Goal: Task Accomplishment & Management: Manage account settings

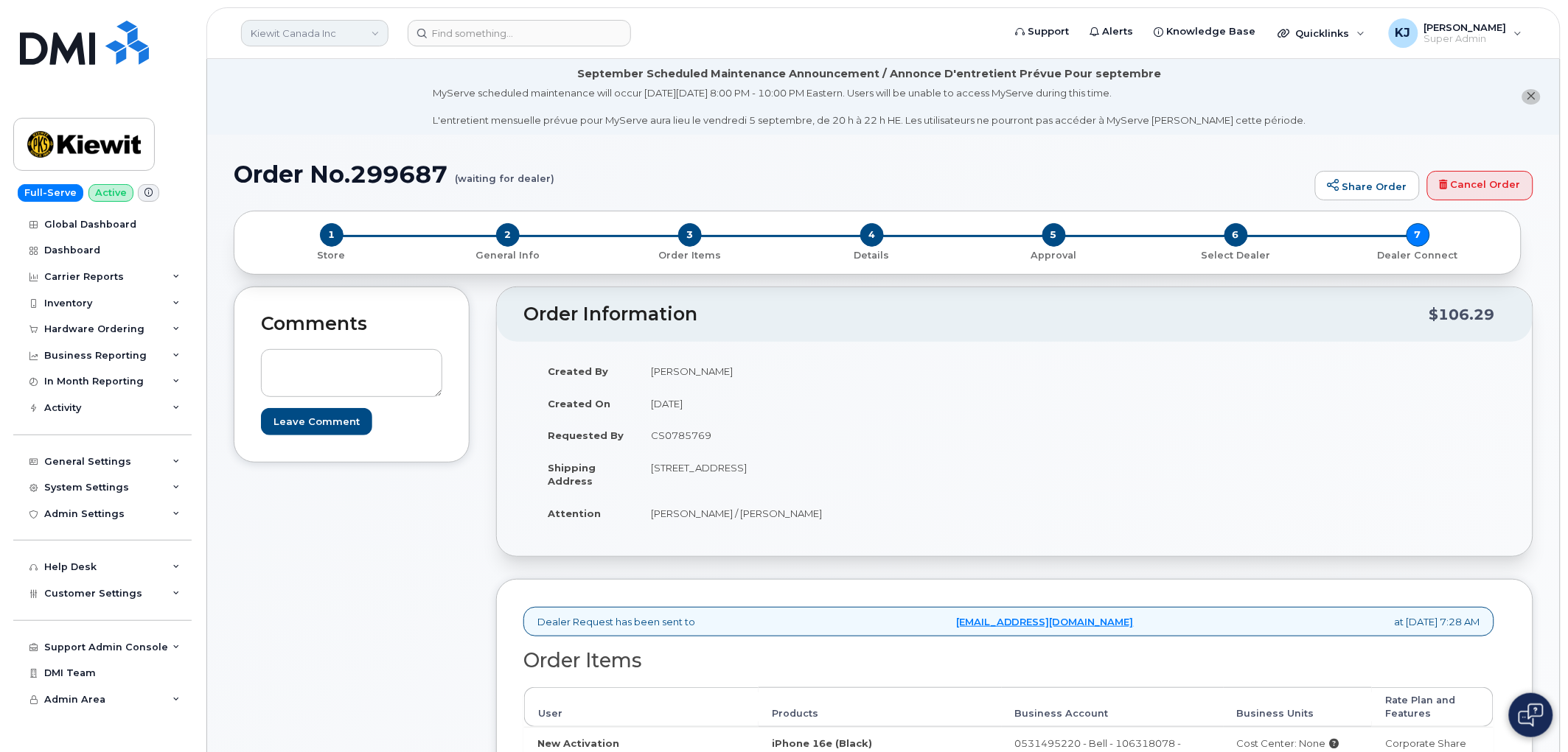
click at [292, 26] on link "Kiewit Canada Inc" at bounding box center [314, 33] width 147 height 26
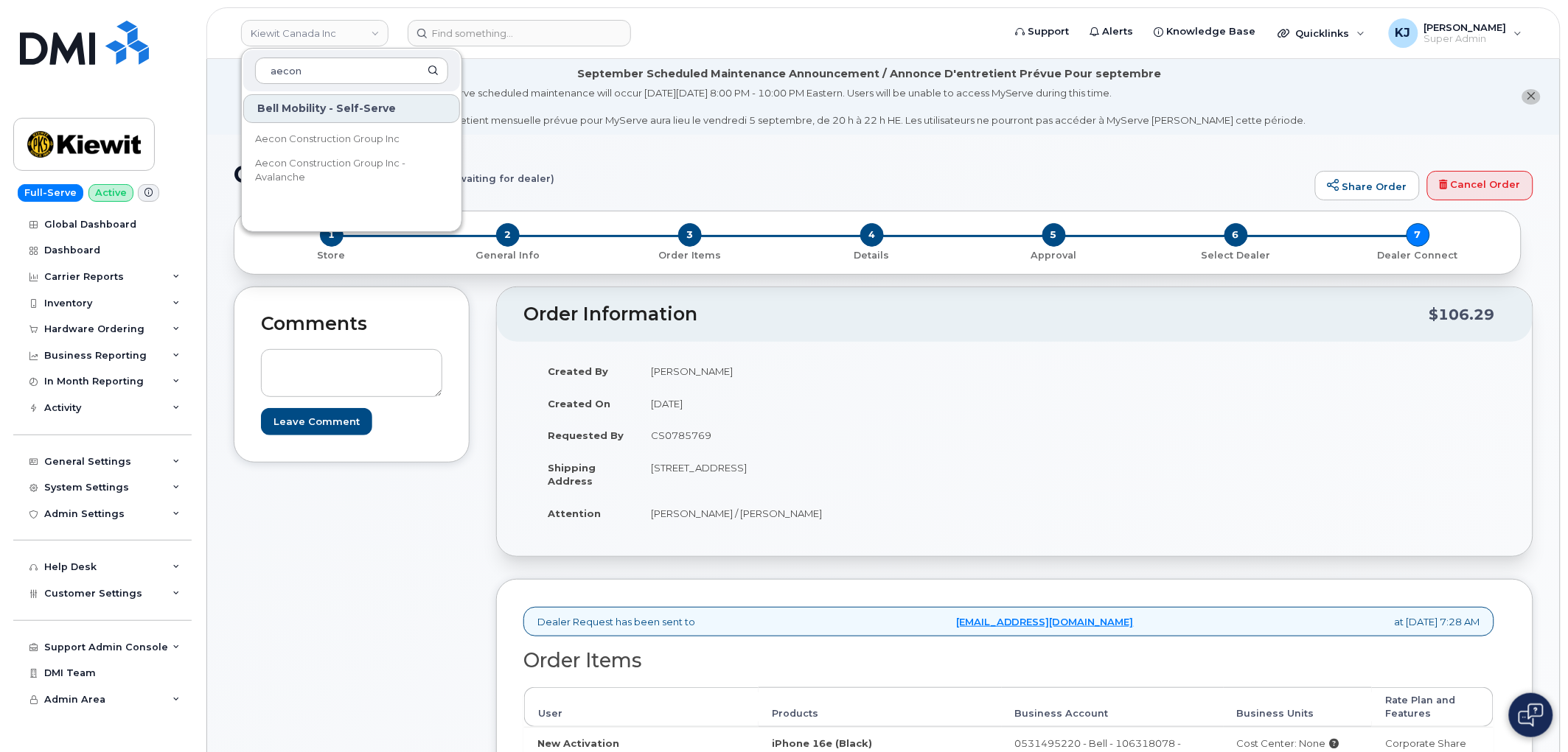
type input "aecon"
click at [347, 131] on span "Aecon Construction Group Inc" at bounding box center [327, 139] width 144 height 15
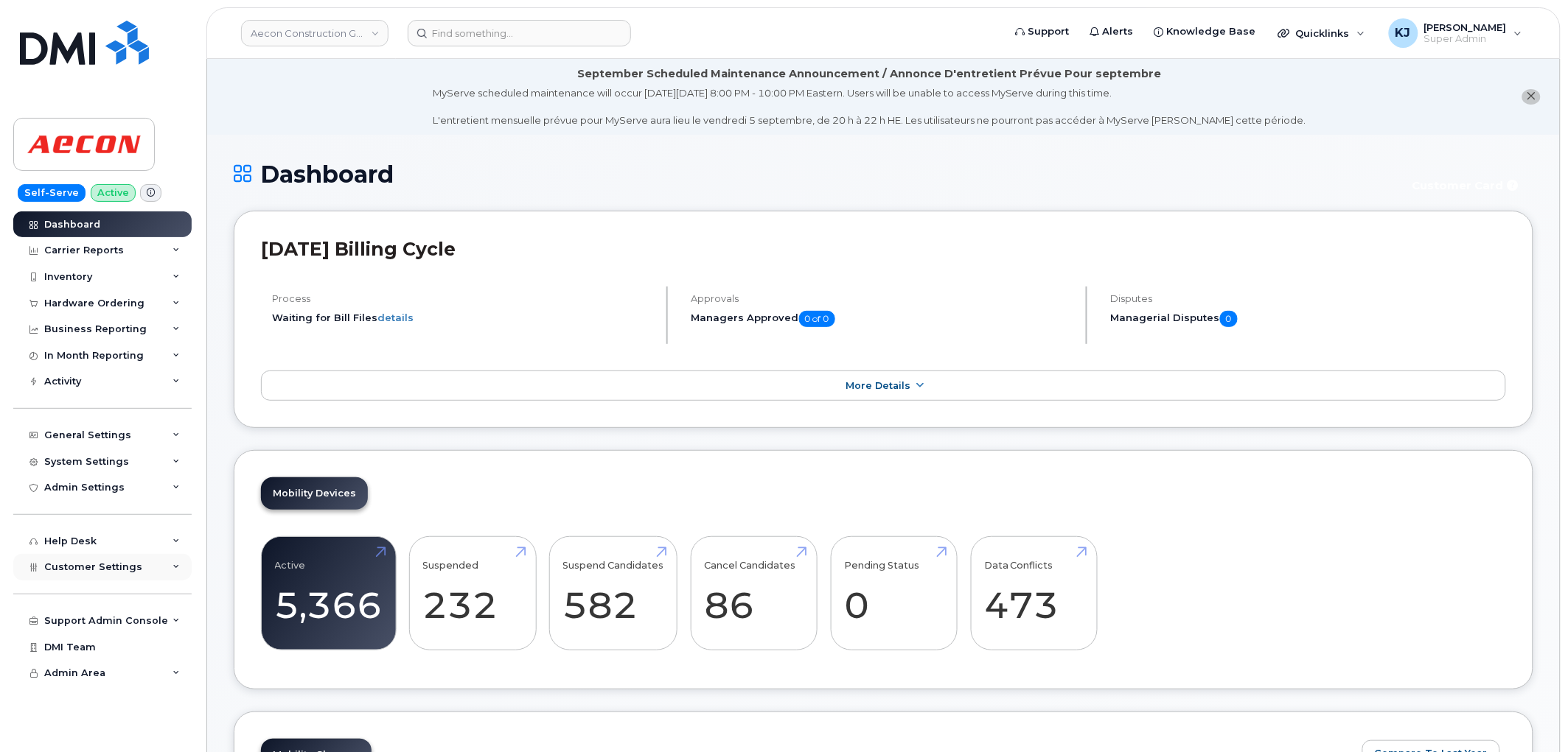
click at [106, 569] on span "Customer Settings" at bounding box center [92, 567] width 98 height 11
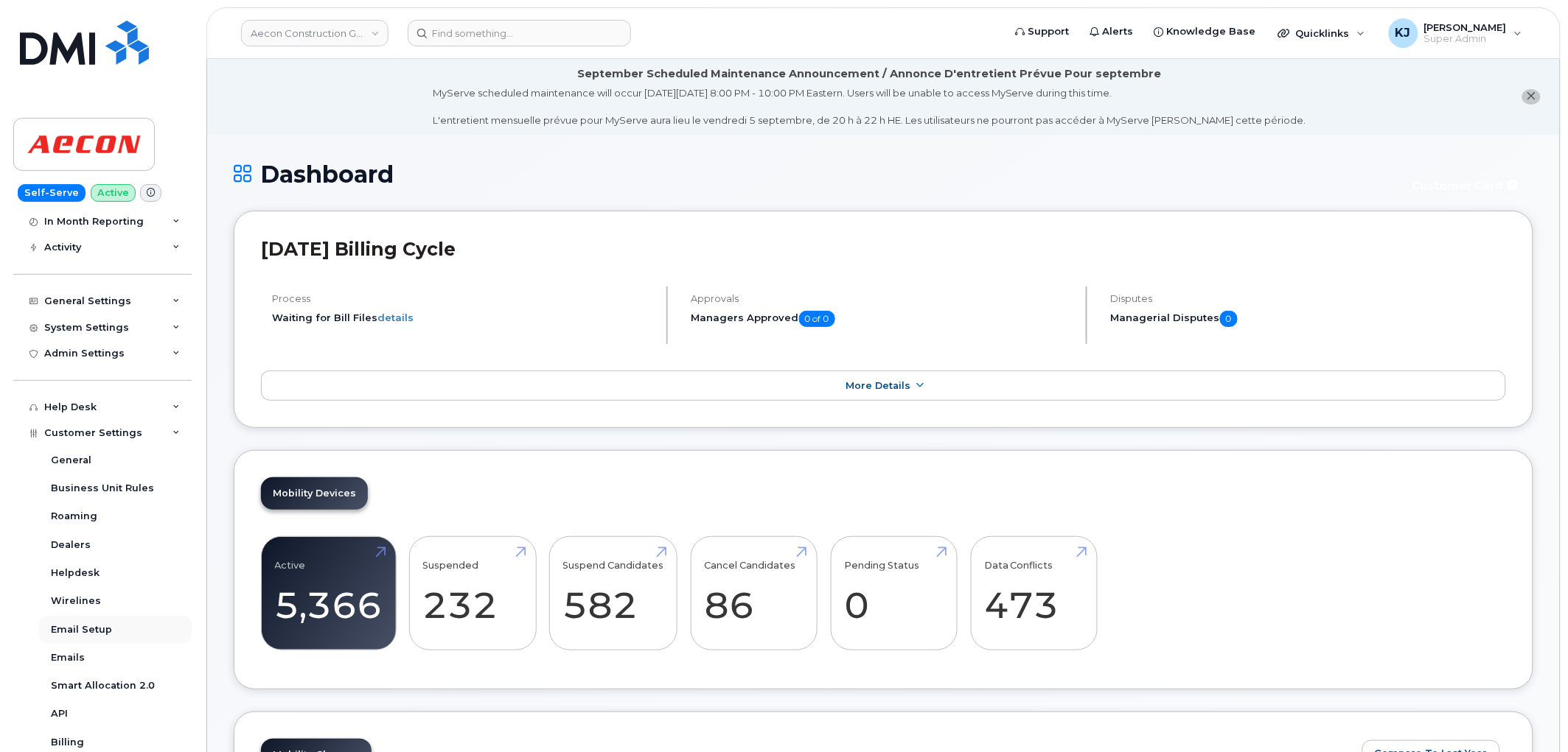
scroll to position [384, 0]
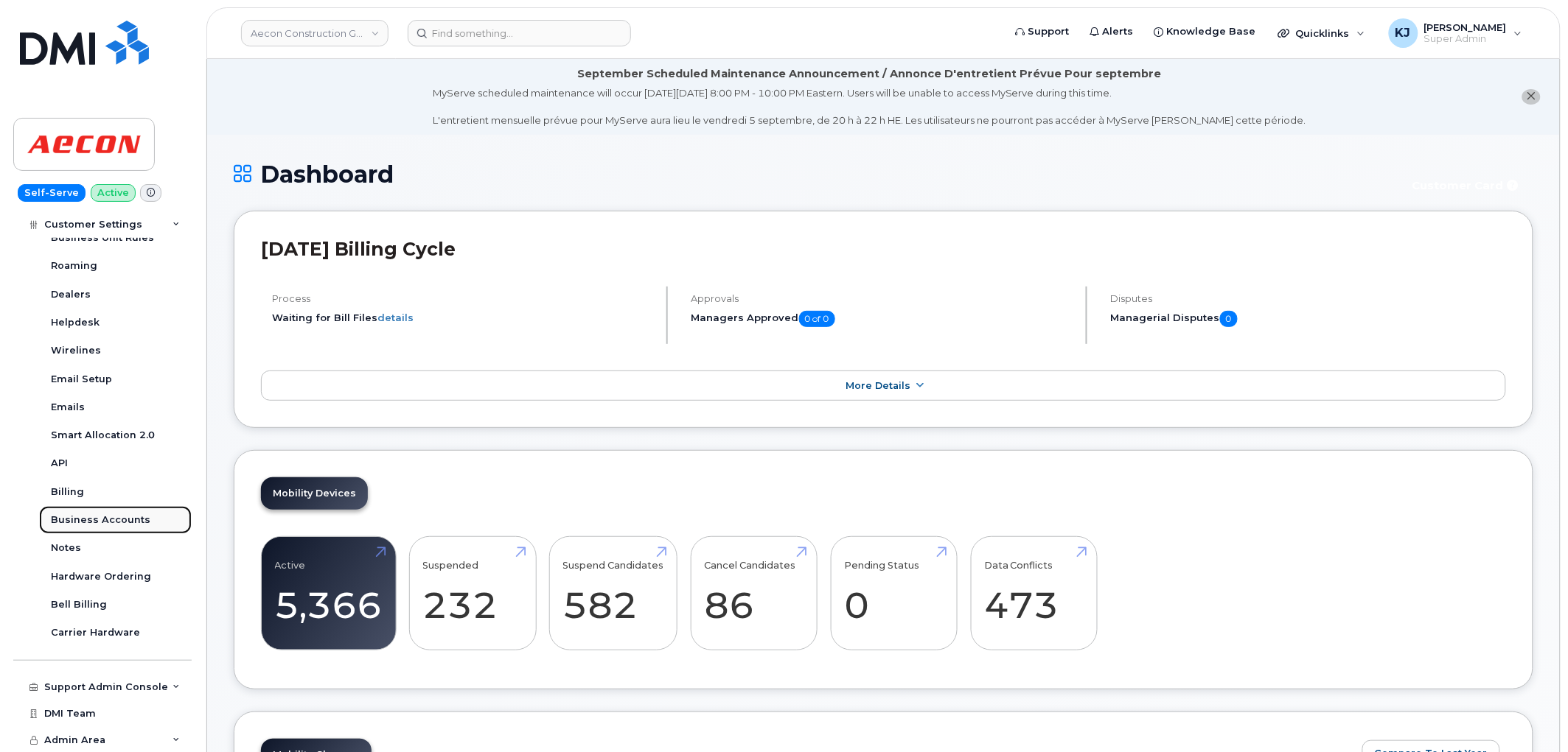
click at [123, 514] on div "Business Accounts" at bounding box center [100, 520] width 100 height 14
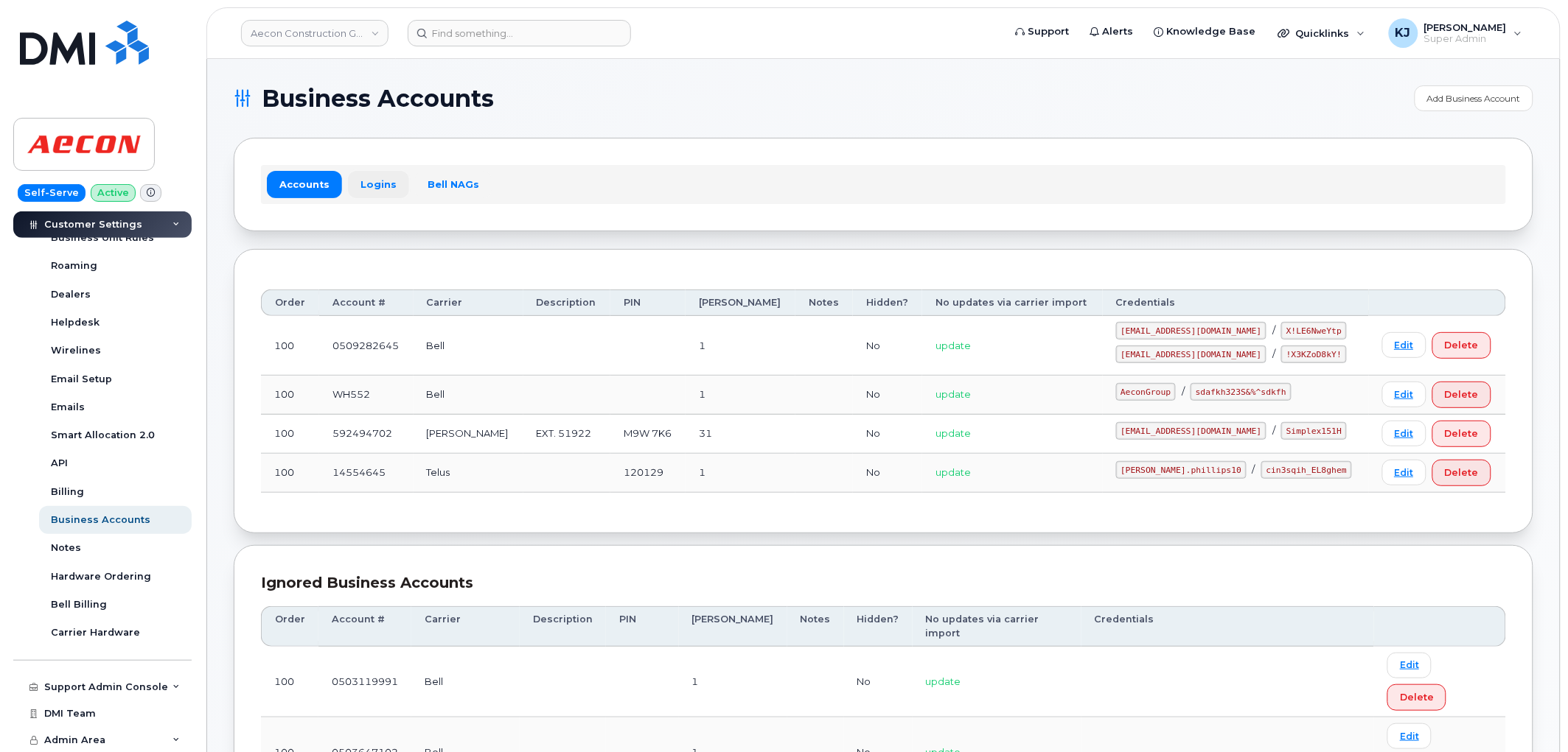
click at [384, 182] on link "Logins" at bounding box center [378, 183] width 61 height 26
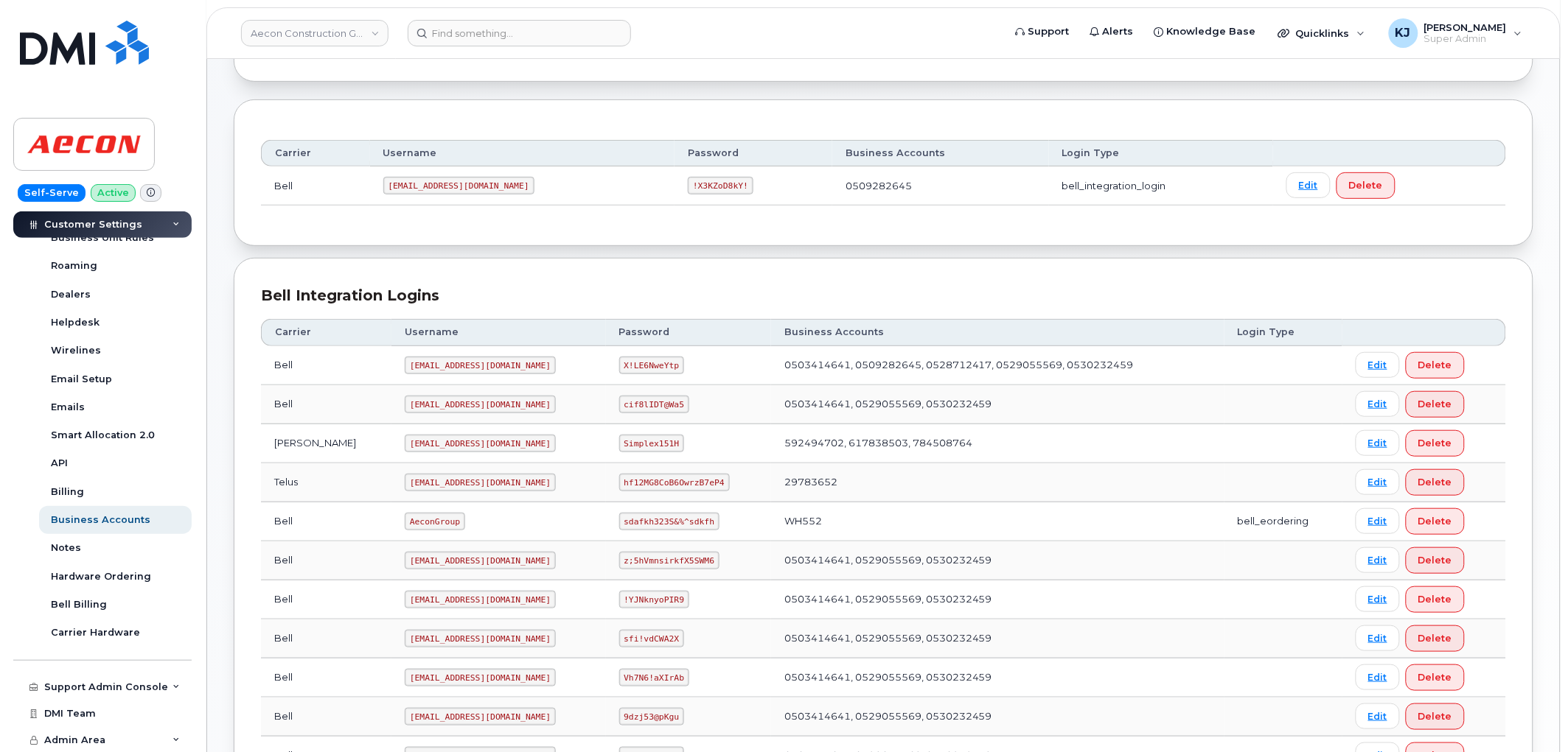
scroll to position [327, 0]
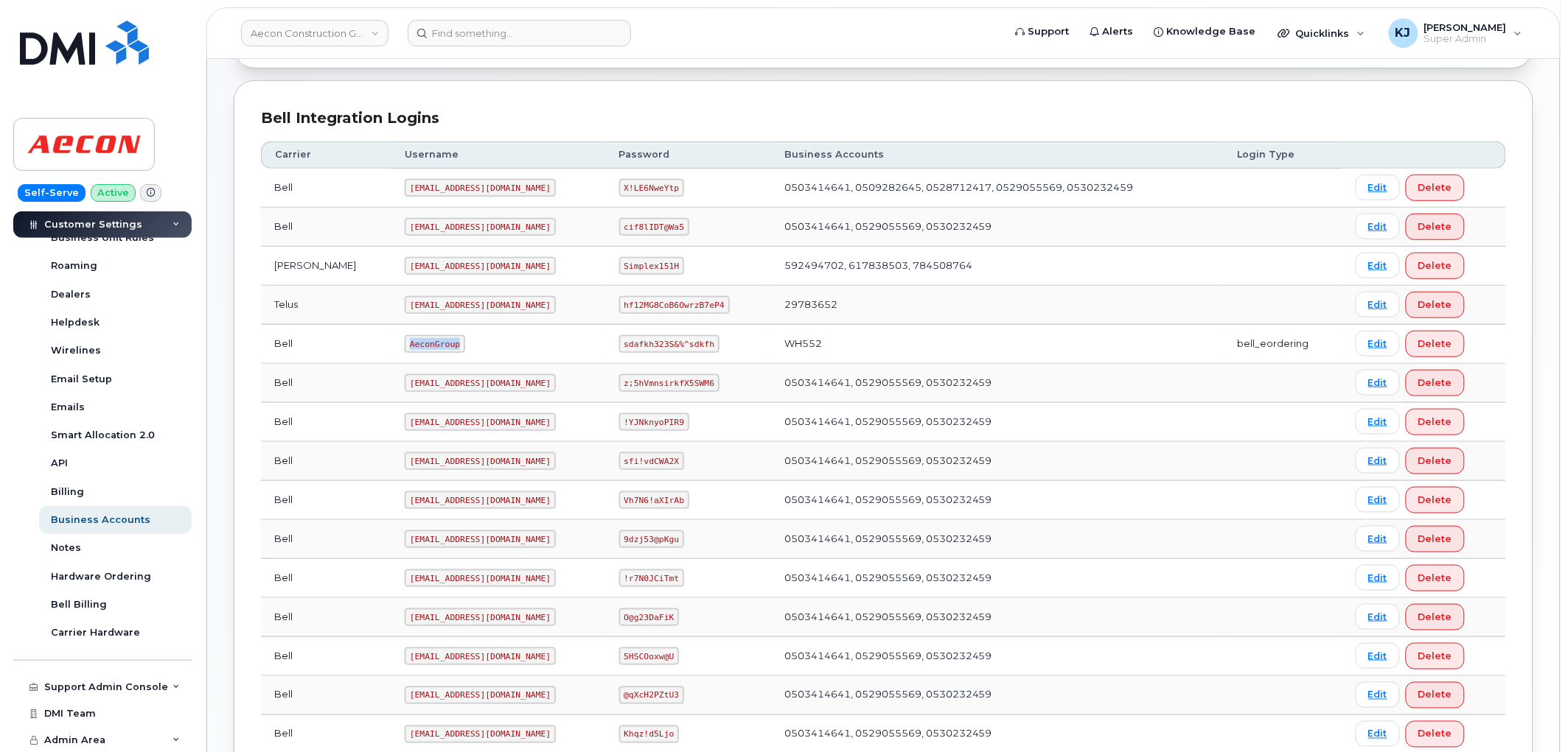
drag, startPoint x: 400, startPoint y: 342, endPoint x: 334, endPoint y: 339, distance: 66.1
click at [334, 339] on tr "Bell AeconGroup sdafkh323S&%^sdkfh WH552 bell_eordering Edit Delete" at bounding box center [883, 344] width 1245 height 39
copy tr "AeconGroup"
drag, startPoint x: 602, startPoint y: 349, endPoint x: 713, endPoint y: 345, distance: 111.1
click at [713, 345] on td "sdafkh323S&%^sdkfh" at bounding box center [689, 344] width 165 height 39
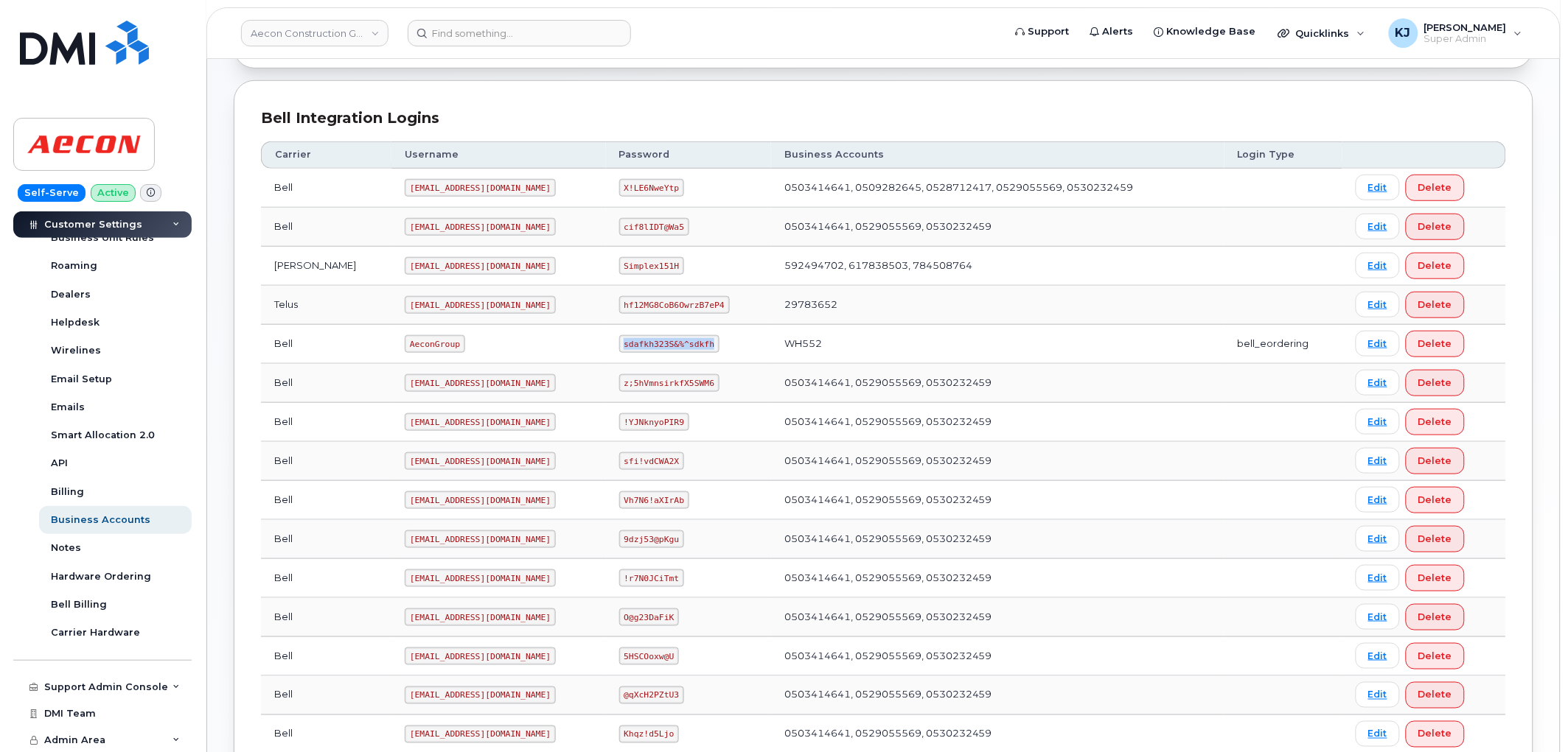
copy code "sdafkh323S&%^sdkfh"
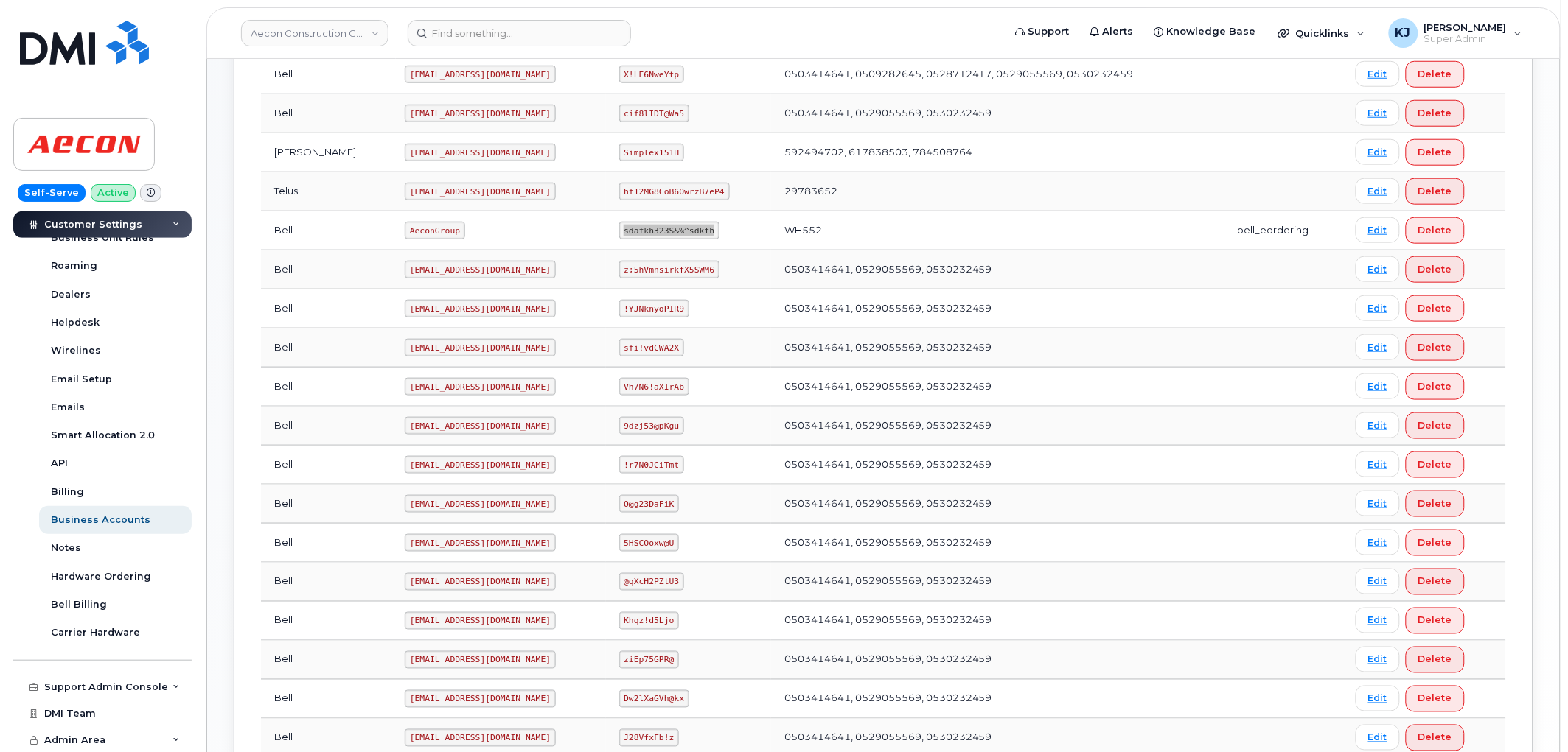
scroll to position [613, 0]
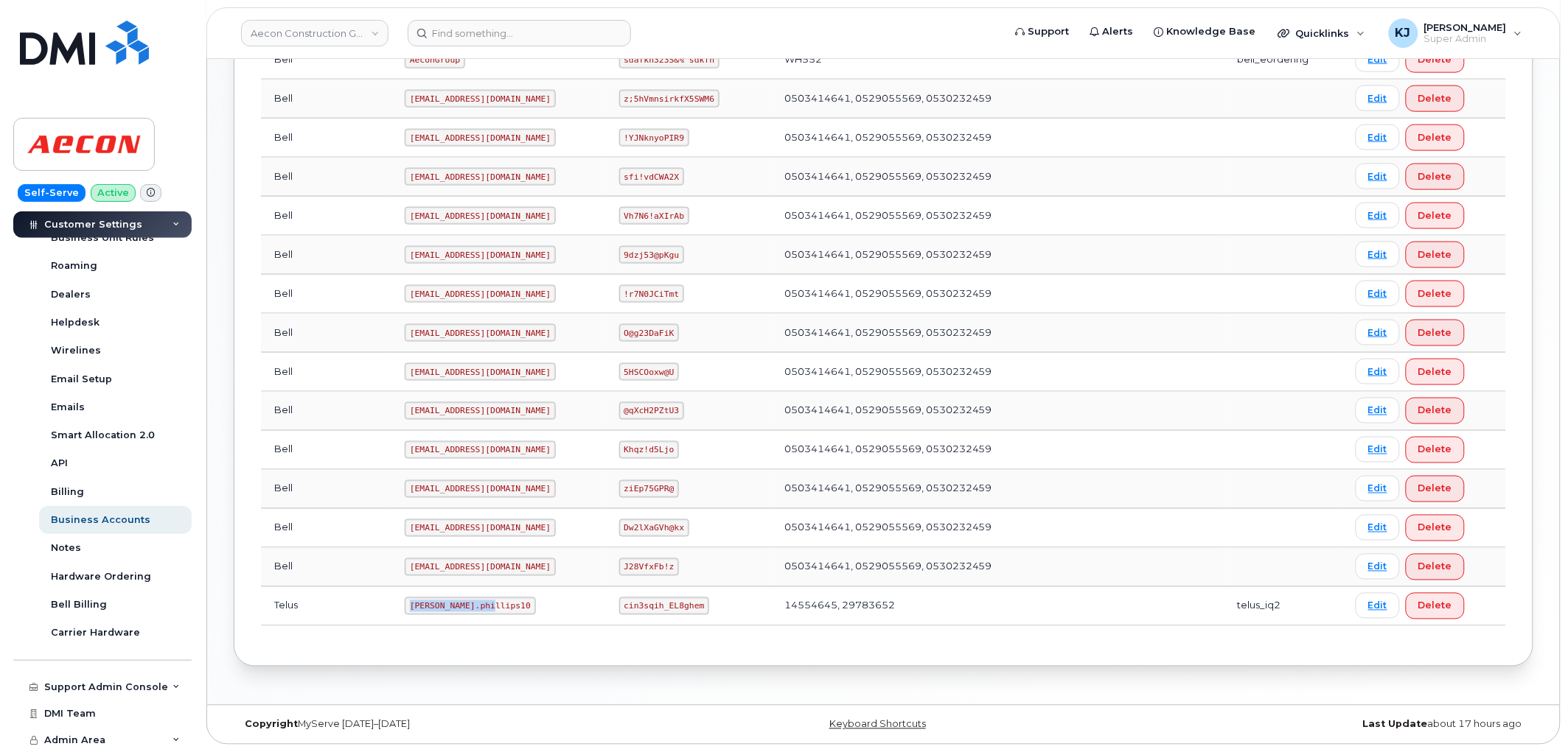
drag, startPoint x: 355, startPoint y: 606, endPoint x: 435, endPoint y: 608, distance: 80.0
click at [435, 608] on code "Taylor.phillips10" at bounding box center [470, 606] width 132 height 17
copy code "Taylor.phillips10"
drag, startPoint x: 605, startPoint y: 602, endPoint x: 700, endPoint y: 608, distance: 95.2
click at [700, 608] on td "cin3sqih_EL8ghem" at bounding box center [689, 606] width 165 height 39
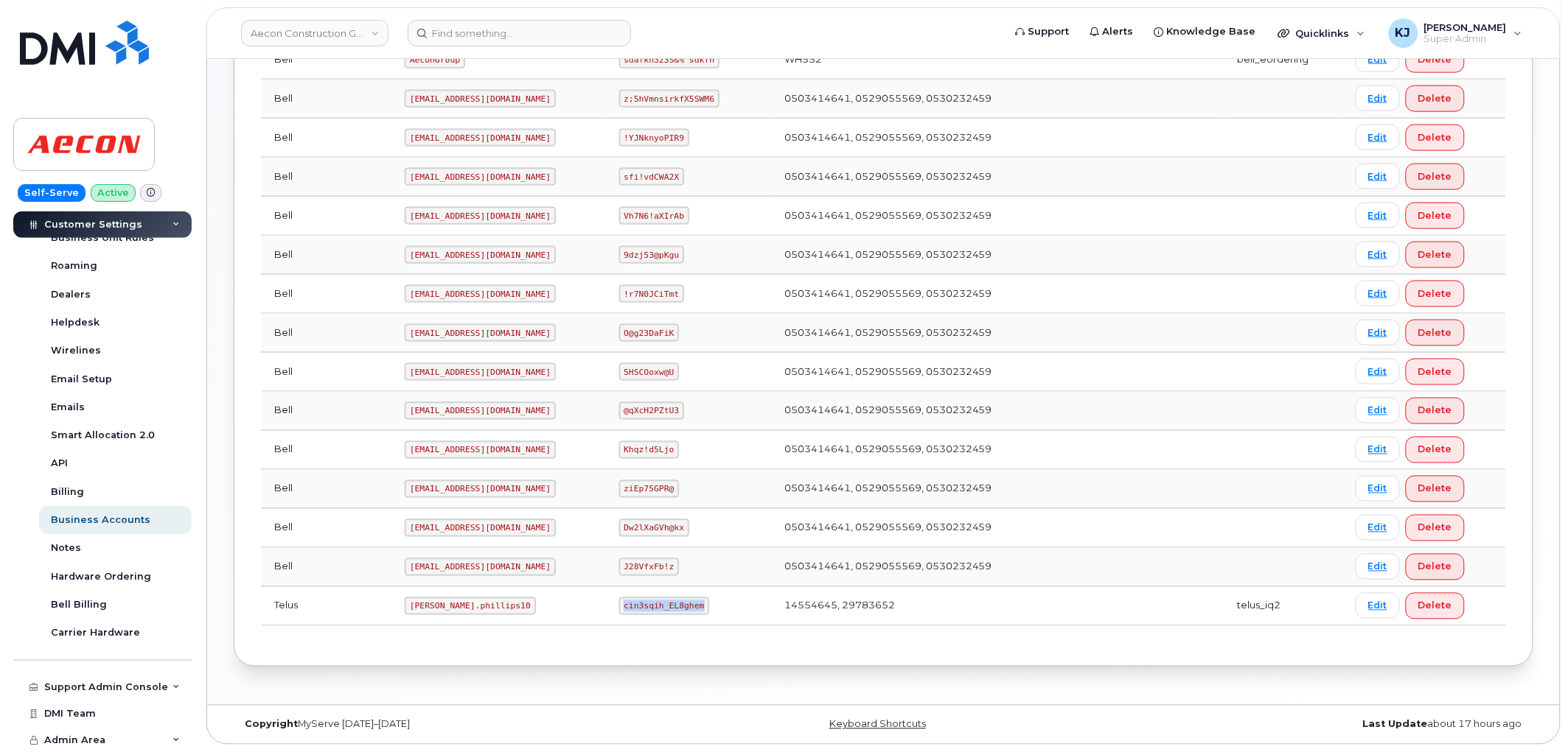
copy code "cin3sqih_EL8ghem"
click at [276, 27] on link "Aecon Construction Group Inc" at bounding box center [314, 33] width 147 height 26
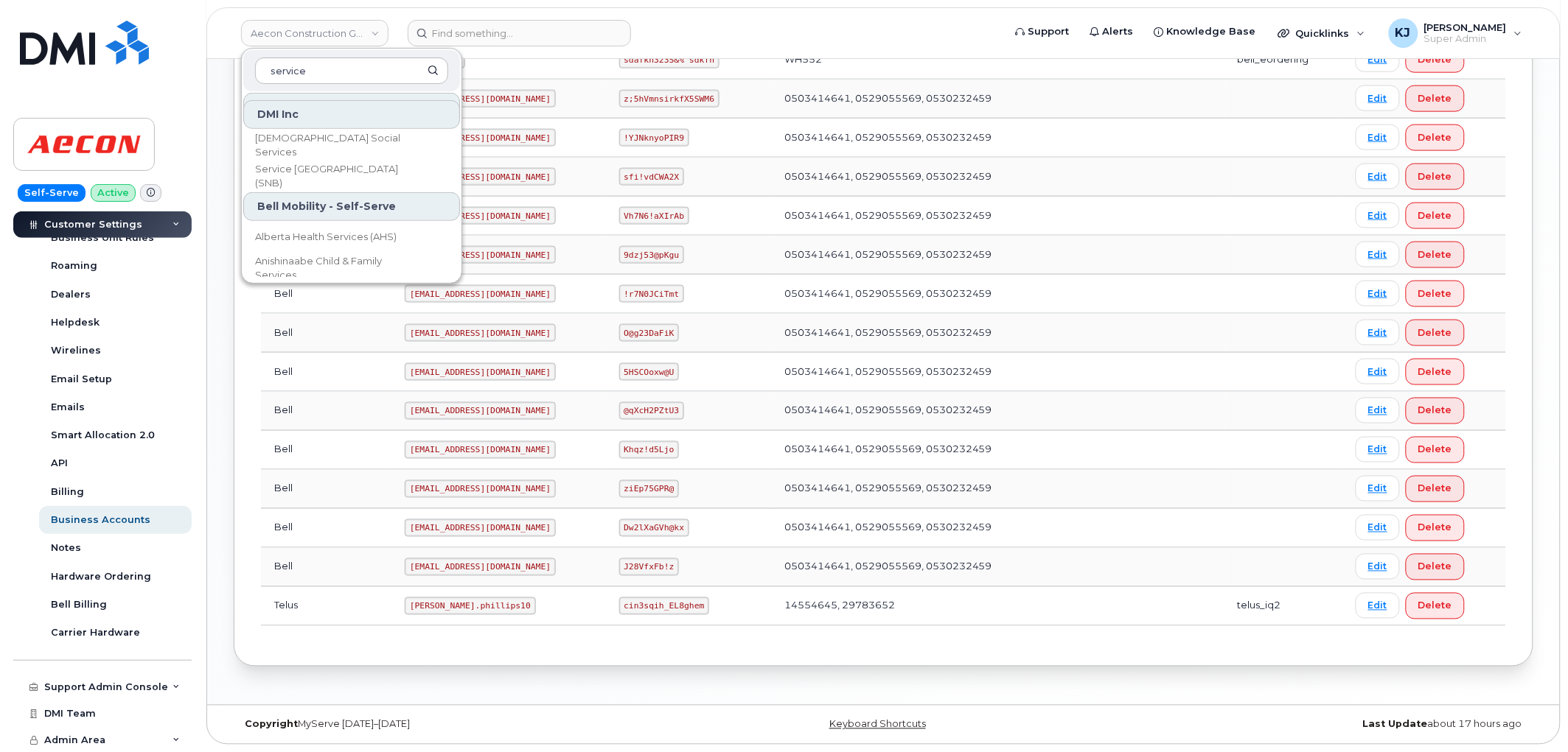
scroll to position [327, 0]
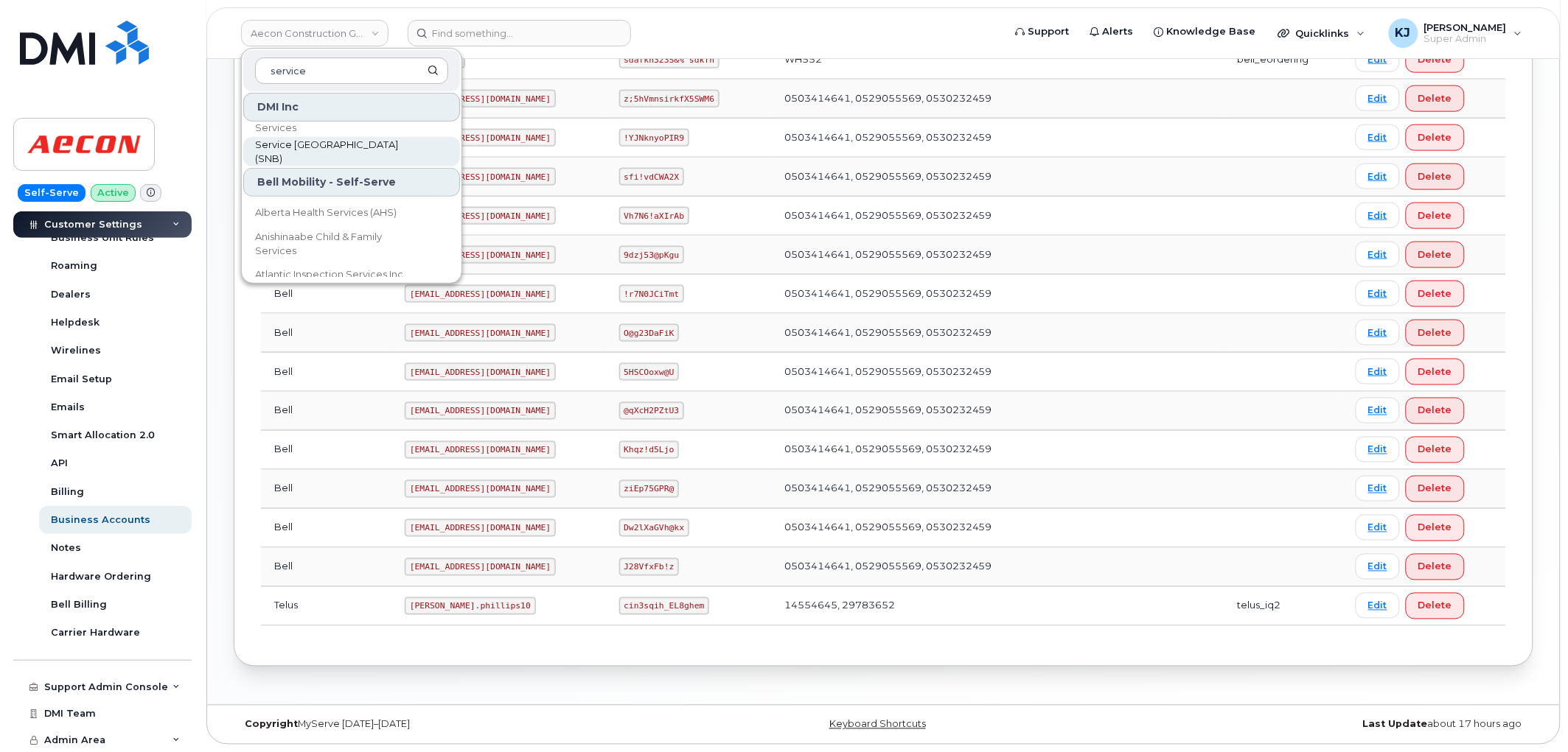
type input "service"
click at [374, 147] on span "Service New Brunswick (SNB)" at bounding box center [340, 151] width 170 height 28
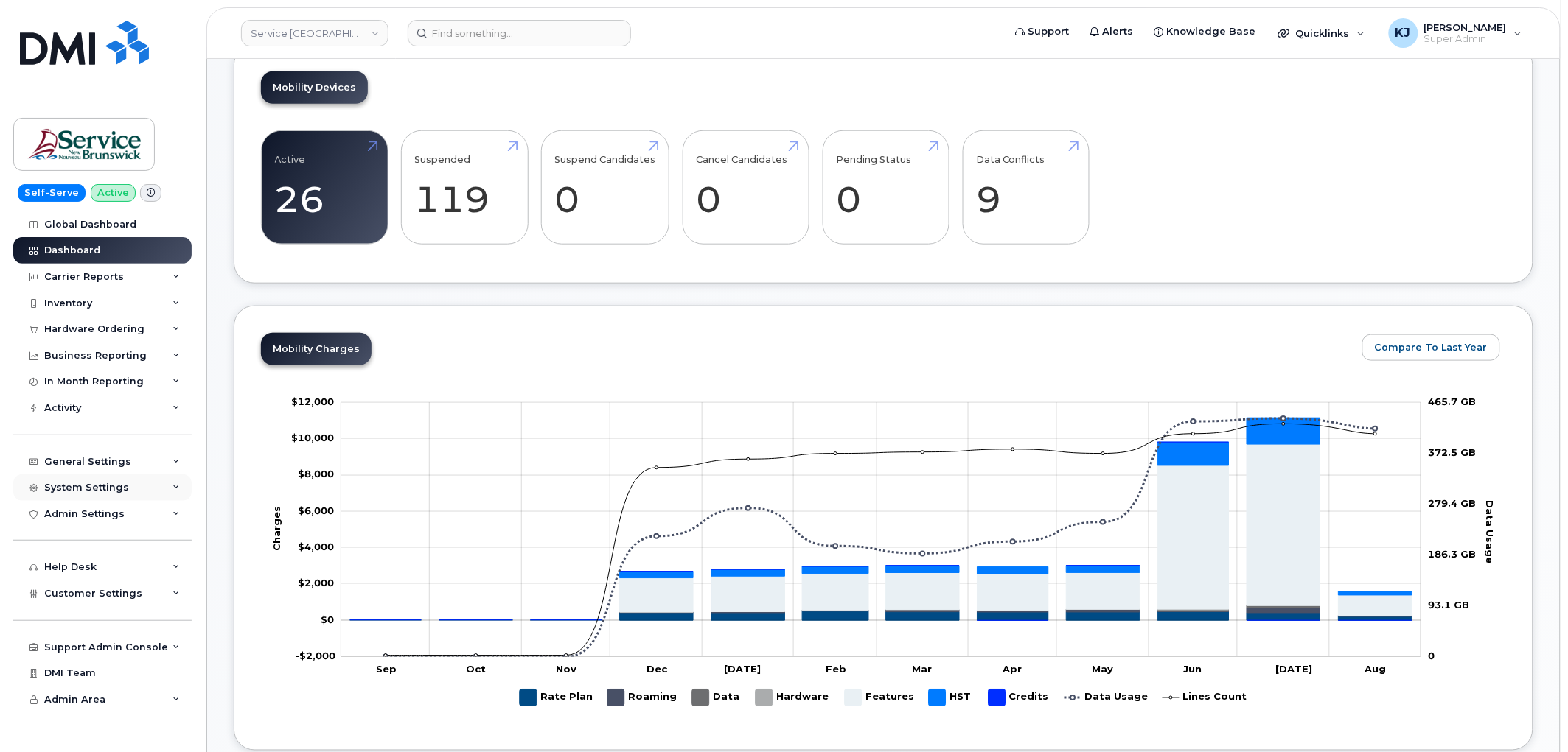
scroll to position [409, 0]
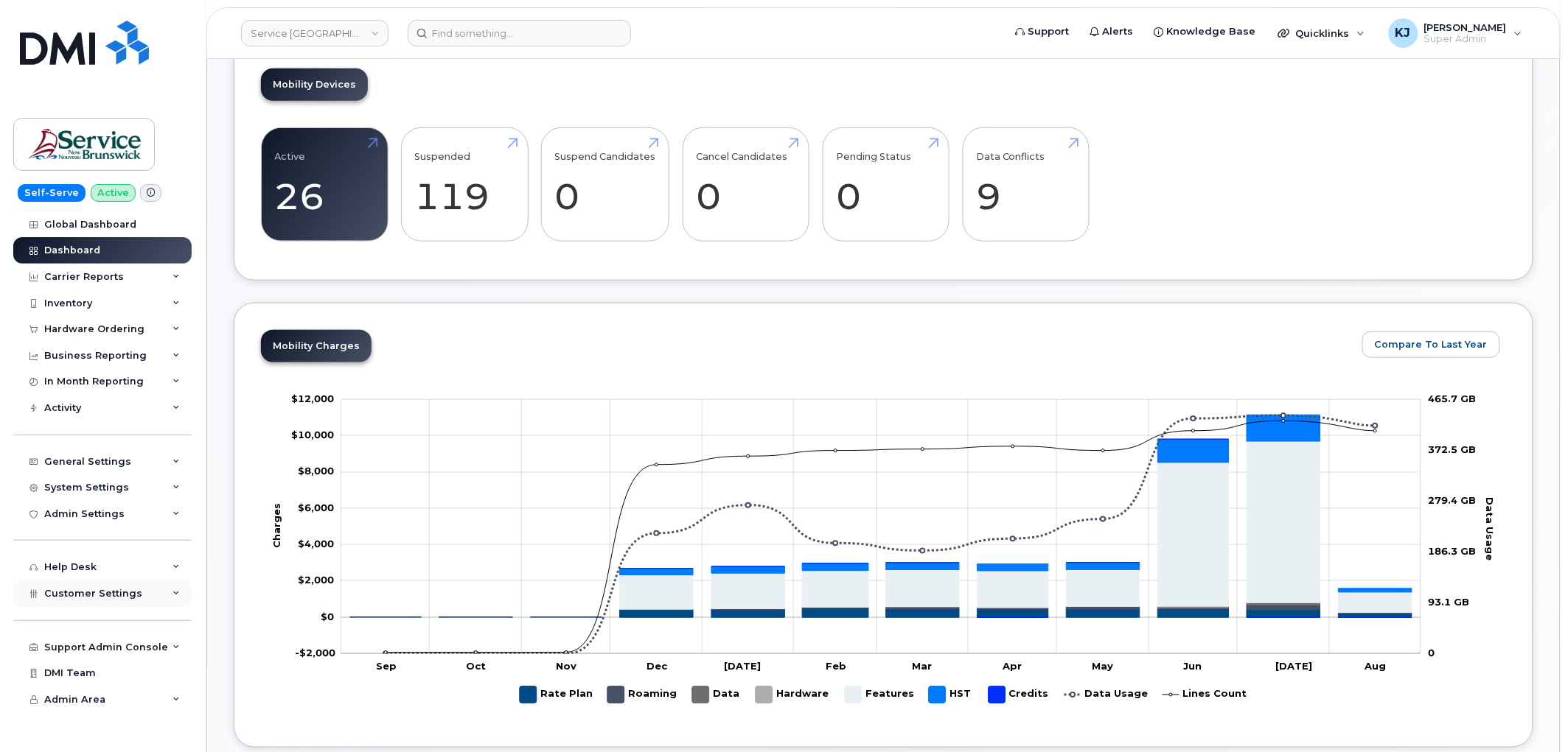
click at [155, 599] on div "Customer Settings" at bounding box center [102, 593] width 178 height 26
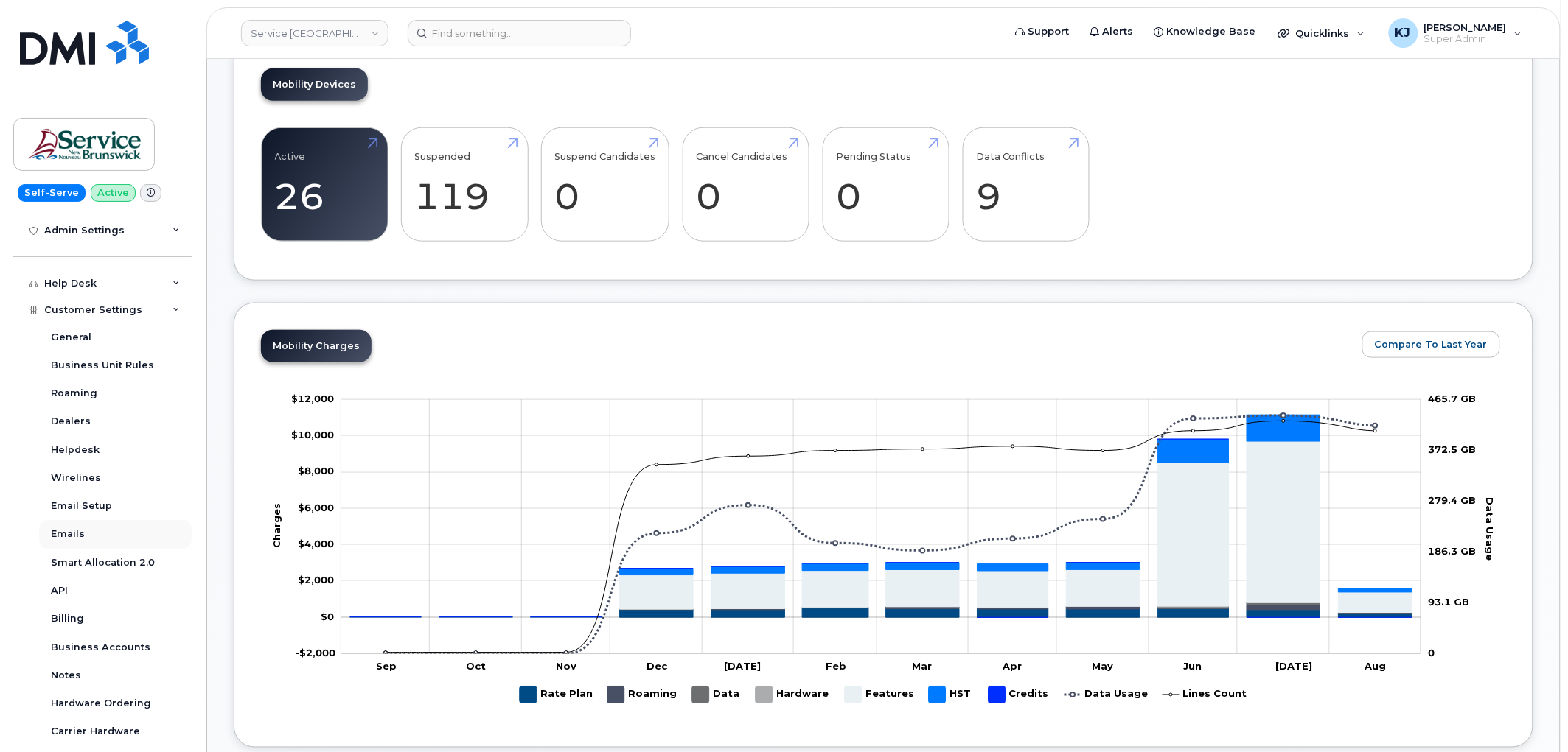
scroll to position [327, 0]
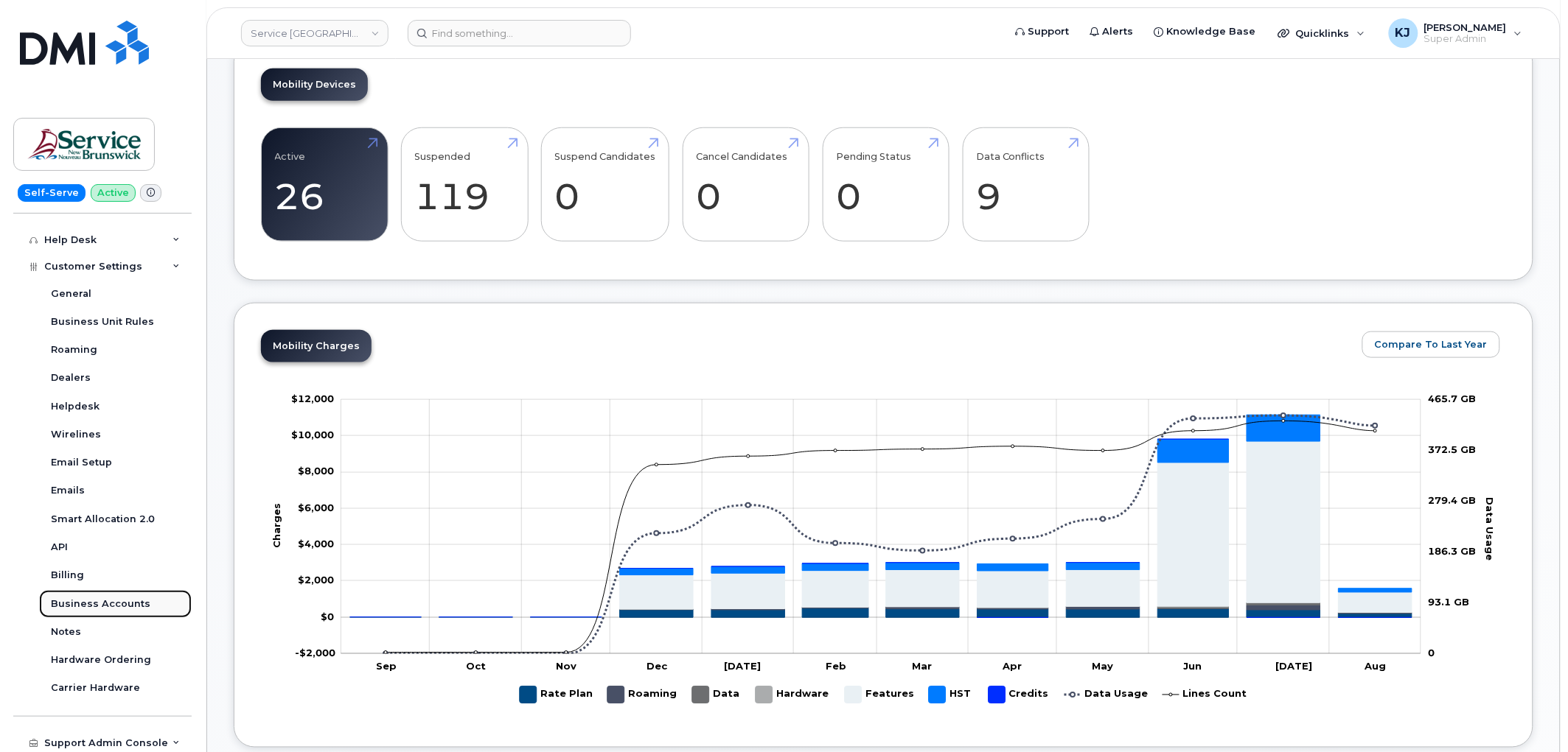
click at [101, 601] on div "Business Accounts" at bounding box center [100, 604] width 100 height 14
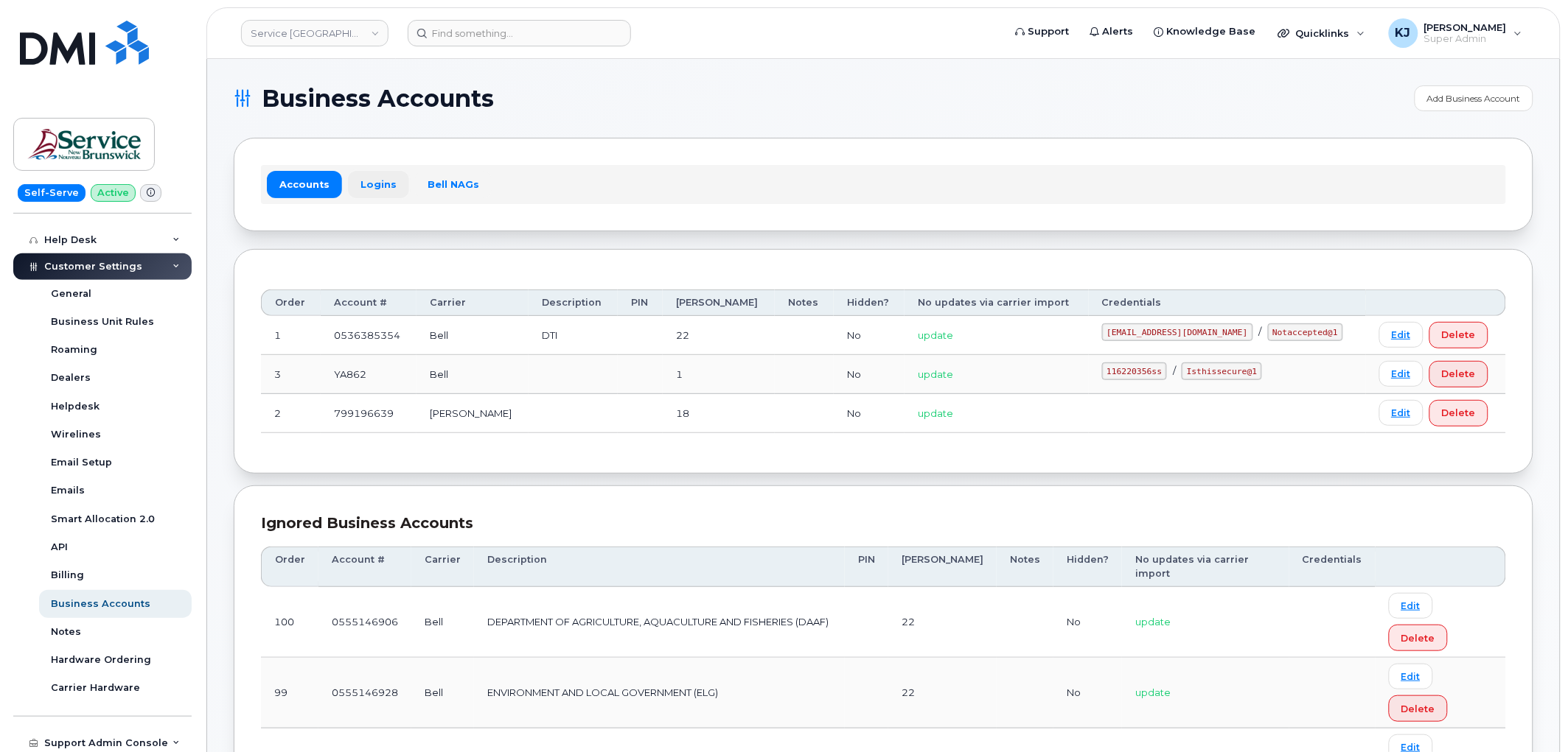
click at [380, 175] on link "Logins" at bounding box center [378, 183] width 61 height 26
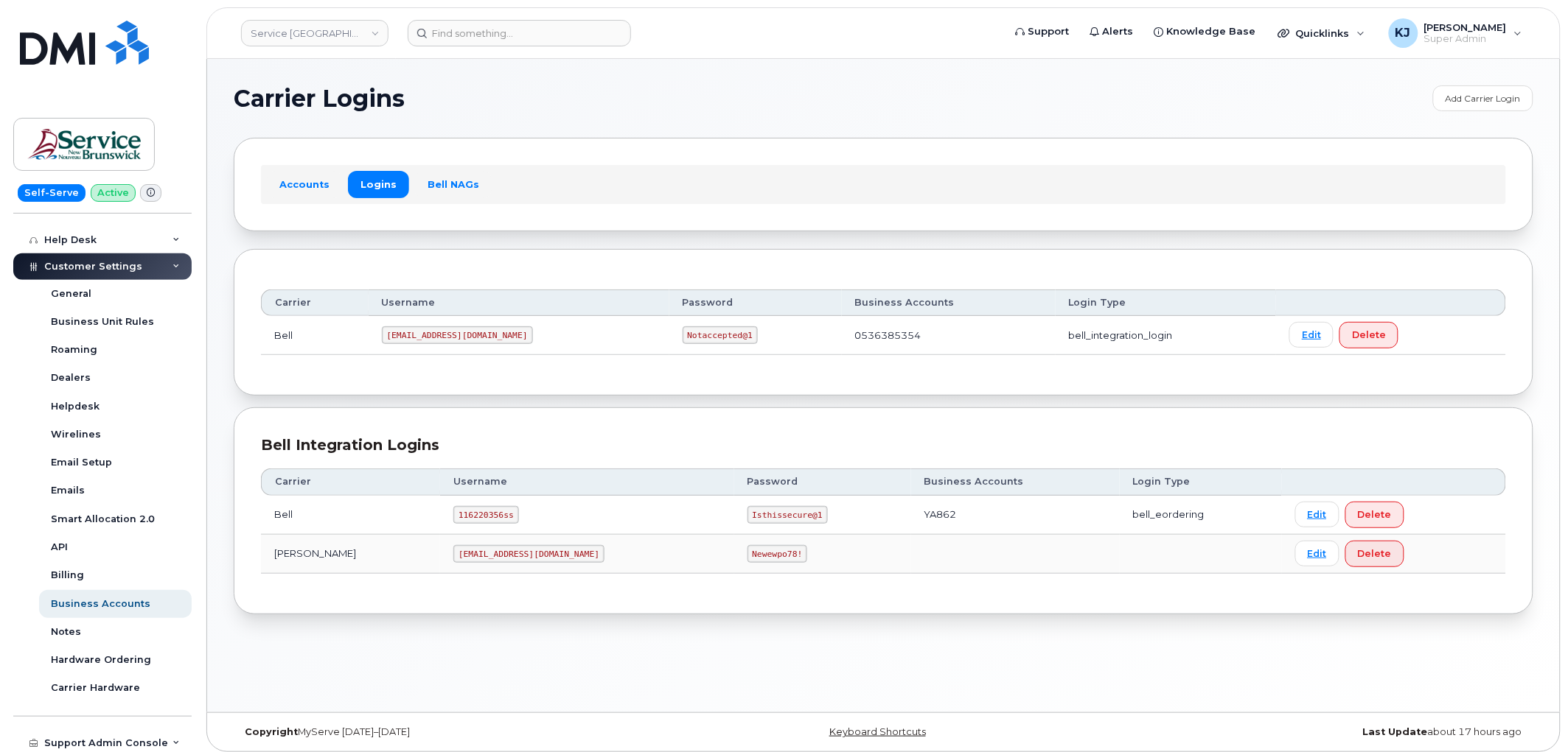
scroll to position [7, 0]
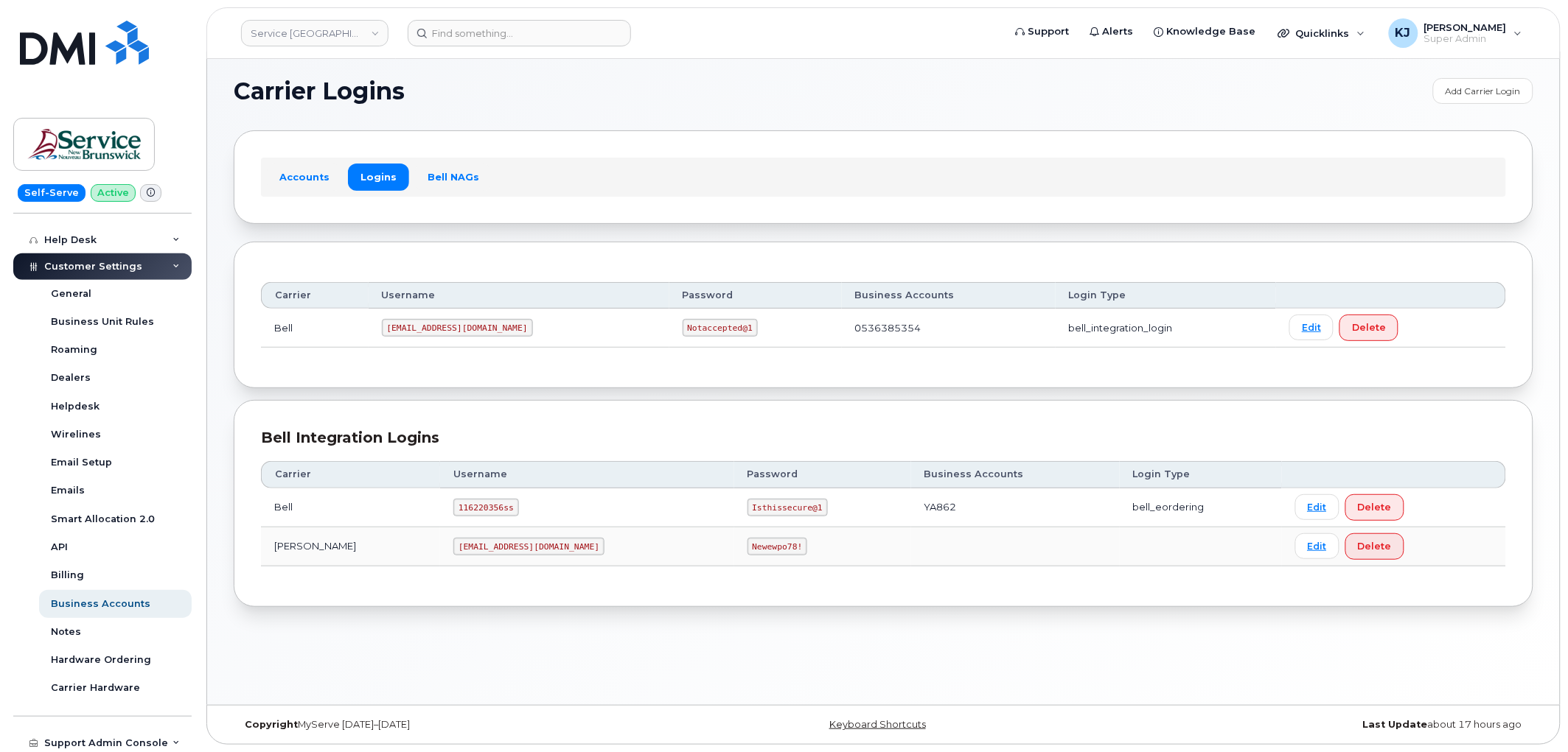
click at [453, 509] on code "116220356ss" at bounding box center [486, 507] width 66 height 17
copy code "116220356ss"
drag, startPoint x: 624, startPoint y: 507, endPoint x: 698, endPoint y: 507, distance: 74.0
click at [734, 507] on td "Isthissecure@1" at bounding box center [823, 507] width 177 height 39
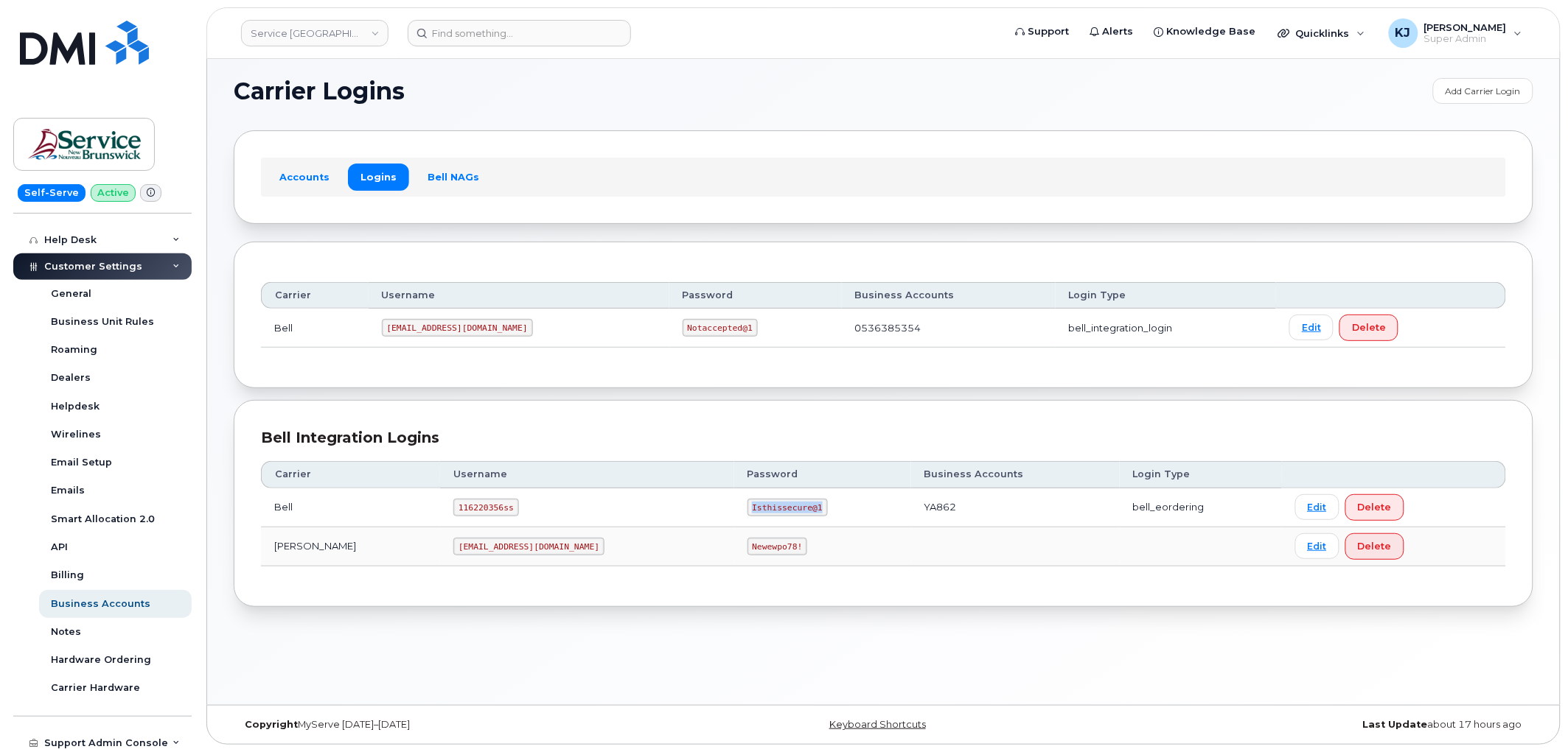
copy code "Isthissecure@1"
drag, startPoint x: 451, startPoint y: 506, endPoint x: 395, endPoint y: 506, distance: 56.0
click at [453, 506] on code "116220356ss" at bounding box center [486, 507] width 66 height 17
copy code "116220356ss"
drag, startPoint x: 623, startPoint y: 508, endPoint x: 687, endPoint y: 507, distance: 64.0
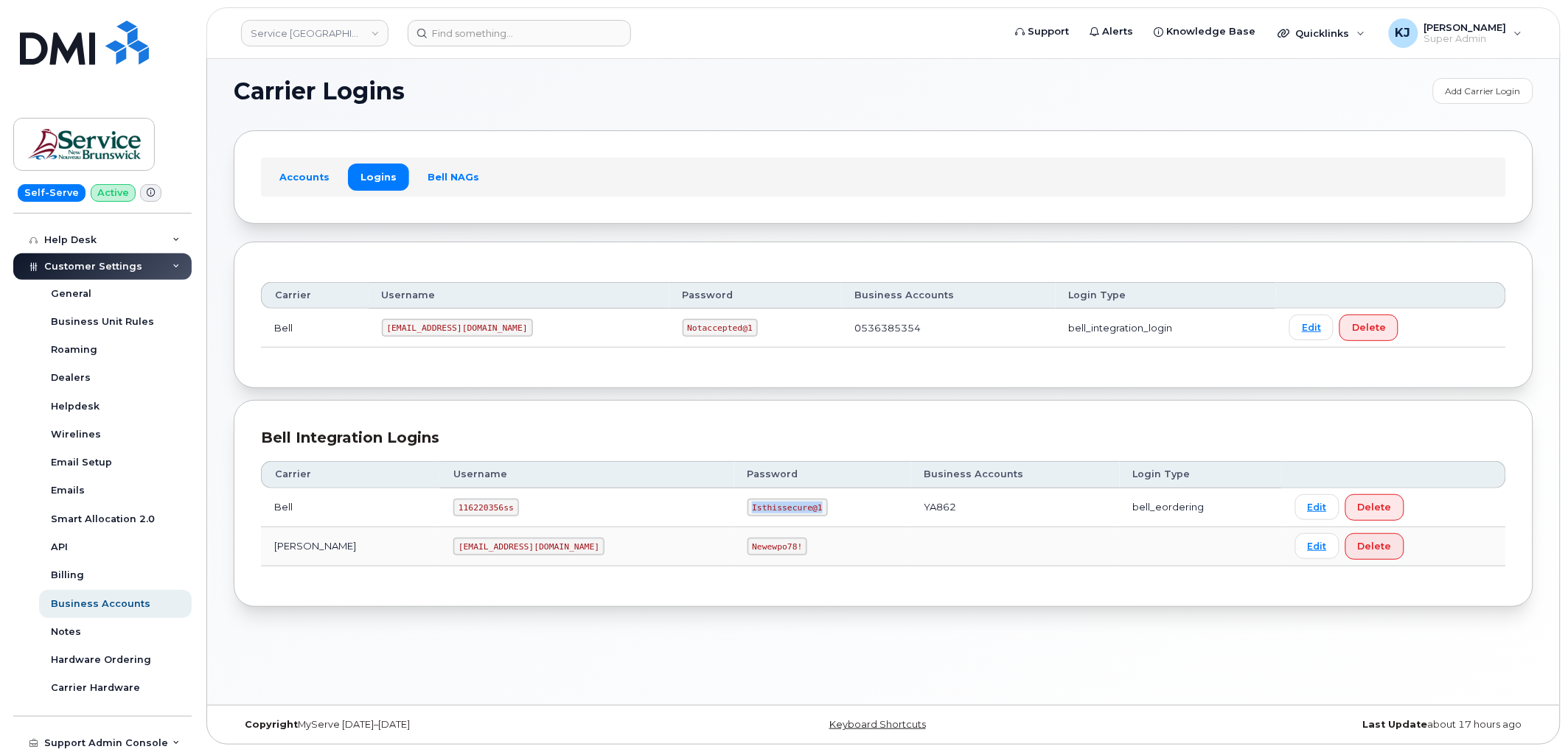
click at [747, 507] on code "Isthissecure@1" at bounding box center [787, 507] width 80 height 17
copy code "Isthissecure@1"
click at [285, 34] on link "Service [GEOGRAPHIC_DATA] (SNB)" at bounding box center [314, 33] width 147 height 26
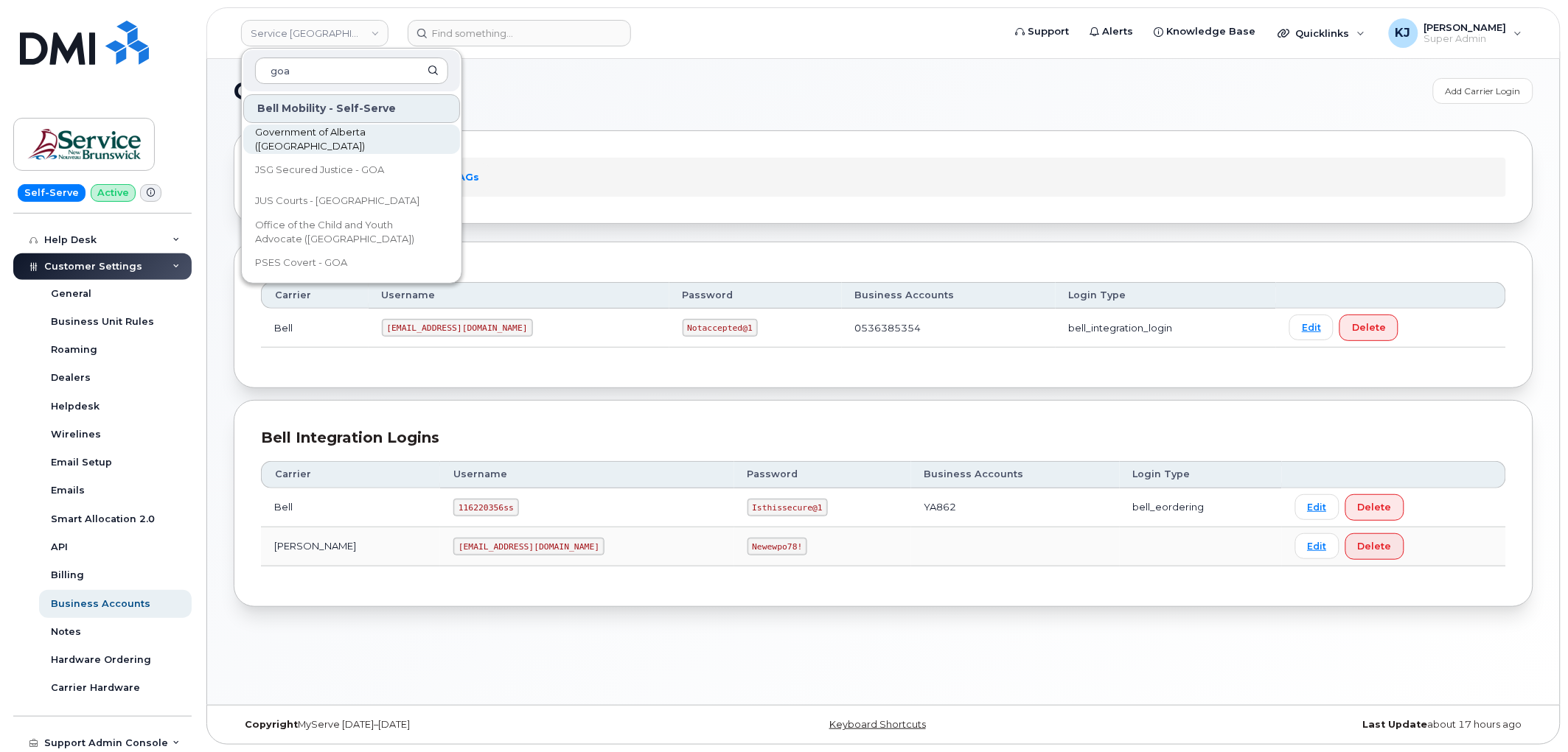
type input "goa"
click at [378, 136] on span "Government of Alberta ([GEOGRAPHIC_DATA])" at bounding box center [340, 139] width 170 height 28
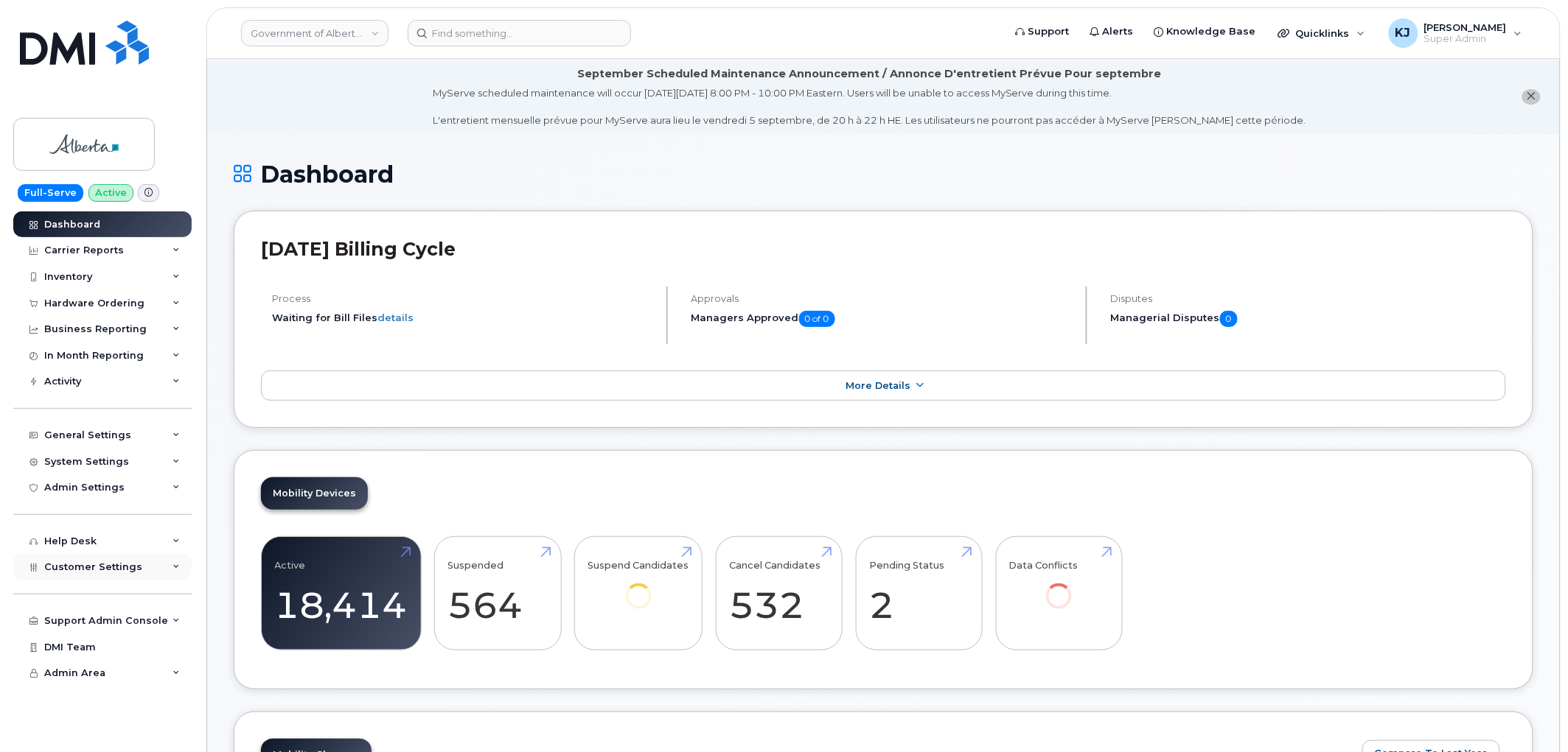
click at [142, 564] on div "Customer Settings" at bounding box center [102, 567] width 178 height 26
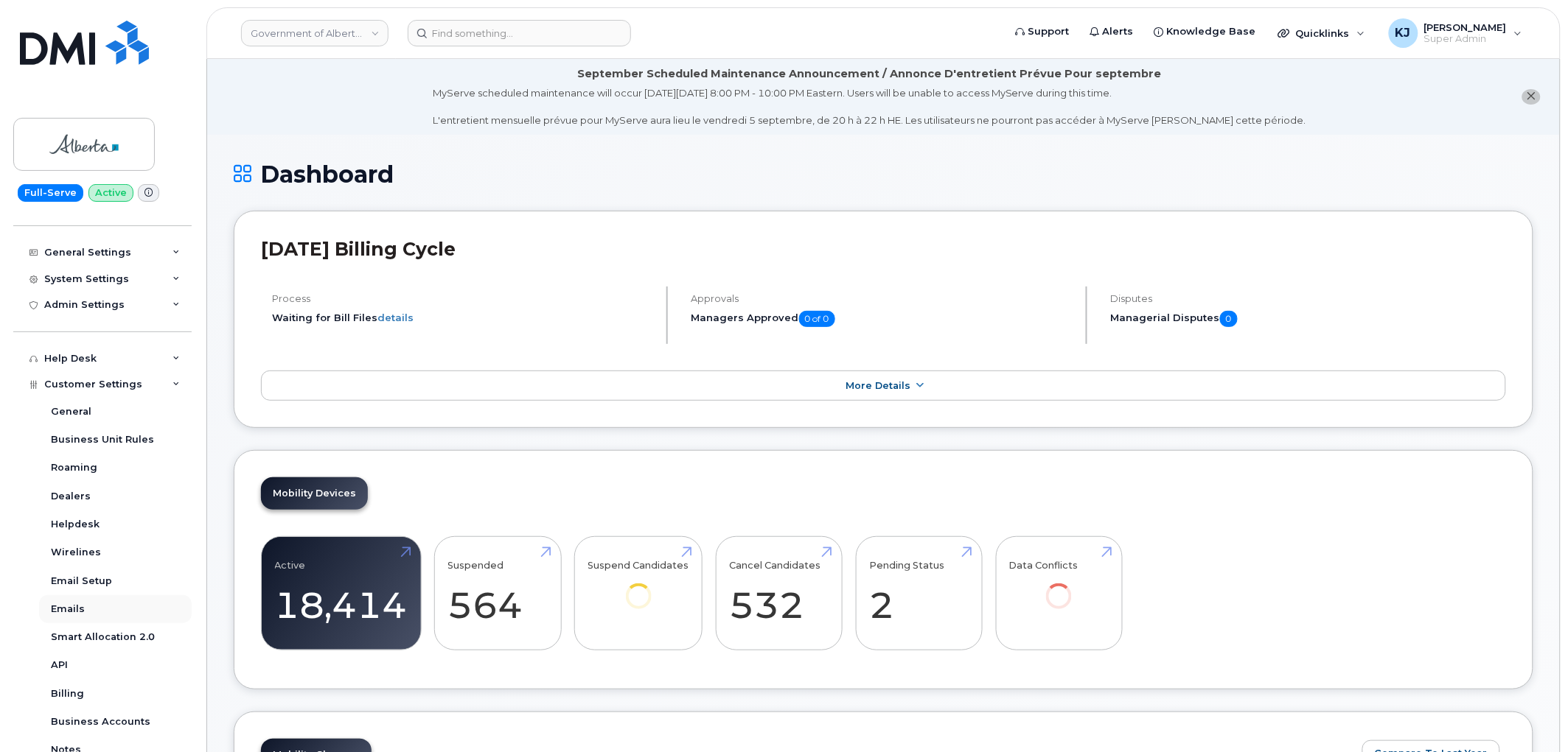
scroll to position [327, 0]
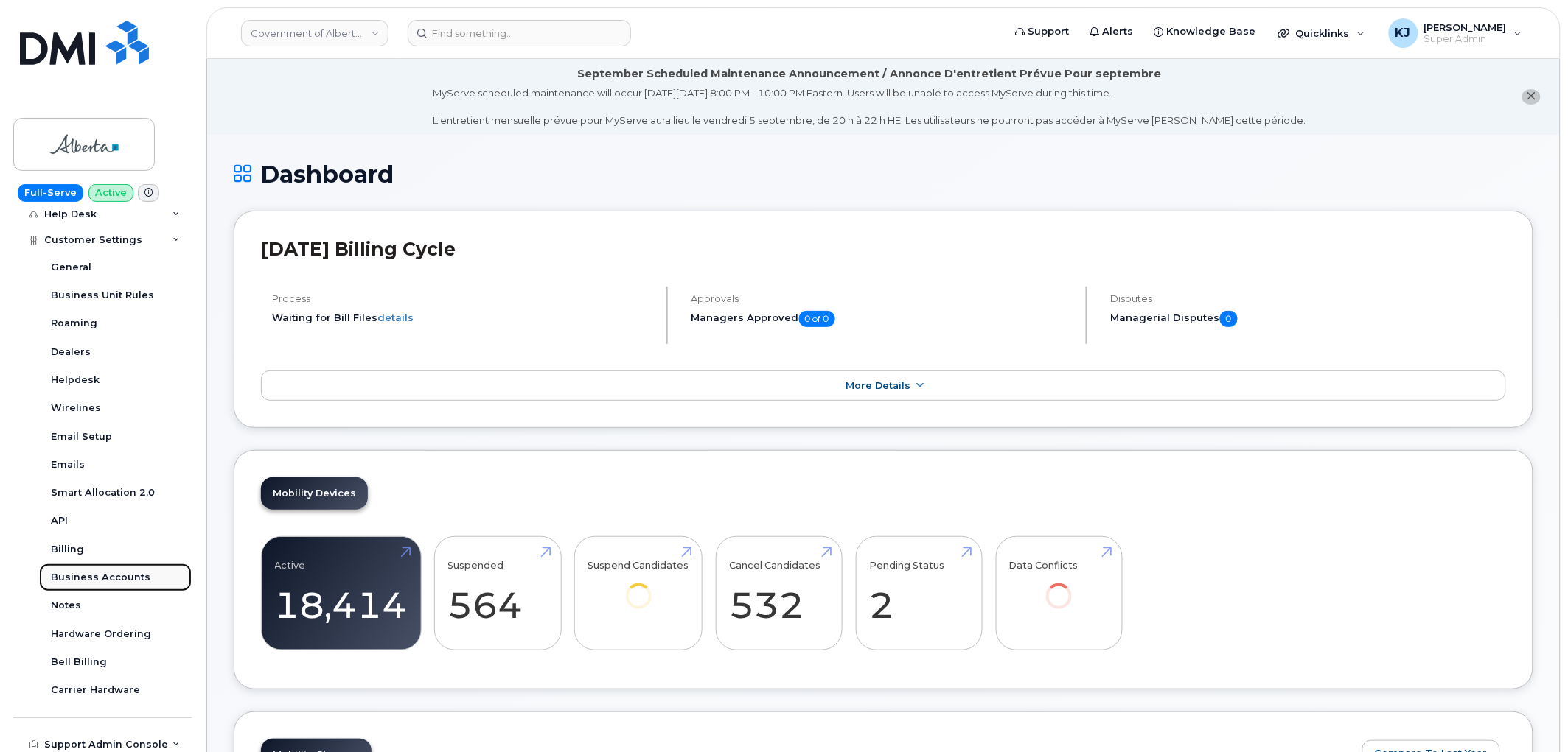
click at [96, 582] on div "Business Accounts" at bounding box center [100, 578] width 100 height 14
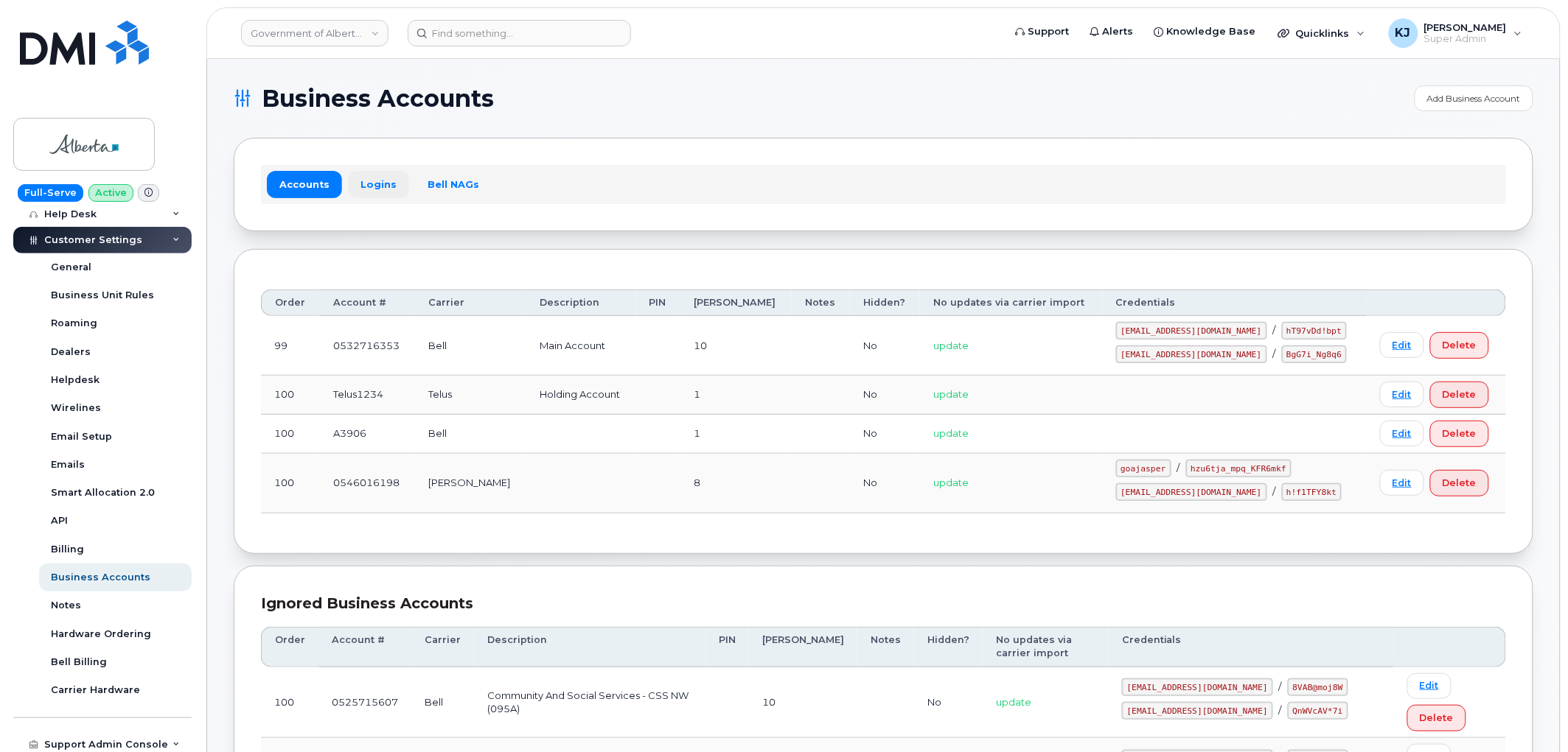
click at [363, 193] on link "Logins" at bounding box center [378, 183] width 61 height 26
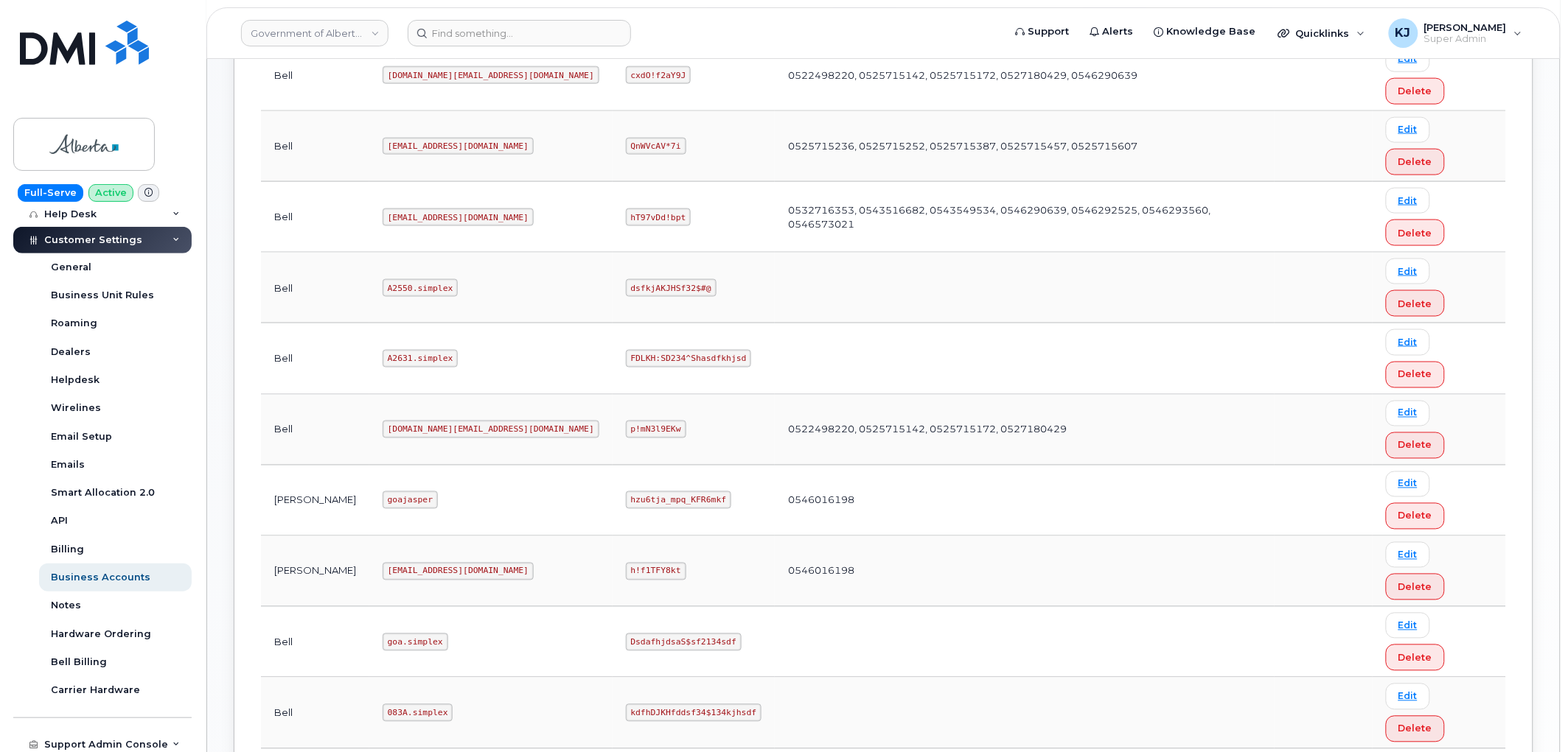
scroll to position [769, 0]
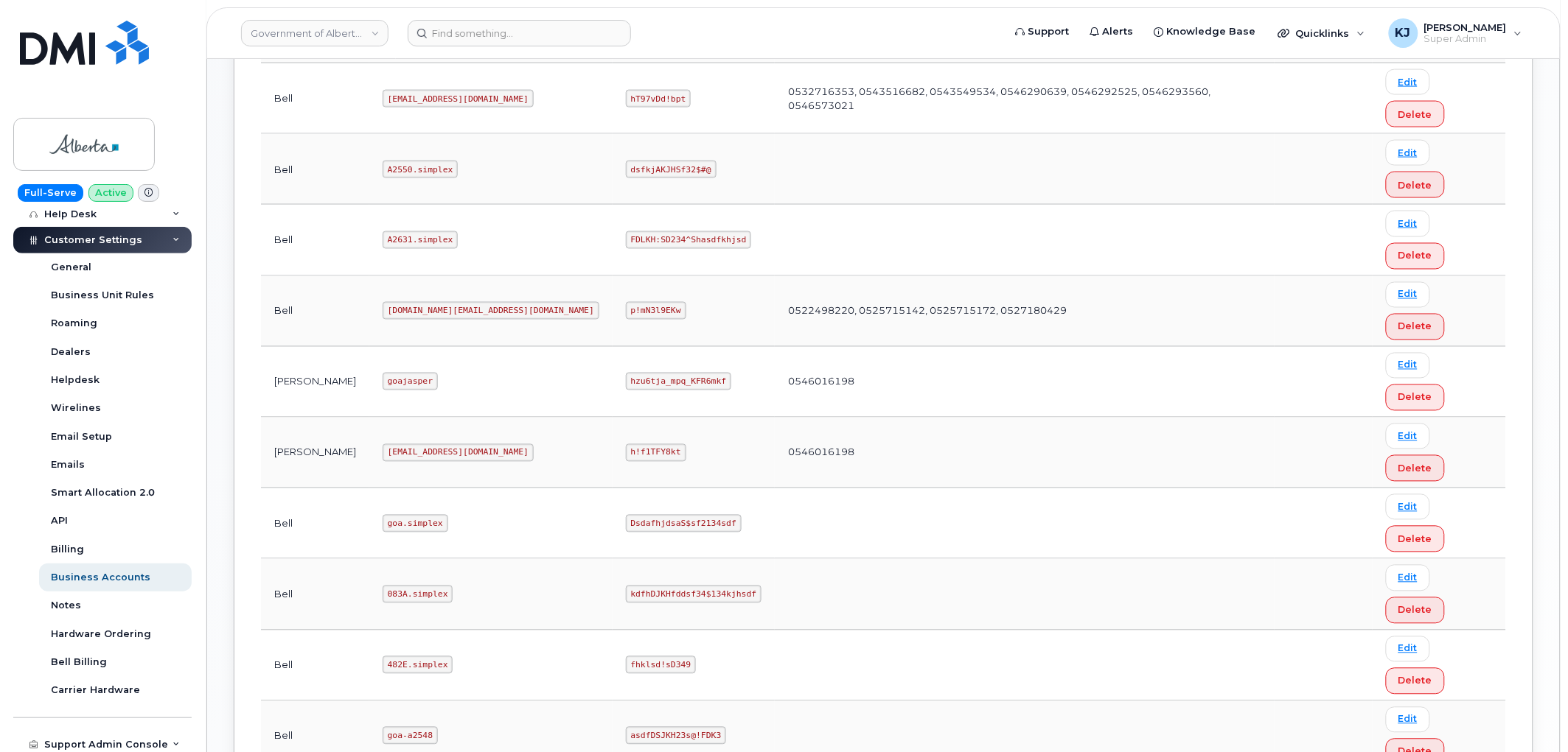
drag, startPoint x: 424, startPoint y: 489, endPoint x: 348, endPoint y: 491, distance: 76.0
copy code "A3906.simplex"
drag, startPoint x: 531, startPoint y: 491, endPoint x: 597, endPoint y: 495, distance: 66.1
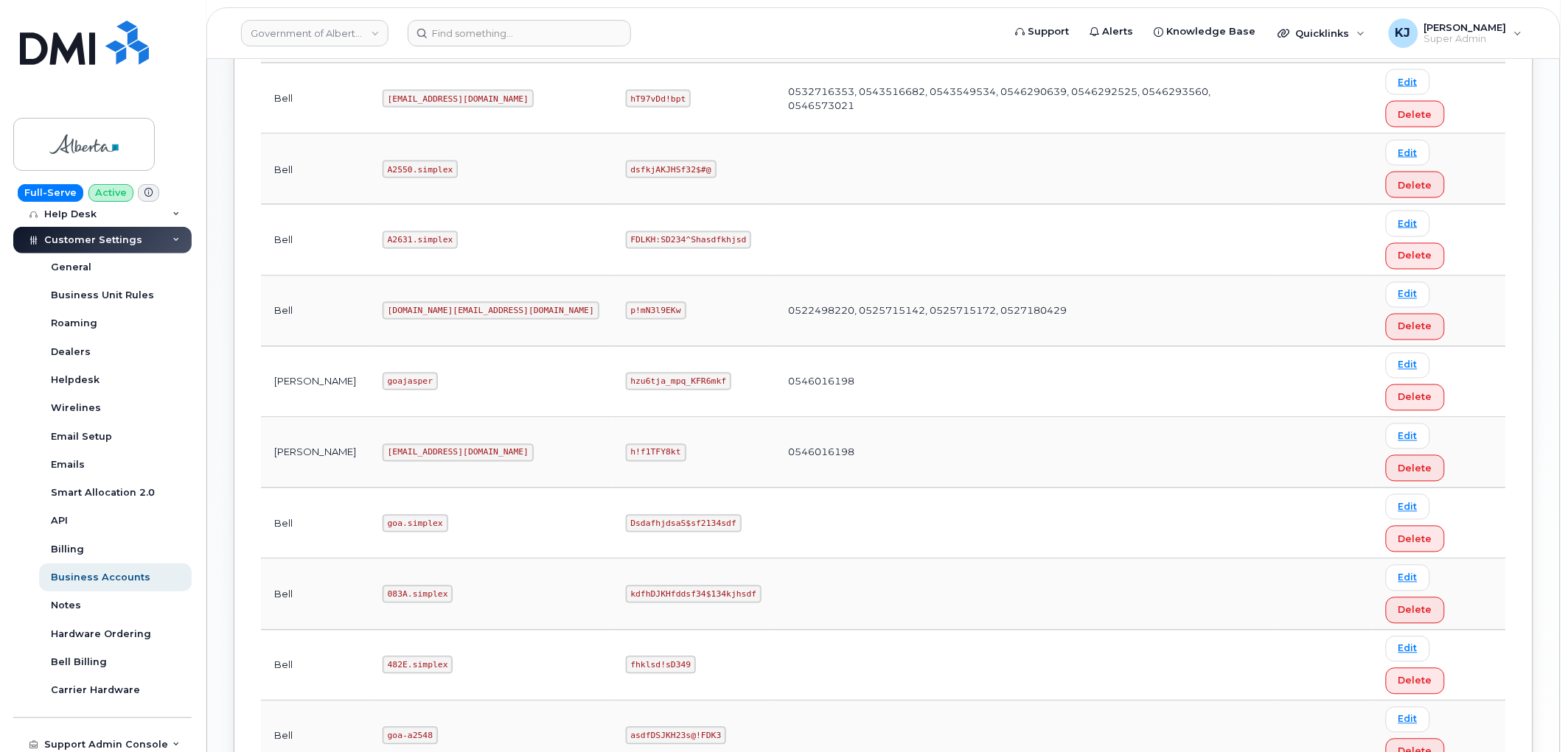
copy code "GBtmN@!8vQAMz!"
drag, startPoint x: 365, startPoint y: 487, endPoint x: 459, endPoint y: 490, distance: 94.0
copy code "A3906.simplex"
drag, startPoint x: 531, startPoint y: 487, endPoint x: 599, endPoint y: 494, distance: 68.4
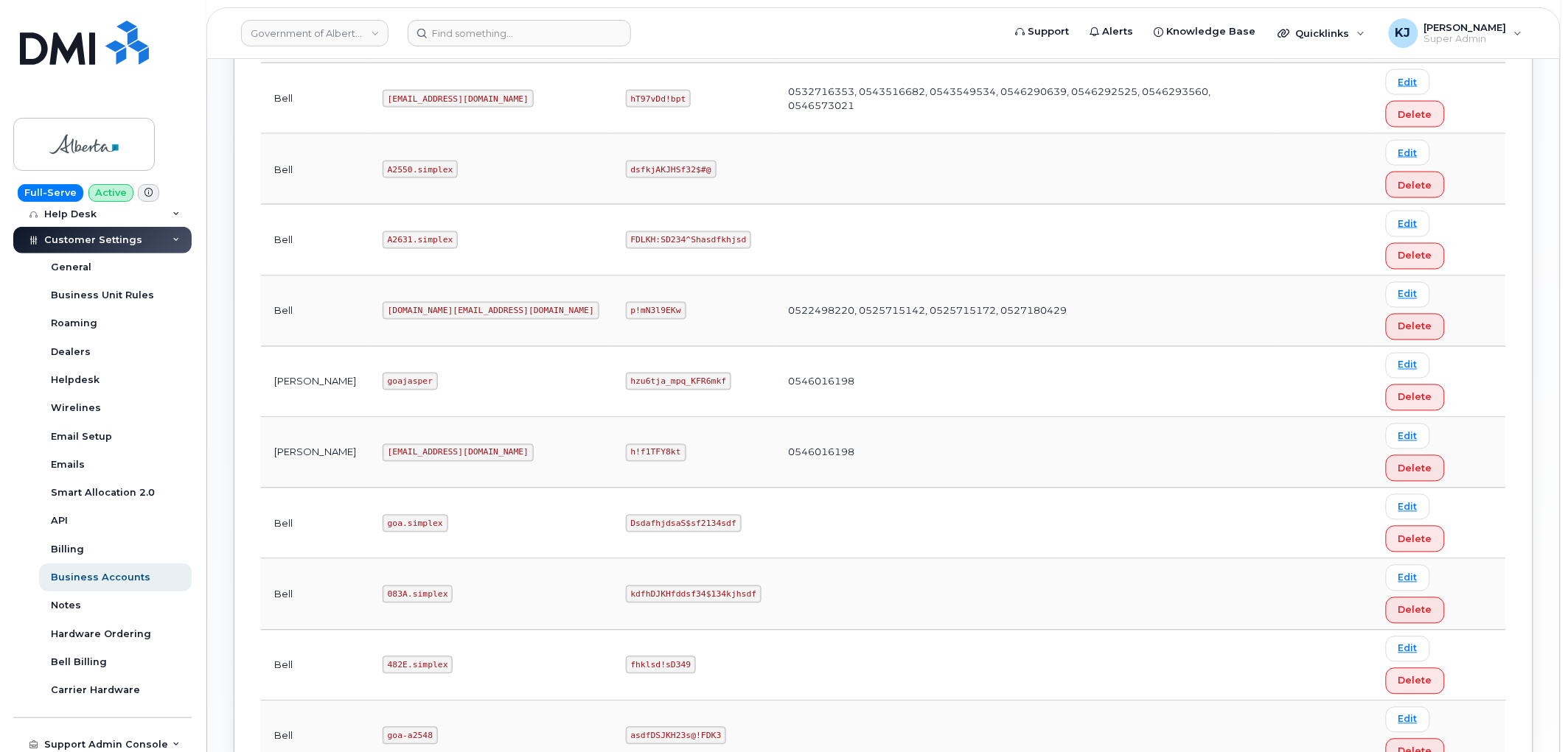
copy code "GBtmN@!8vQAMz!"
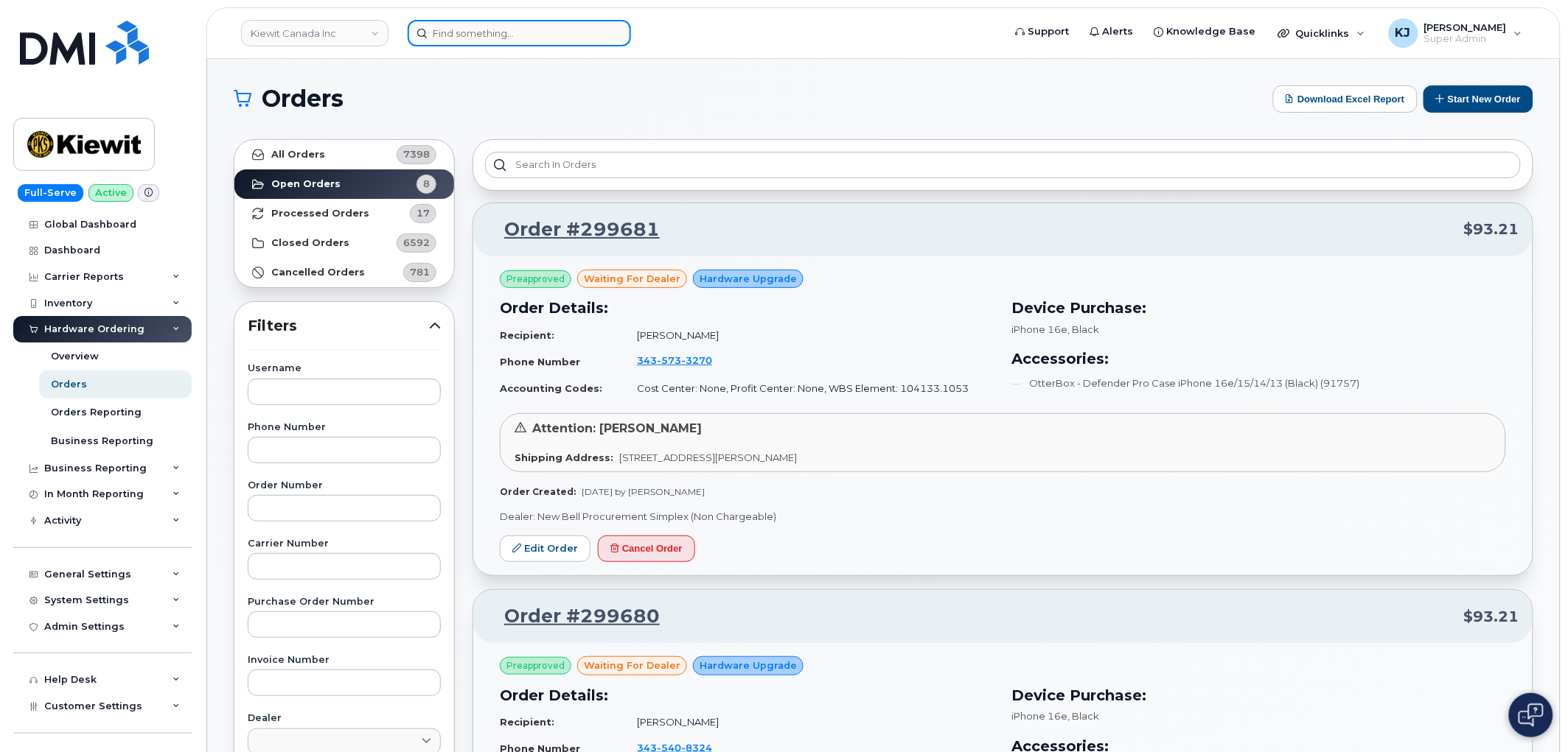
click at [468, 39] on input at bounding box center [519, 33] width 224 height 26
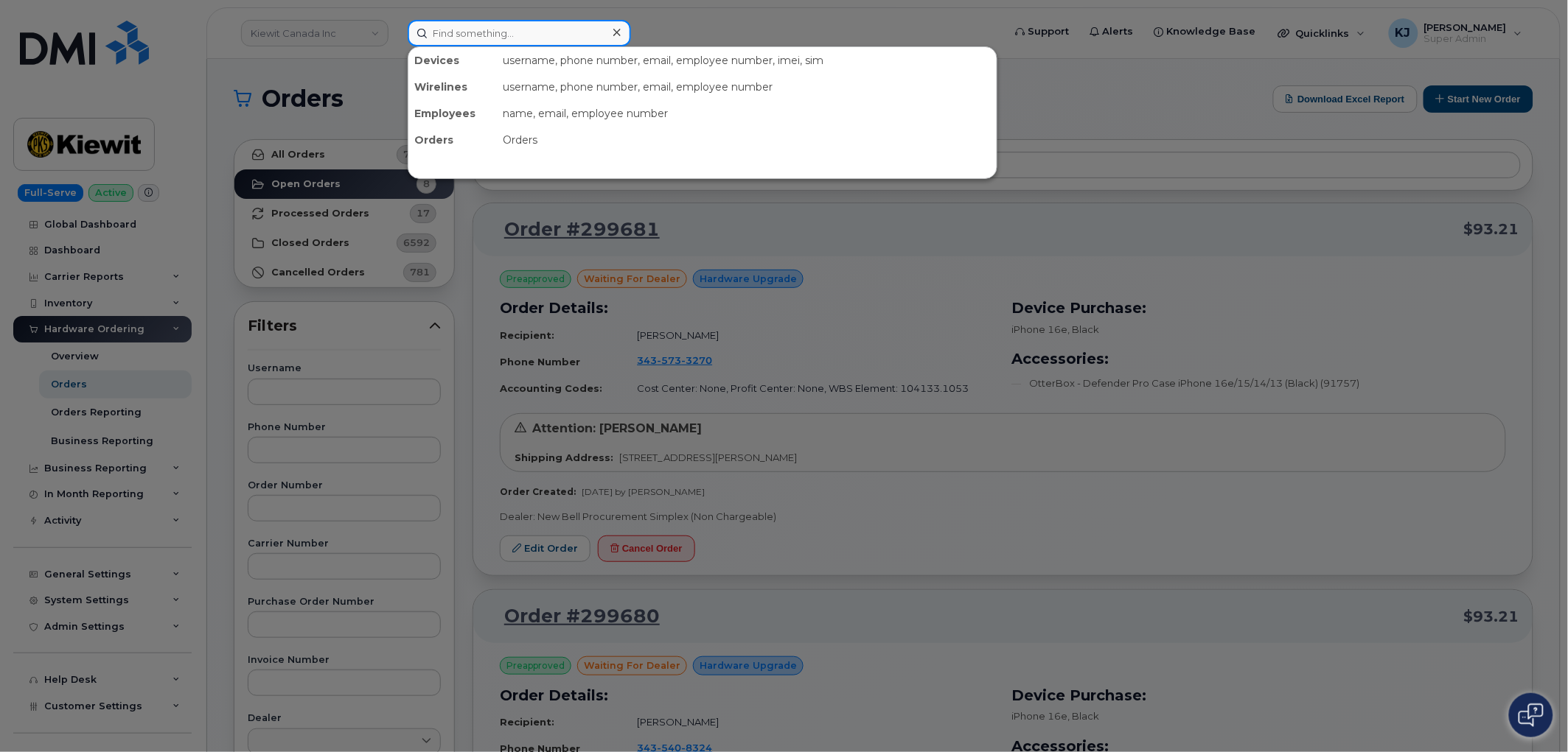
paste input "298798"
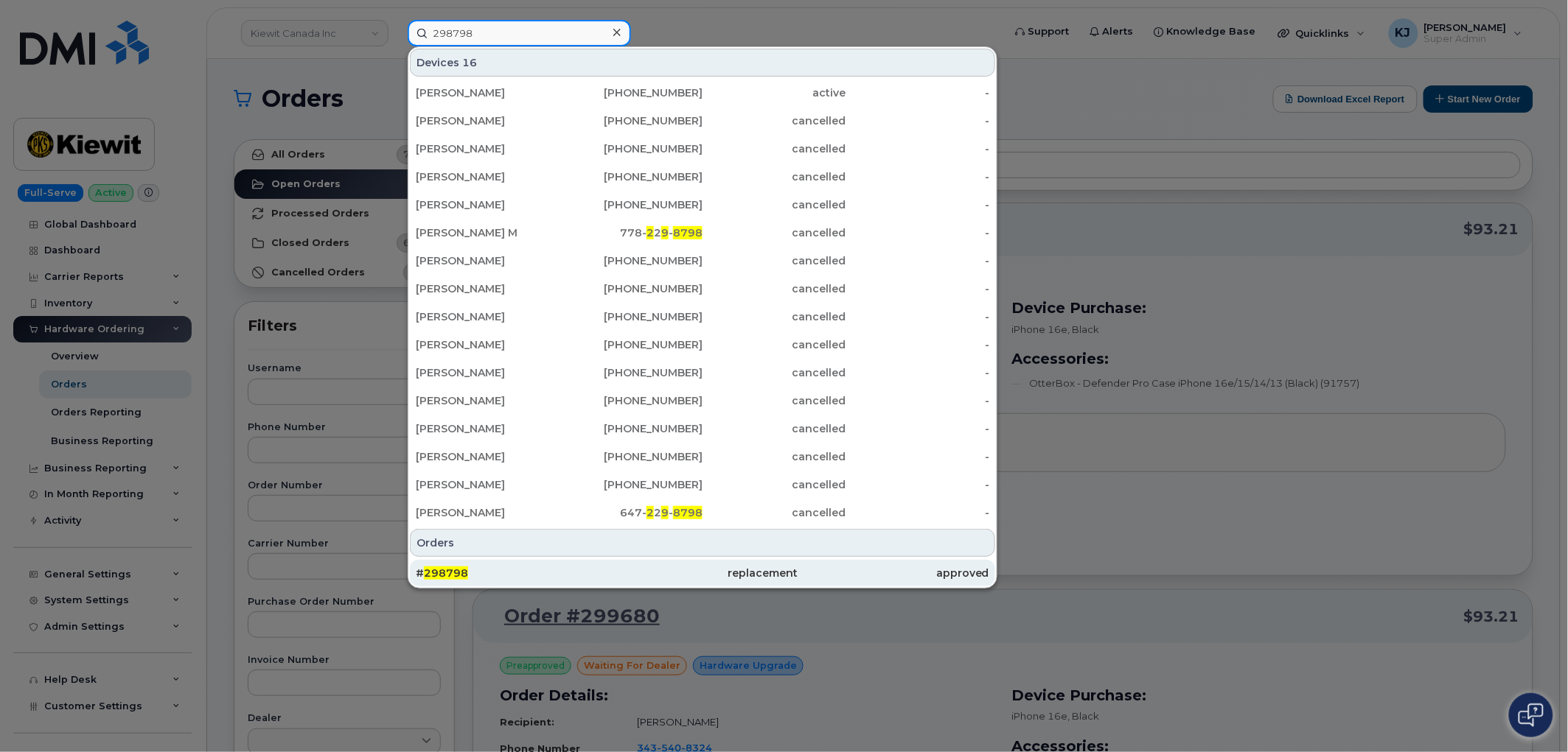
type input "298798"
click at [546, 580] on div "# 298798" at bounding box center [510, 572] width 191 height 26
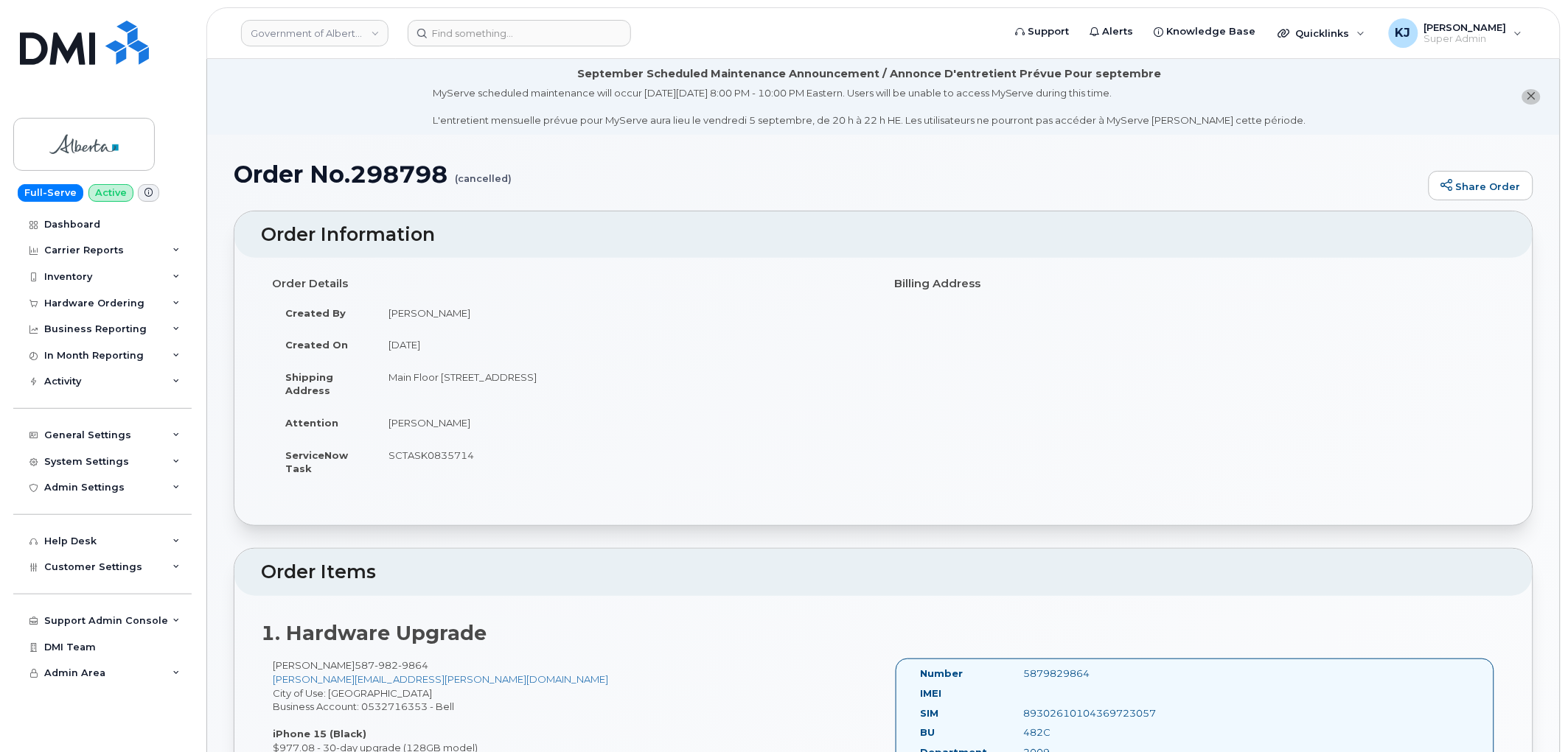
drag, startPoint x: 233, startPoint y: 172, endPoint x: 603, endPoint y: 482, distance: 482.7
copy div "Order No.298798 (cancelled) Share Order × Share This Order If you want to allow…"
drag, startPoint x: 341, startPoint y: 37, endPoint x: 329, endPoint y: 37, distance: 12.0
click at [341, 37] on link "Government of Alberta ([GEOGRAPHIC_DATA])" at bounding box center [314, 33] width 147 height 26
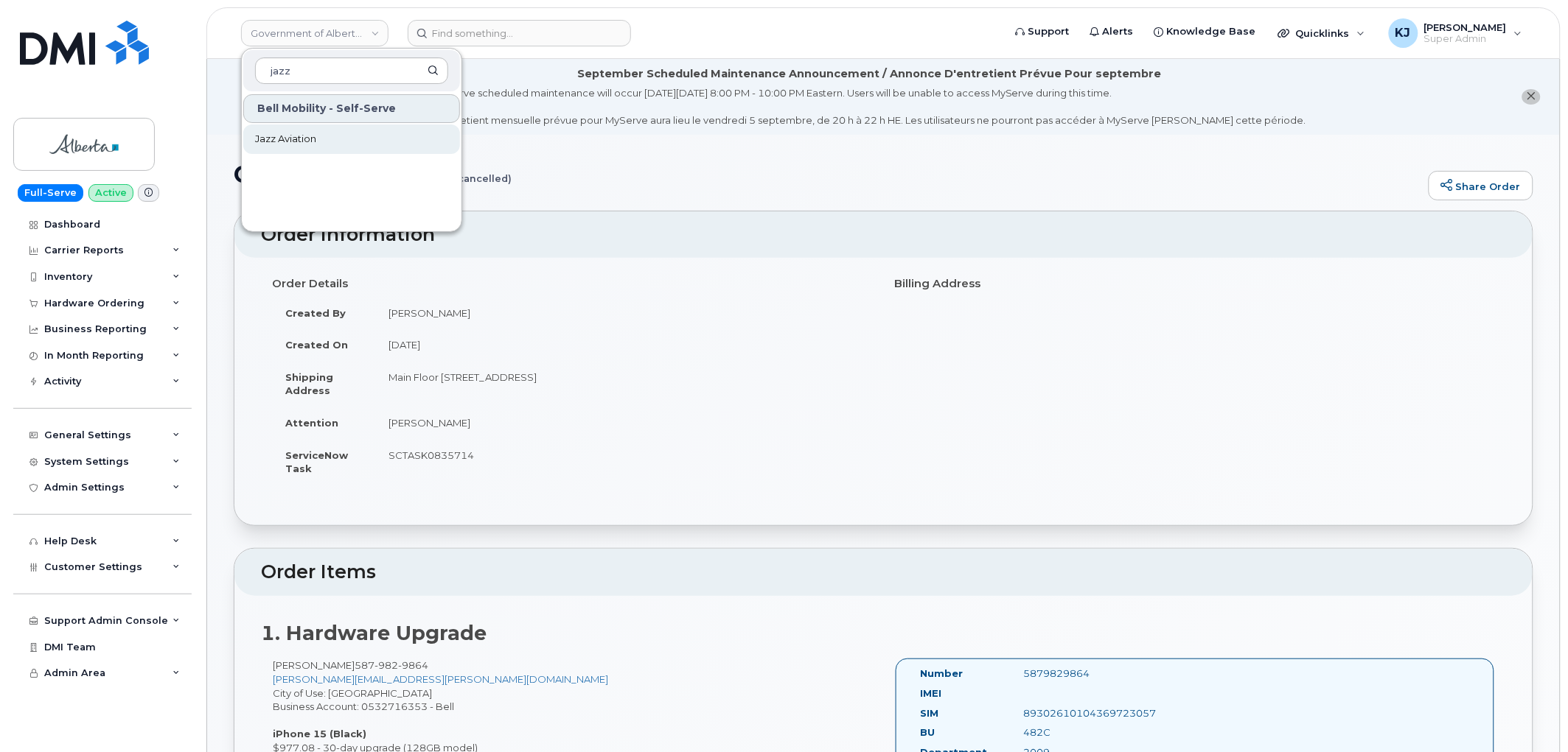
type input "jazz"
click at [317, 143] on link "Jazz Aviation" at bounding box center [351, 139] width 216 height 29
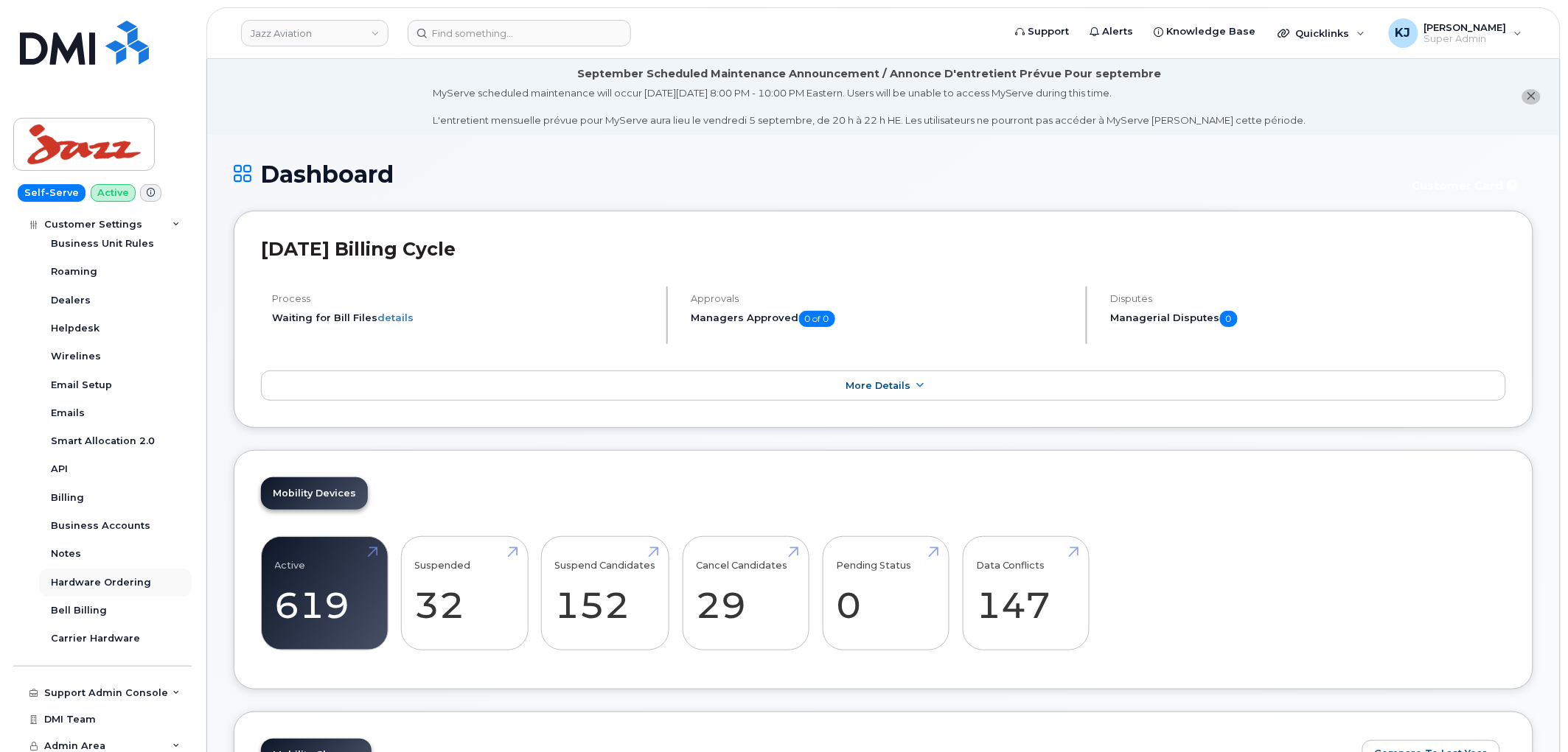
scroll to position [384, 0]
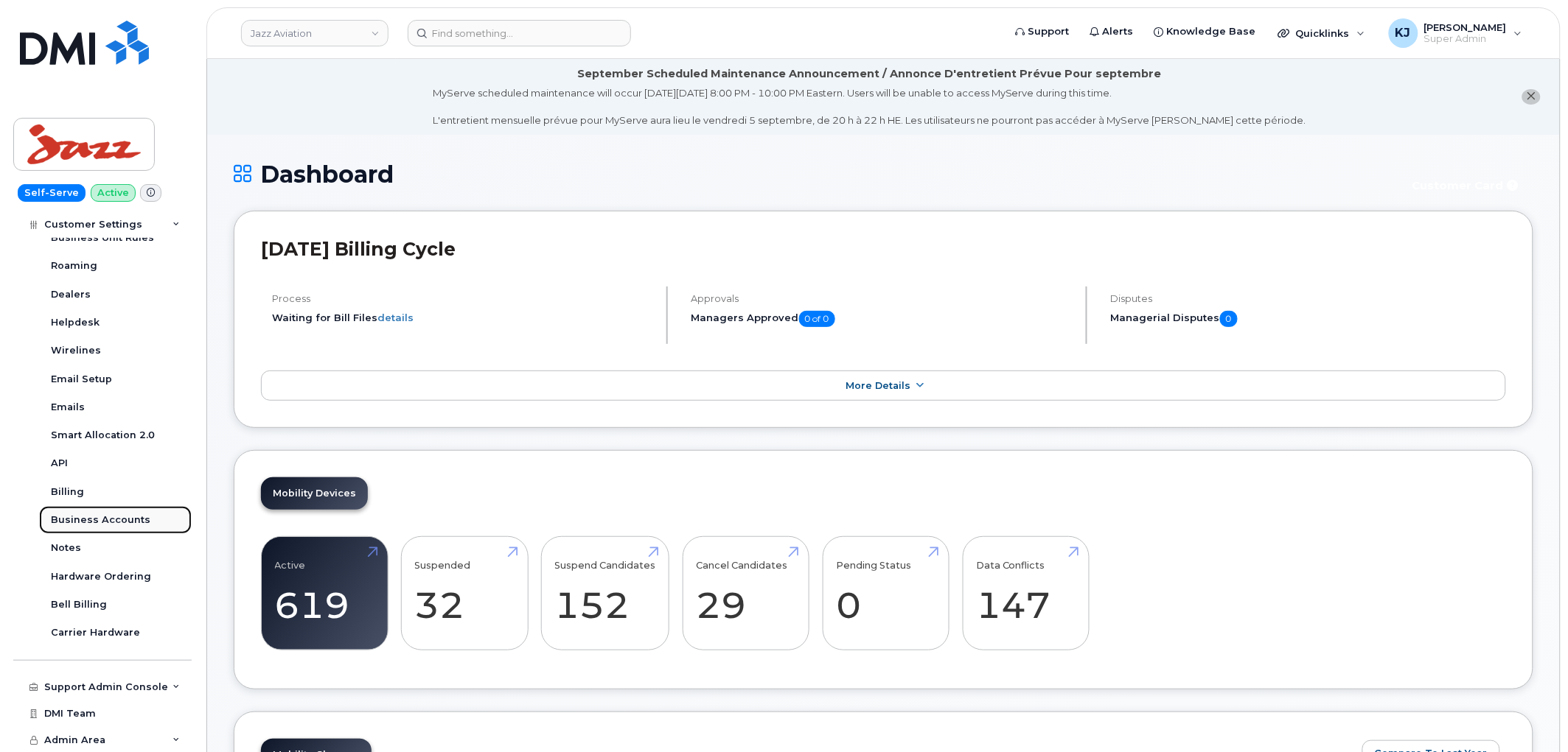
click at [118, 517] on div "Business Accounts" at bounding box center [100, 520] width 100 height 14
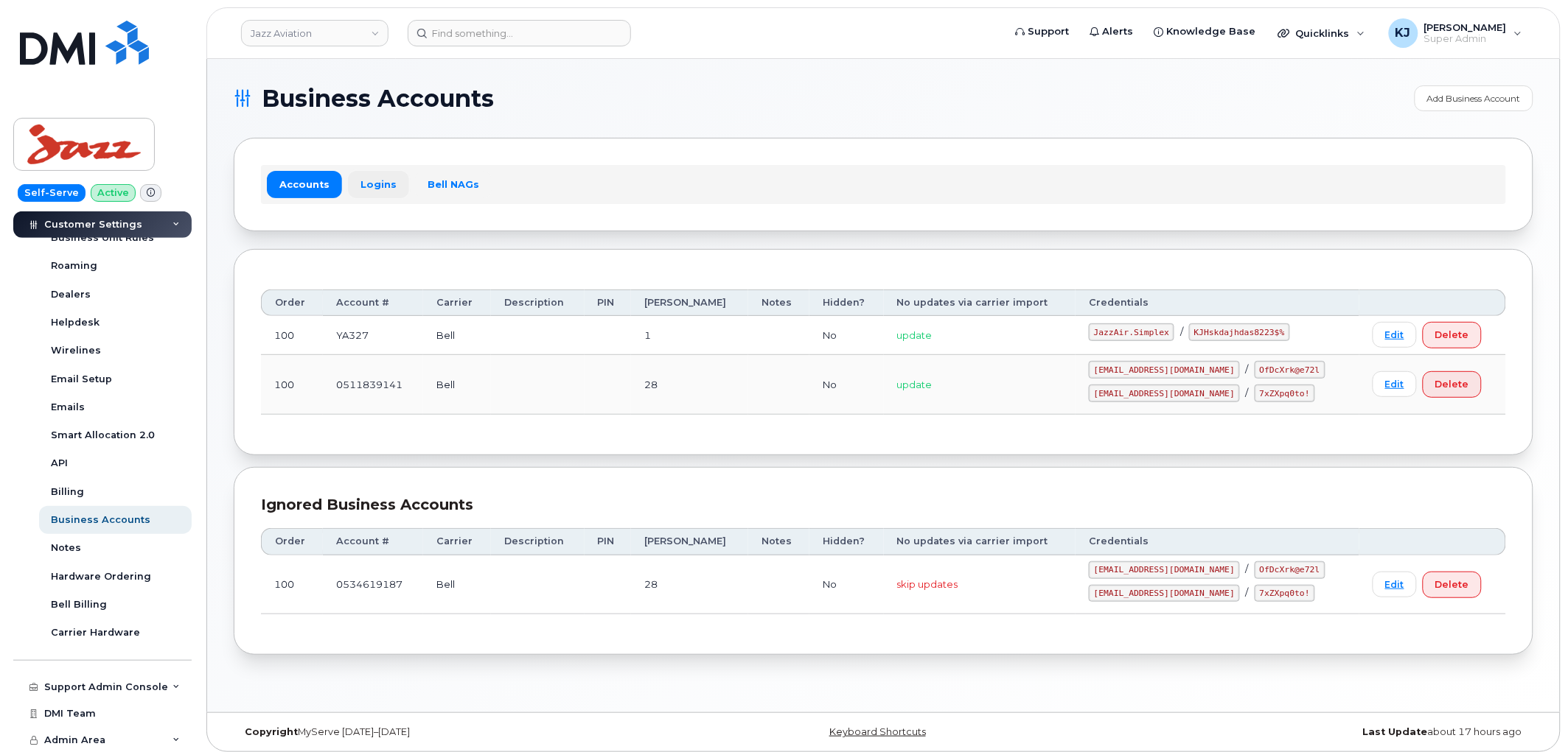
click at [384, 193] on link "Logins" at bounding box center [378, 183] width 61 height 26
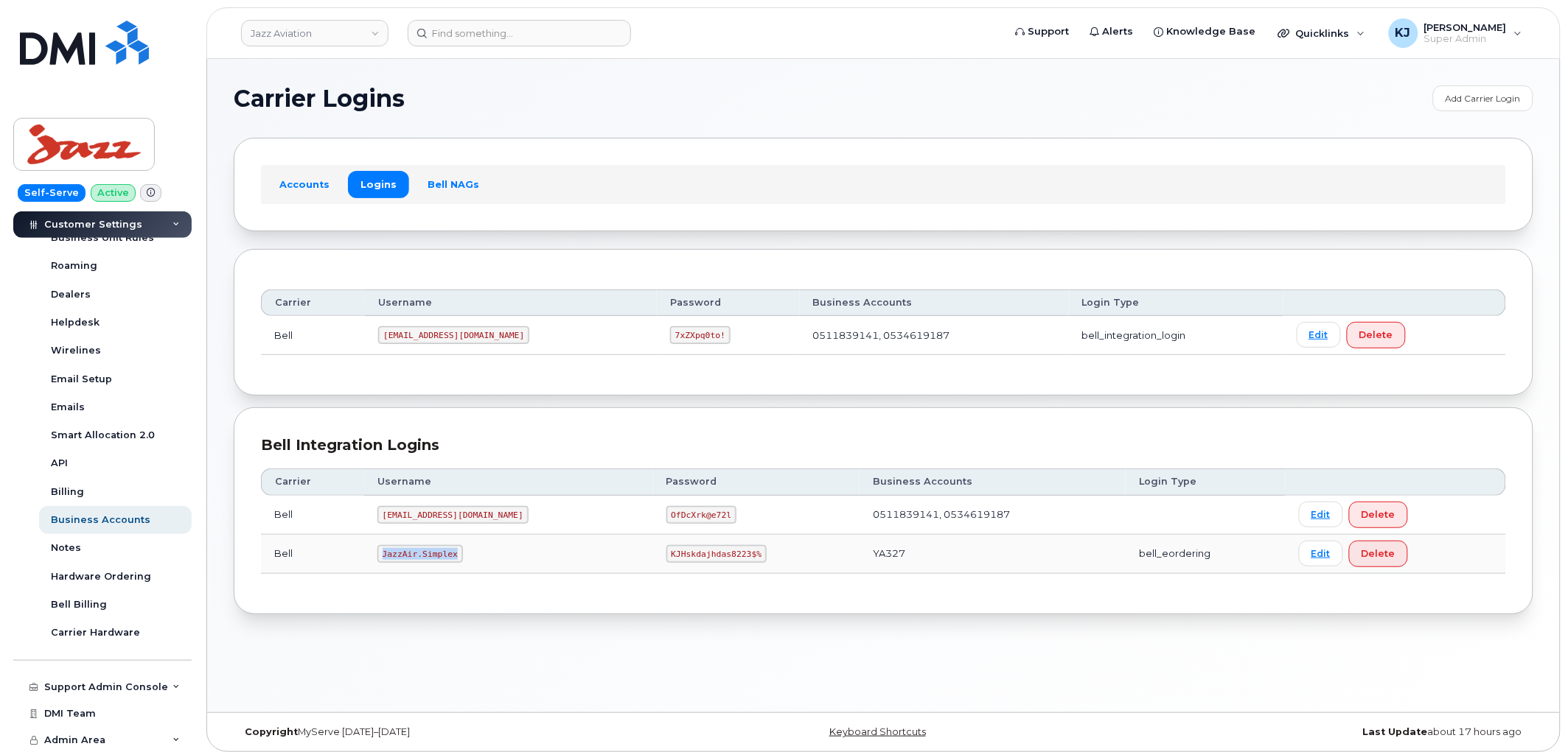
drag, startPoint x: 454, startPoint y: 553, endPoint x: 384, endPoint y: 548, distance: 70.2
click at [384, 548] on code "JazzAir.Simplex" at bounding box center [420, 553] width 86 height 17
copy code "JazzAir.Simplex"
drag, startPoint x: 620, startPoint y: 553, endPoint x: 703, endPoint y: 555, distance: 83.0
click at [703, 555] on code "KJHskdajhdas8223$%" at bounding box center [717, 553] width 100 height 17
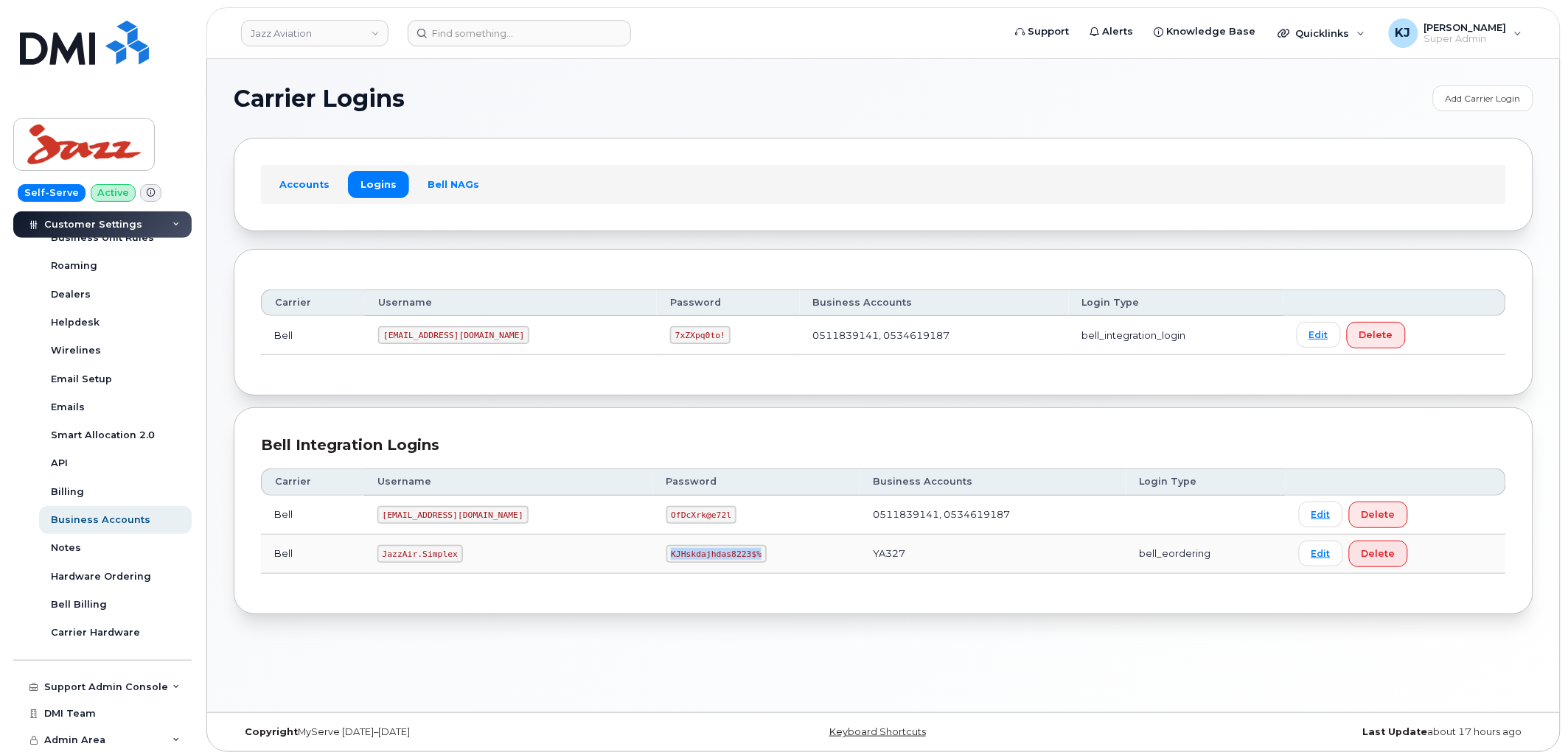
copy code "KJHskdajhdas8223$%"
click at [285, 35] on link "Jazz Aviation" at bounding box center [314, 33] width 147 height 26
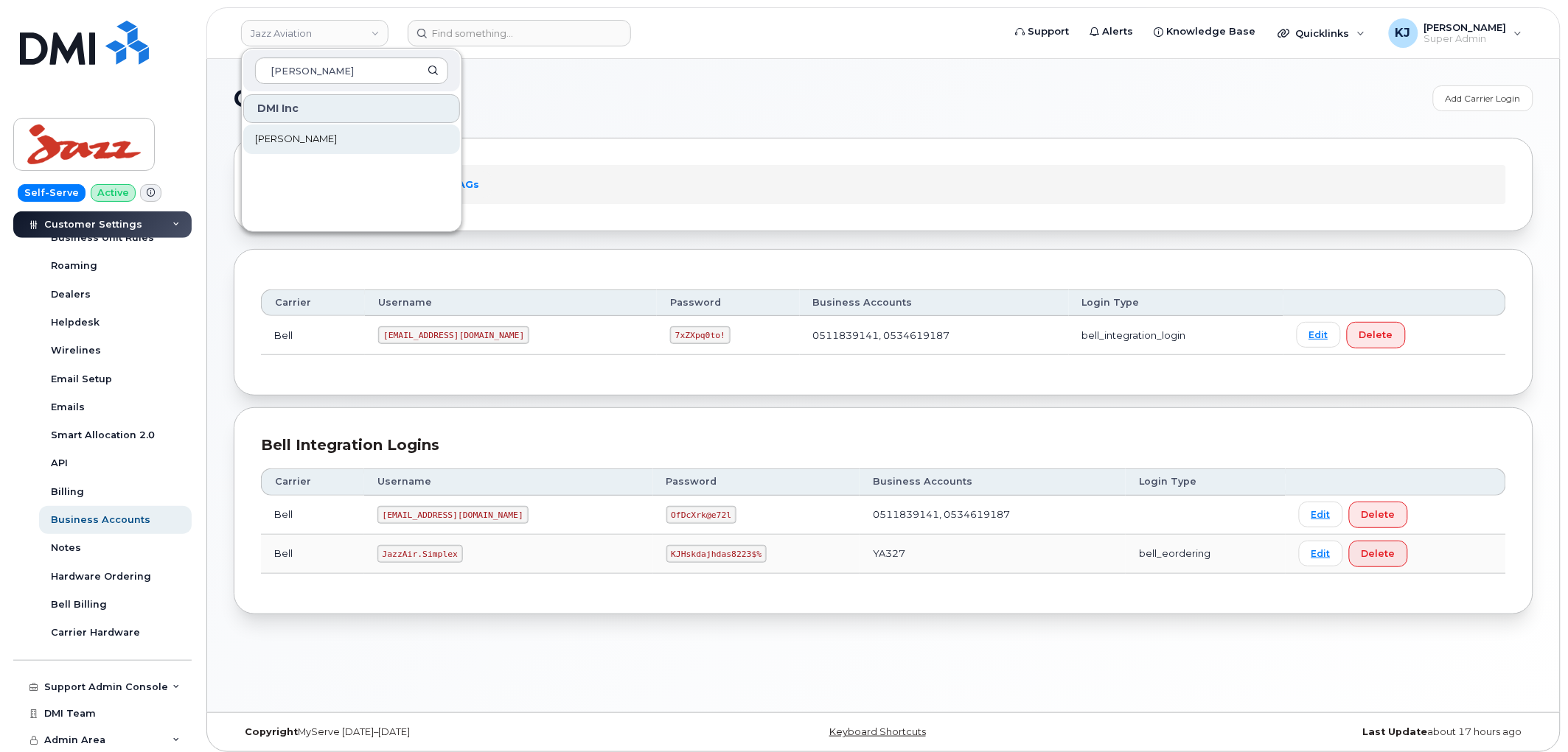
type input "jd irving"
click at [304, 149] on link "[PERSON_NAME]" at bounding box center [351, 139] width 216 height 29
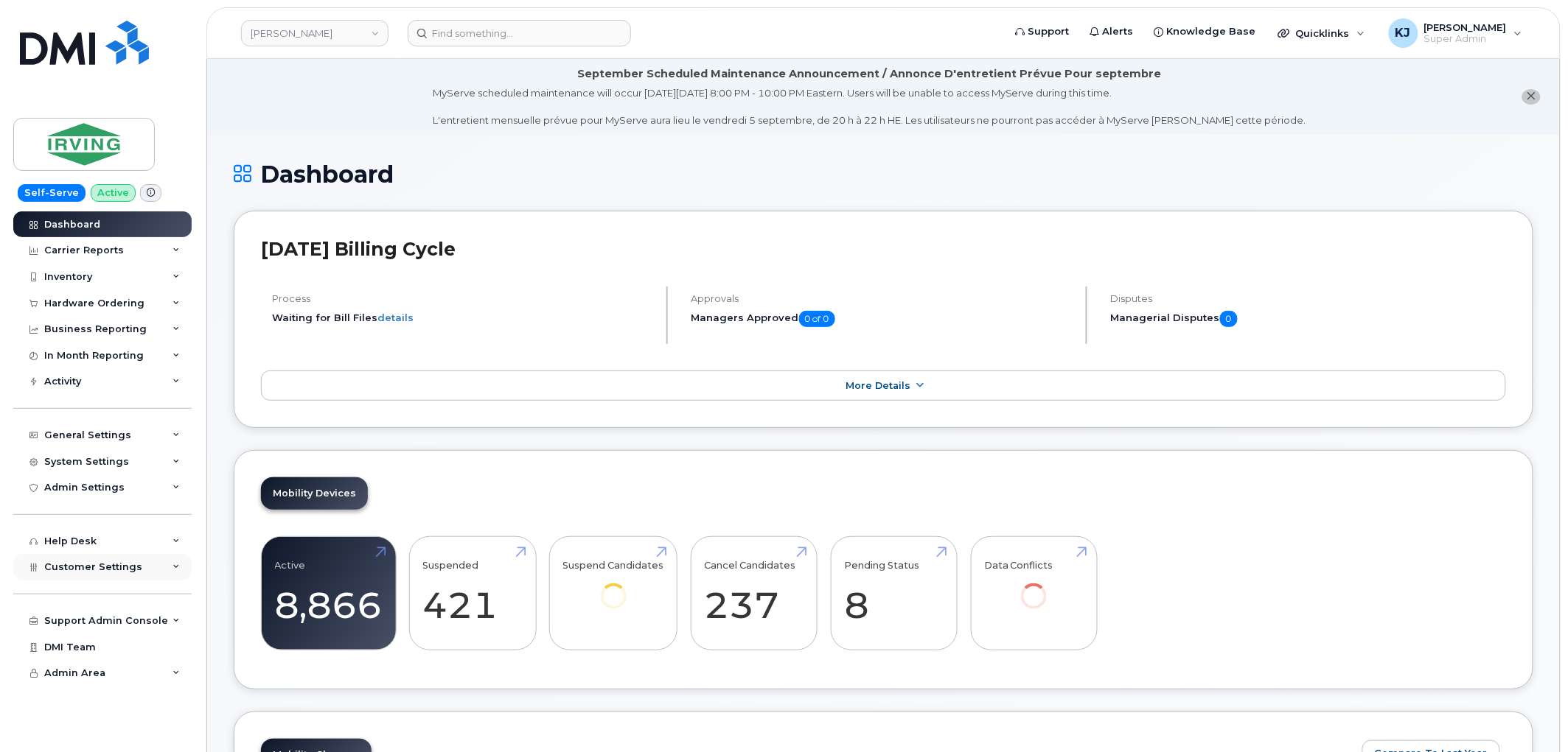
click at [142, 577] on div "Customer Settings" at bounding box center [102, 567] width 178 height 26
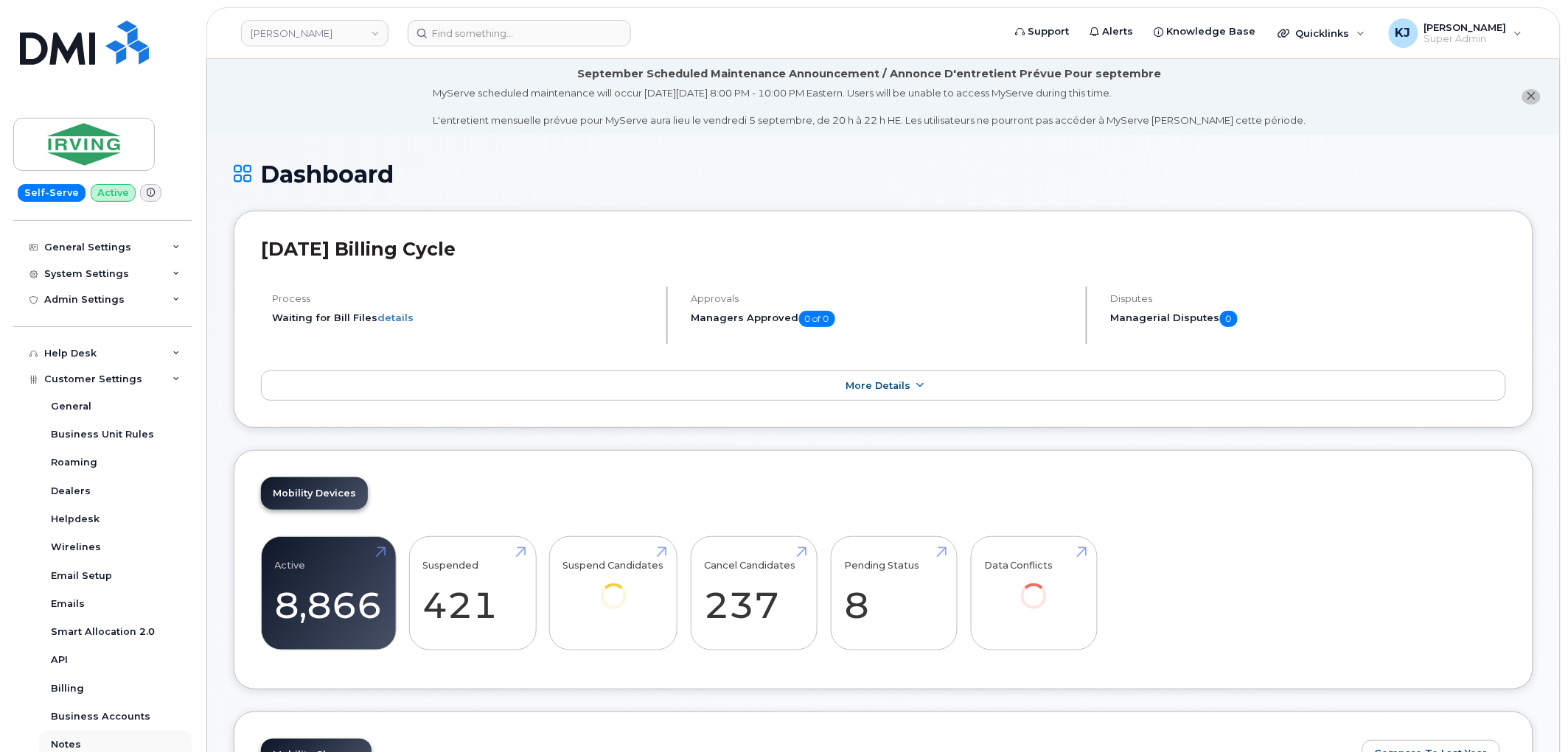
scroll to position [357, 0]
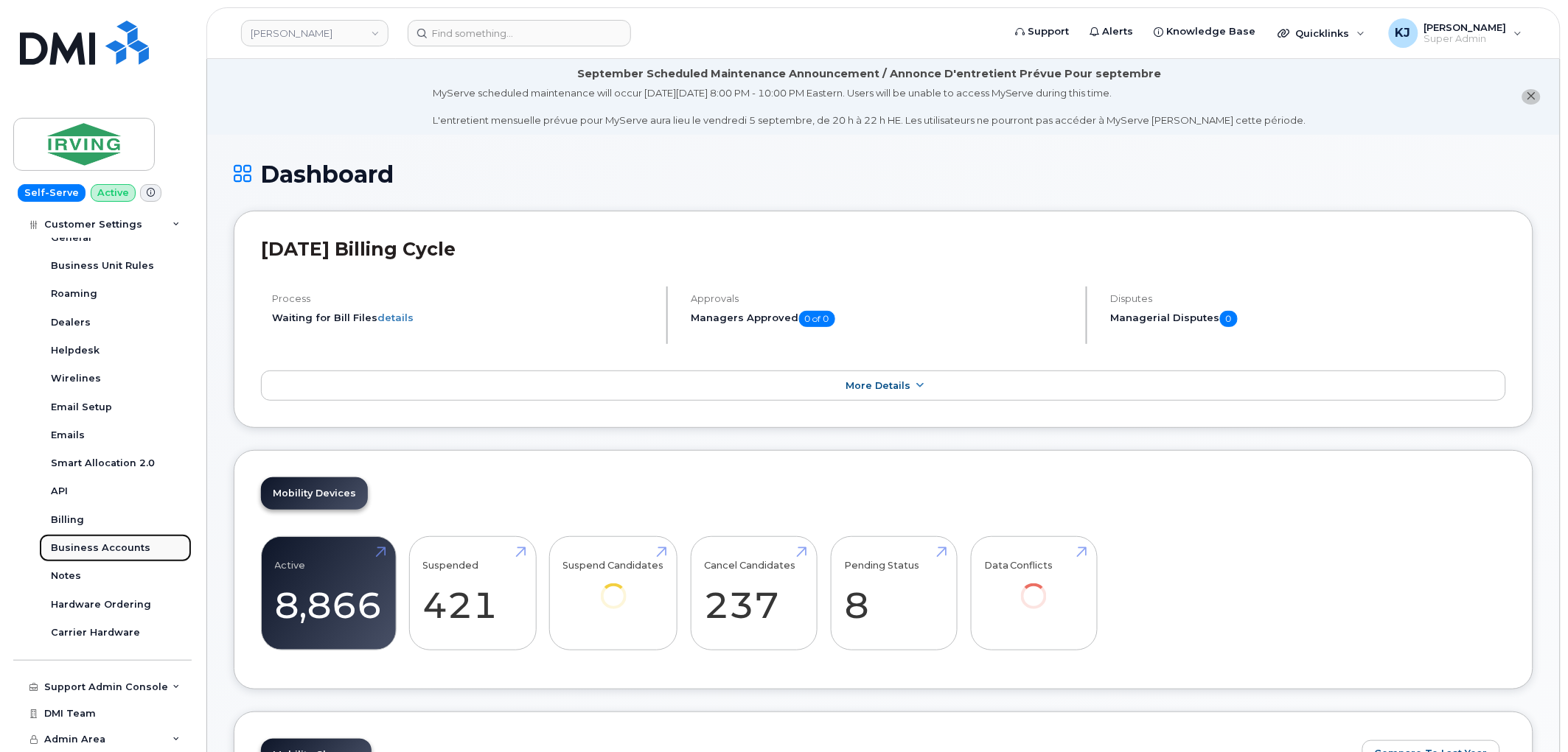
click at [121, 542] on div "Business Accounts" at bounding box center [100, 548] width 100 height 14
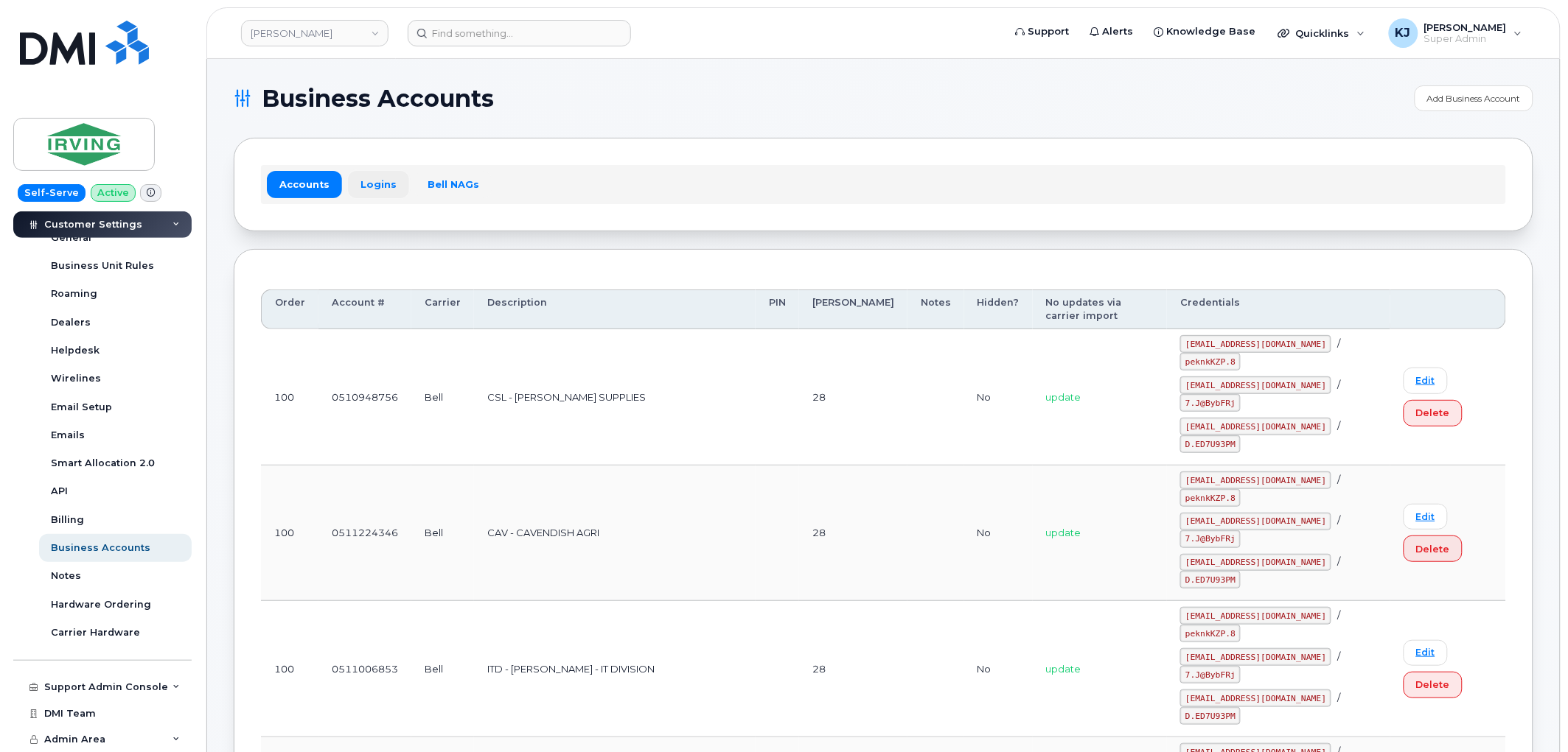
click at [373, 193] on link "Logins" at bounding box center [378, 183] width 61 height 26
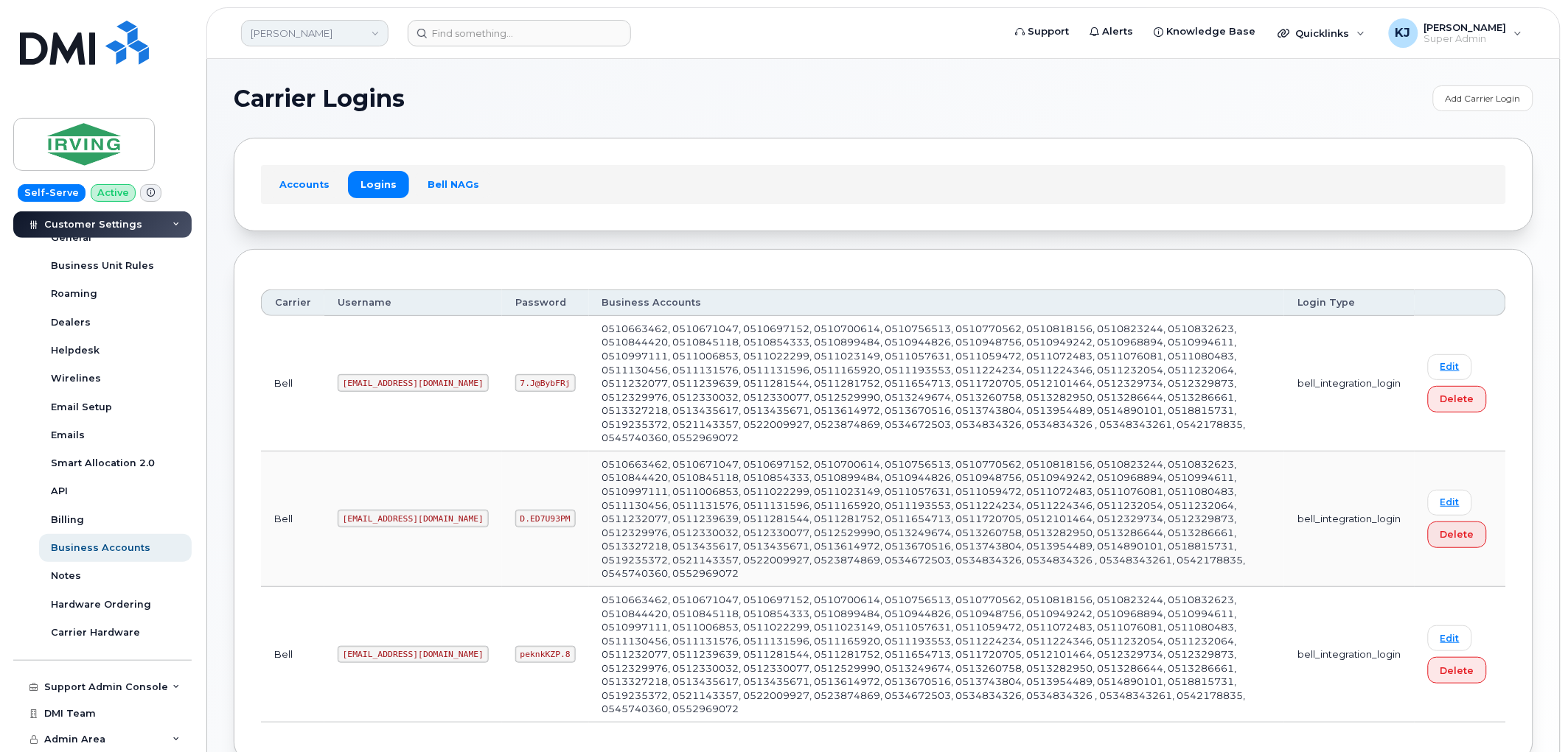
click at [273, 27] on link "[PERSON_NAME]" at bounding box center [314, 33] width 147 height 26
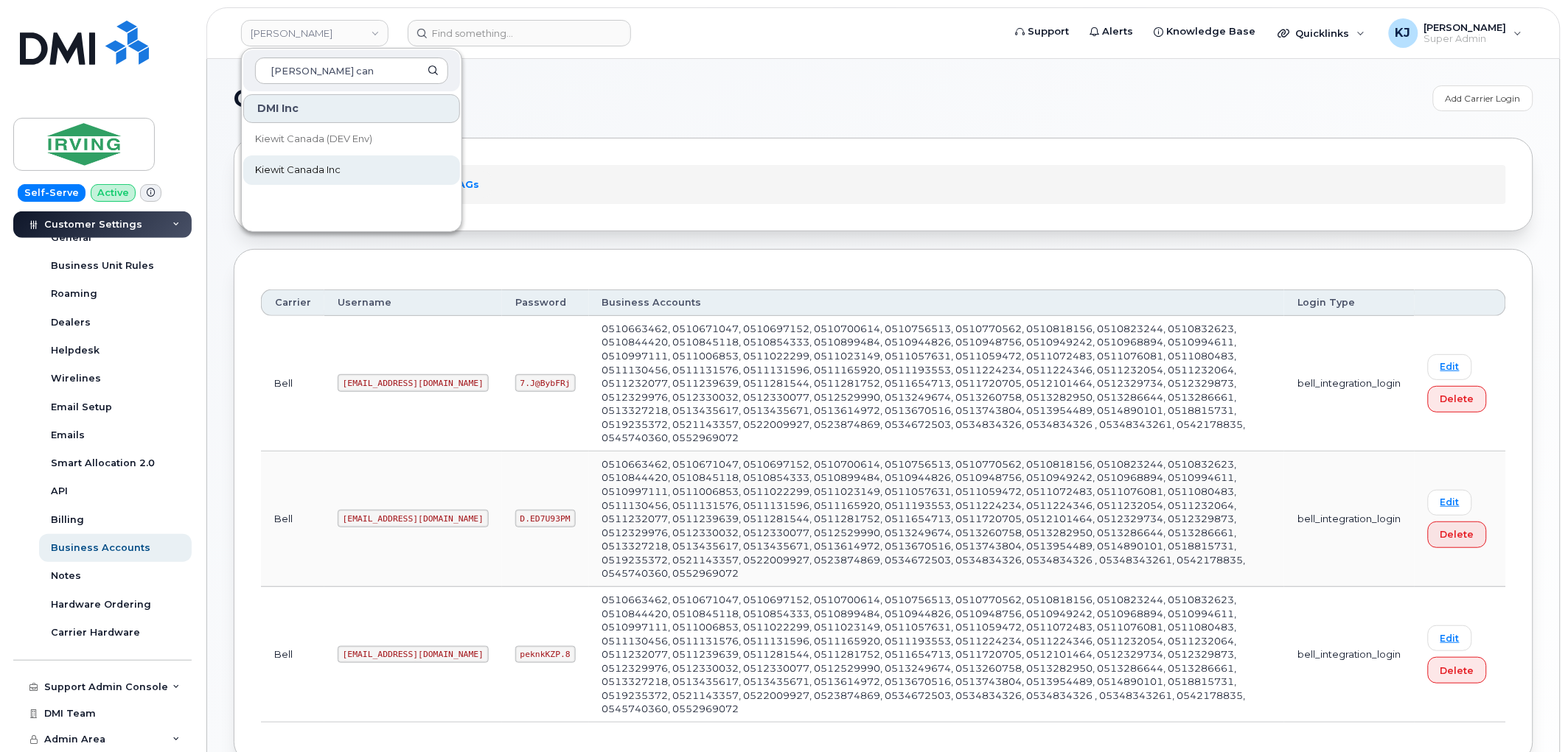
type input "kiewit can"
click at [322, 170] on span "Kiewit Canada Inc" at bounding box center [298, 170] width 86 height 15
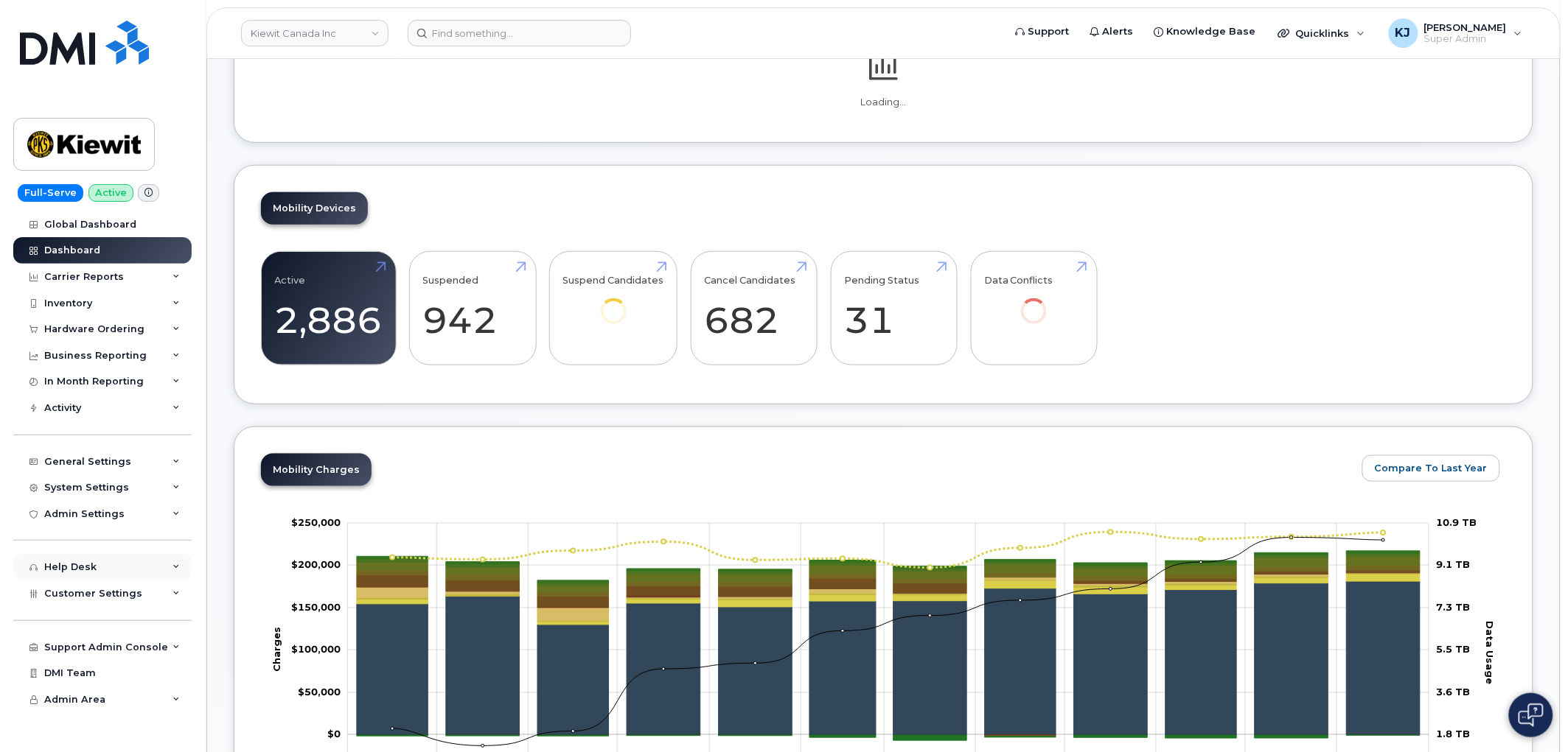
scroll to position [402, 0]
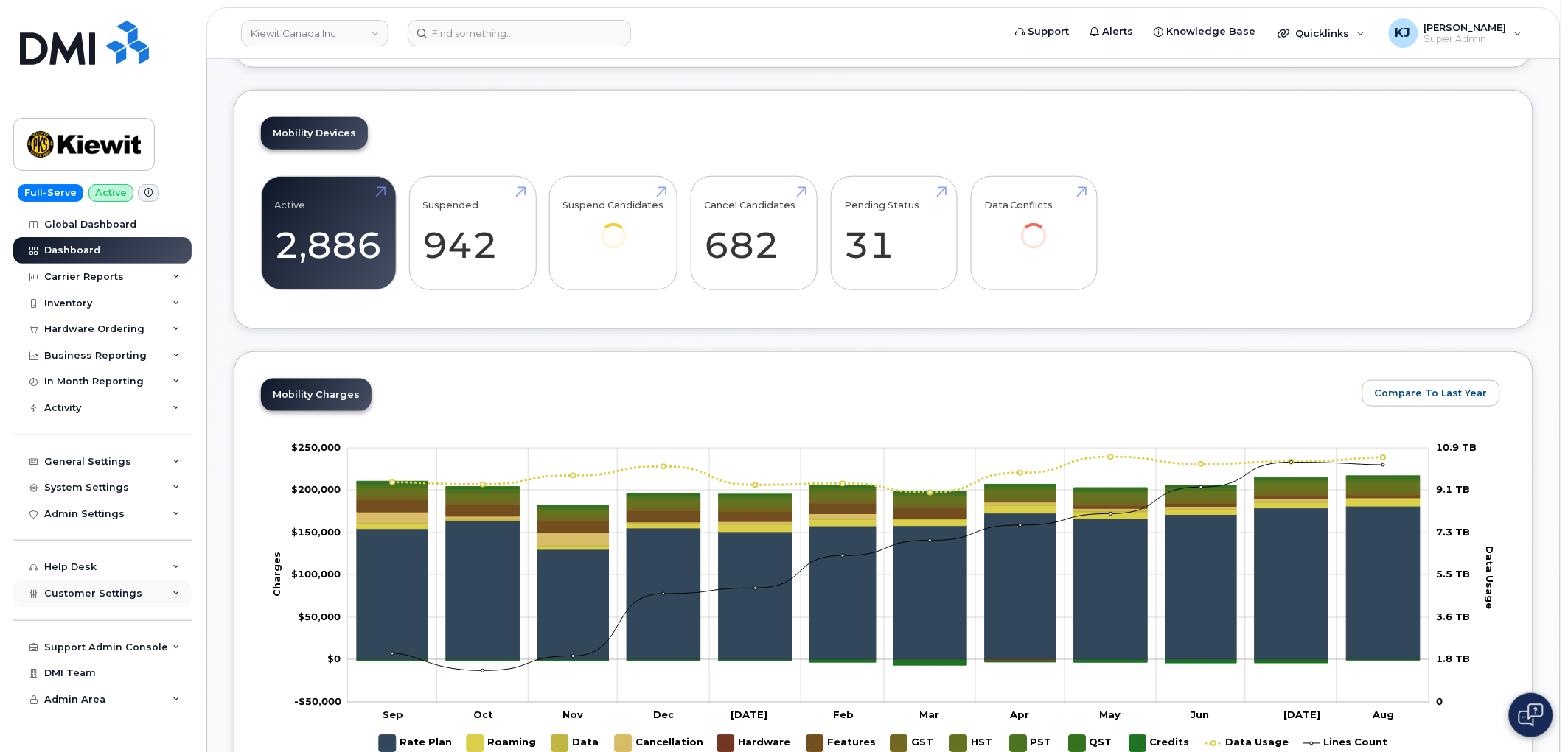
click at [148, 598] on div "Customer Settings" at bounding box center [102, 593] width 178 height 26
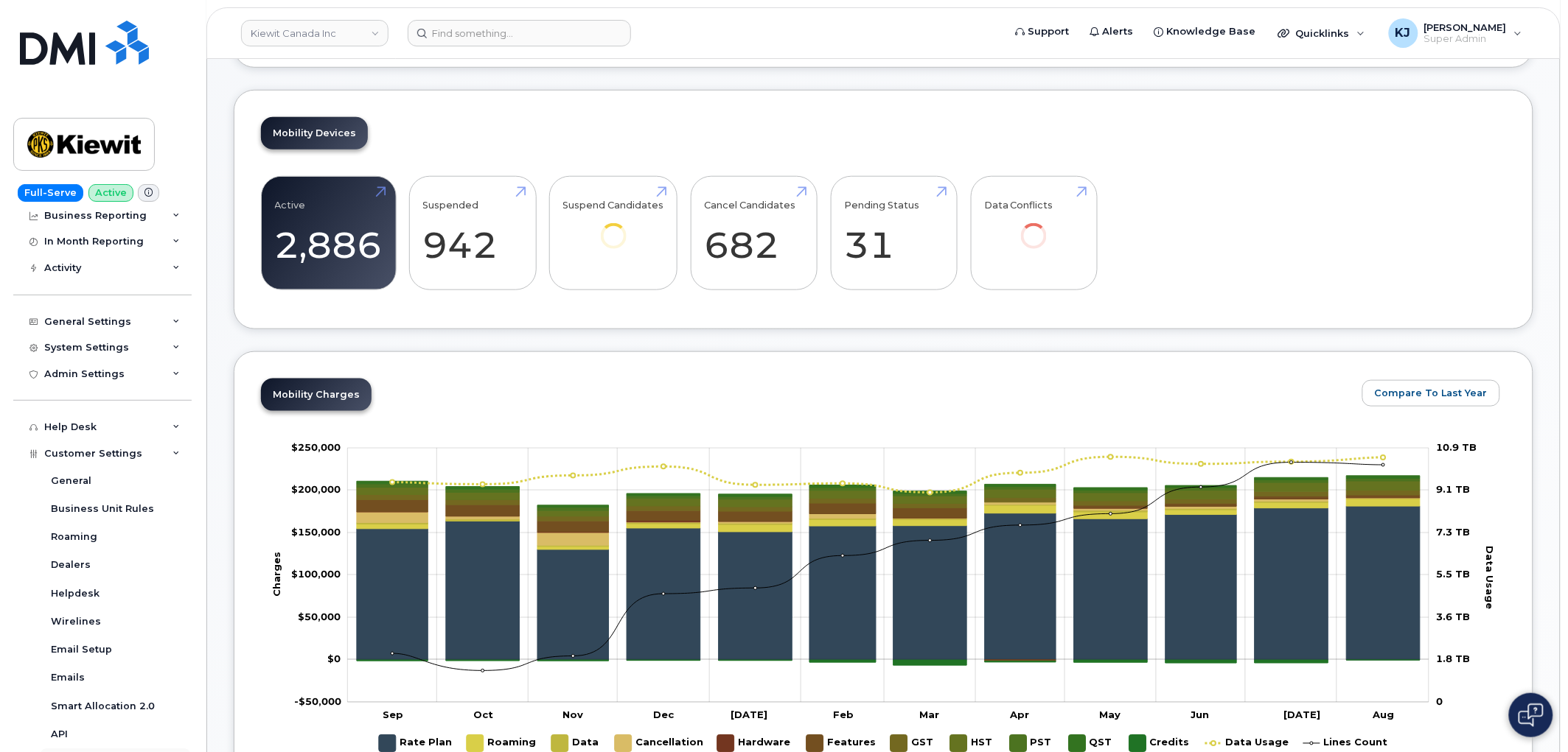
scroll to position [383, 0]
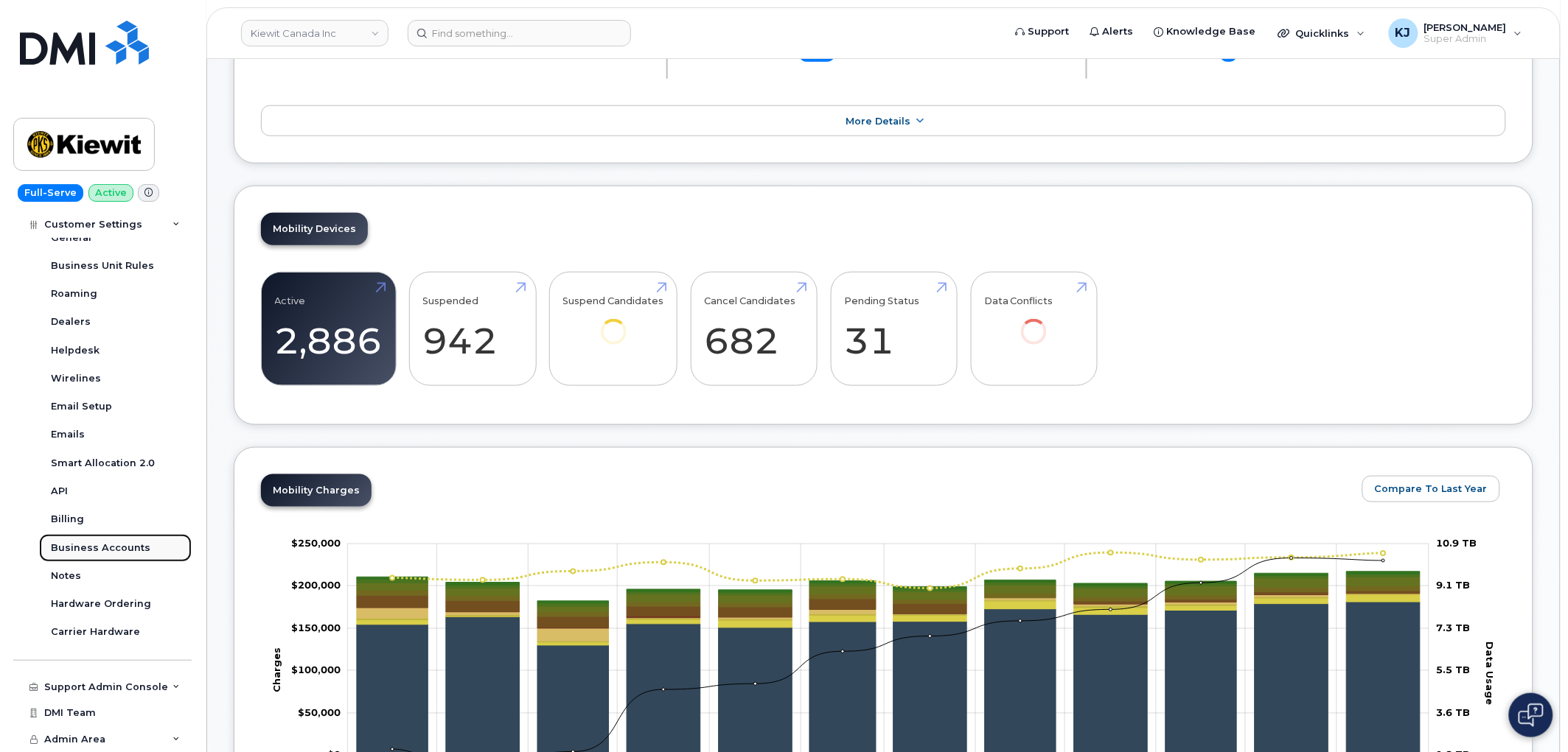
click at [121, 552] on div "Business Accounts" at bounding box center [100, 548] width 100 height 14
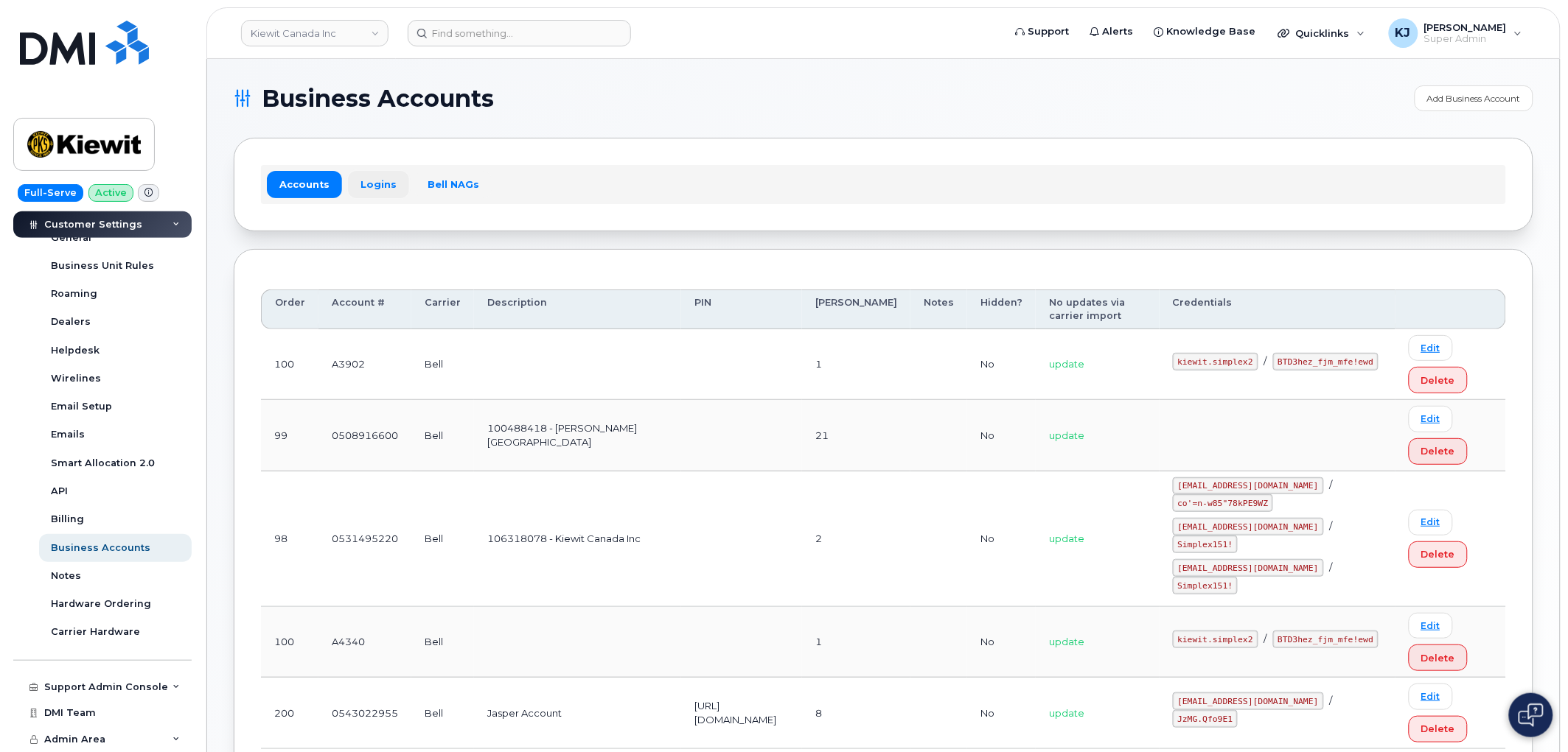
click at [376, 181] on link "Logins" at bounding box center [378, 183] width 61 height 26
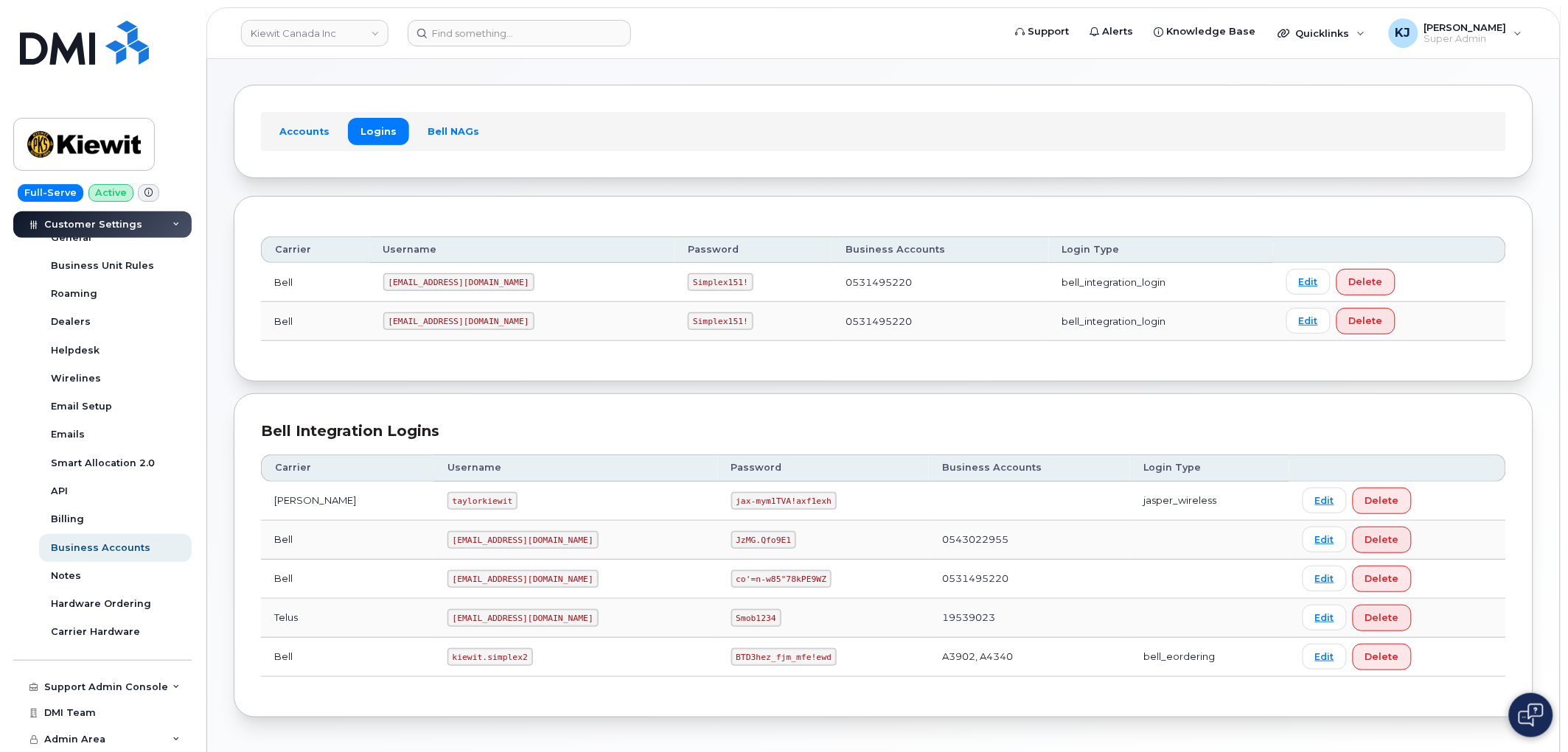
scroll to position [105, 0]
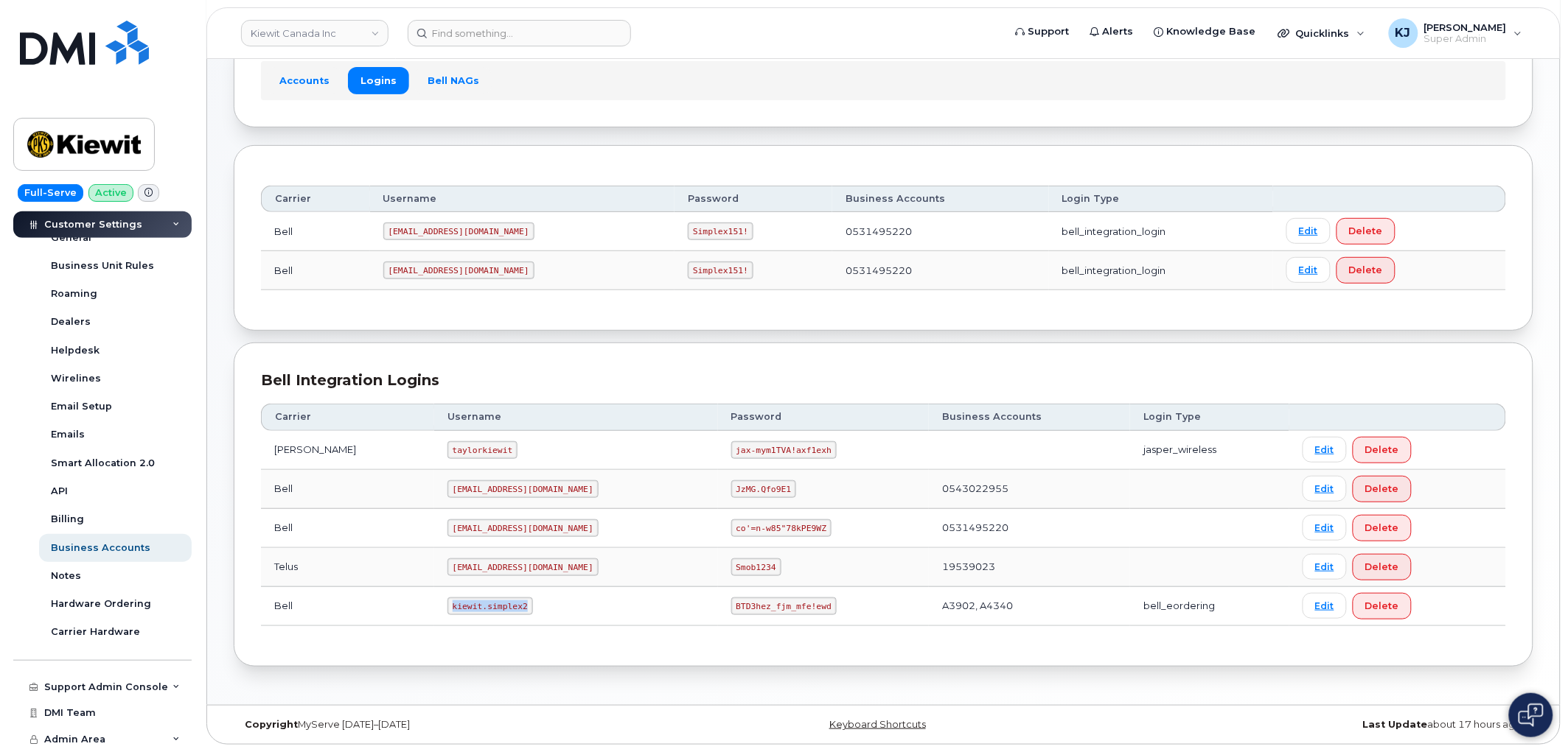
drag, startPoint x: 418, startPoint y: 605, endPoint x: 496, endPoint y: 606, distance: 78.0
click at [496, 606] on td "kiewit.simplex2" at bounding box center [575, 606] width 284 height 39
copy code "kiewit.simplex2"
drag, startPoint x: 675, startPoint y: 606, endPoint x: 763, endPoint y: 609, distance: 88.1
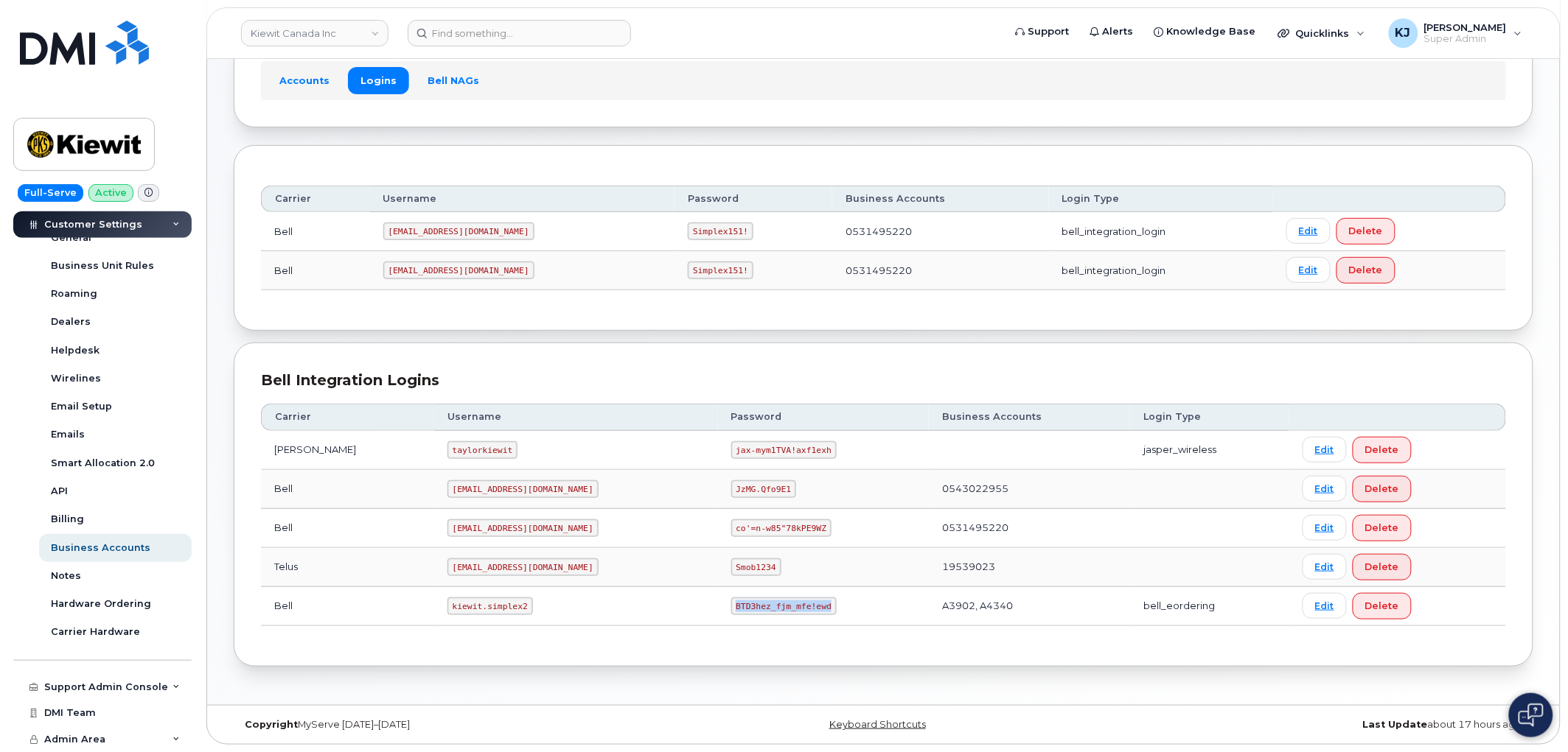
click at [763, 609] on code "BTD3hez_fjm_mfe!ewd" at bounding box center [784, 606] width 105 height 17
copy code "BTD3hez_fjm_mfe!ewd"
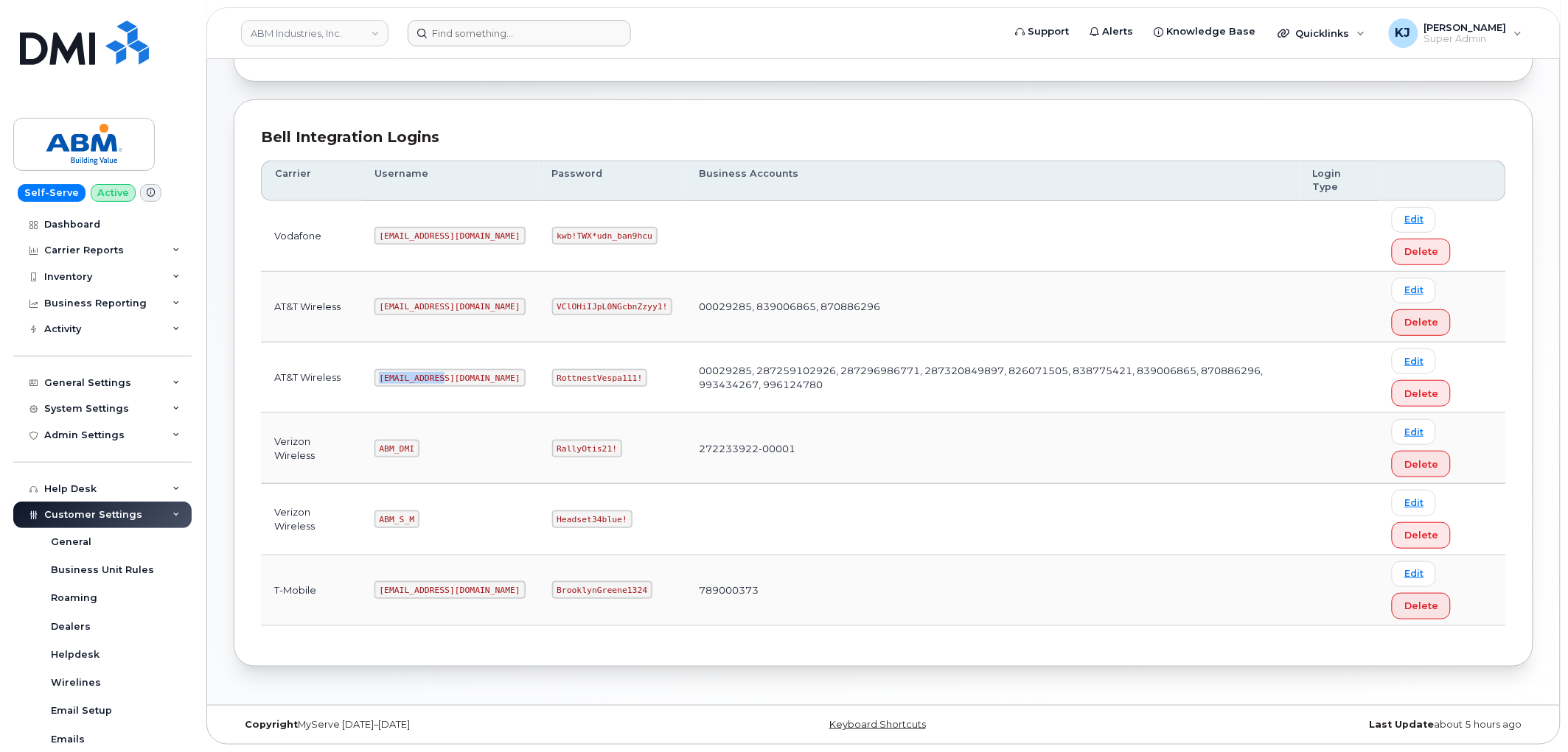
scroll to position [245, 0]
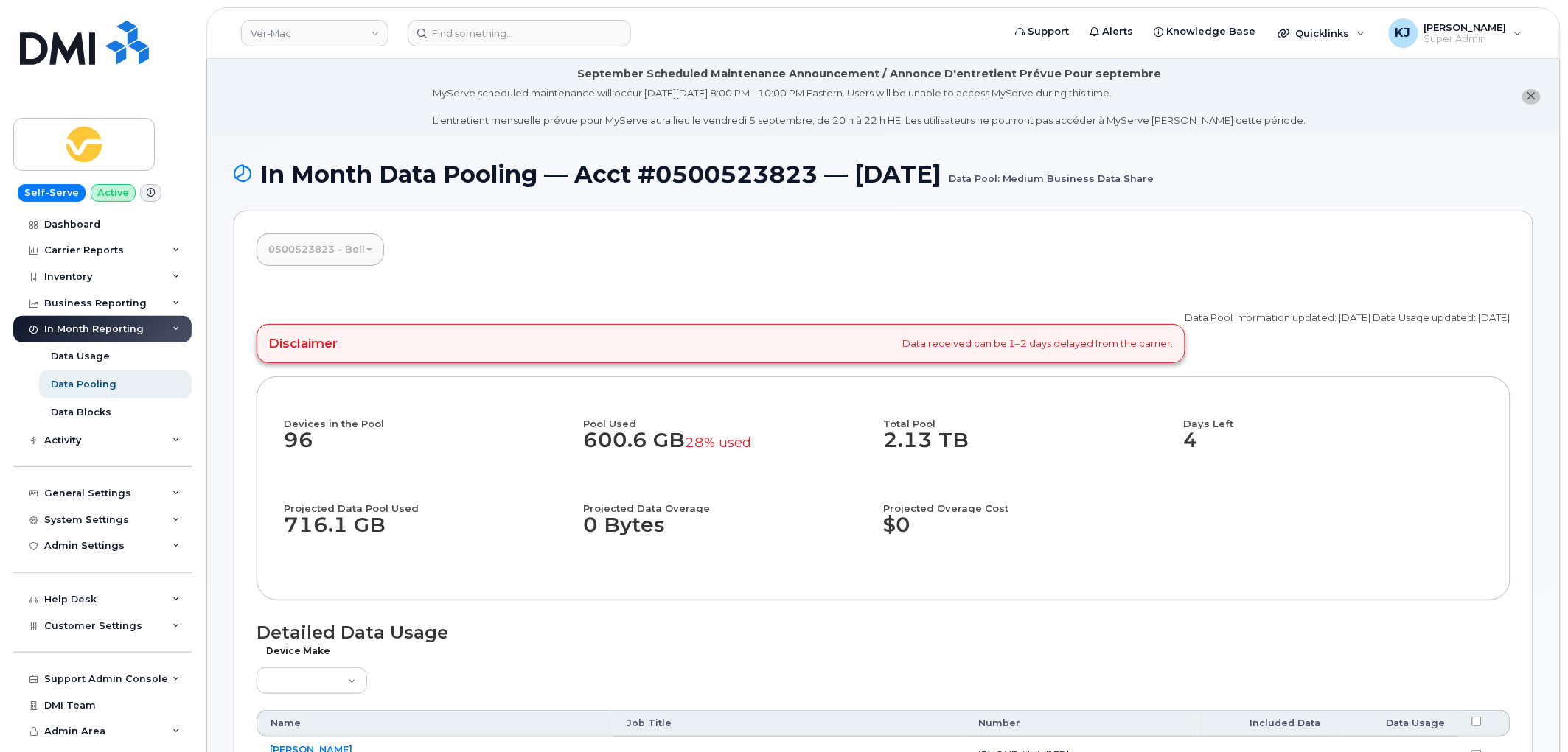
drag, startPoint x: 262, startPoint y: 173, endPoint x: 1032, endPoint y: 560, distance: 861.8
copy div "In Month Data Pooling — Acct #0500523823 — [DATE] Data Pool: Medium Business Da…"
click at [341, 37] on link "Ver-Mac" at bounding box center [314, 33] width 147 height 26
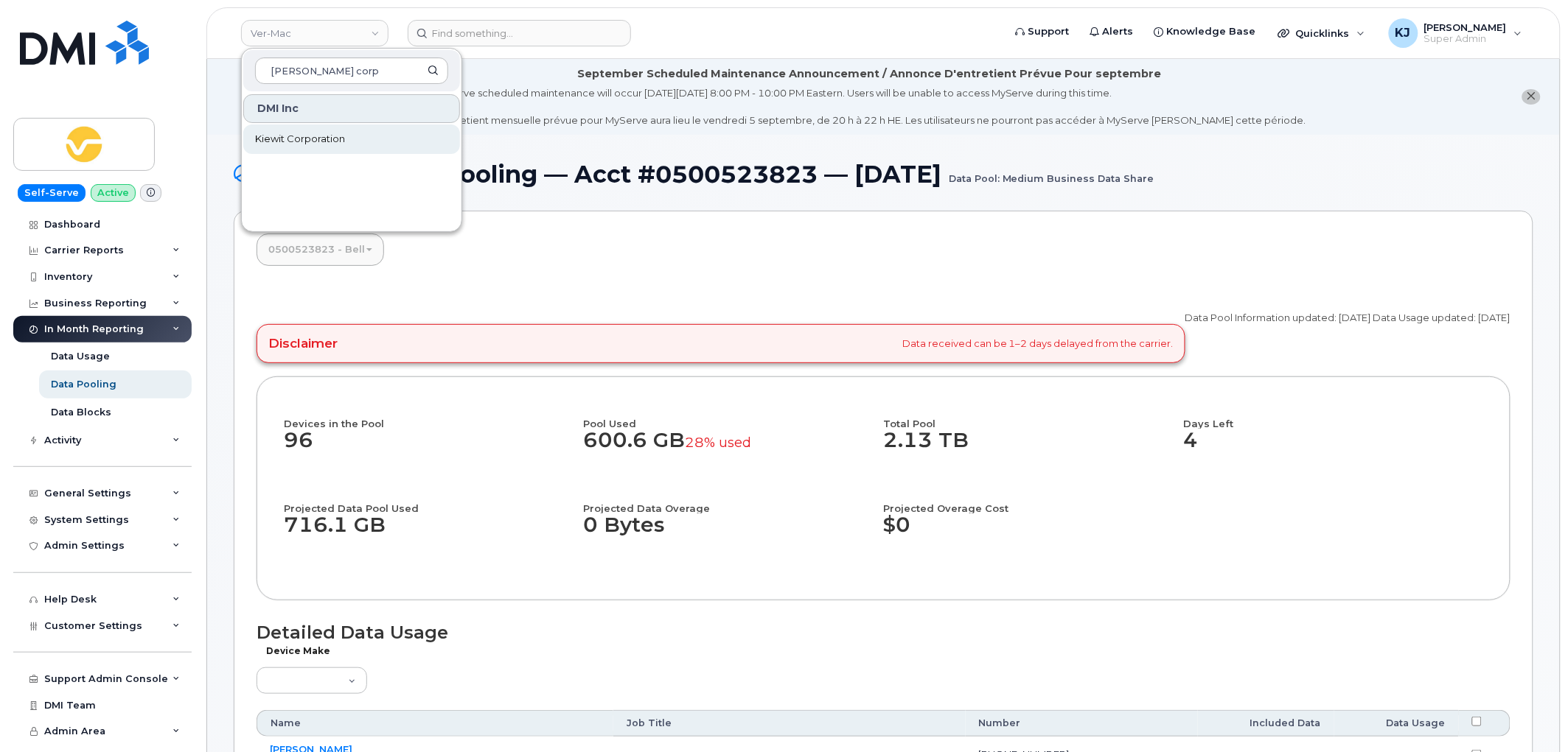
type input "[PERSON_NAME] corp"
click at [311, 134] on span "Kiewit Corporation" at bounding box center [300, 139] width 89 height 15
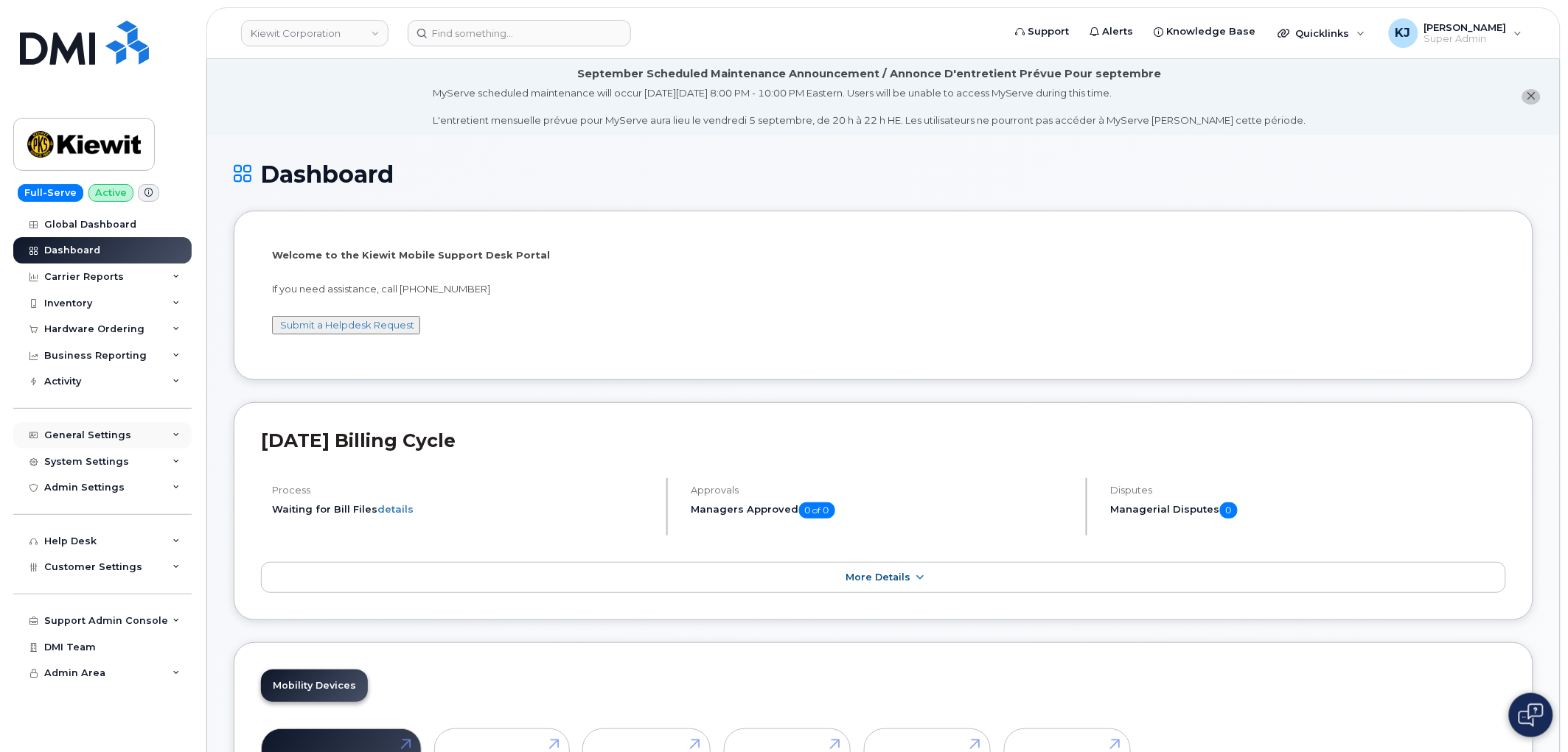
click at [70, 442] on div "General Settings" at bounding box center [102, 435] width 178 height 26
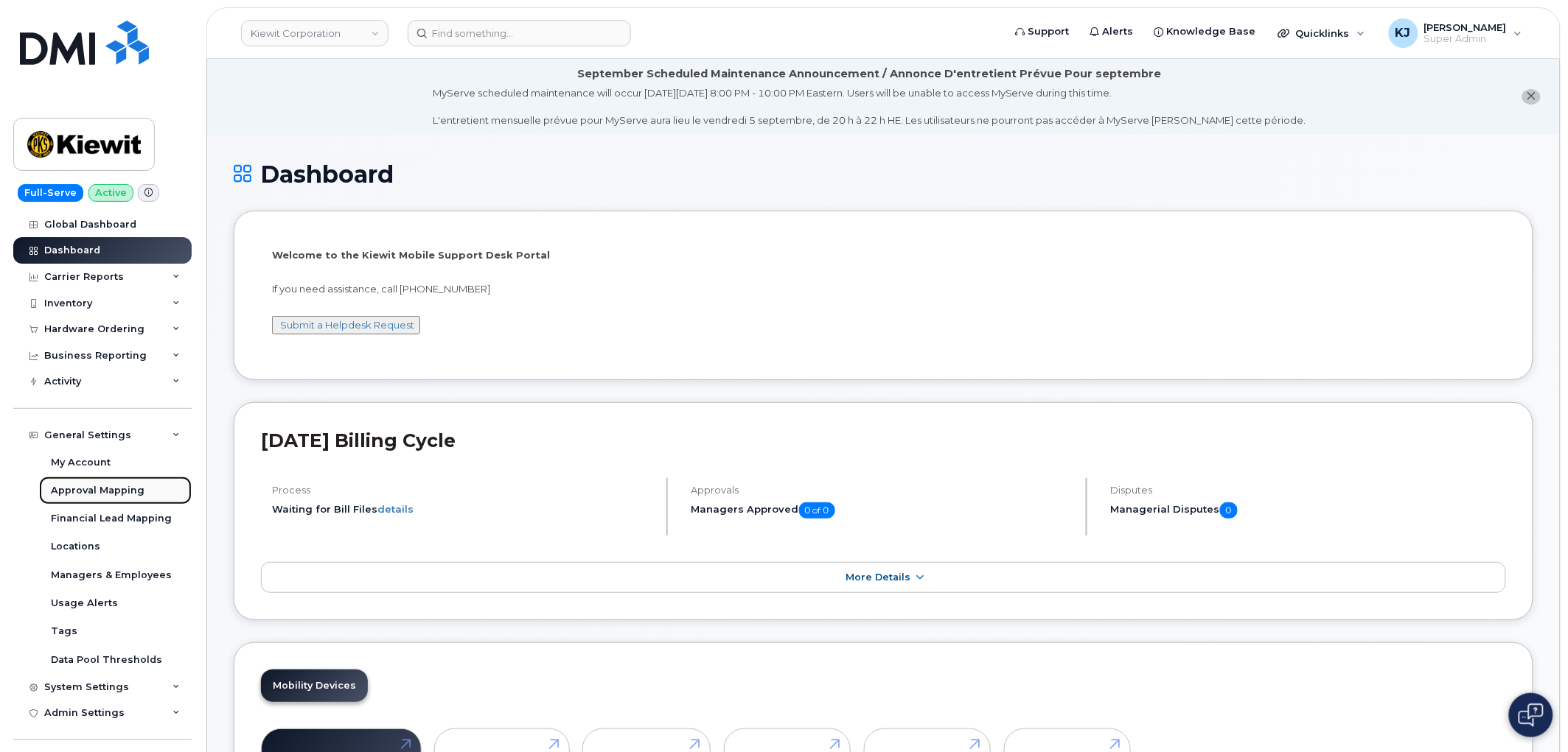
click at [90, 495] on div "Approval Mapping" at bounding box center [98, 490] width 94 height 14
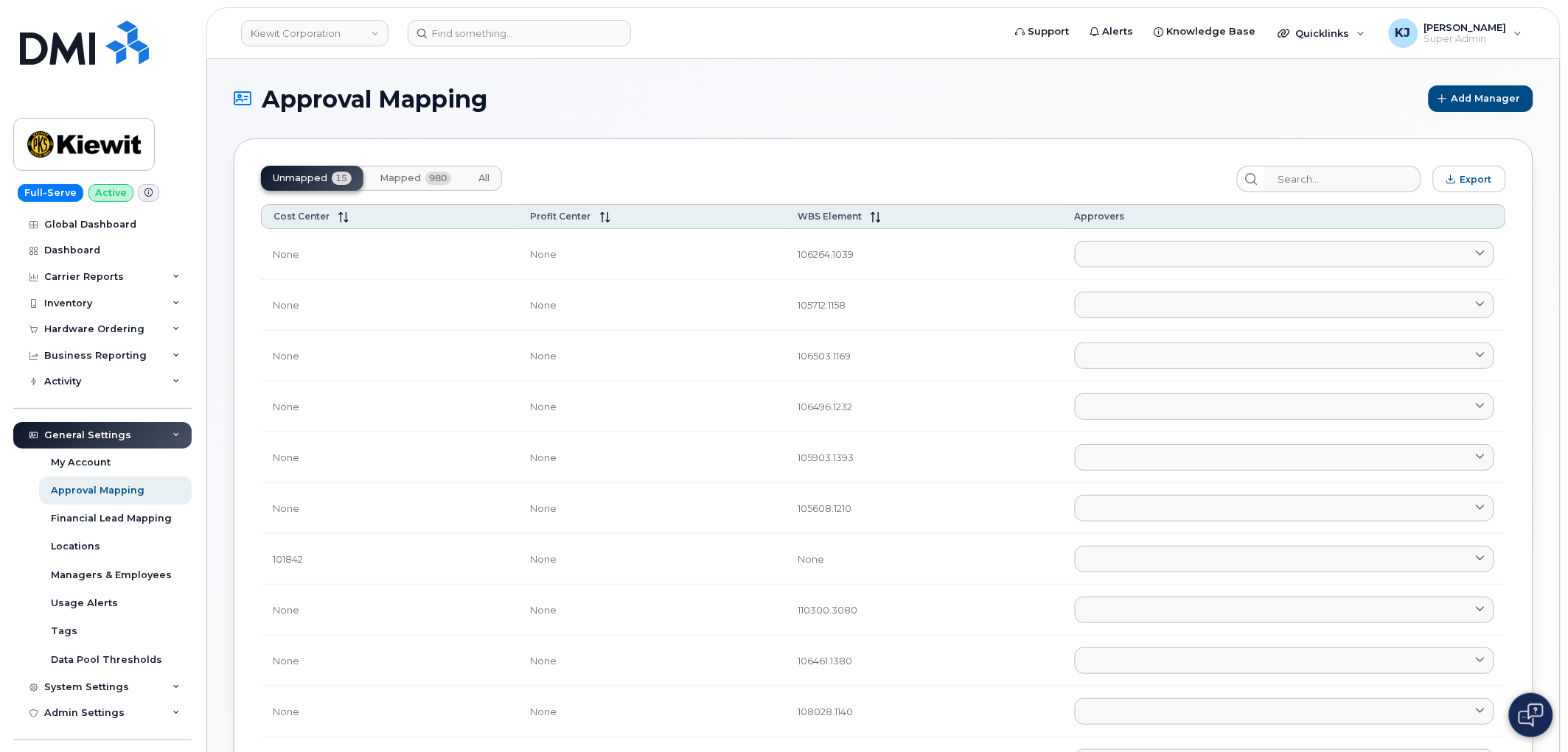
click at [399, 180] on span "Mapped" at bounding box center [400, 178] width 41 height 12
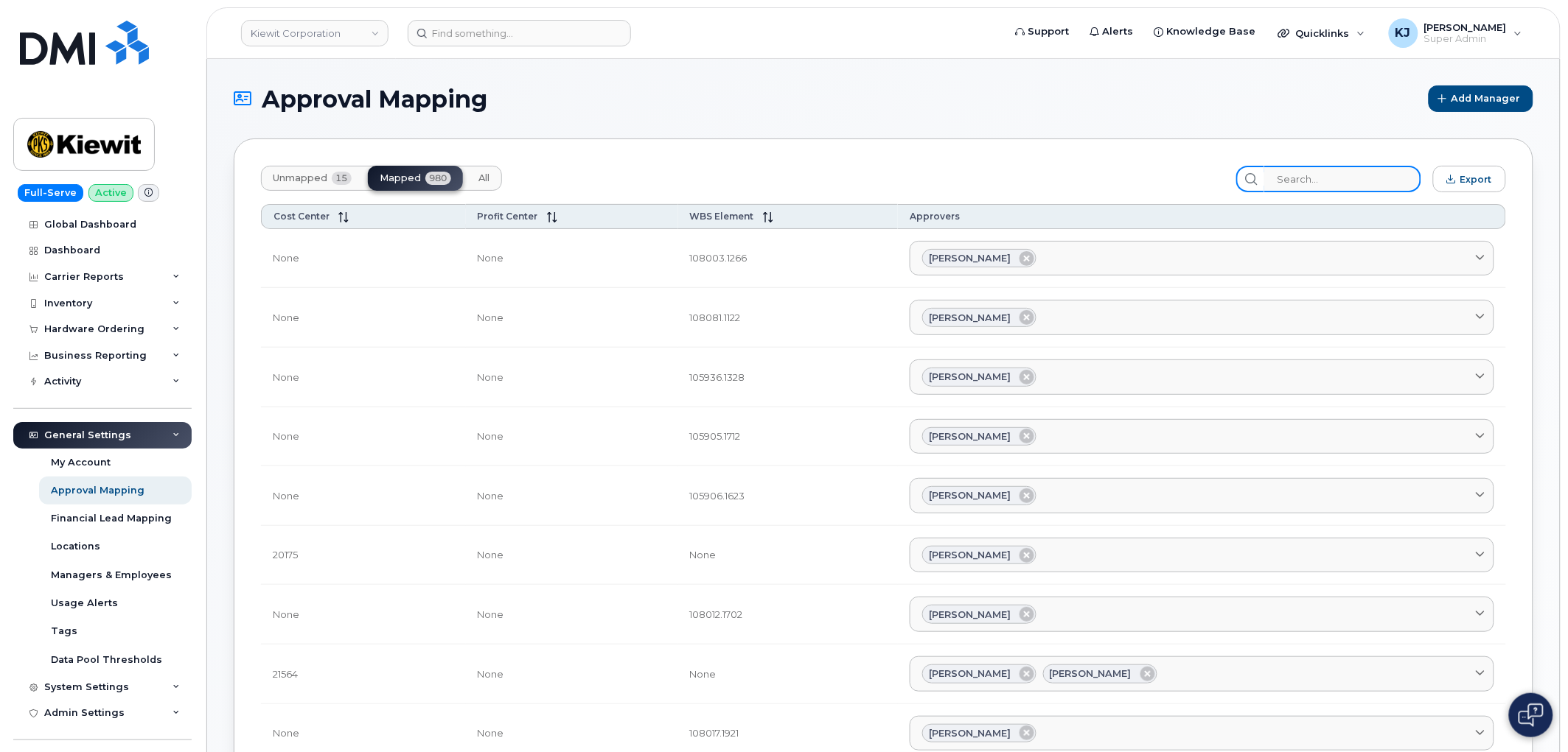
click at [1314, 182] on input "search" at bounding box center [1342, 179] width 157 height 26
paste input "103792"
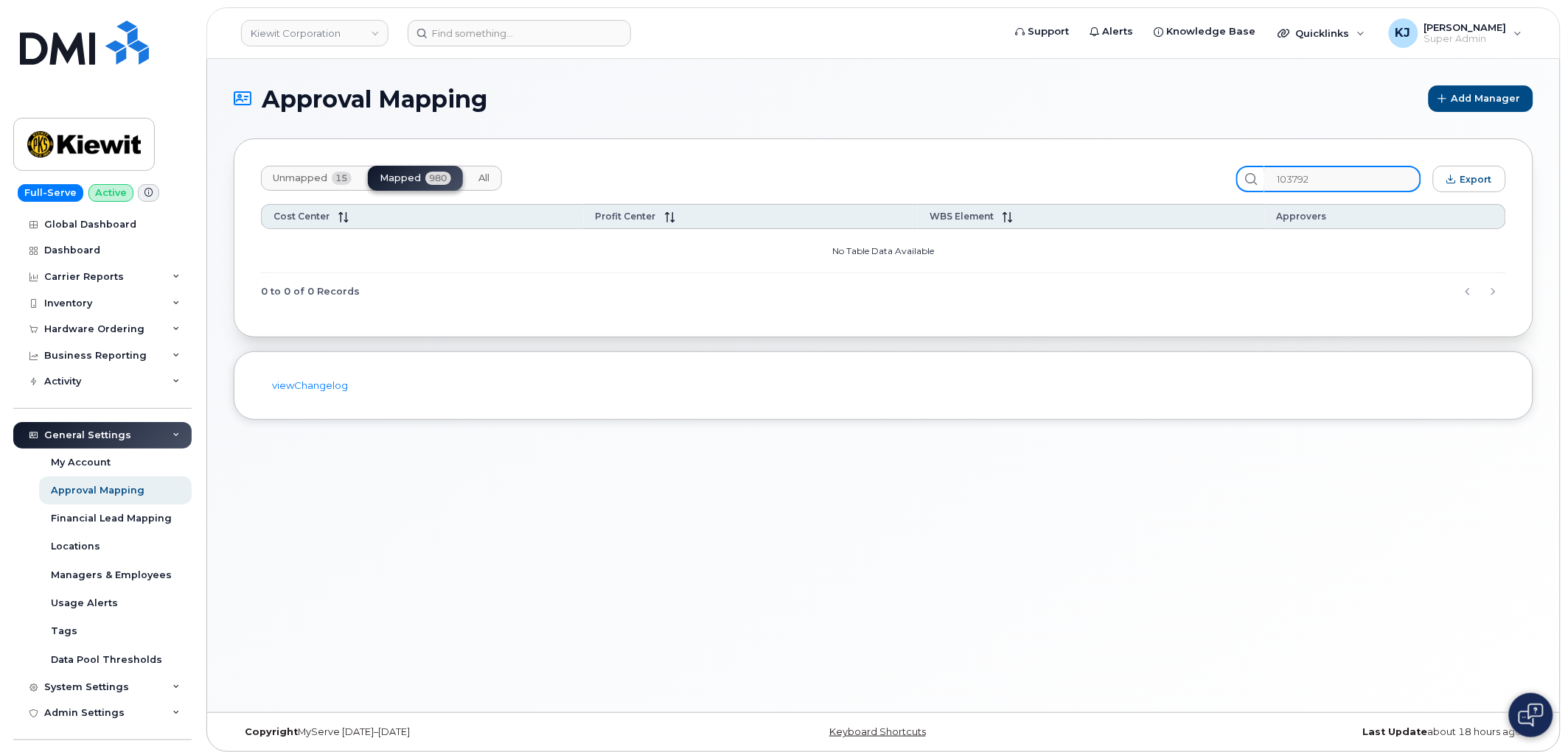
type input "103792"
click at [326, 166] on button "Unmapped 15" at bounding box center [312, 178] width 102 height 25
click at [1356, 179] on input "103792" at bounding box center [1342, 179] width 157 height 26
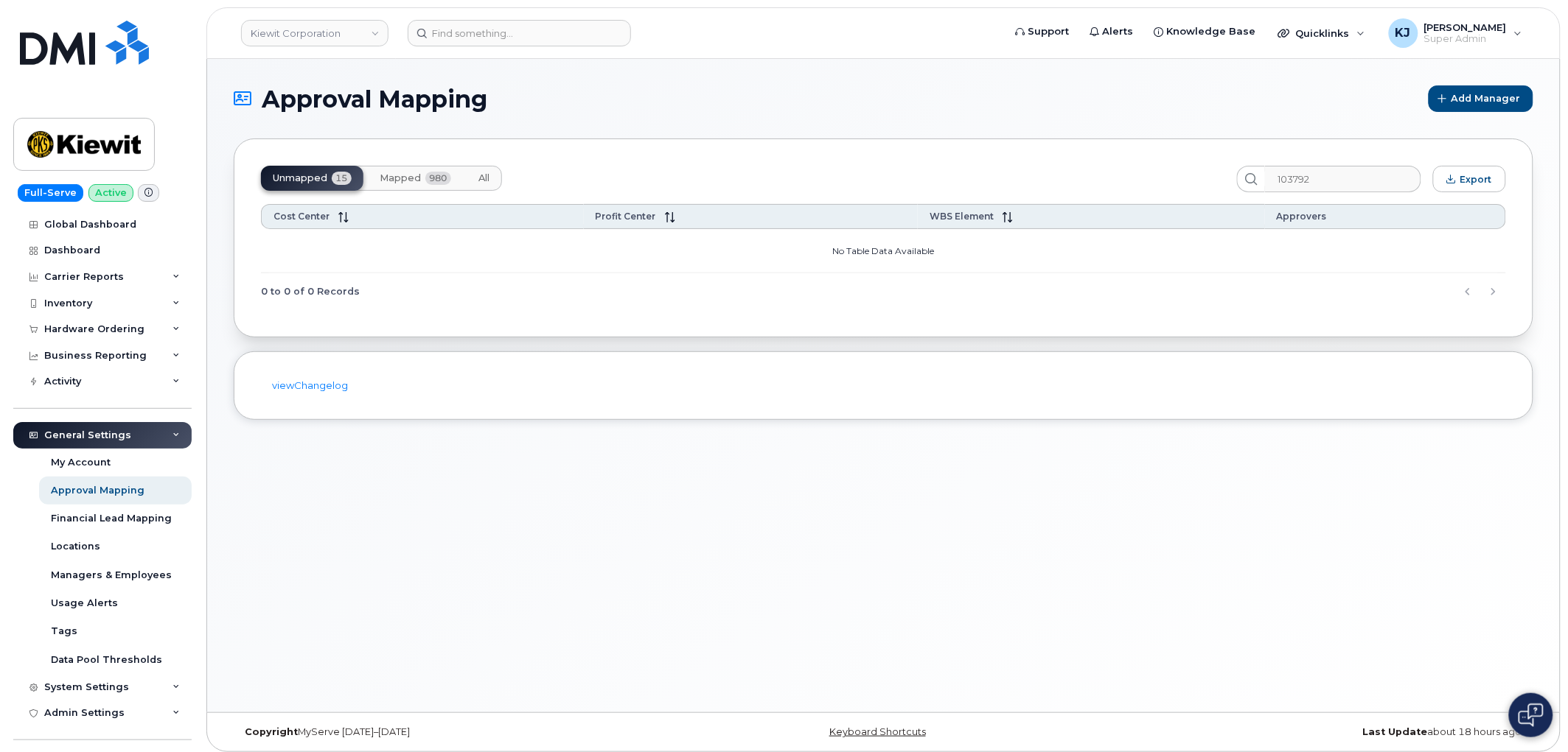
click at [407, 179] on span "Mapped" at bounding box center [400, 178] width 41 height 12
click at [289, 30] on link "Kiewit Corporation" at bounding box center [314, 33] width 147 height 26
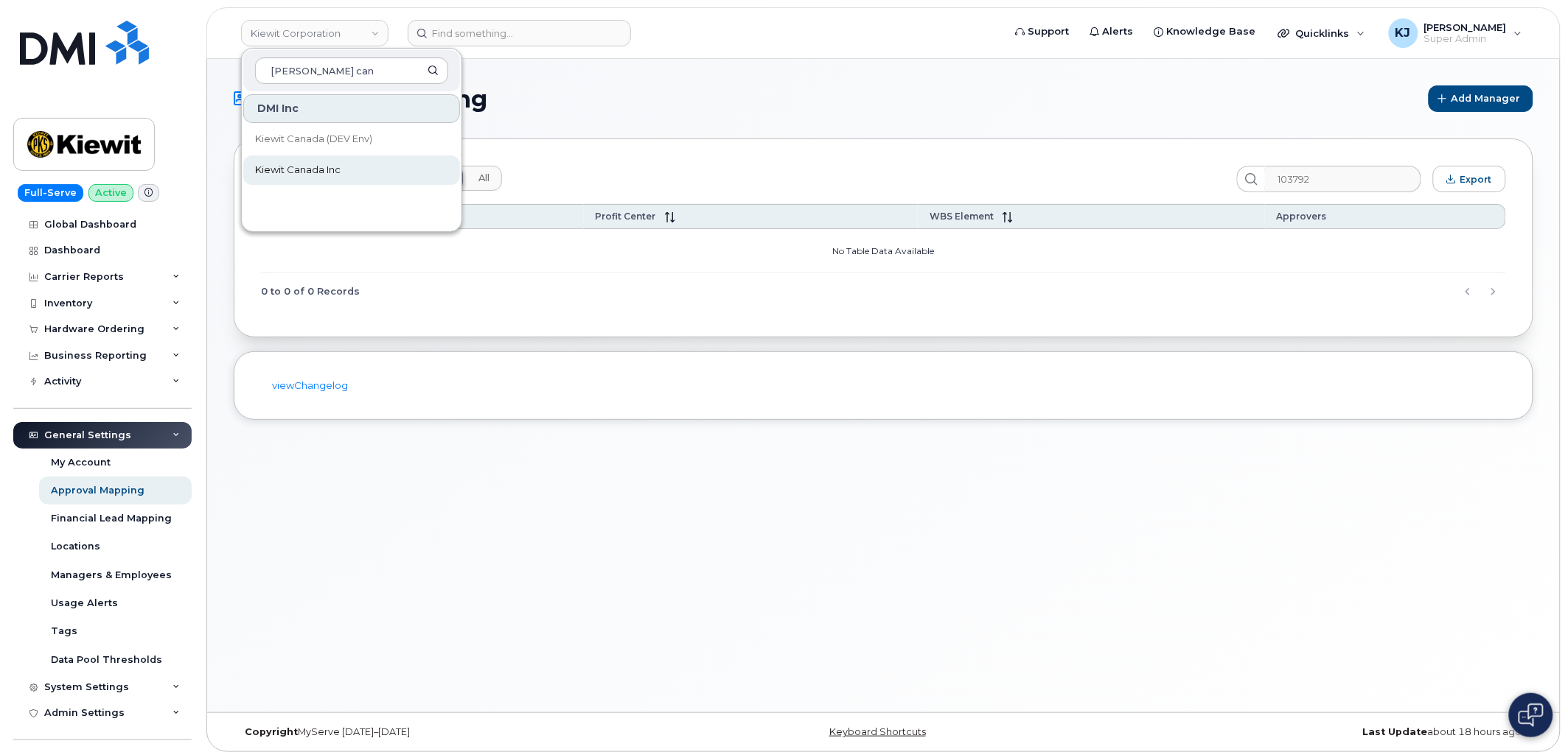
type input "kiewit can"
click at [350, 162] on link "Kiewit Canada Inc" at bounding box center [351, 170] width 216 height 29
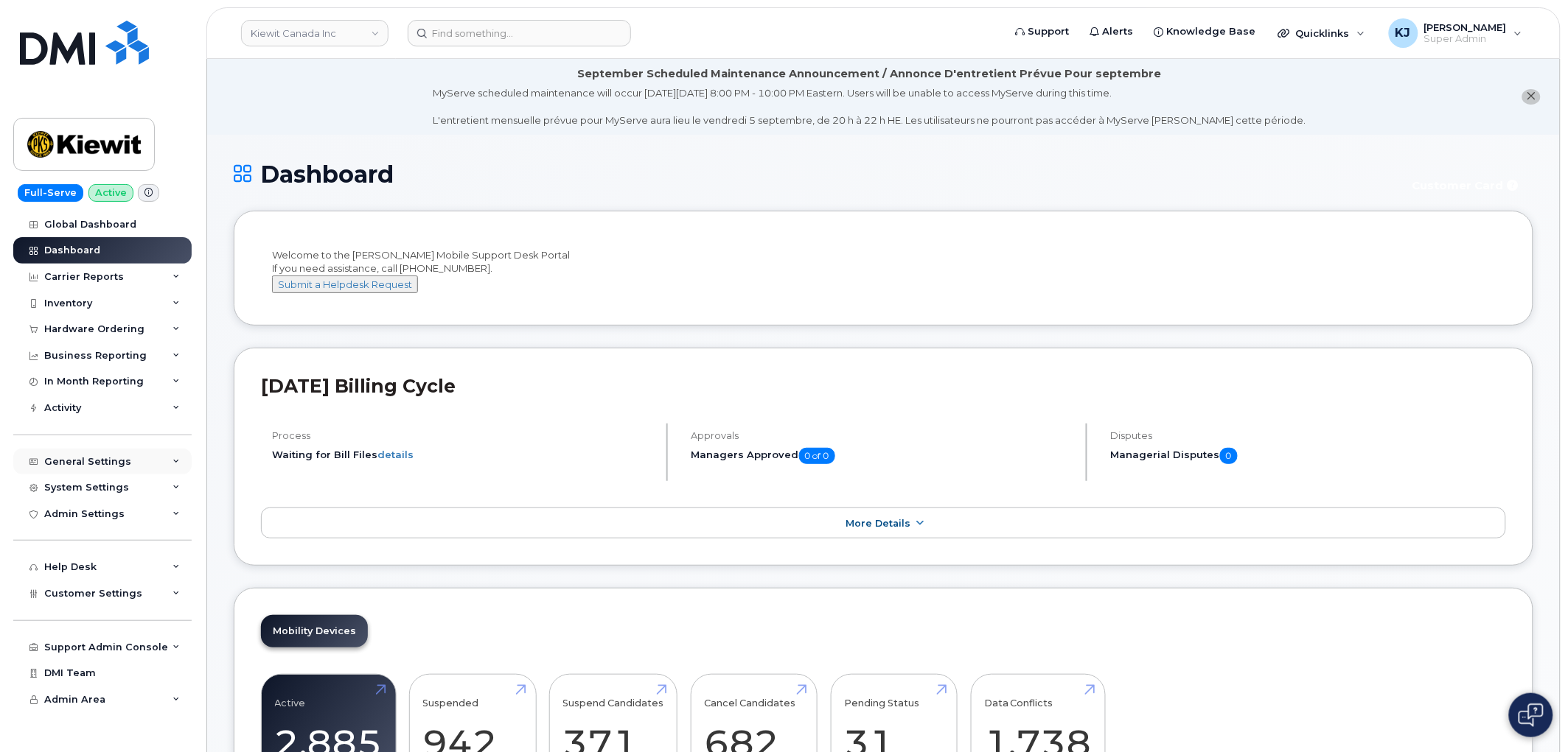
click at [115, 456] on div "General Settings" at bounding box center [87, 462] width 87 height 12
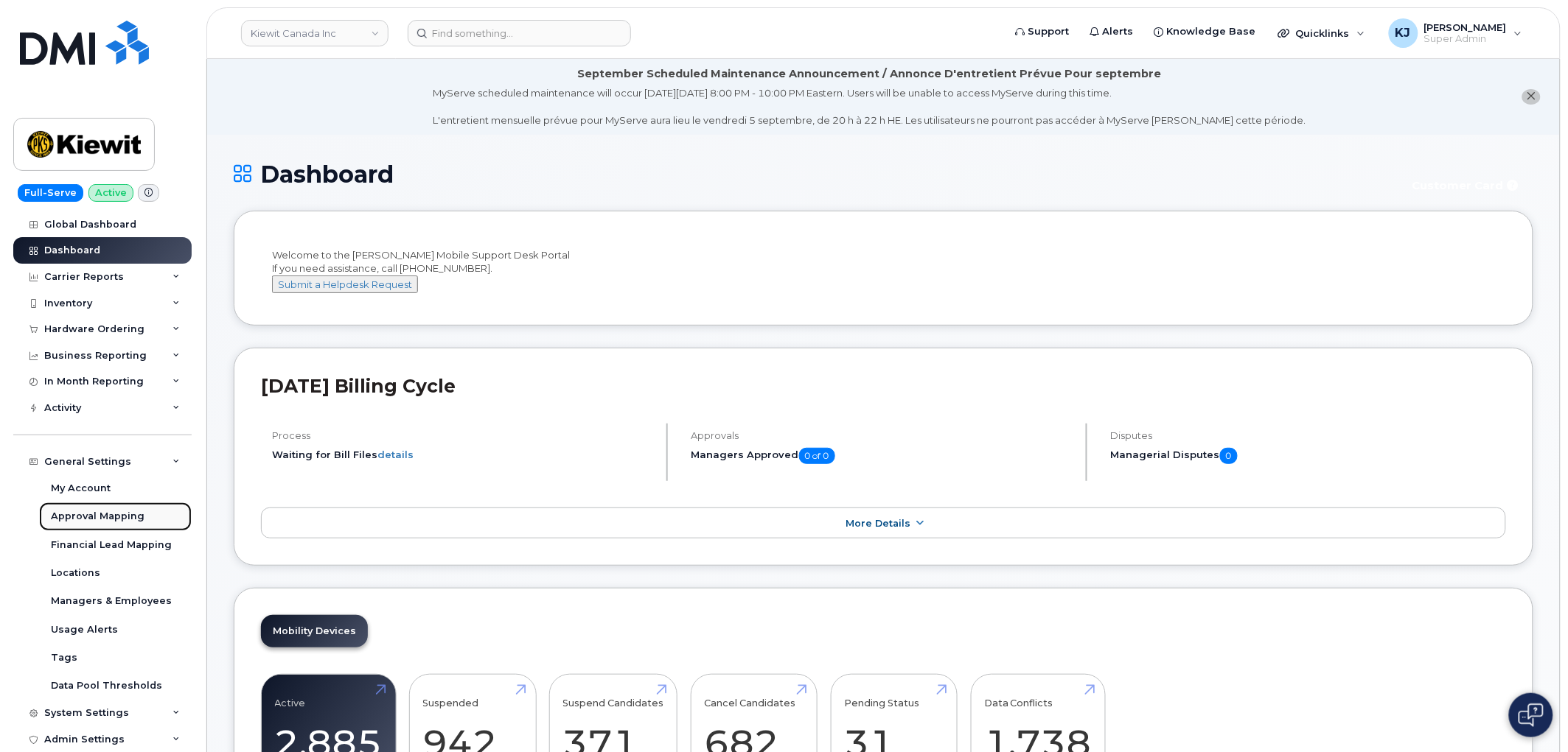
click at [100, 517] on div "Approval Mapping" at bounding box center [98, 517] width 94 height 14
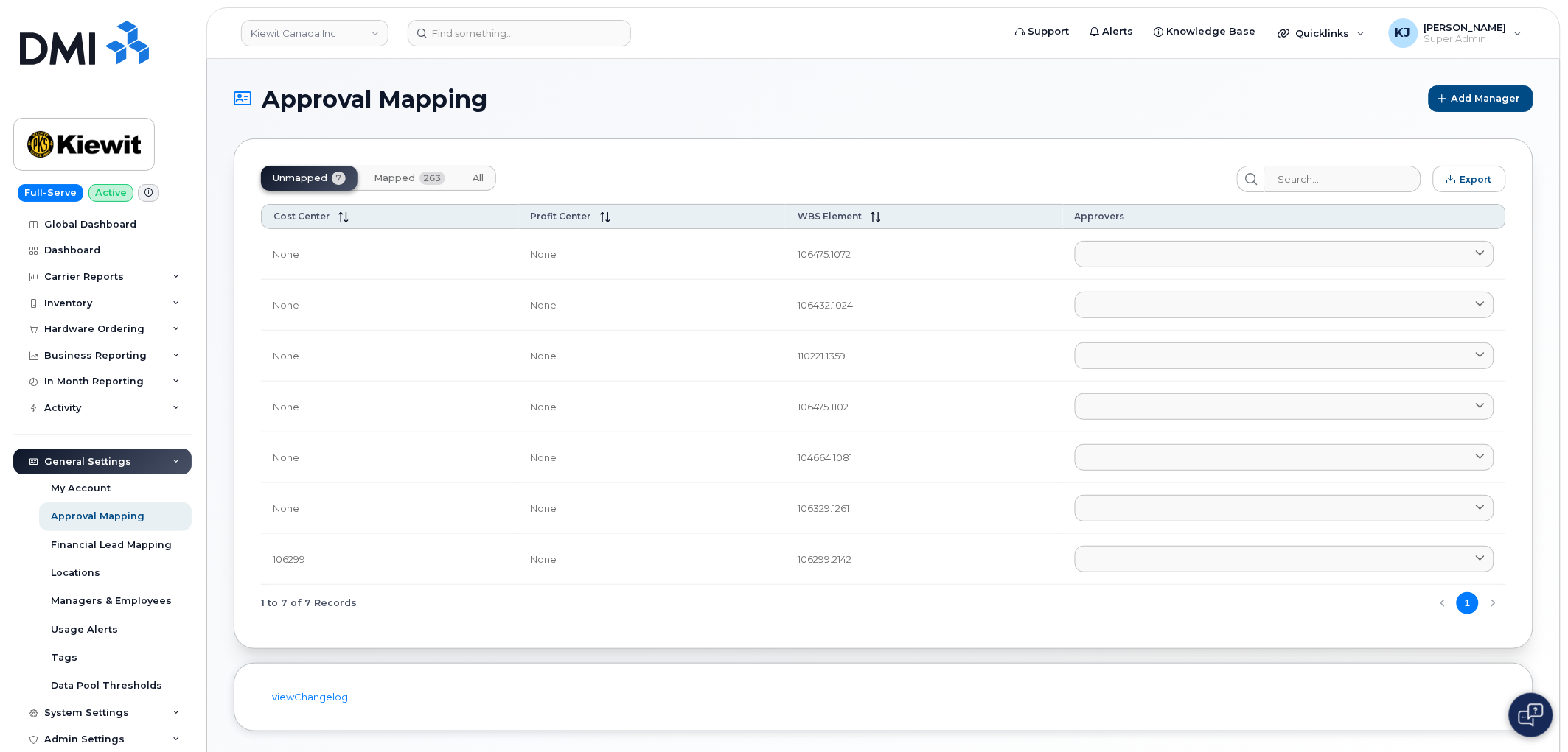
click at [391, 173] on span "Mapped" at bounding box center [394, 178] width 41 height 12
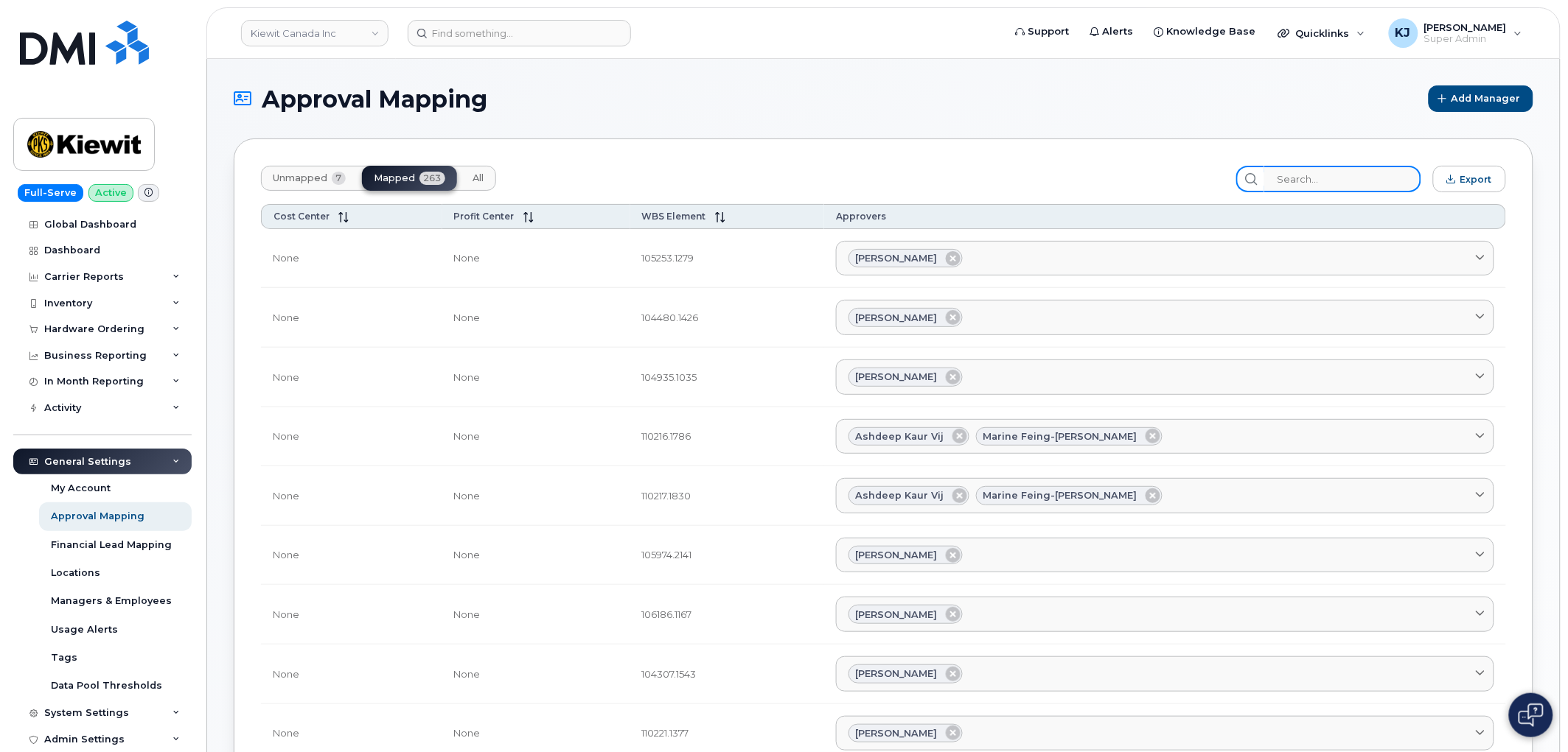
click at [1336, 186] on input "search" at bounding box center [1342, 179] width 157 height 26
paste input "103792"
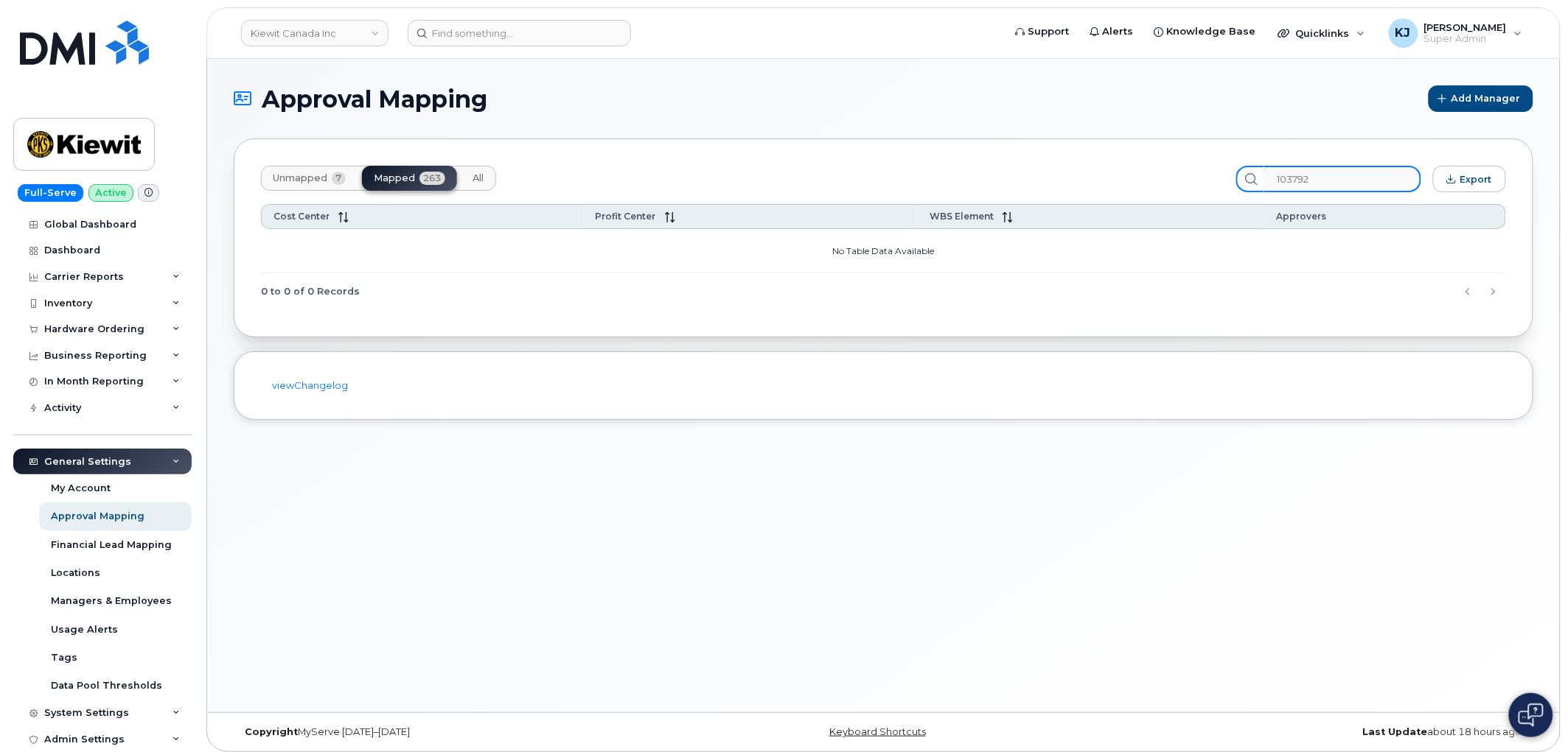
type input "103792"
click at [323, 182] on span "Unmapped" at bounding box center [300, 178] width 55 height 12
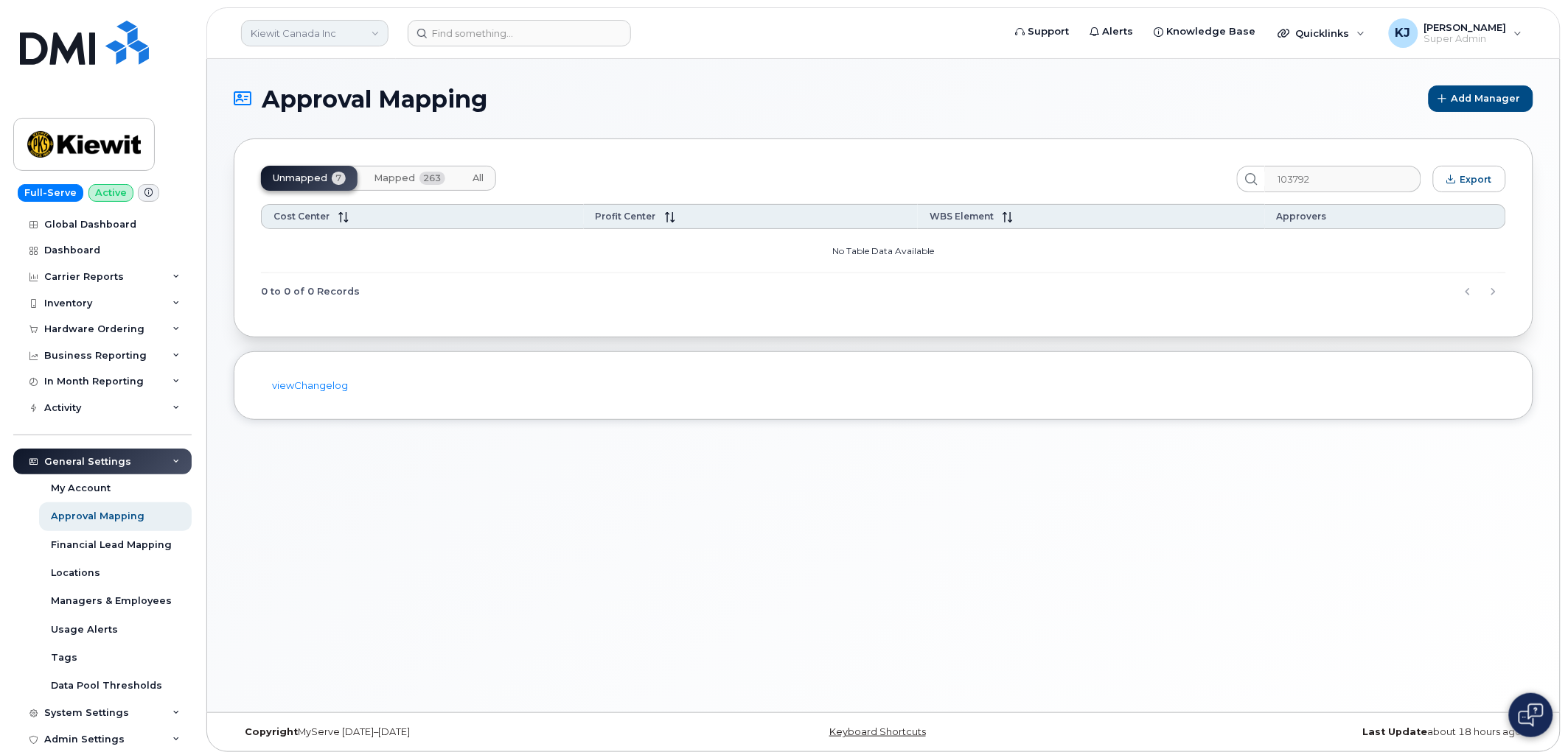
click at [320, 24] on link "Kiewit Canada Inc" at bounding box center [314, 33] width 147 height 26
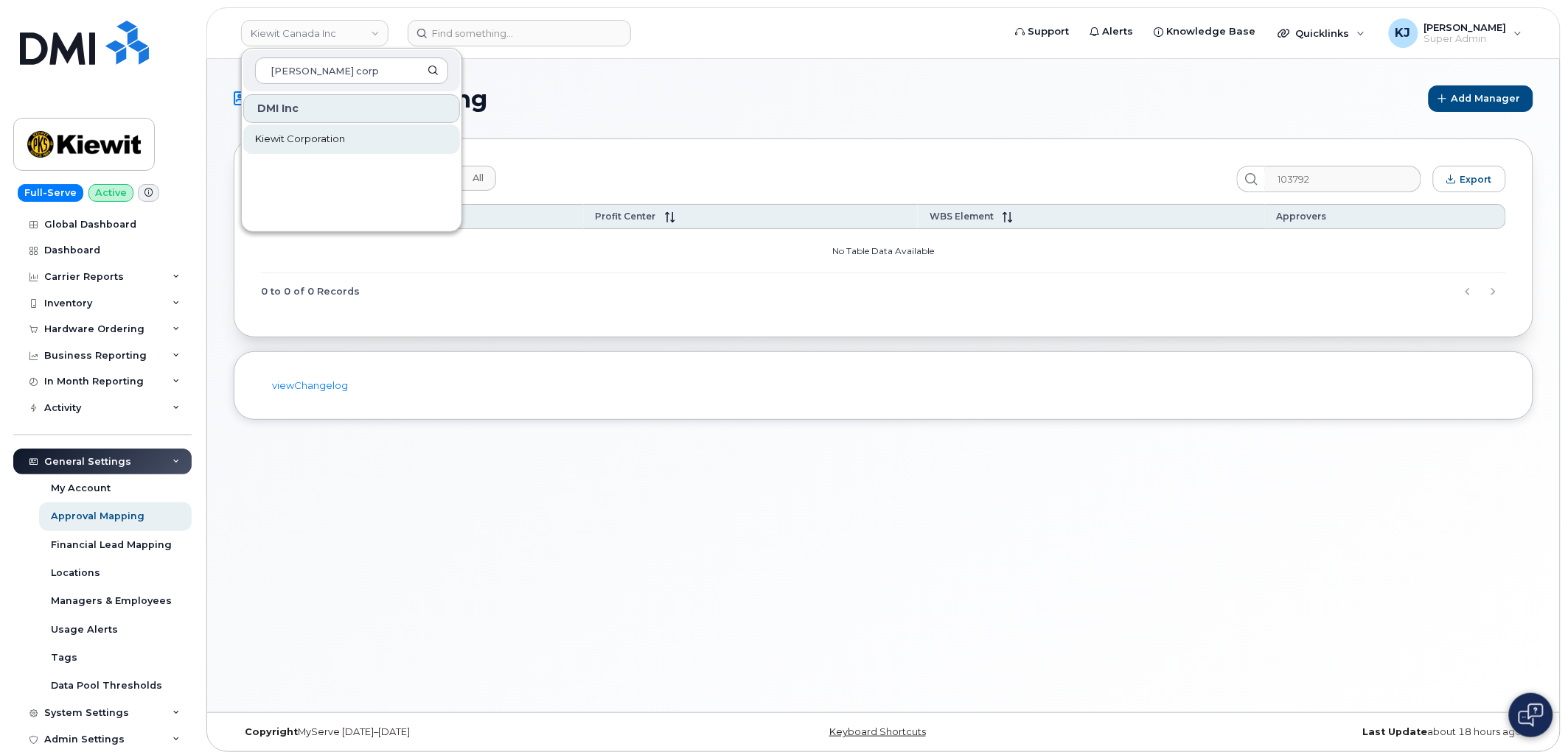
type input "kiewit corp"
click at [392, 143] on link "Kiewit Corporation" at bounding box center [351, 139] width 216 height 29
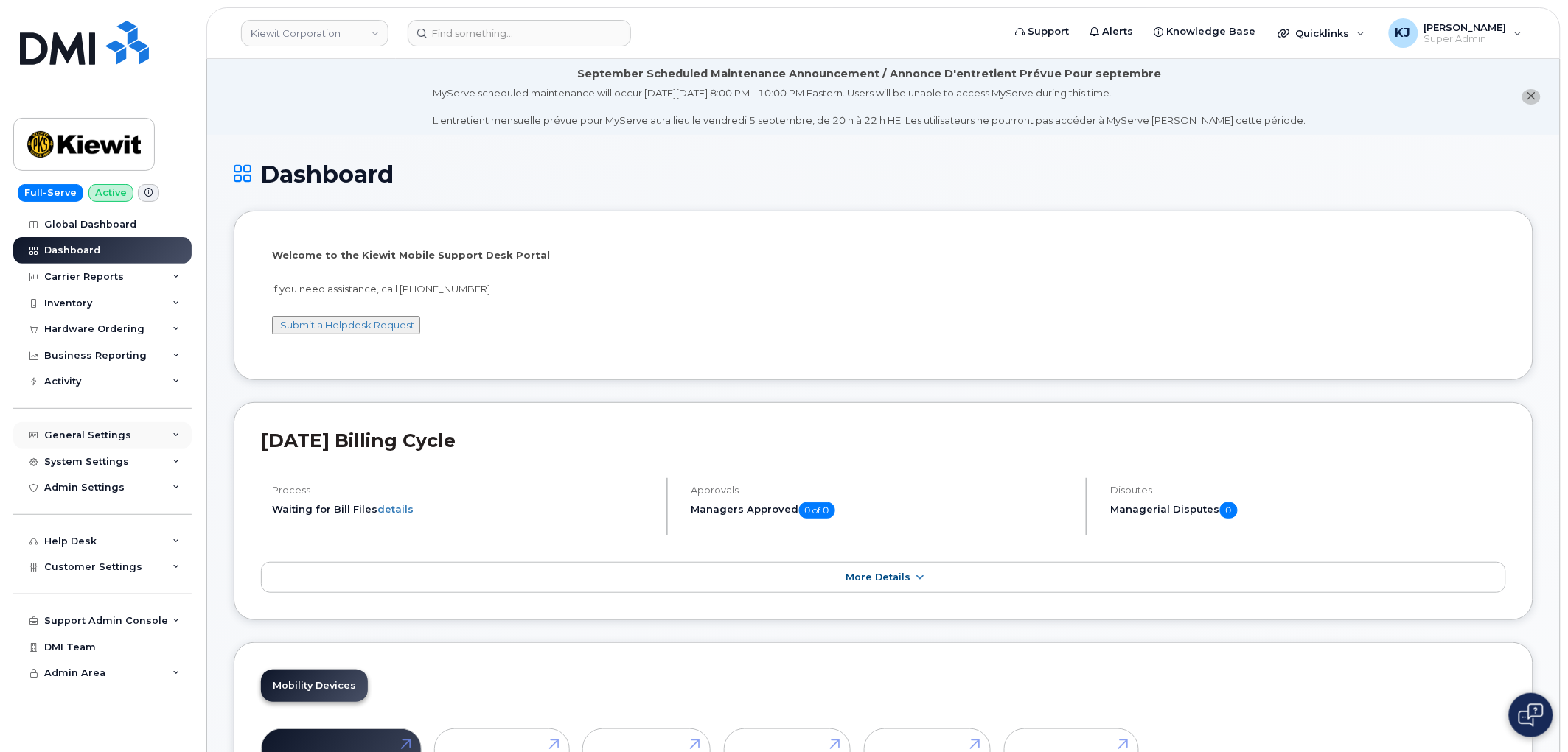
click at [119, 429] on div "General Settings" at bounding box center [102, 435] width 178 height 26
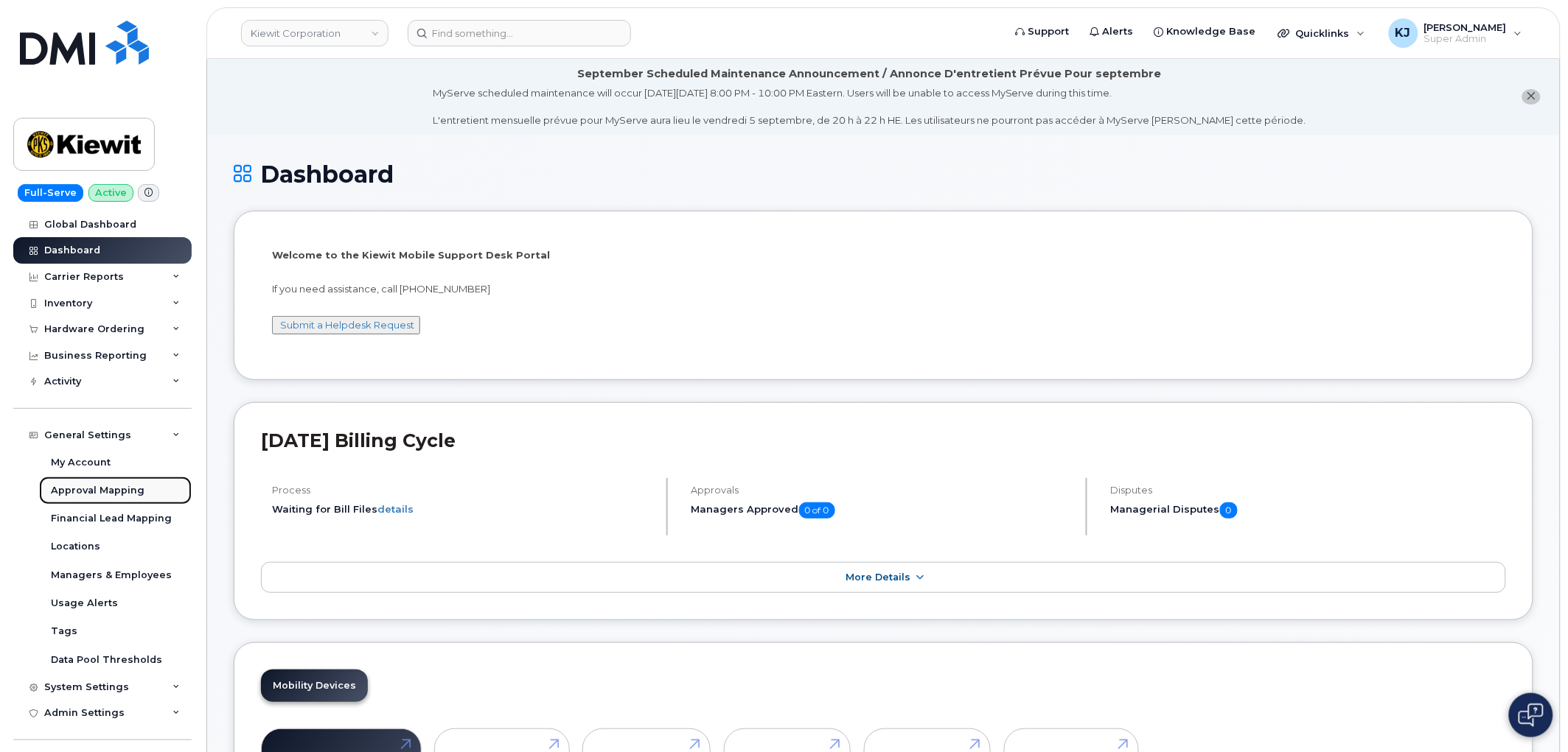
click at [120, 490] on div "Approval Mapping" at bounding box center [98, 490] width 94 height 14
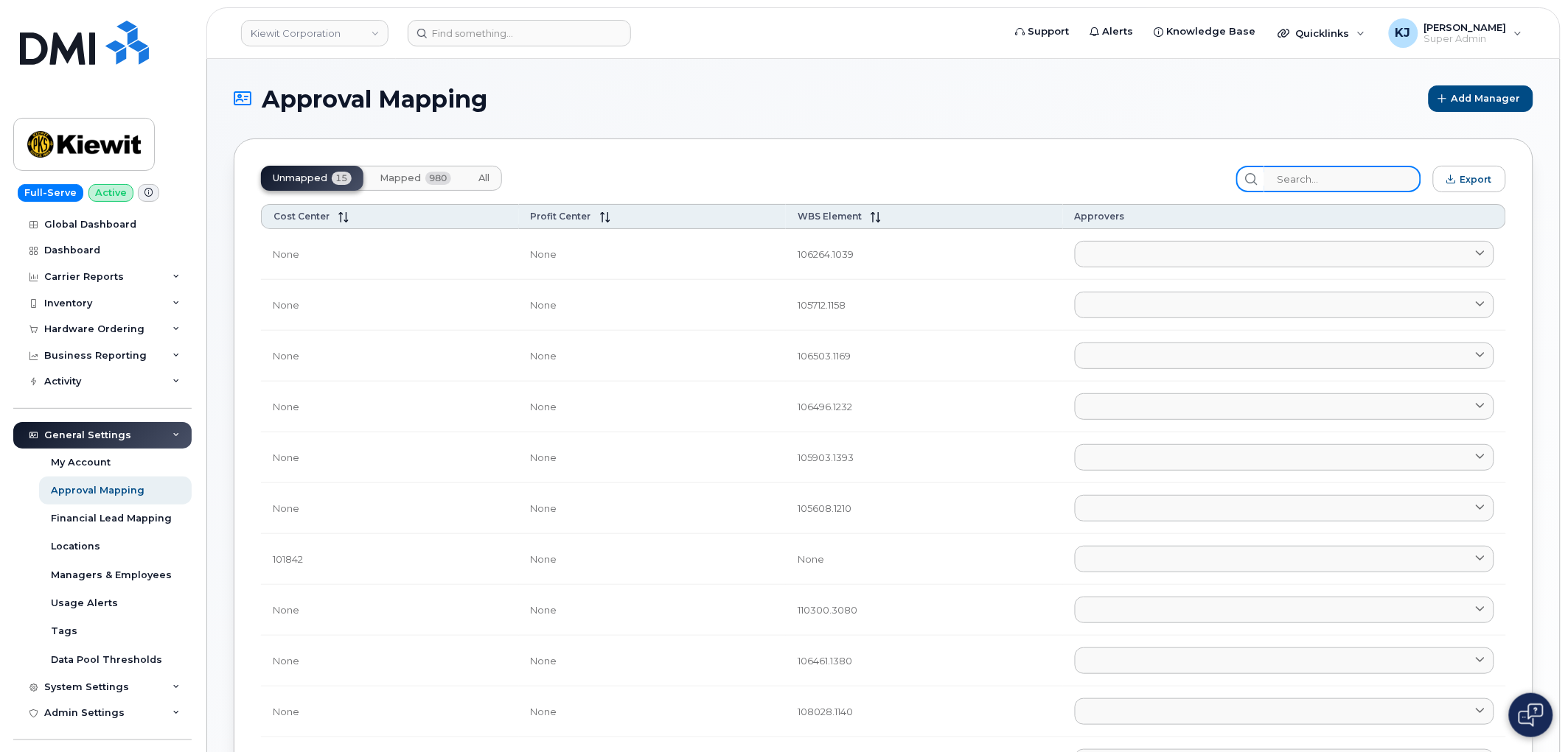
click at [1332, 178] on input "search" at bounding box center [1342, 179] width 157 height 26
paste input "106212"
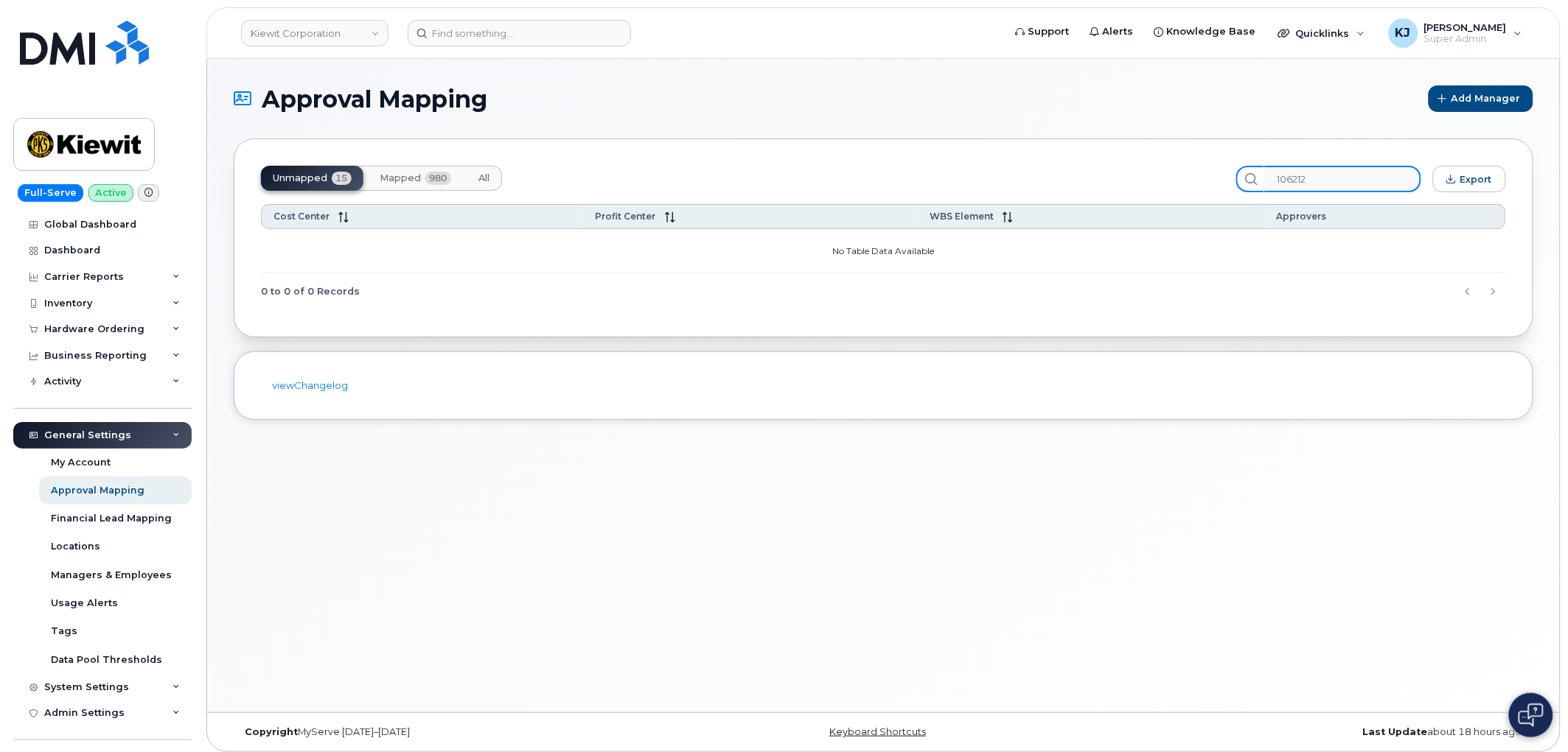
type input "106212"
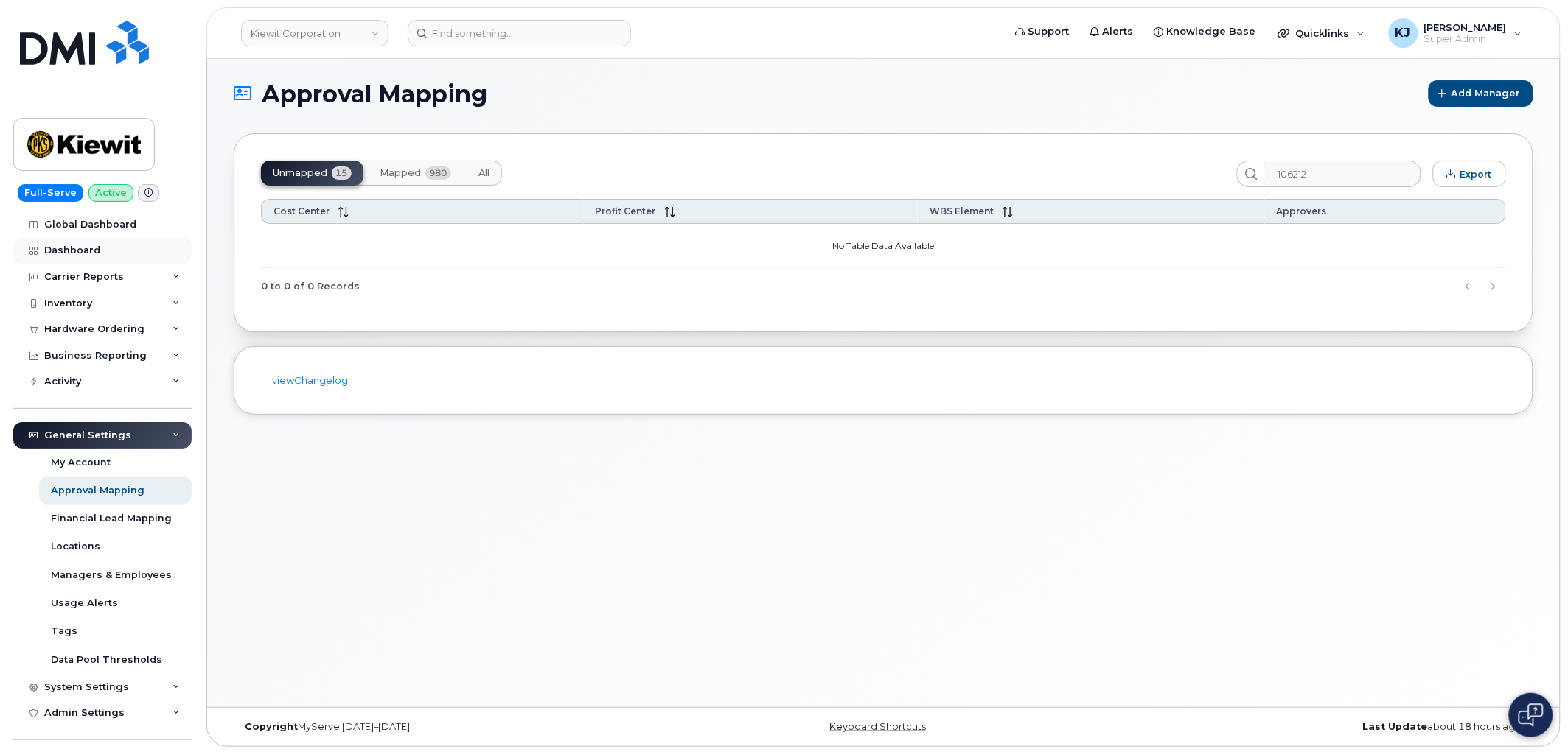
scroll to position [7, 0]
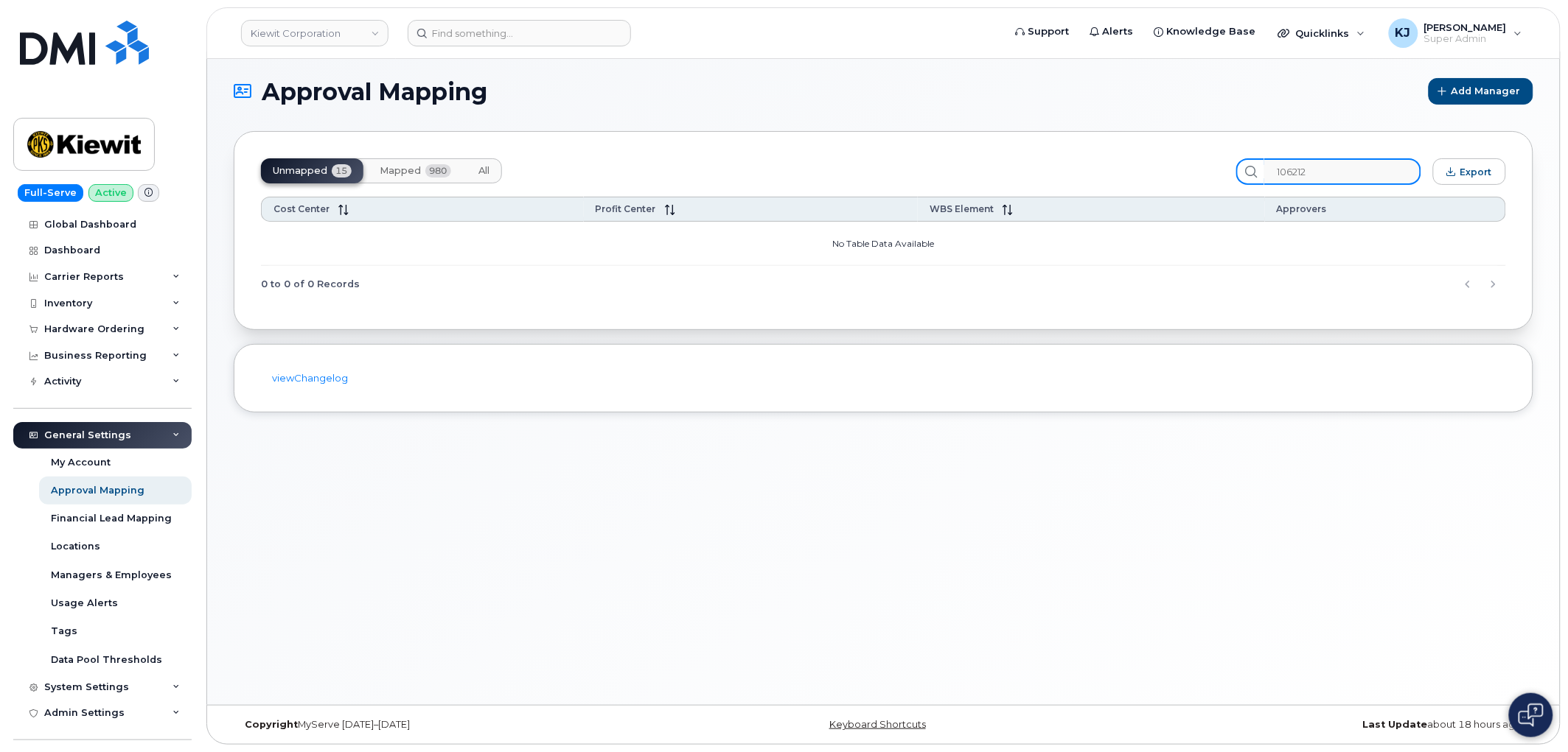
drag, startPoint x: 1352, startPoint y: 172, endPoint x: 1184, endPoint y: 181, distance: 168.2
click at [1184, 181] on div "Unmapped 15 Mapped 980 All 106212 Export" at bounding box center [883, 172] width 1245 height 26
click at [416, 166] on span "Mapped" at bounding box center [400, 171] width 41 height 12
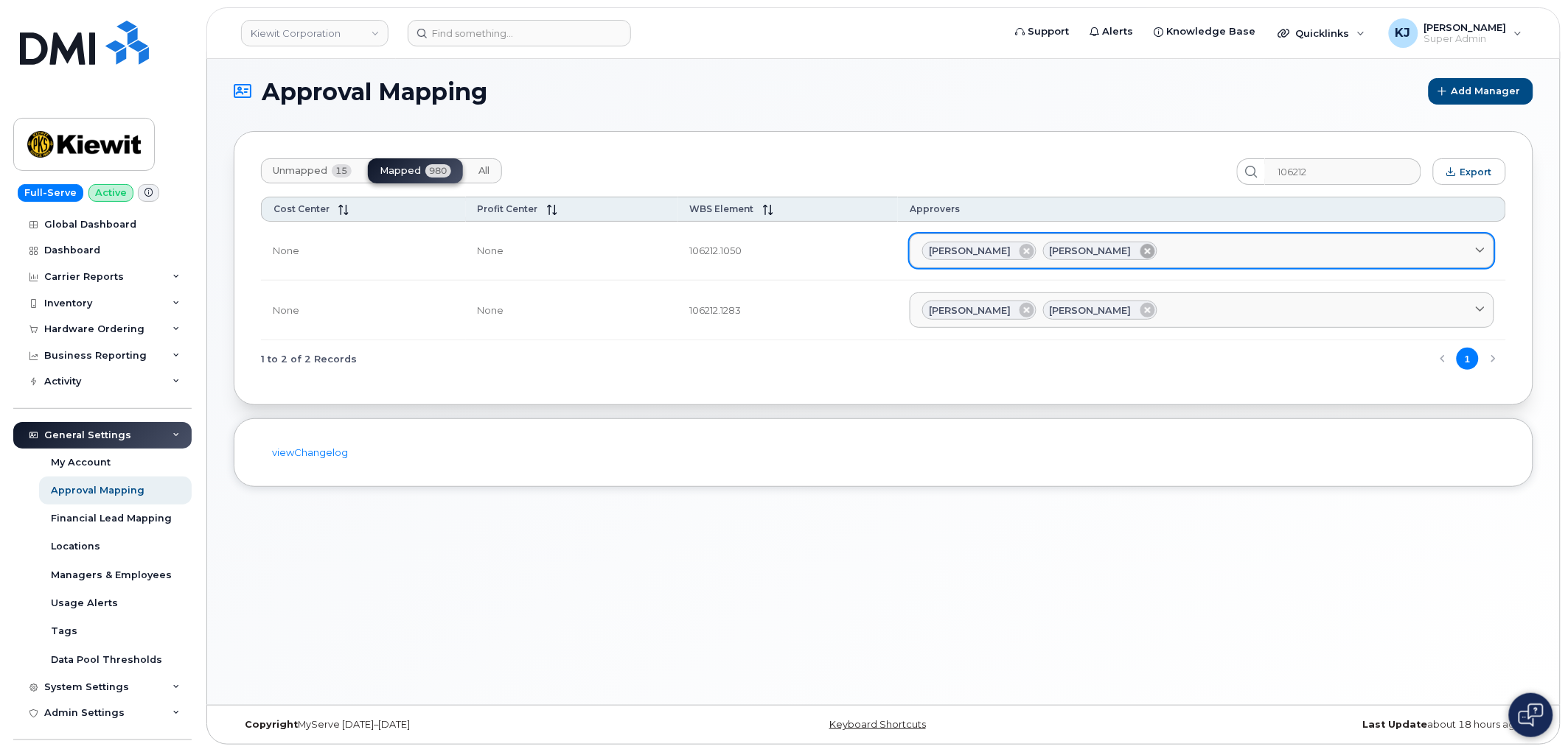
click at [1144, 250] on icon at bounding box center [1148, 251] width 15 height 15
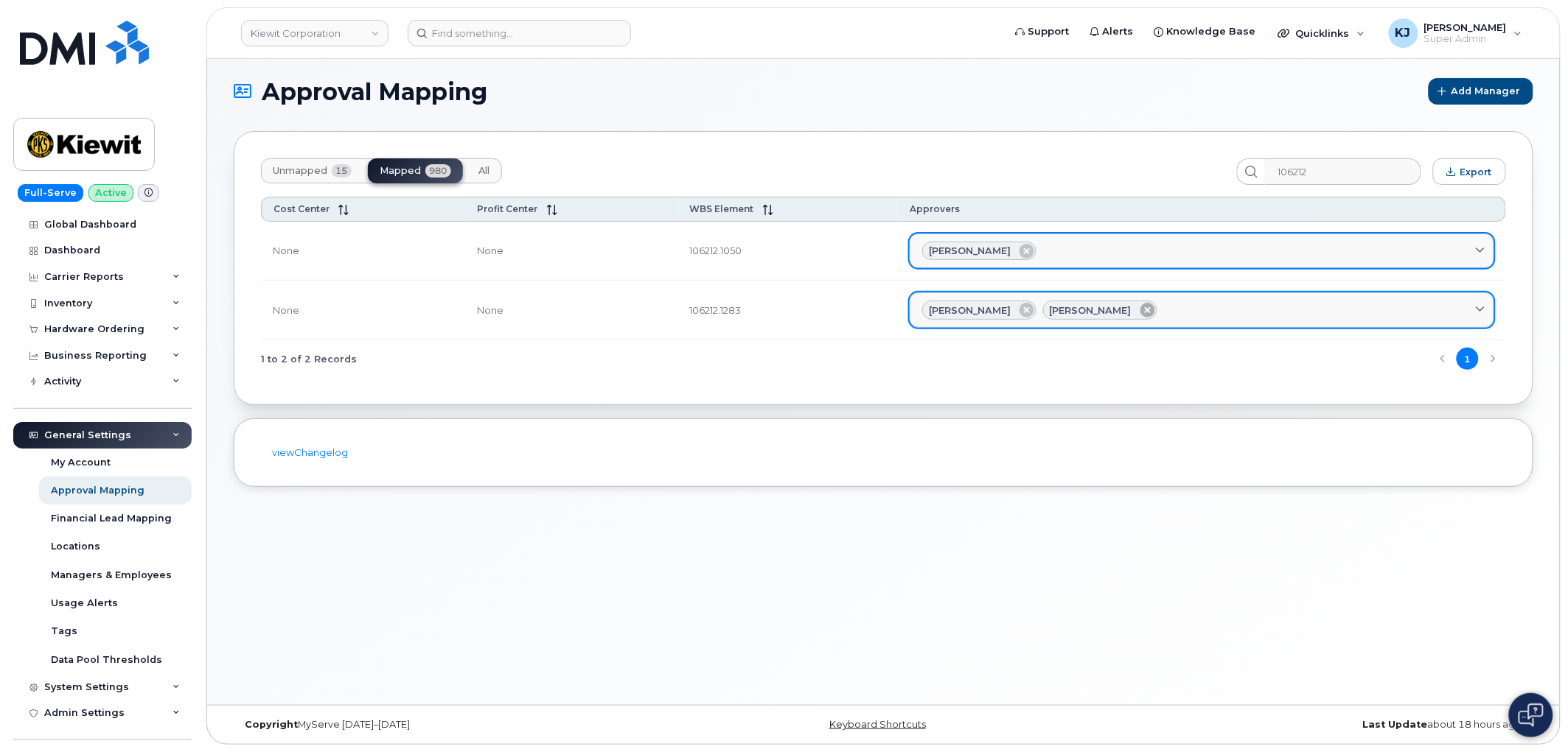
click at [1142, 308] on icon at bounding box center [1148, 310] width 15 height 15
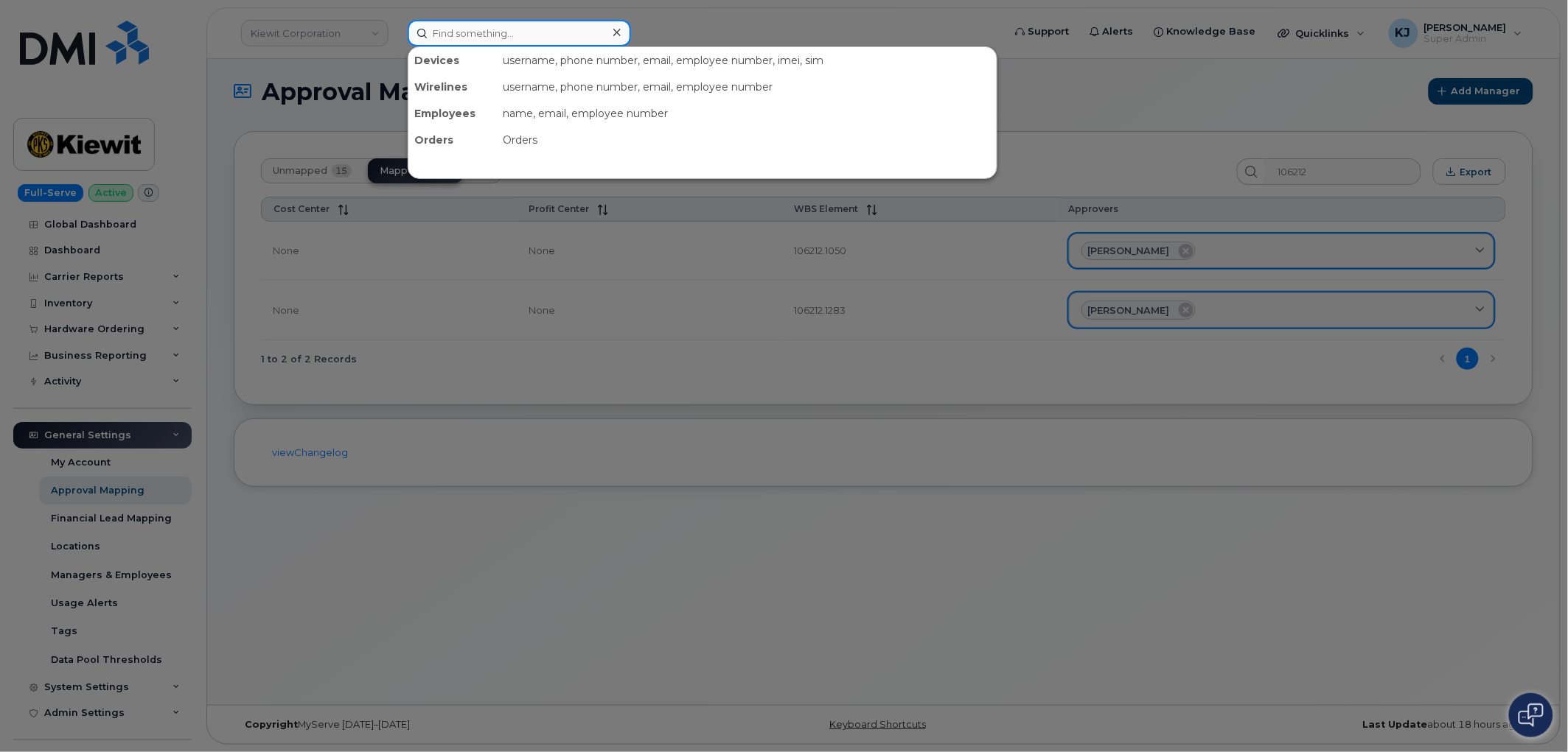
click at [489, 25] on input at bounding box center [519, 33] width 224 height 26
paste input "297842"
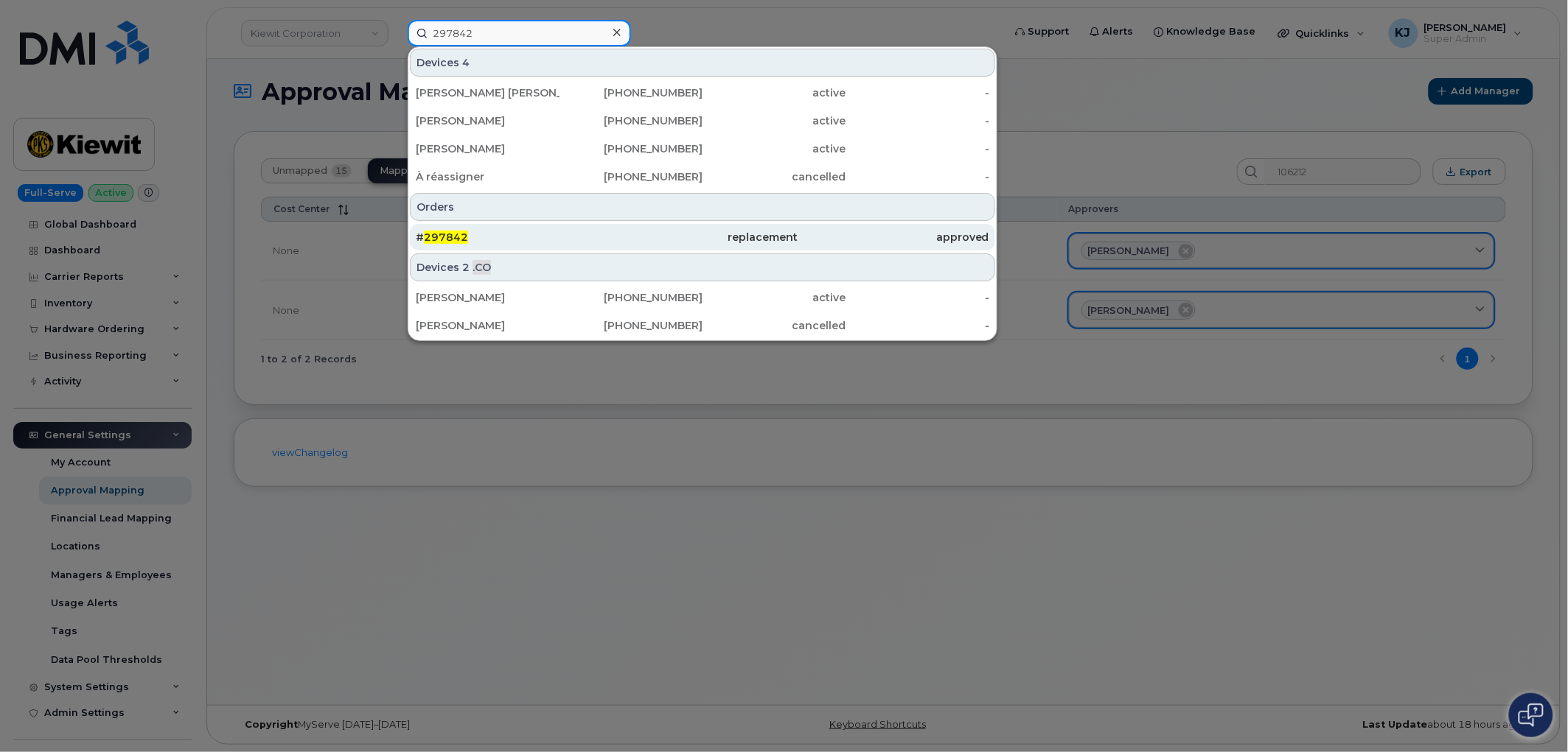
type input "297842"
click at [495, 231] on div "# 297842" at bounding box center [510, 237] width 191 height 15
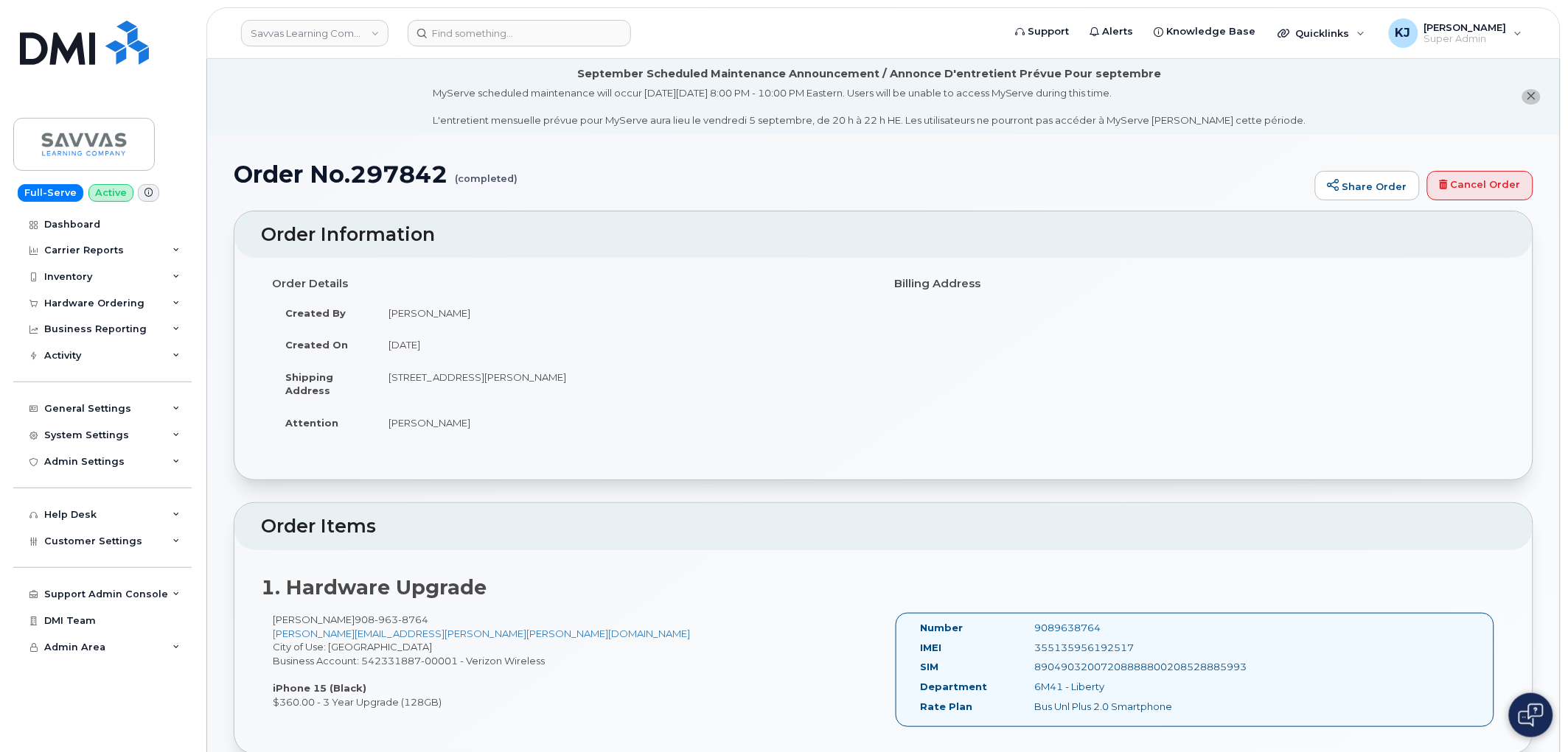
drag, startPoint x: 237, startPoint y: 178, endPoint x: 573, endPoint y: 423, distance: 415.8
copy div "Order No.297842 (completed) Share Order Cancel Order × Share This Order If you …"
click at [319, 26] on link "Savvas Learning Company LLC" at bounding box center [314, 33] width 147 height 26
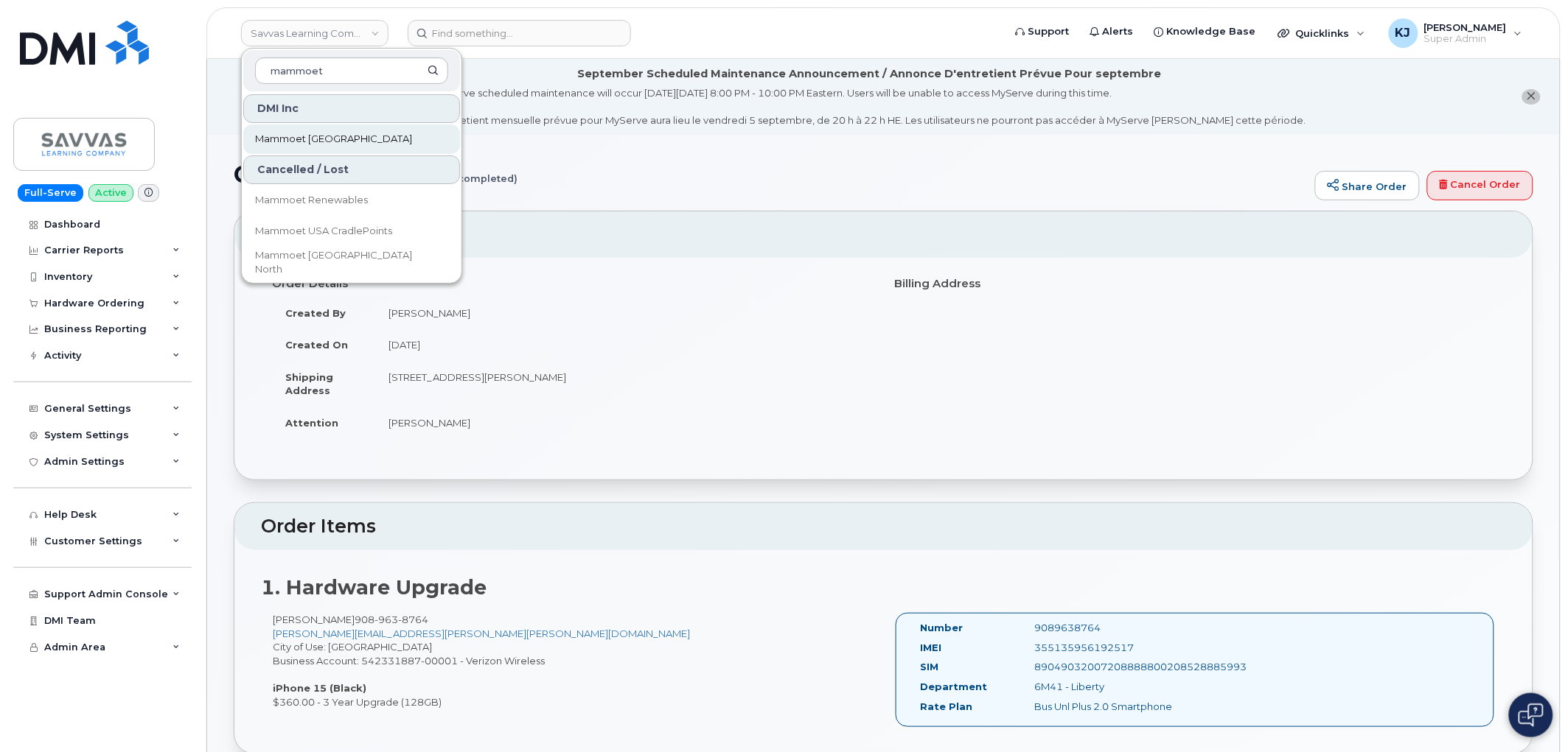
type input "mammoet"
click at [374, 141] on link "Mammoet [GEOGRAPHIC_DATA]" at bounding box center [351, 139] width 216 height 29
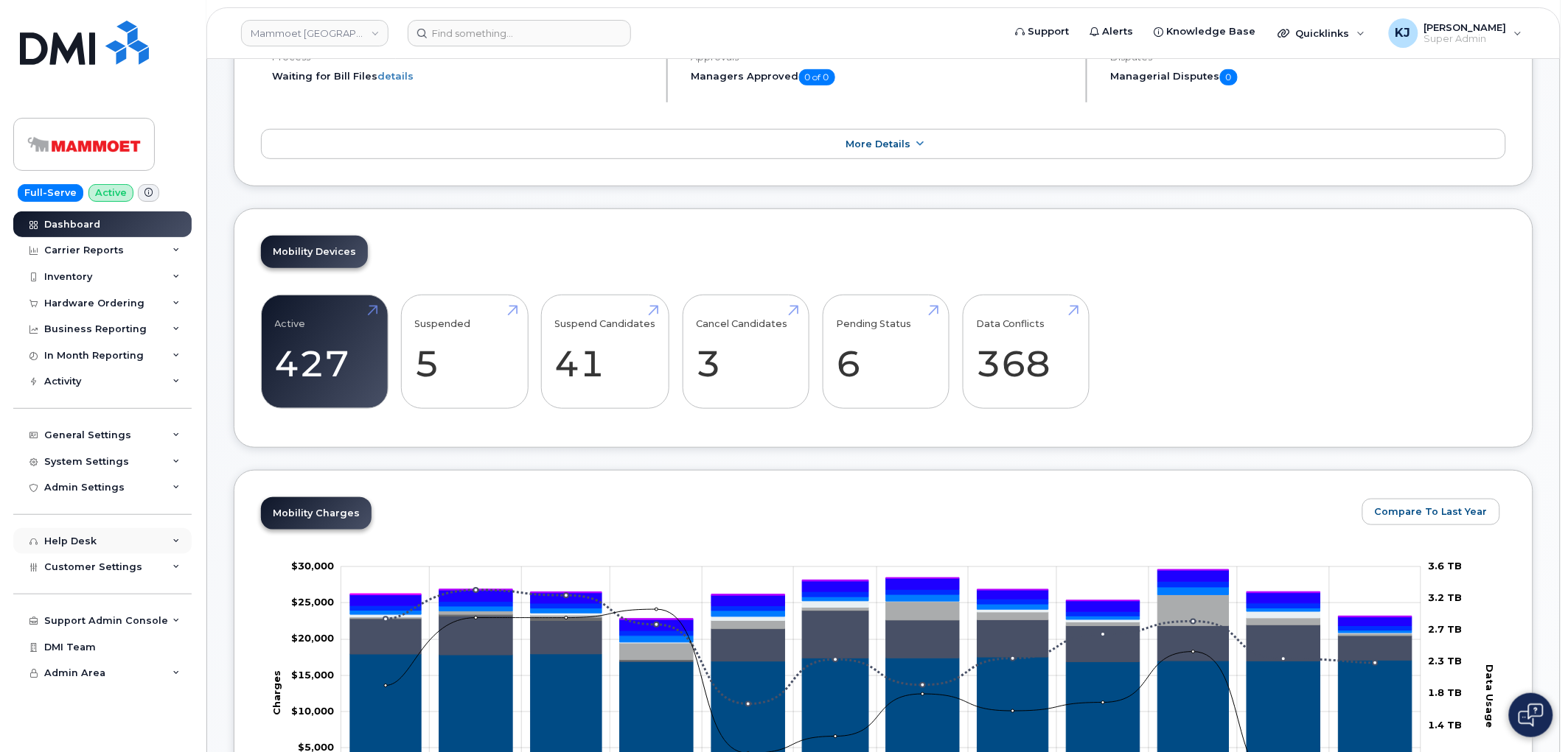
scroll to position [245, 0]
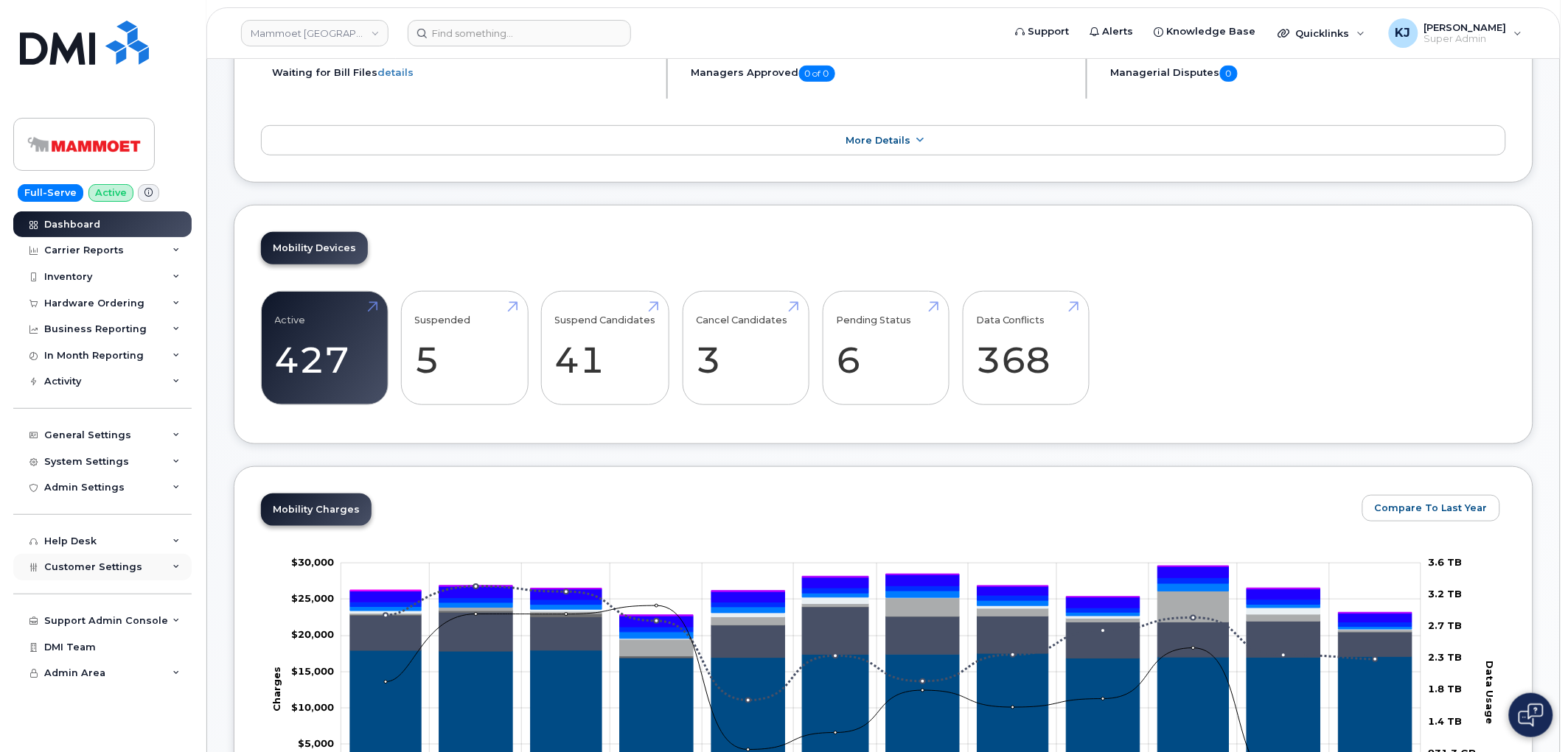
click at [142, 577] on div "Customer Settings" at bounding box center [102, 567] width 178 height 26
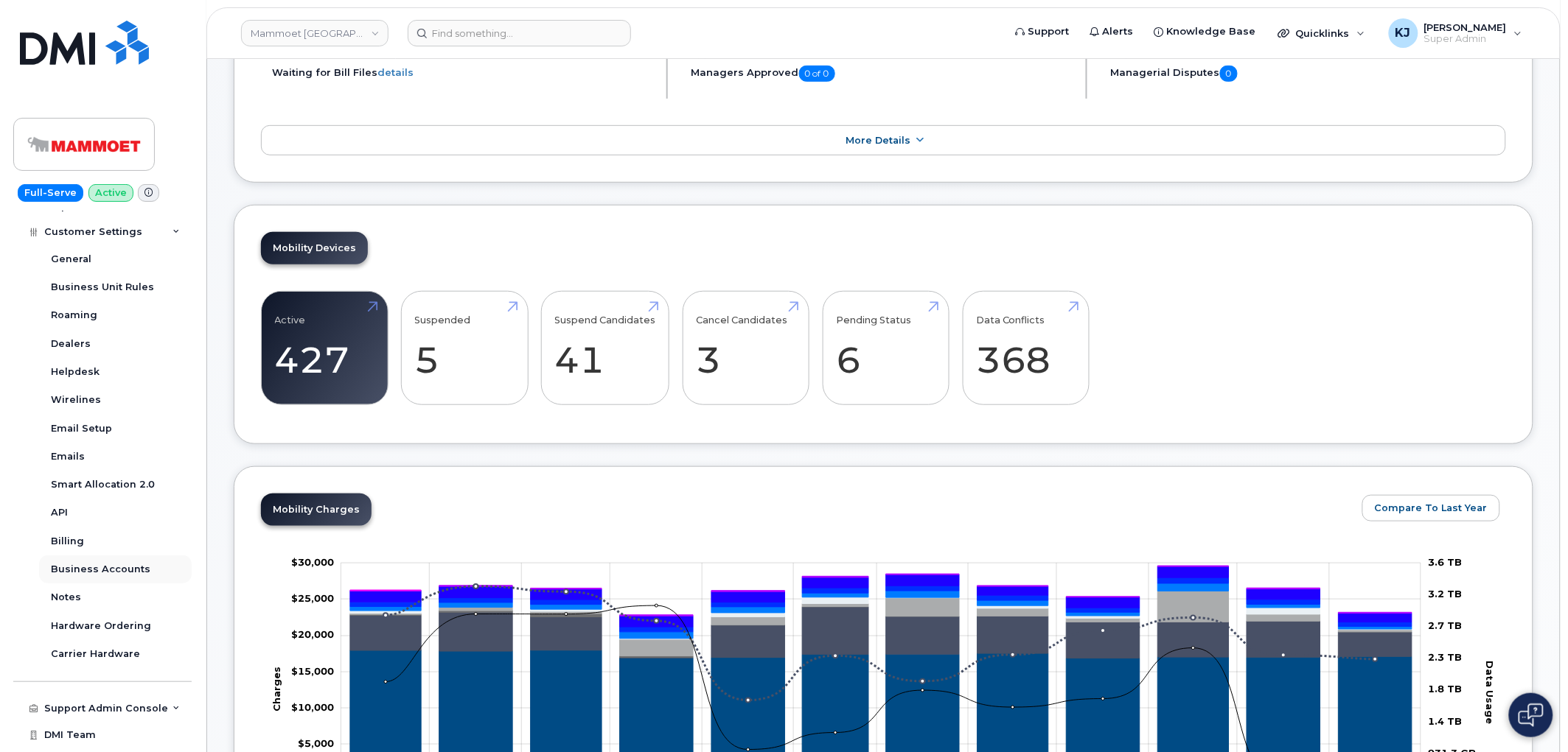
scroll to position [357, 0]
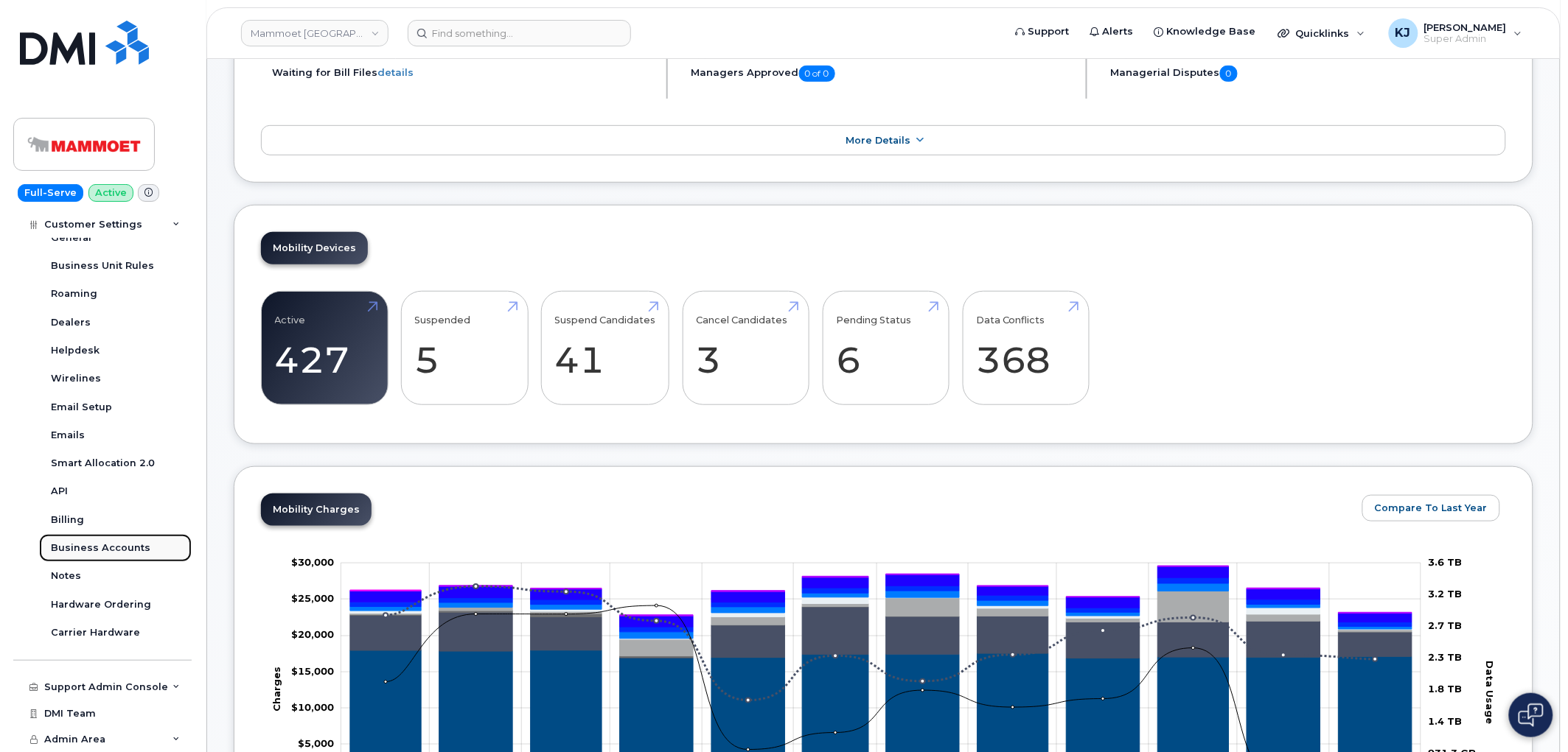
click at [97, 548] on div "Business Accounts" at bounding box center [100, 548] width 100 height 14
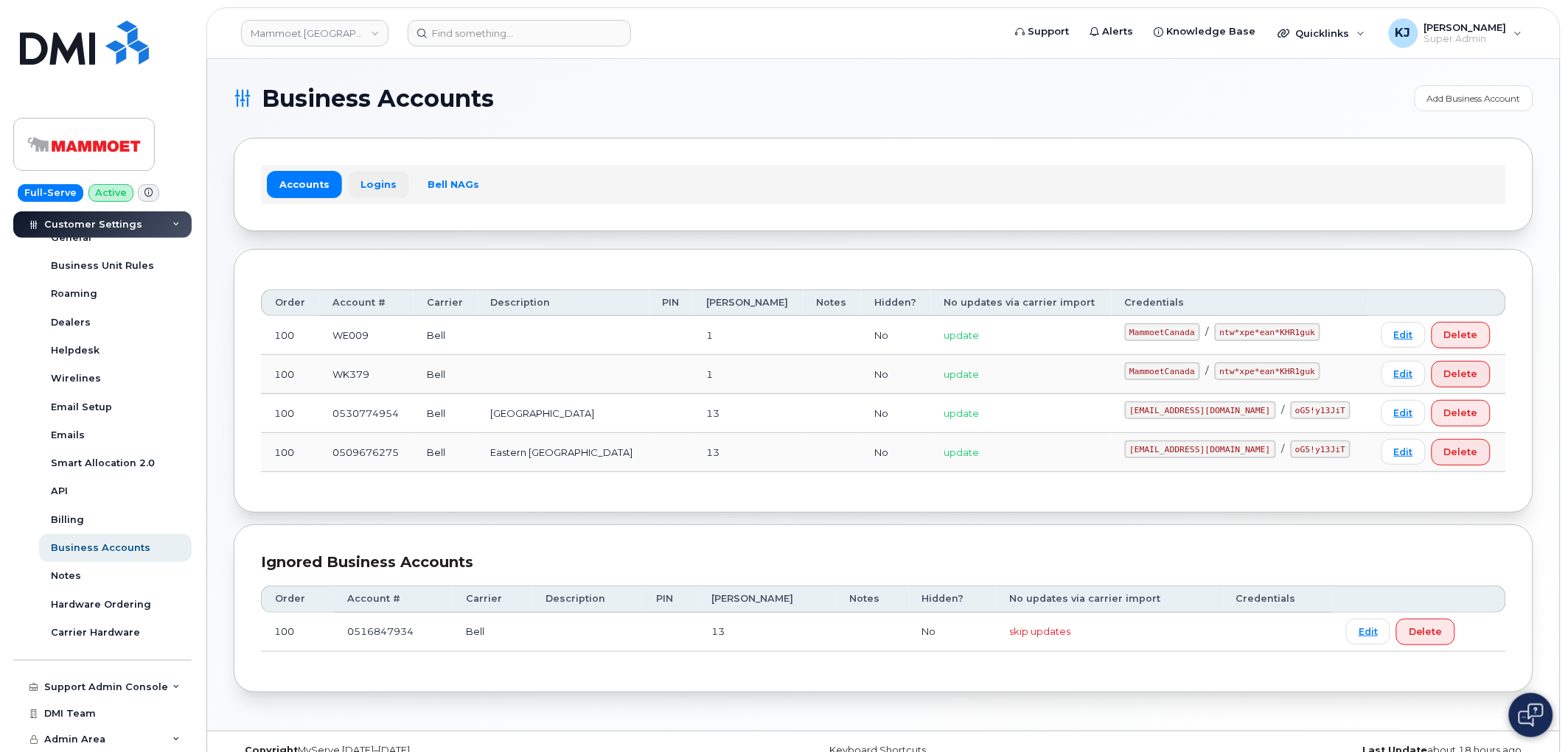
click at [366, 180] on link "Logins" at bounding box center [378, 183] width 61 height 26
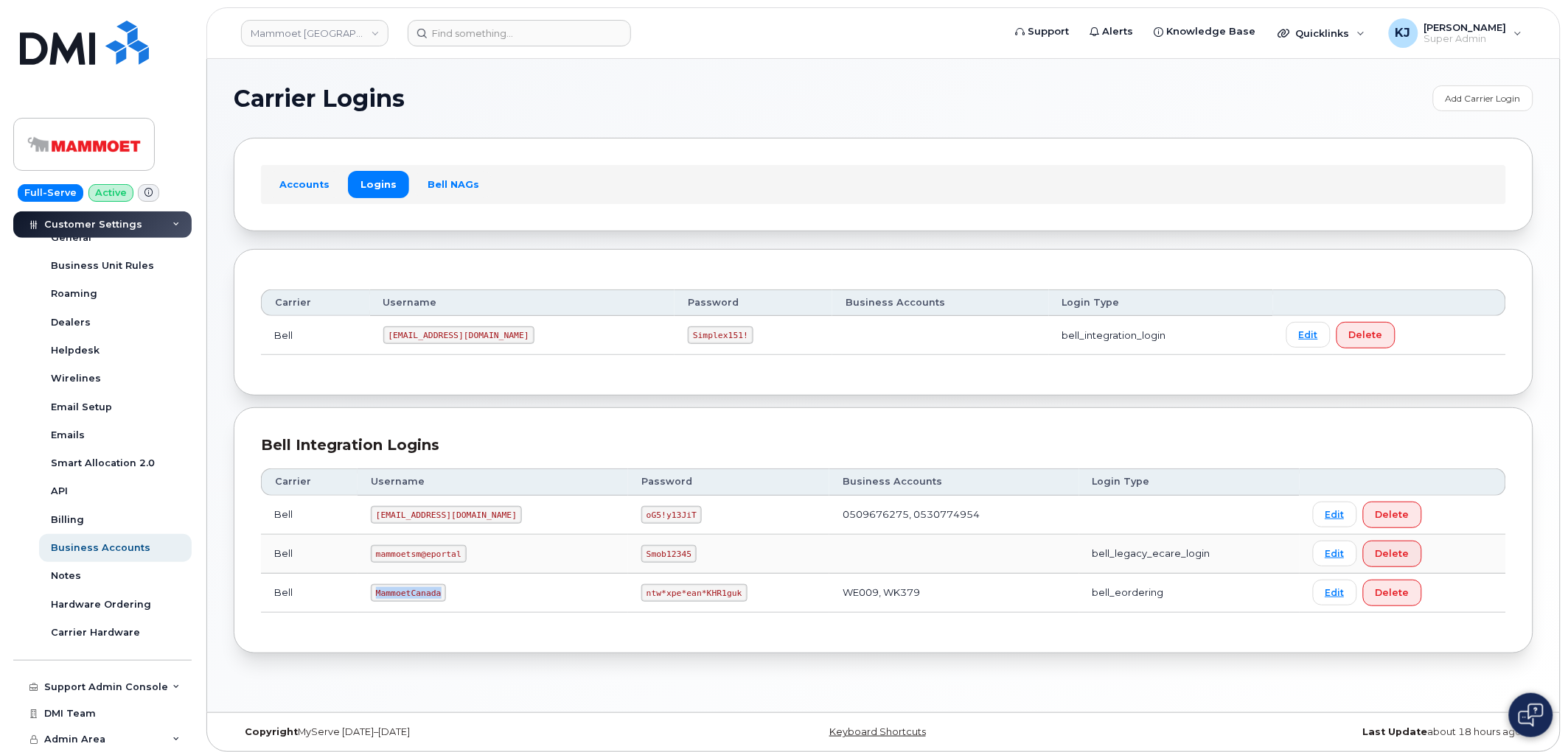
drag, startPoint x: 381, startPoint y: 591, endPoint x: 457, endPoint y: 595, distance: 76.1
click at [457, 595] on td "MammoetCanada" at bounding box center [492, 593] width 270 height 39
copy code "MammoetCanada"
drag, startPoint x: 575, startPoint y: 595, endPoint x: 661, endPoint y: 606, distance: 86.7
click at [661, 606] on td "ntw*xpe*ean*KHR1guk" at bounding box center [729, 593] width 201 height 39
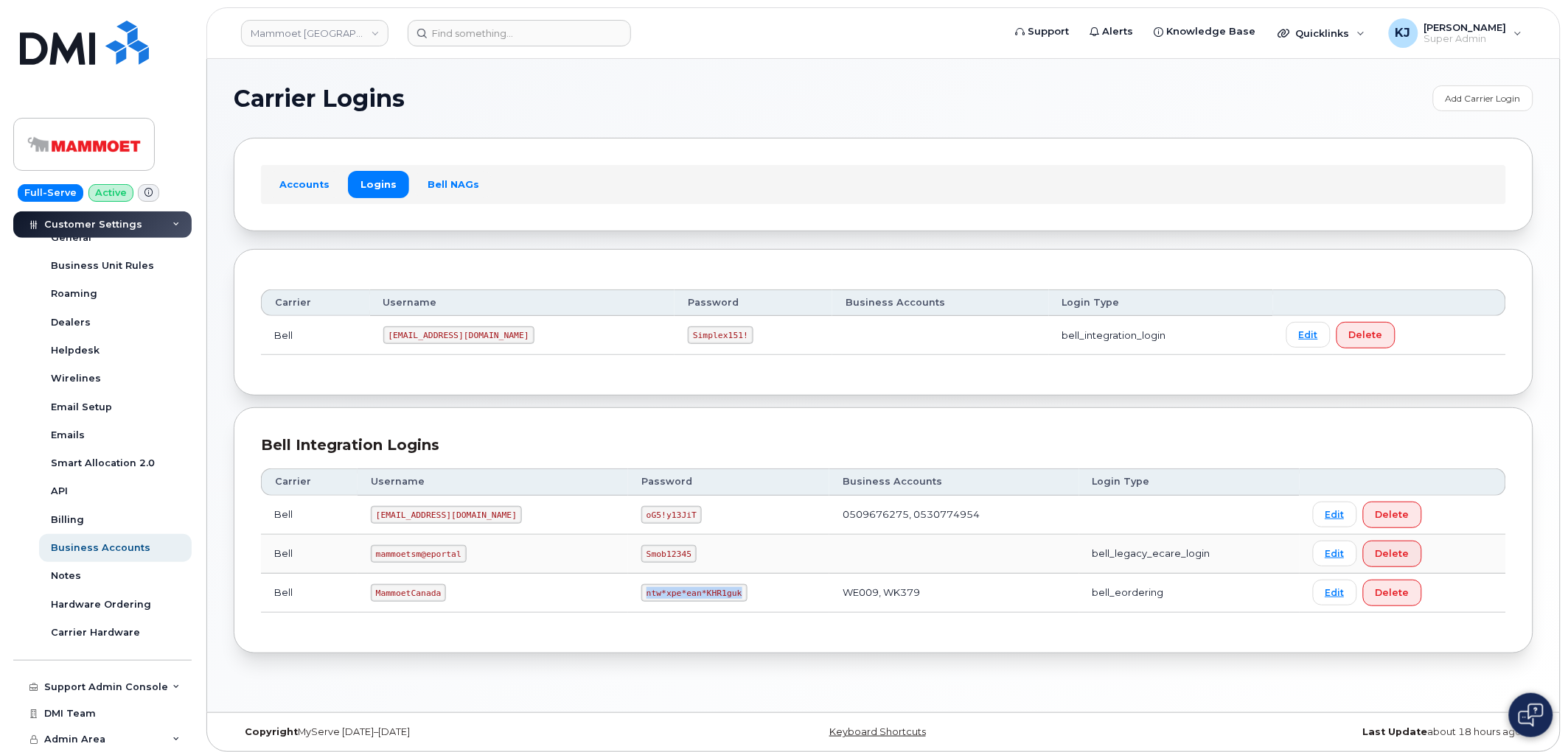
copy code "ntw*xpe*ean*KHR1guk"
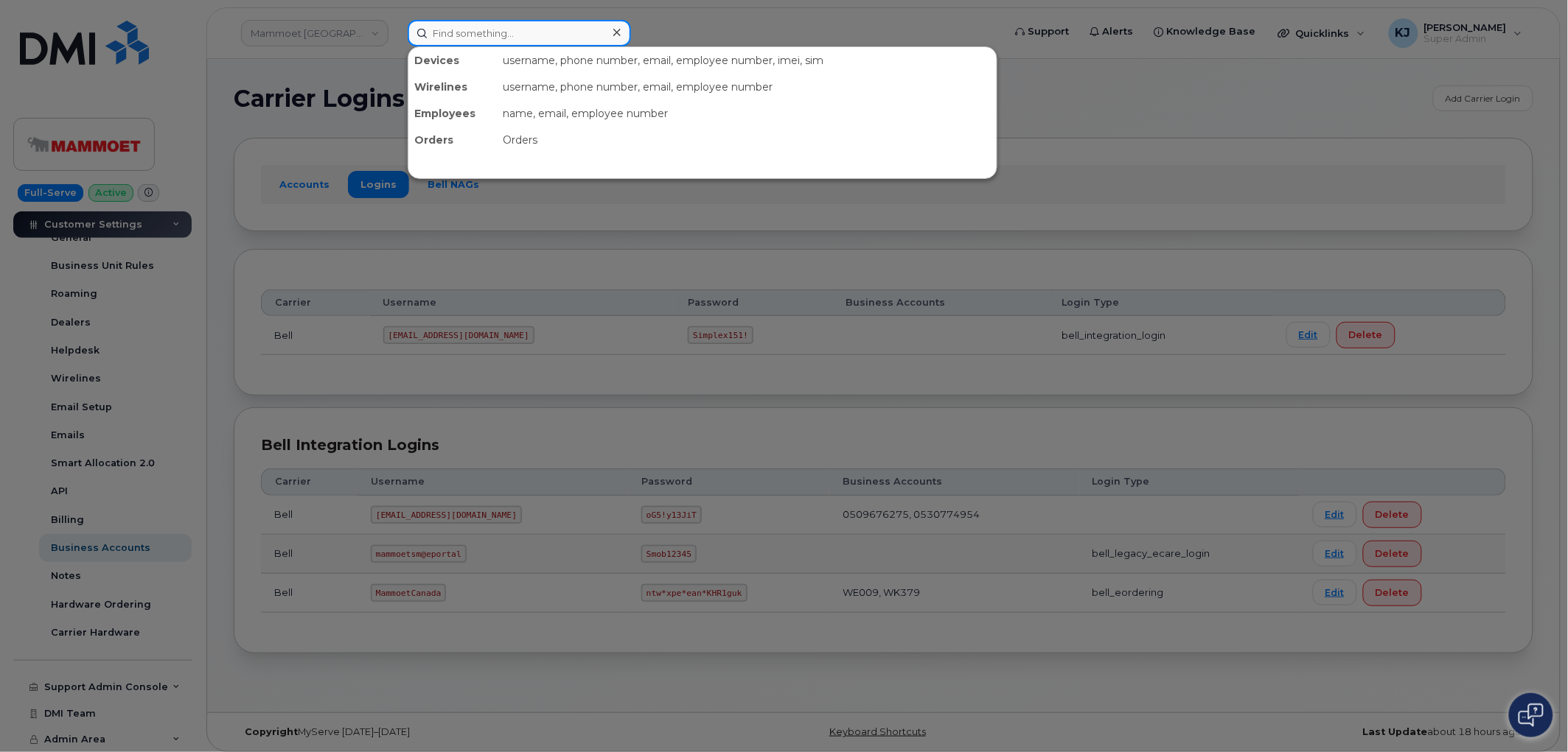
click at [501, 38] on input at bounding box center [519, 33] width 224 height 26
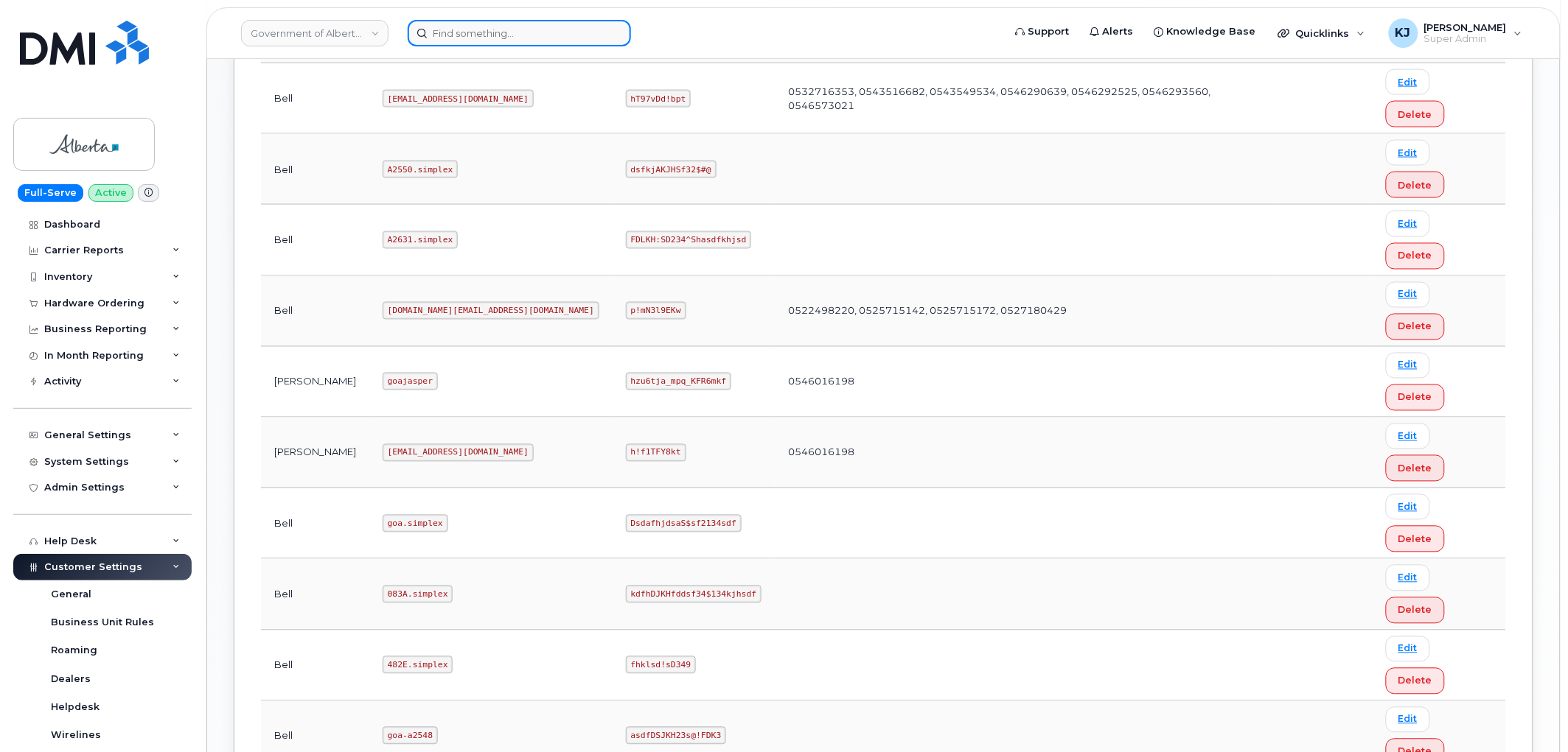
scroll to position [327, 0]
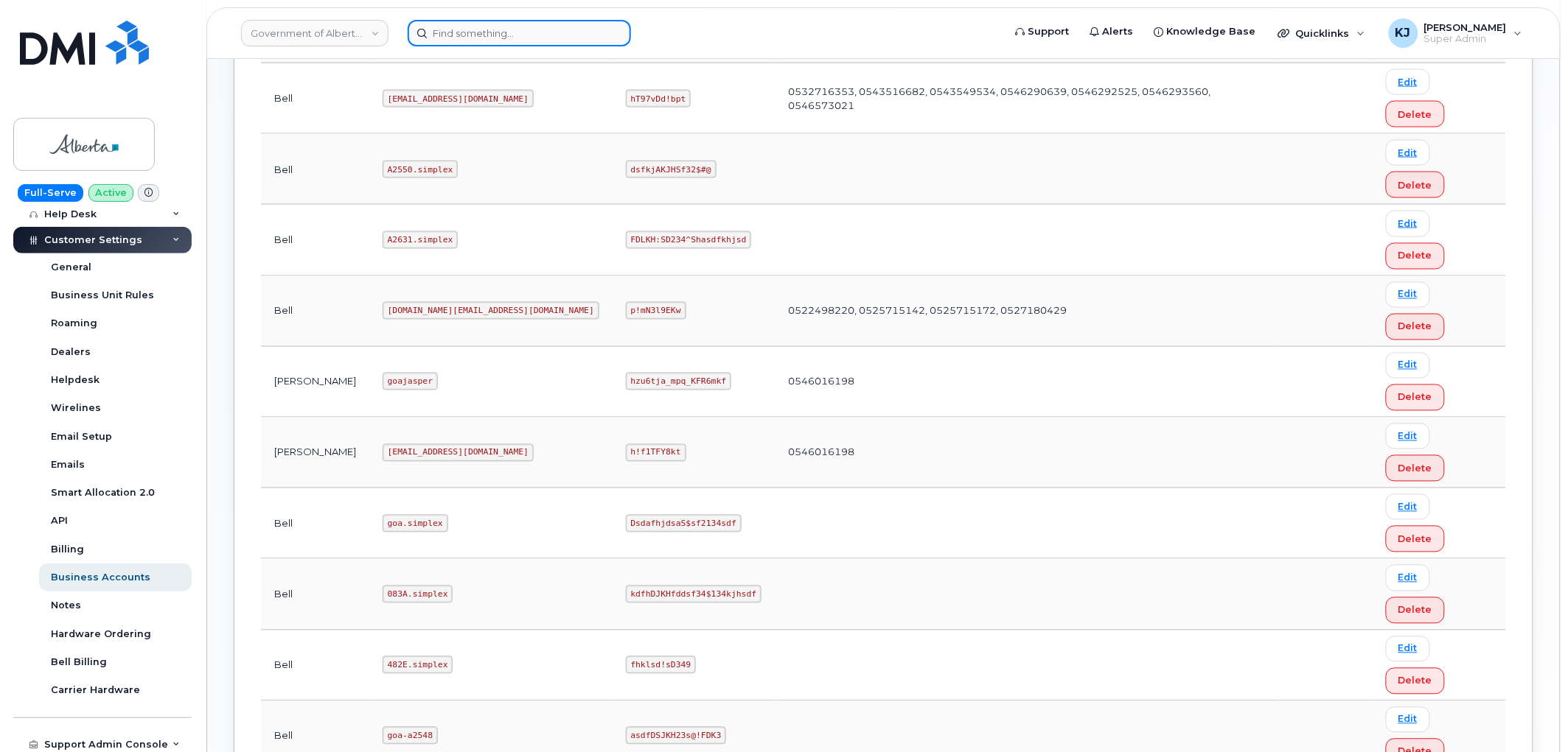
click at [491, 30] on input at bounding box center [519, 33] width 224 height 26
paste input "297935"
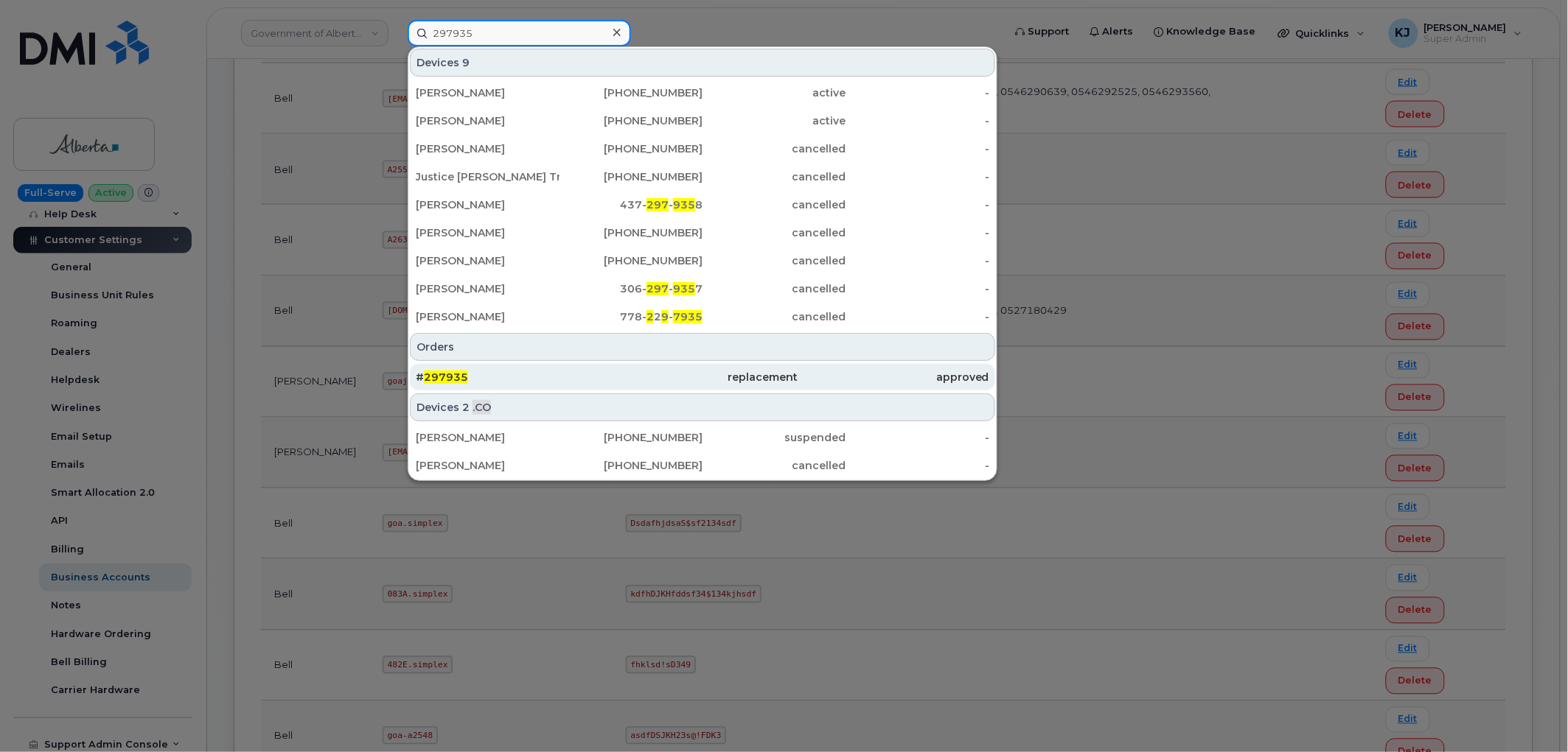
type input "297935"
click at [551, 376] on div "# 297935" at bounding box center [510, 377] width 191 height 15
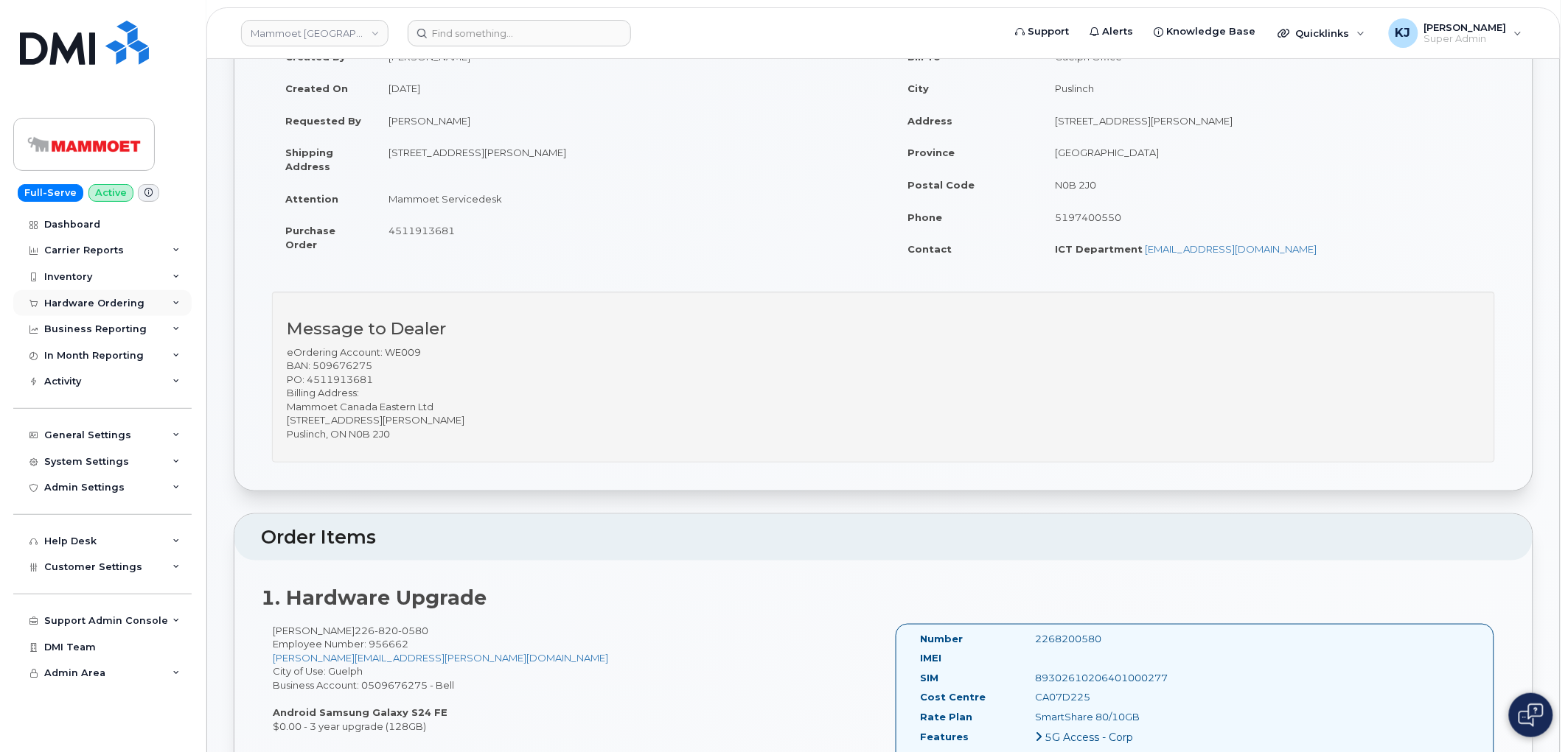
scroll to position [163, 0]
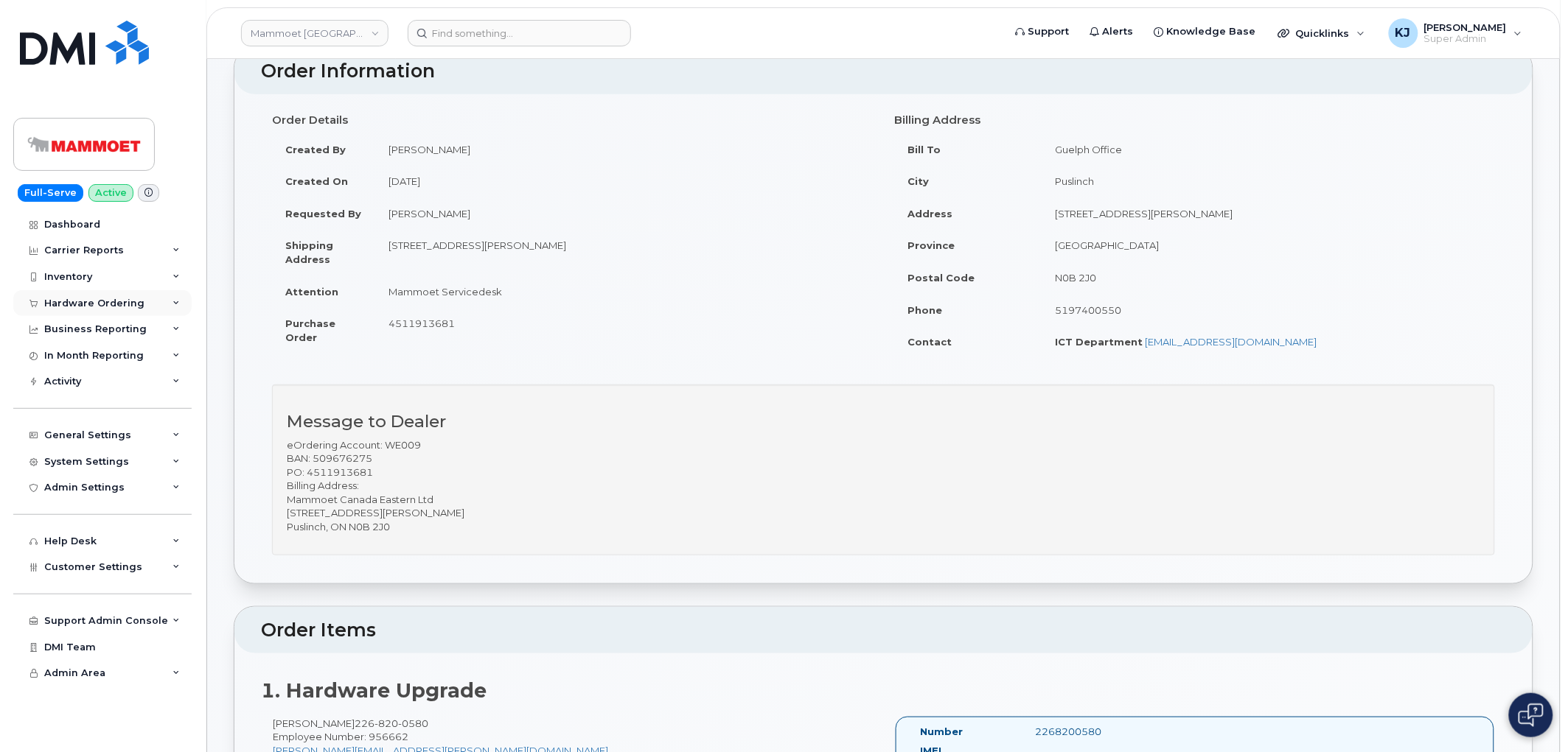
click at [92, 308] on div "Hardware Ordering" at bounding box center [94, 303] width 100 height 12
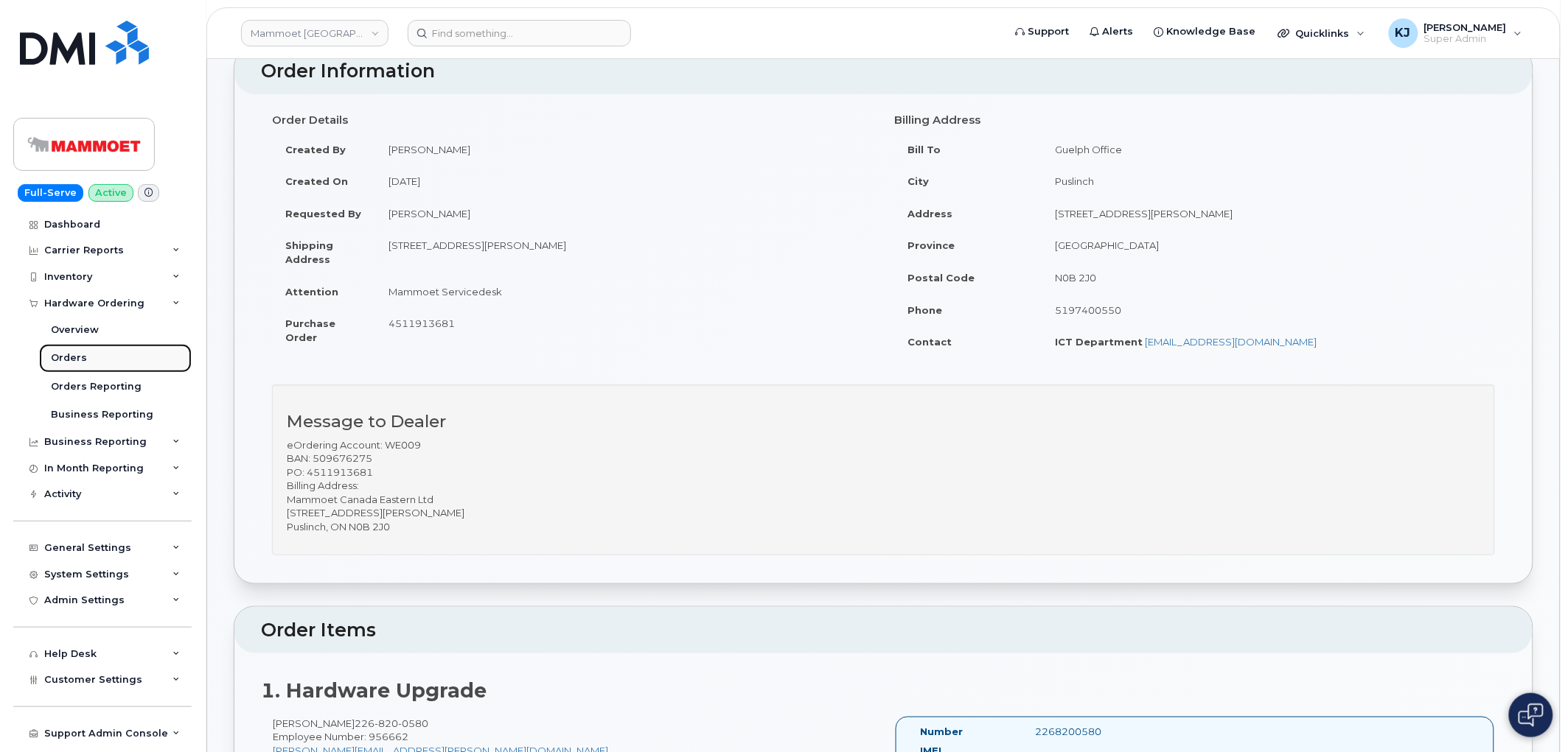
click at [79, 358] on div "Orders" at bounding box center [69, 358] width 37 height 14
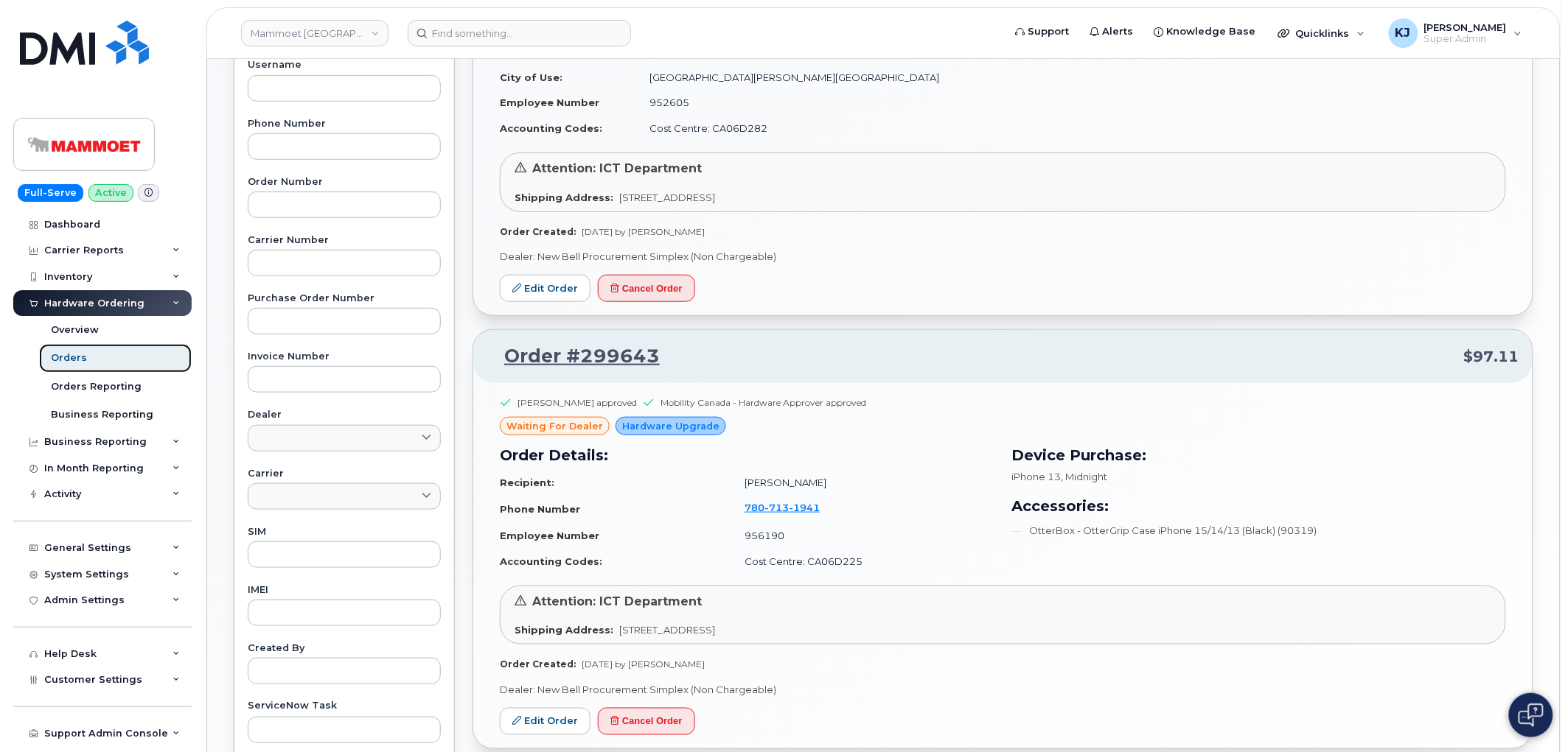
scroll to position [245, 0]
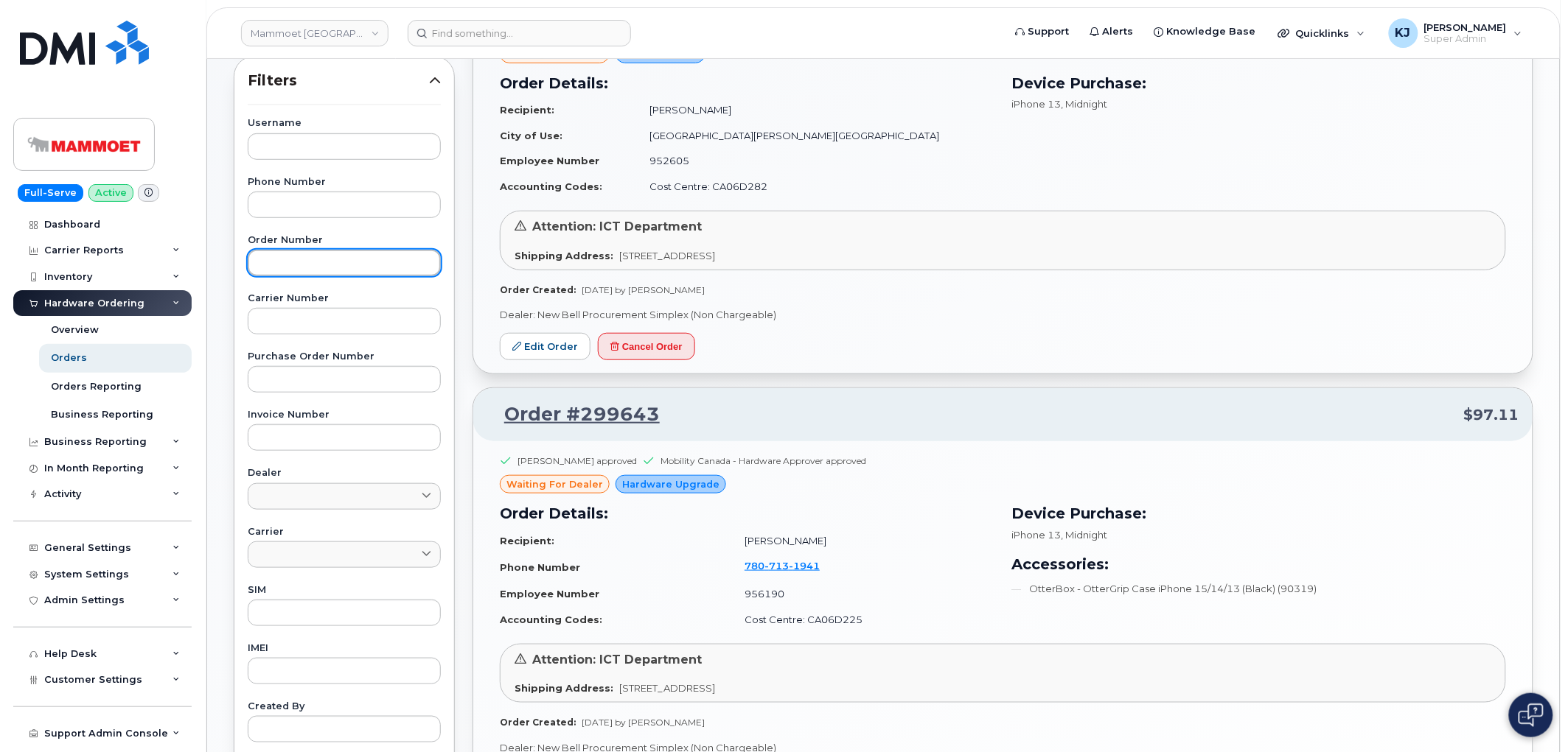
click at [317, 253] on input "text" at bounding box center [343, 263] width 193 height 26
paste input "297935"
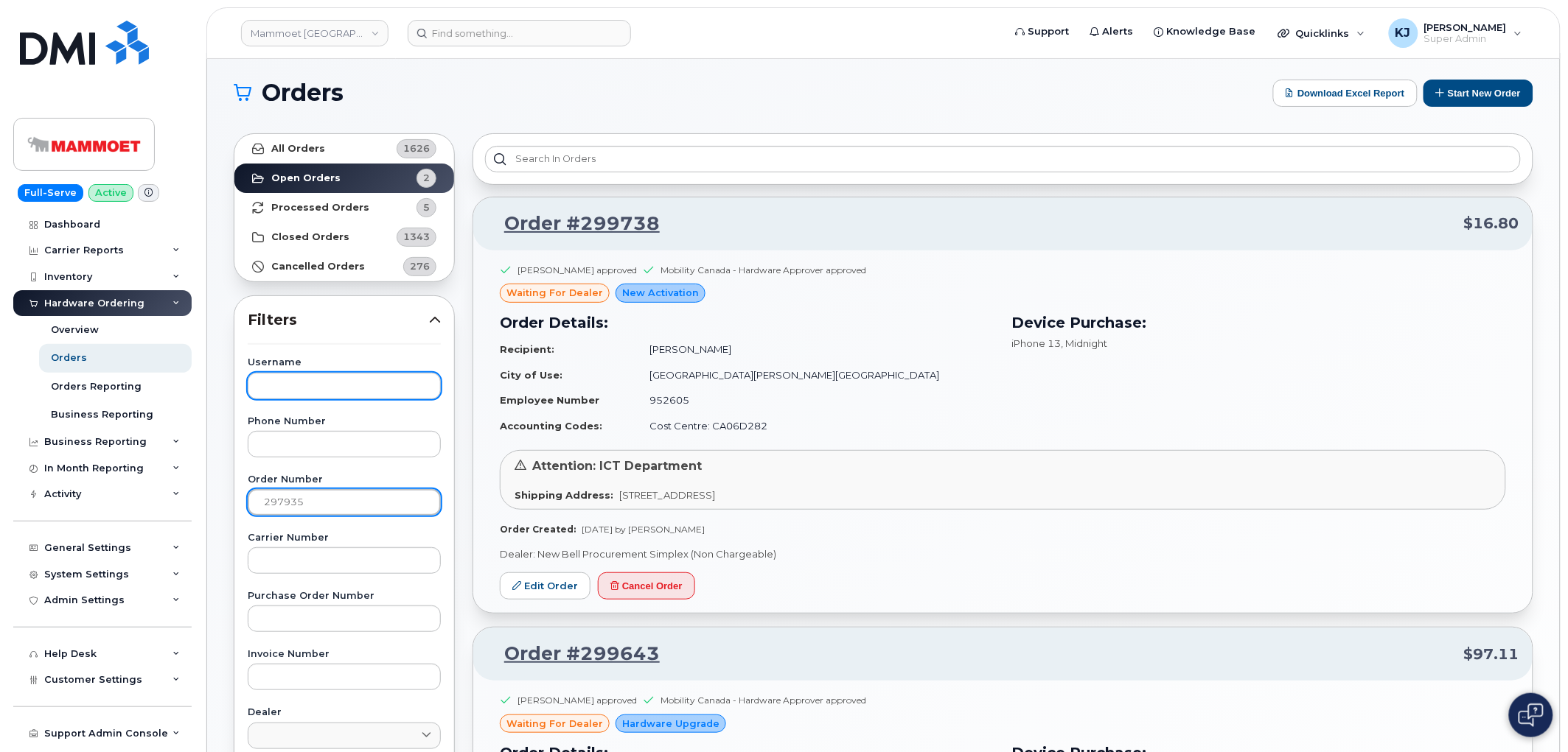
scroll to position [0, 0]
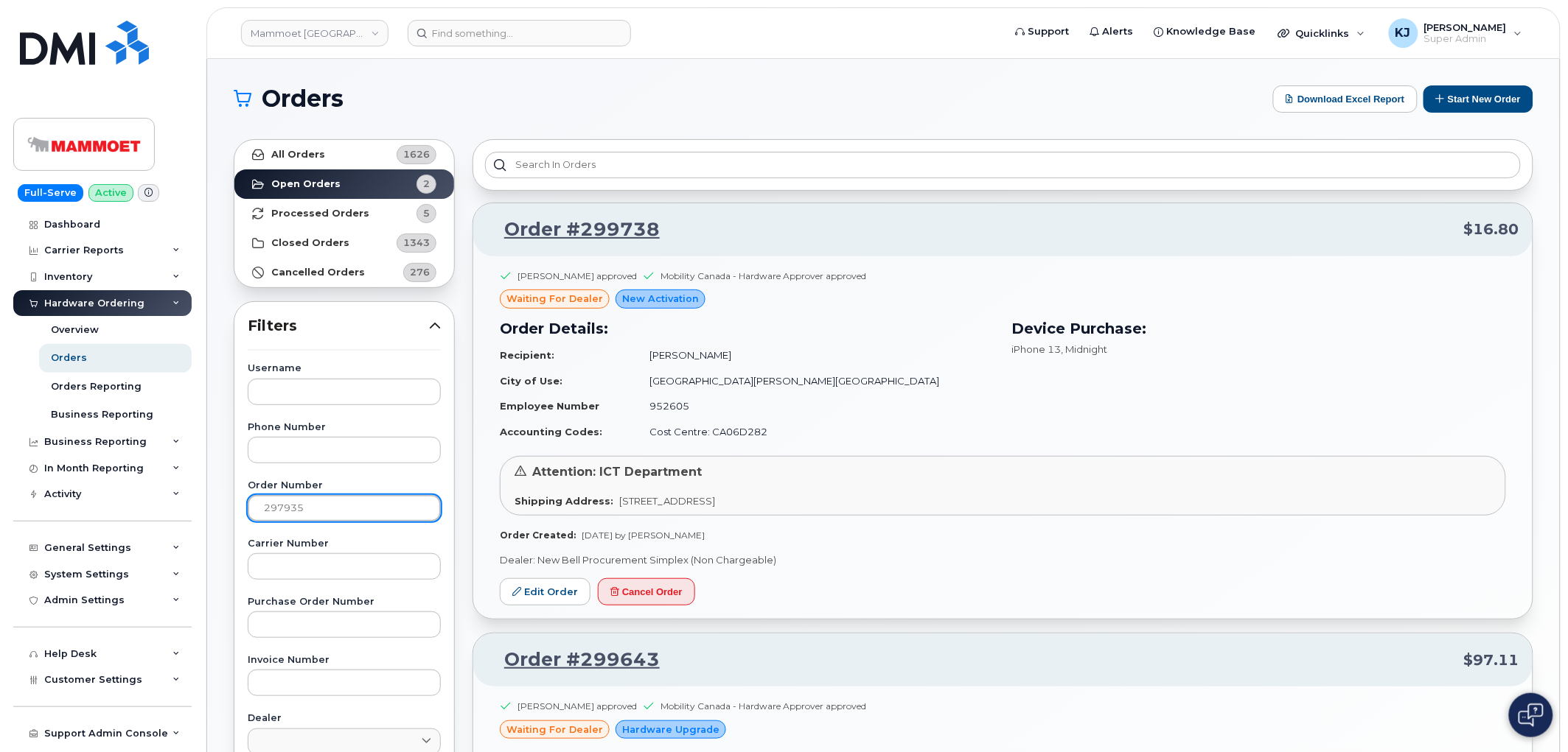
type input "297935"
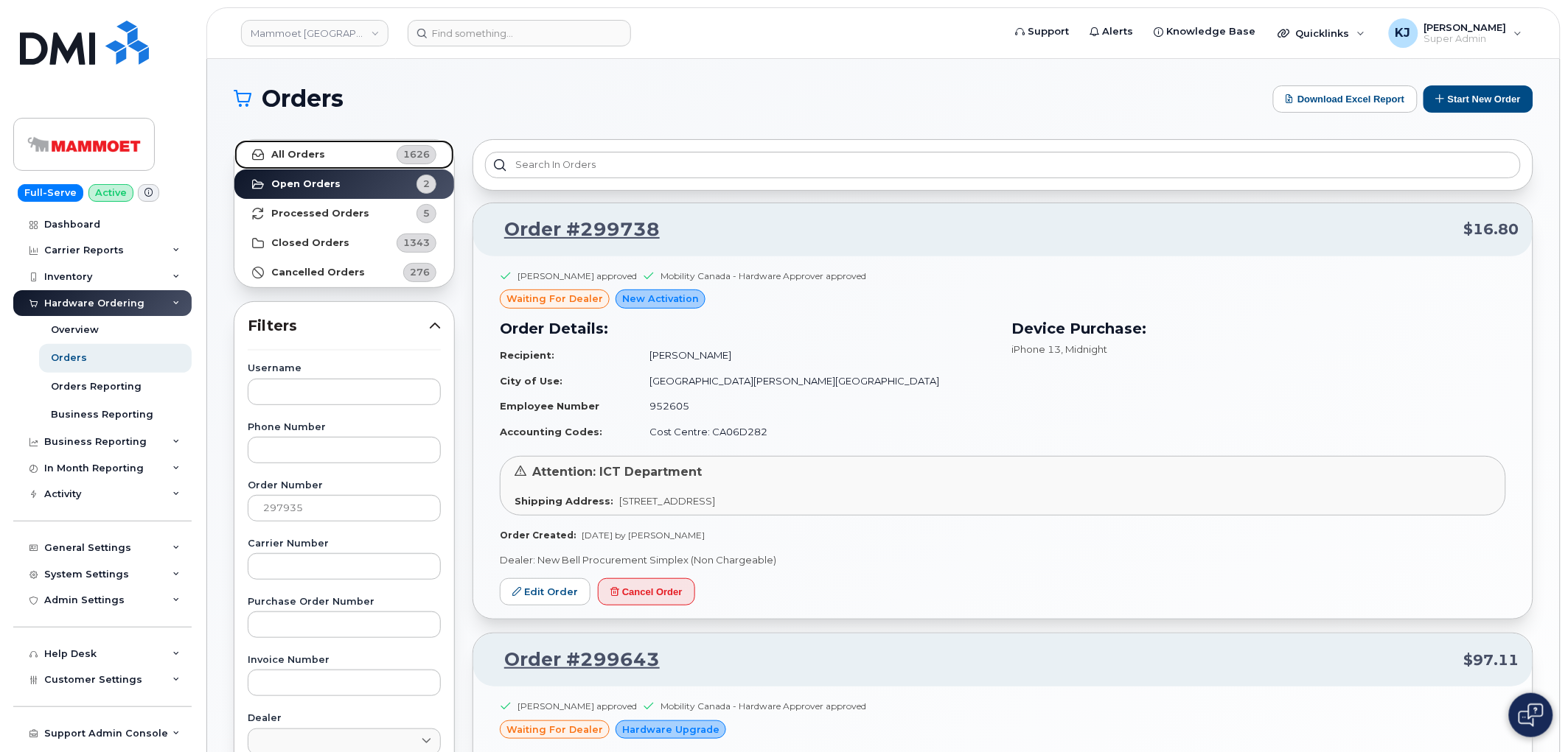
click at [313, 151] on strong "All Orders" at bounding box center [298, 154] width 54 height 12
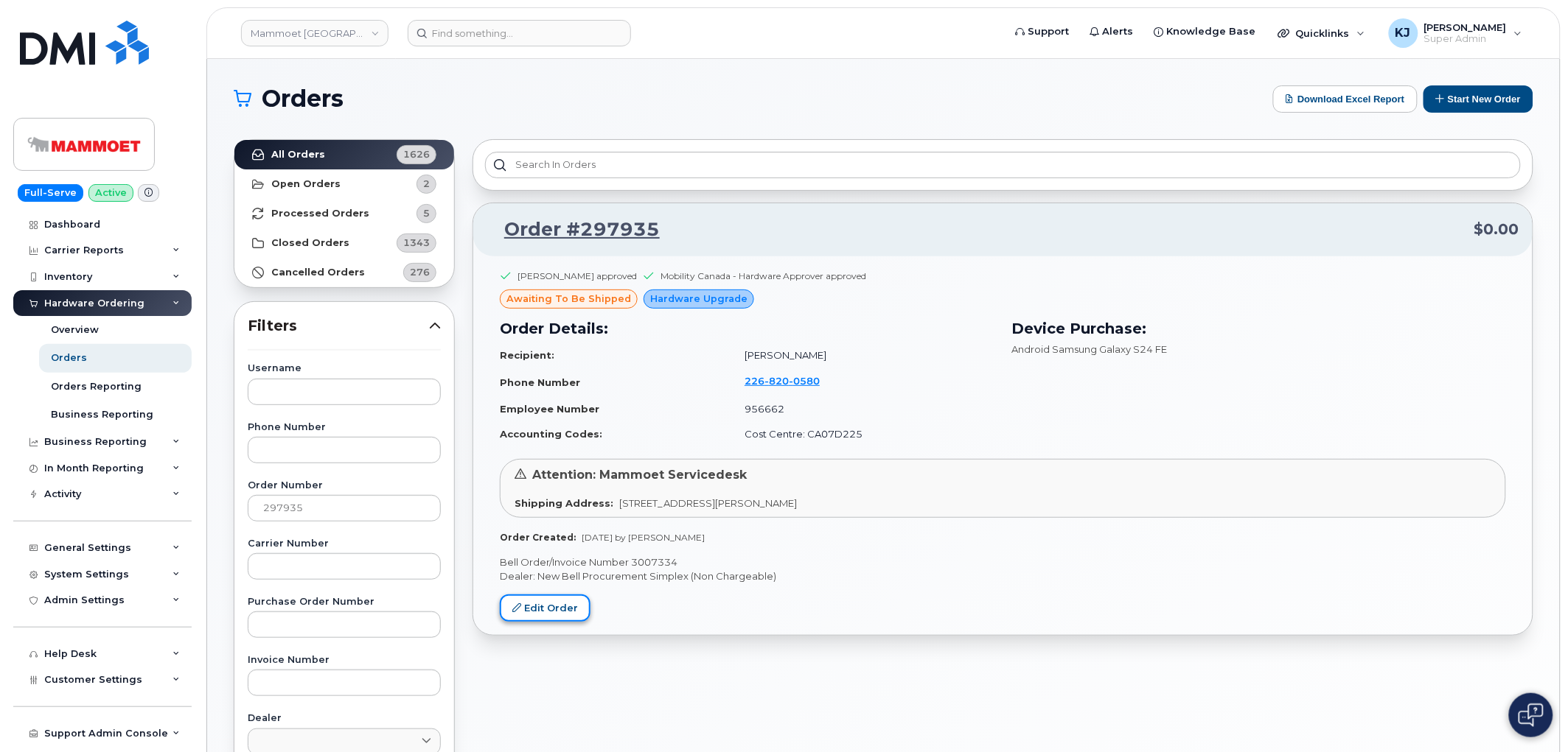
click at [573, 602] on link "Edit Order" at bounding box center [544, 608] width 90 height 27
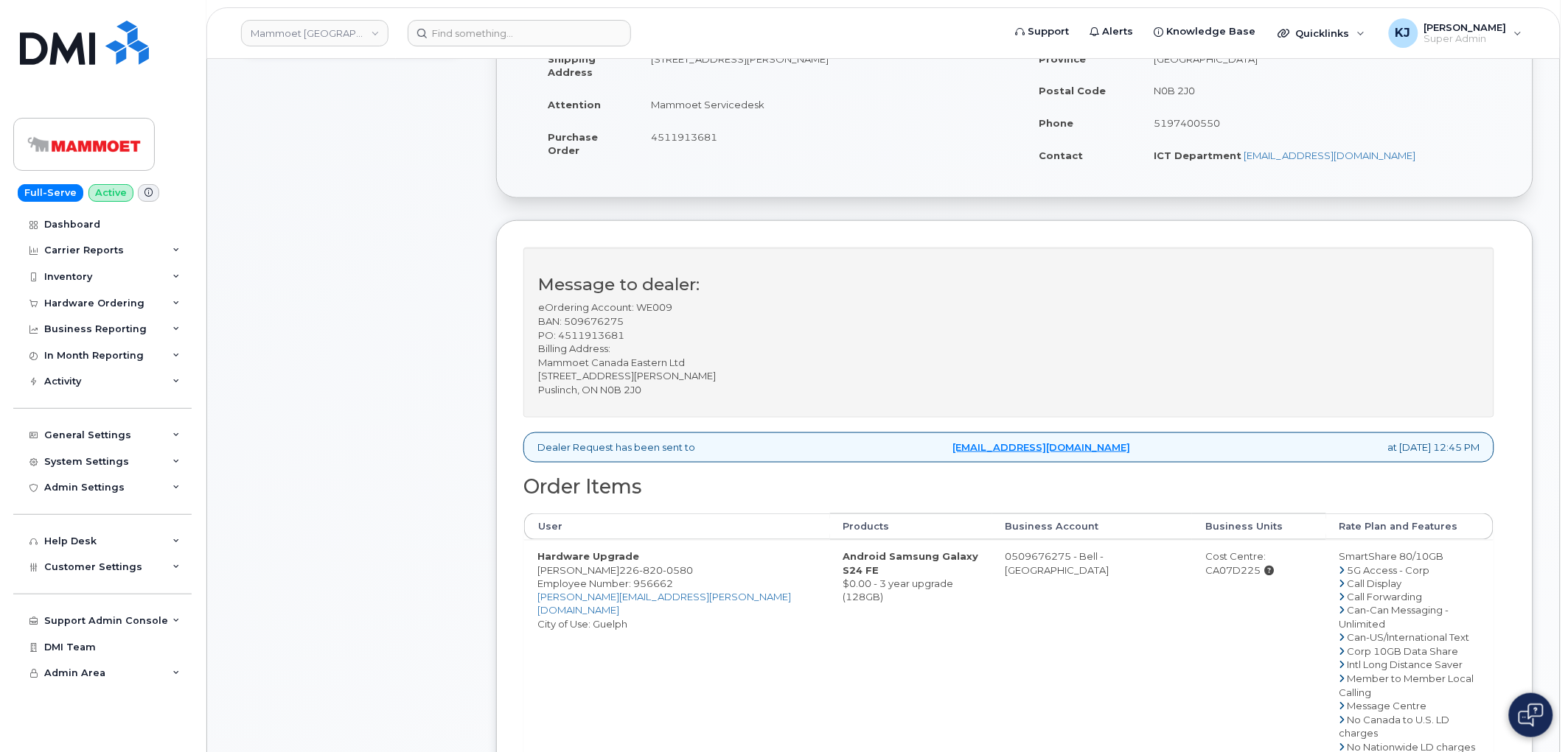
scroll to position [900, 0]
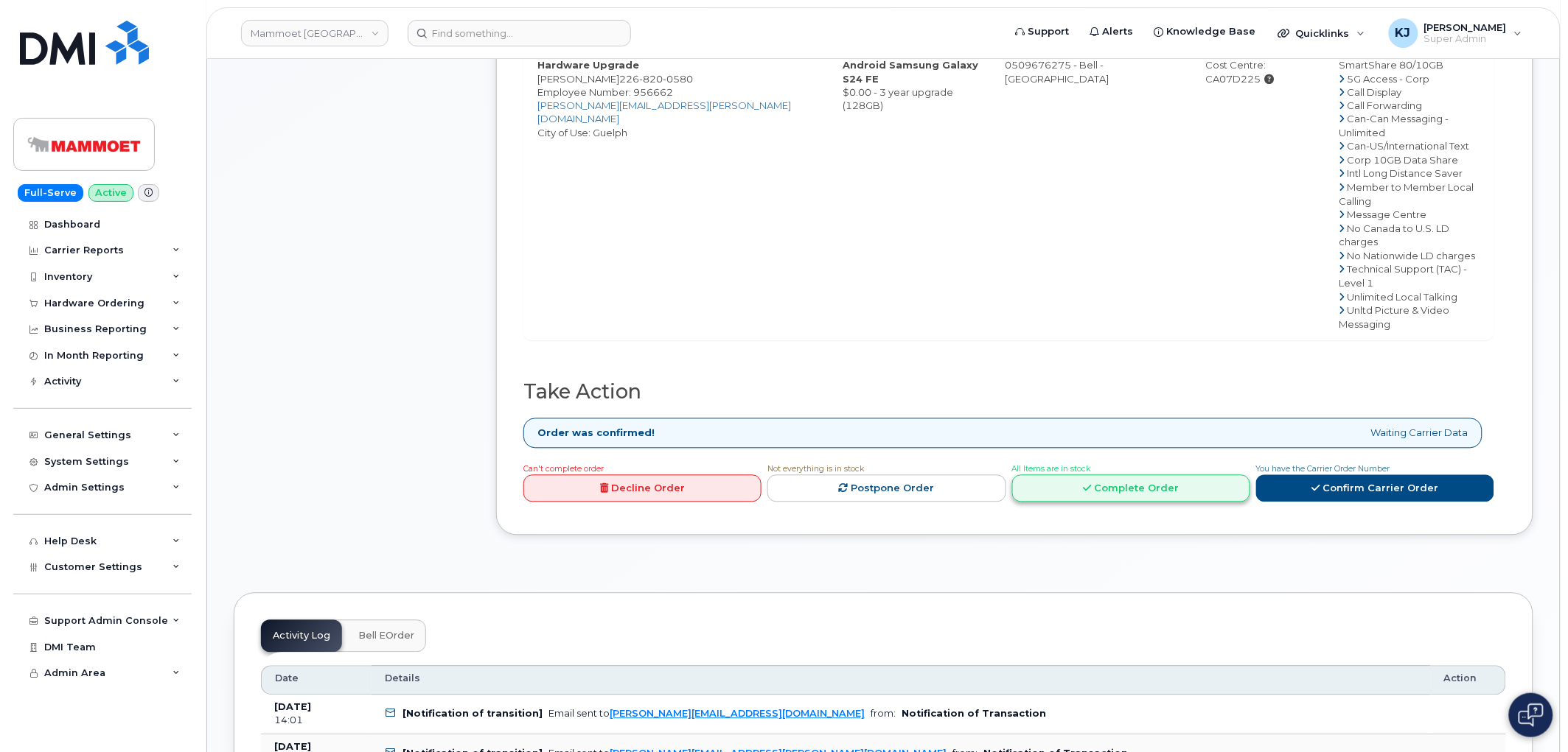
click at [1110, 475] on link "Complete Order" at bounding box center [1131, 489] width 238 height 27
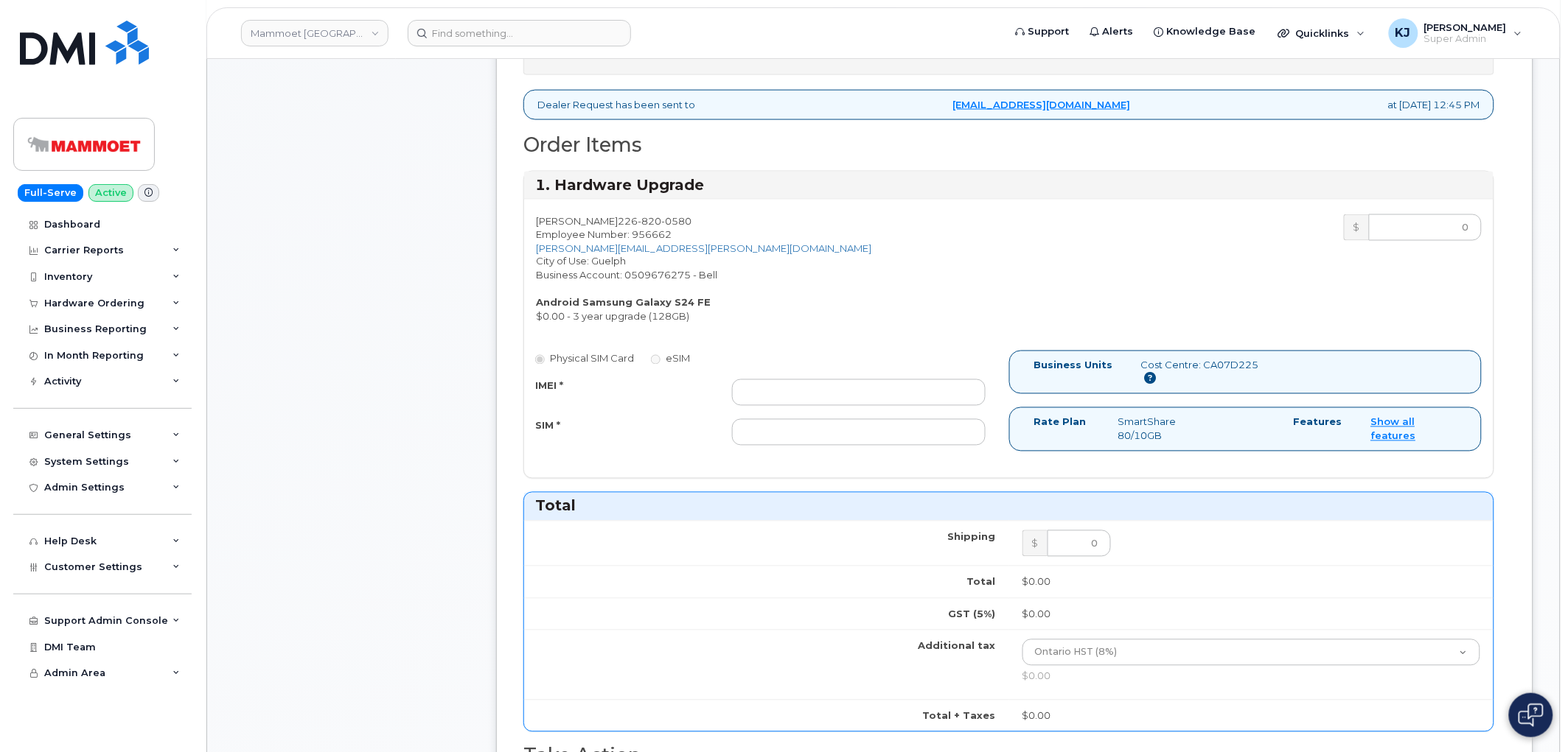
scroll to position [654, 0]
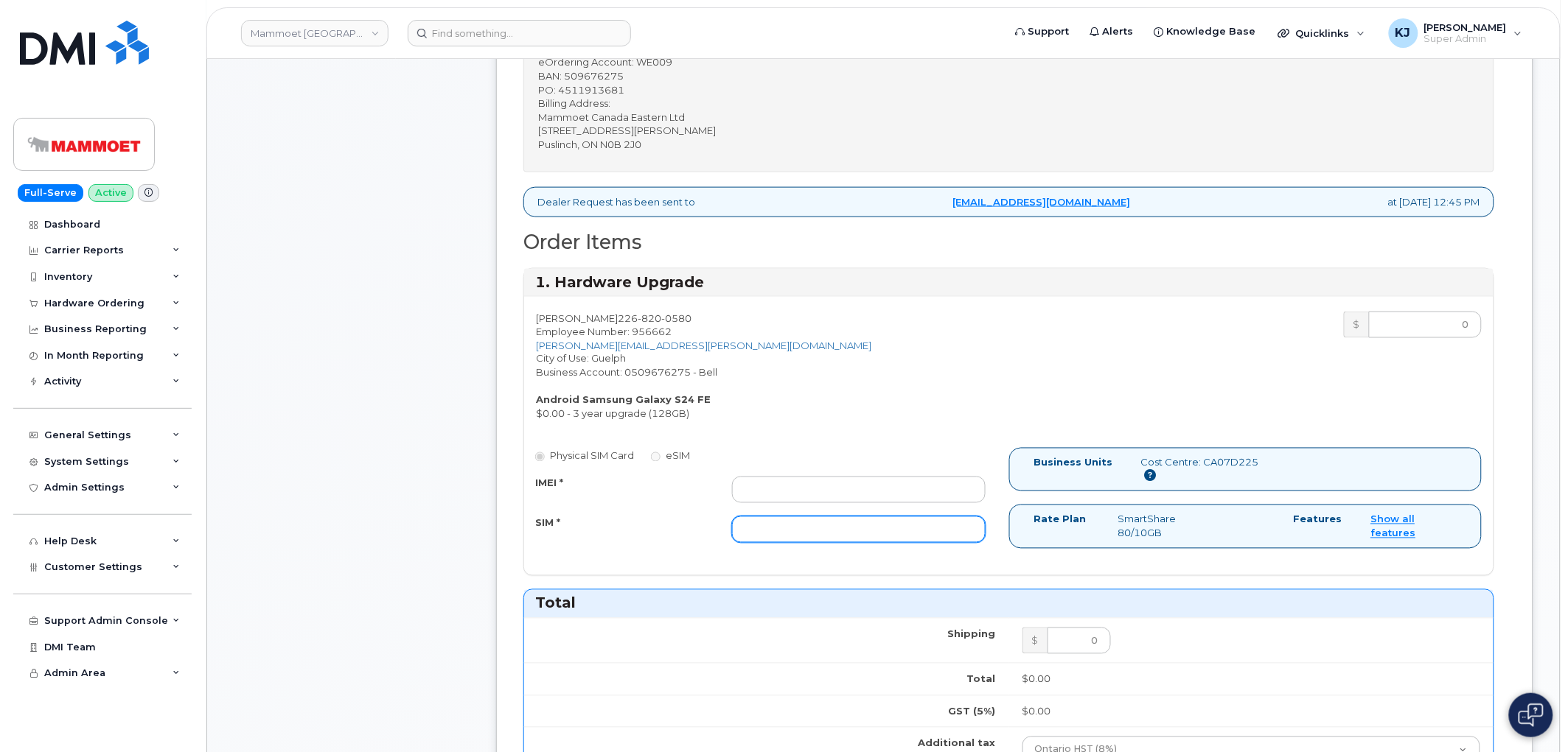
click at [804, 529] on input "SIM *" at bounding box center [859, 529] width 254 height 26
paste input "89302610207725575176"
type input "89302610207725575176"
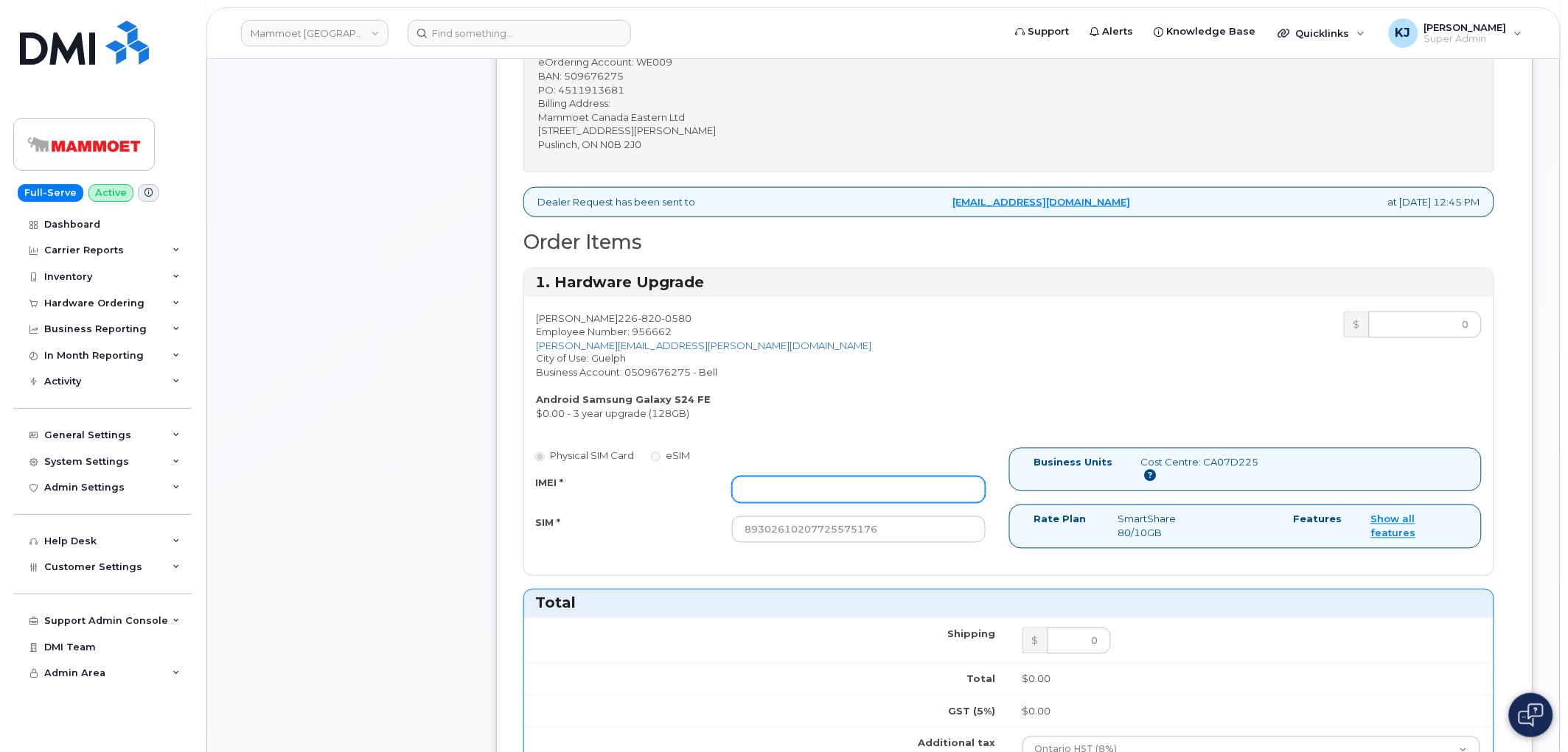
click at [816, 476] on input "IMEI *" at bounding box center [859, 489] width 254 height 26
paste input "352693795653936"
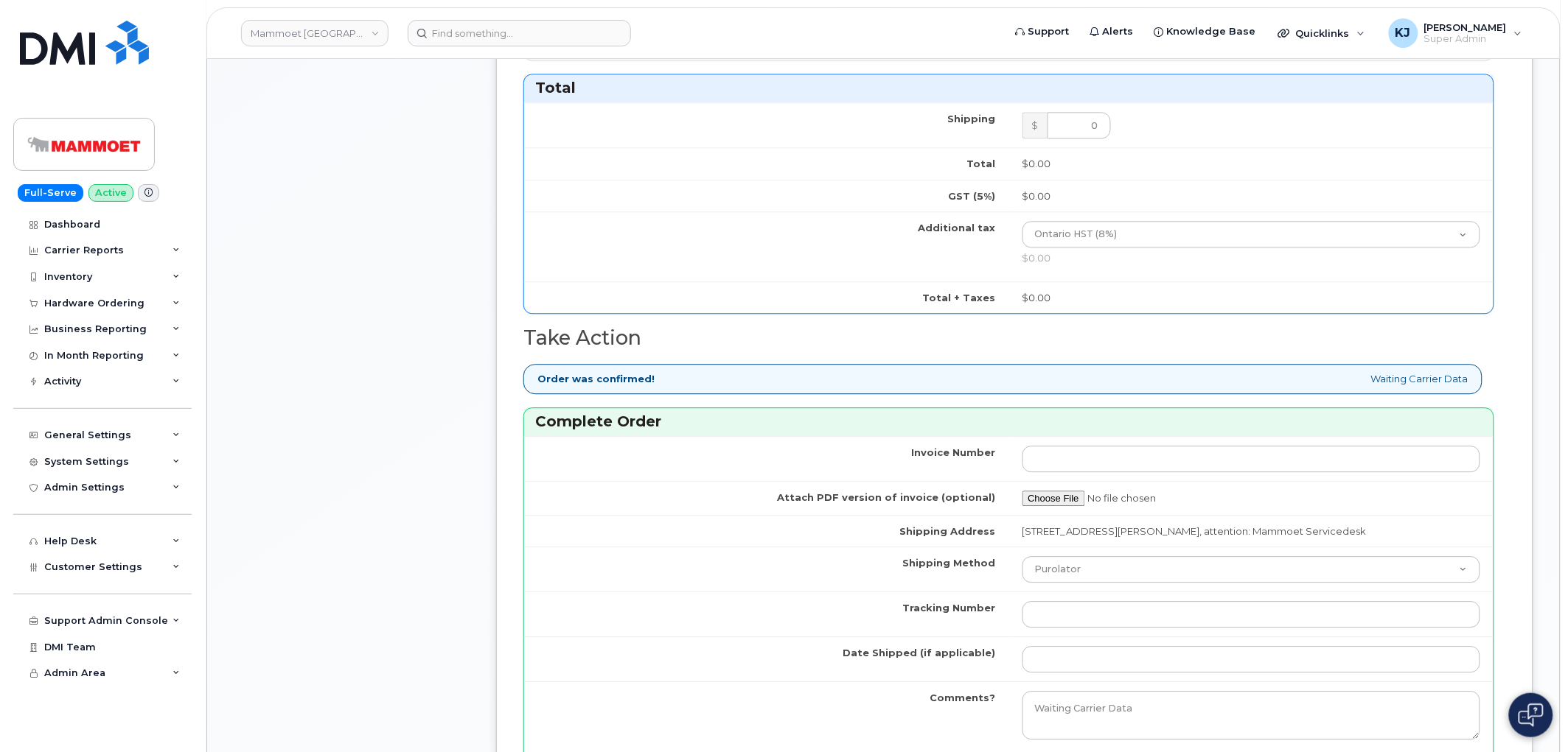
scroll to position [1309, 0]
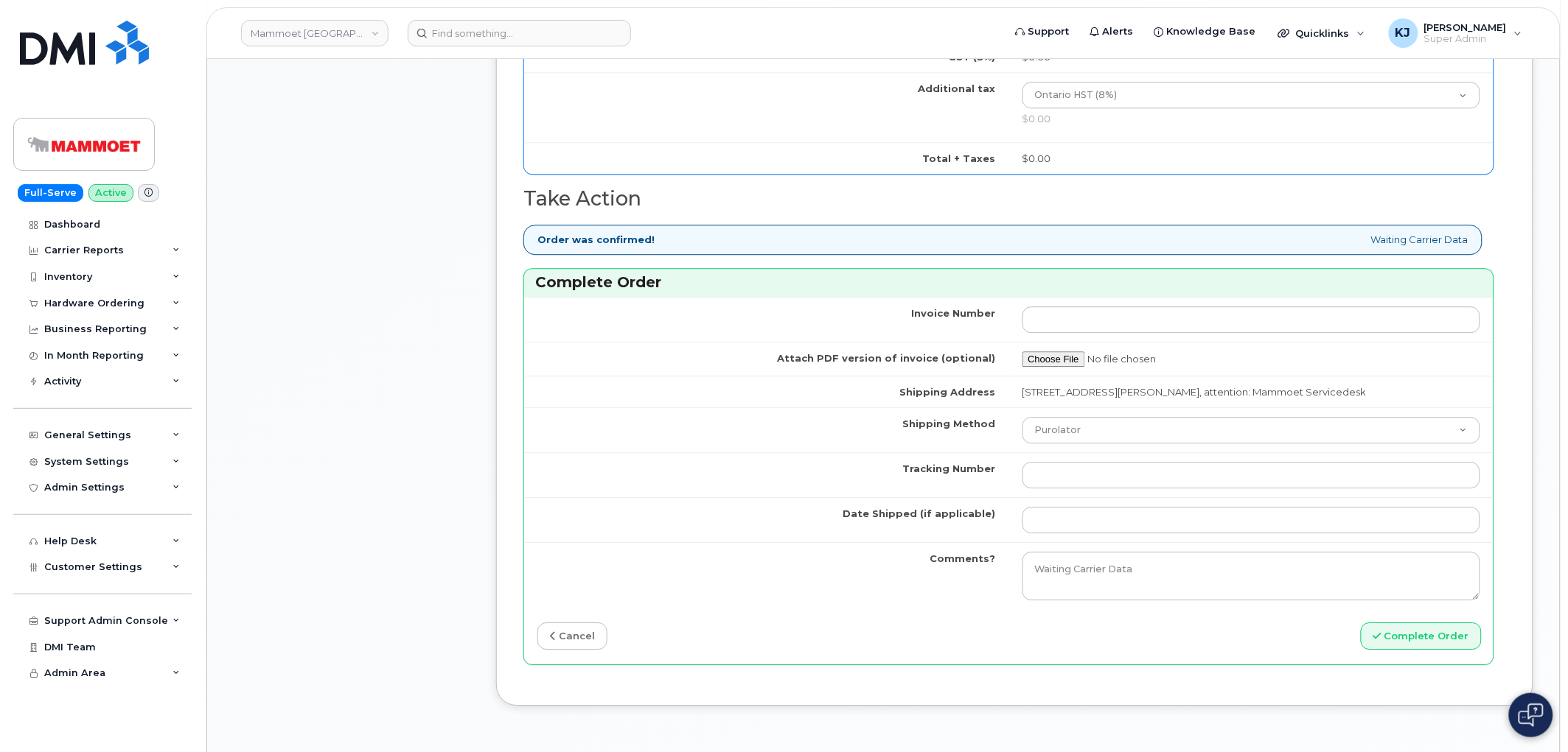
type input "352693795653936"
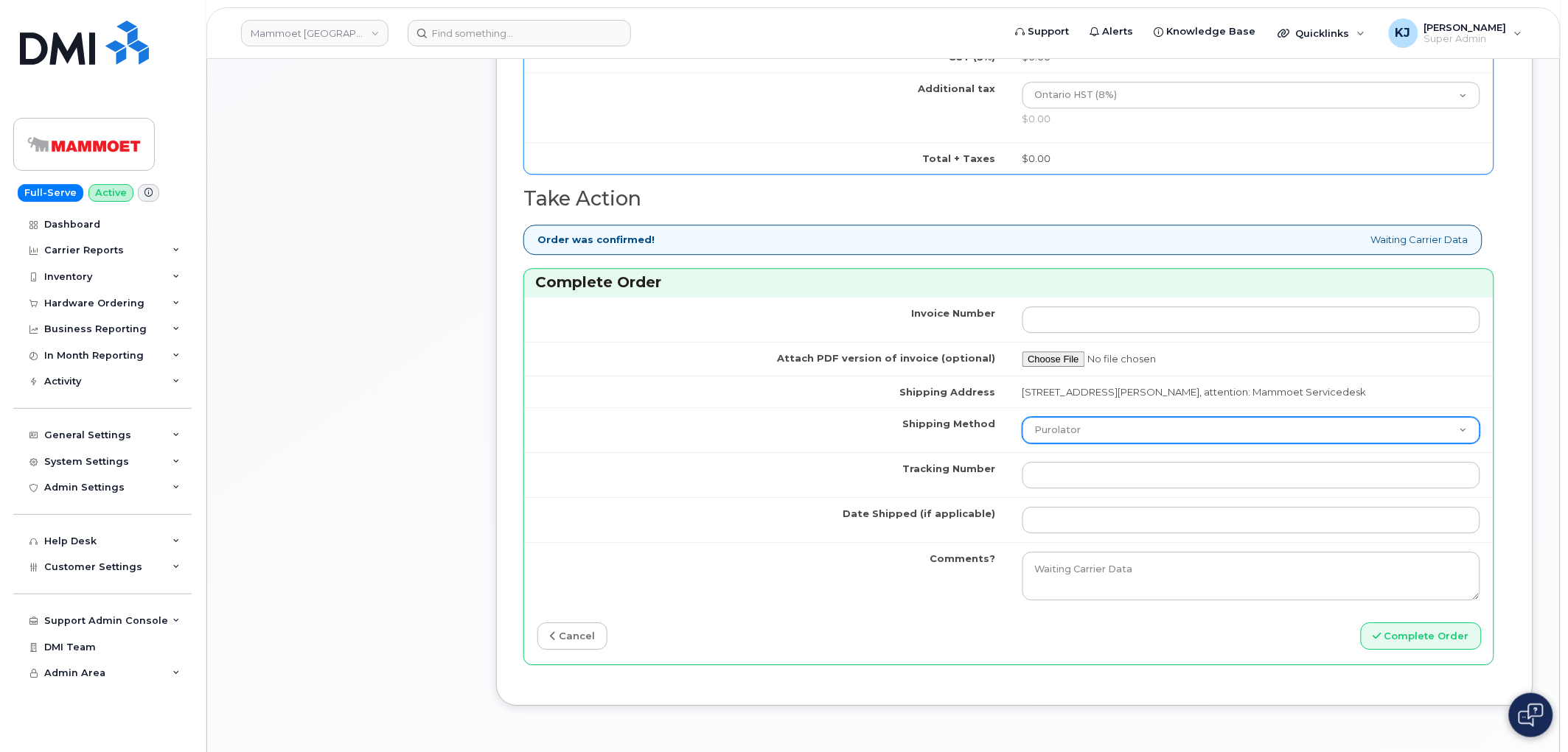
click at [1077, 435] on select "Purolator UPS FedEx Canada Post Courier Other Drop Off Pick Up" at bounding box center [1252, 430] width 458 height 26
select select "FedEx"
click at [1023, 418] on select "Purolator UPS FedEx Canada Post Courier Other Drop Off Pick Up" at bounding box center [1252, 430] width 458 height 26
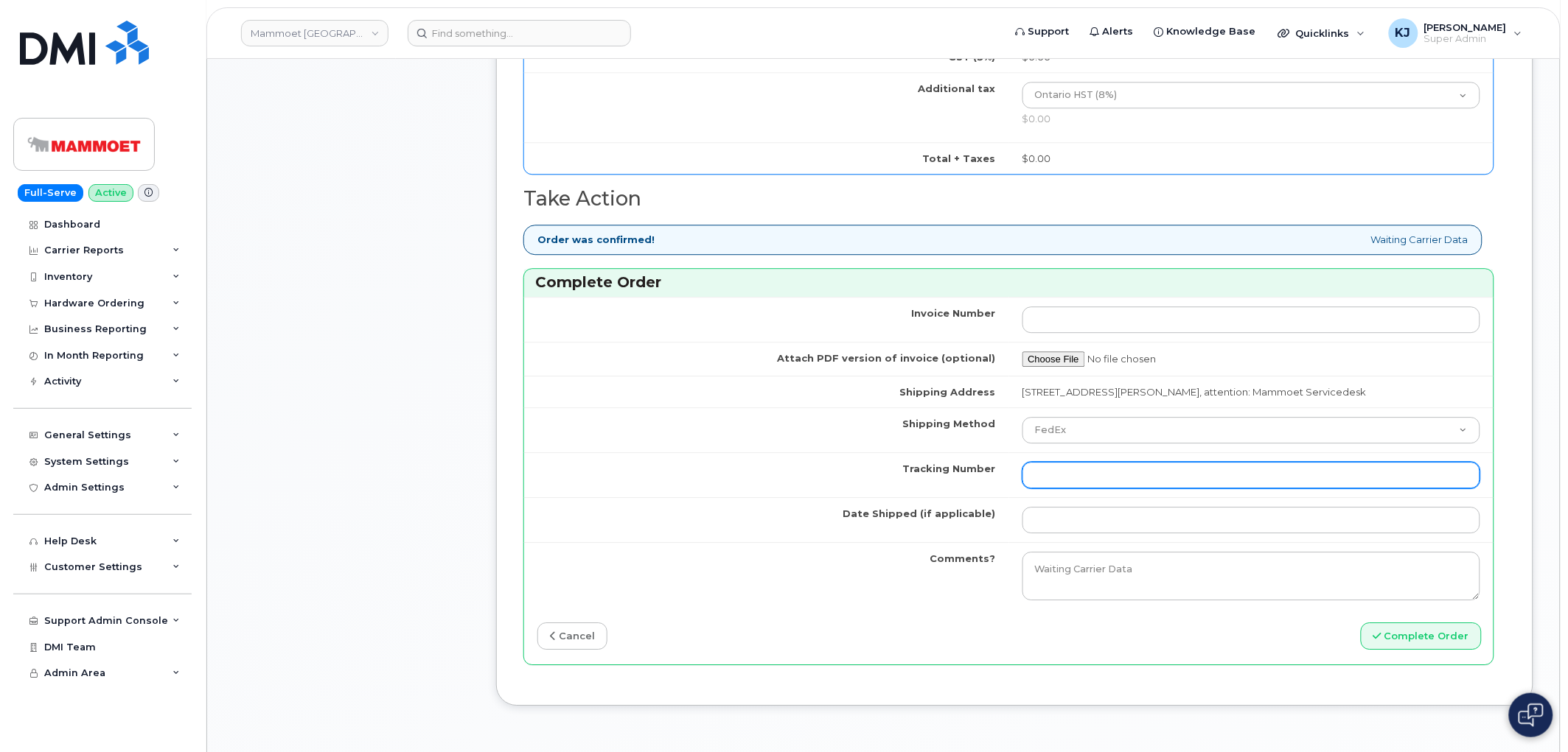
click at [1072, 487] on input "Tracking Number" at bounding box center [1252, 475] width 458 height 26
paste input "475744863004"
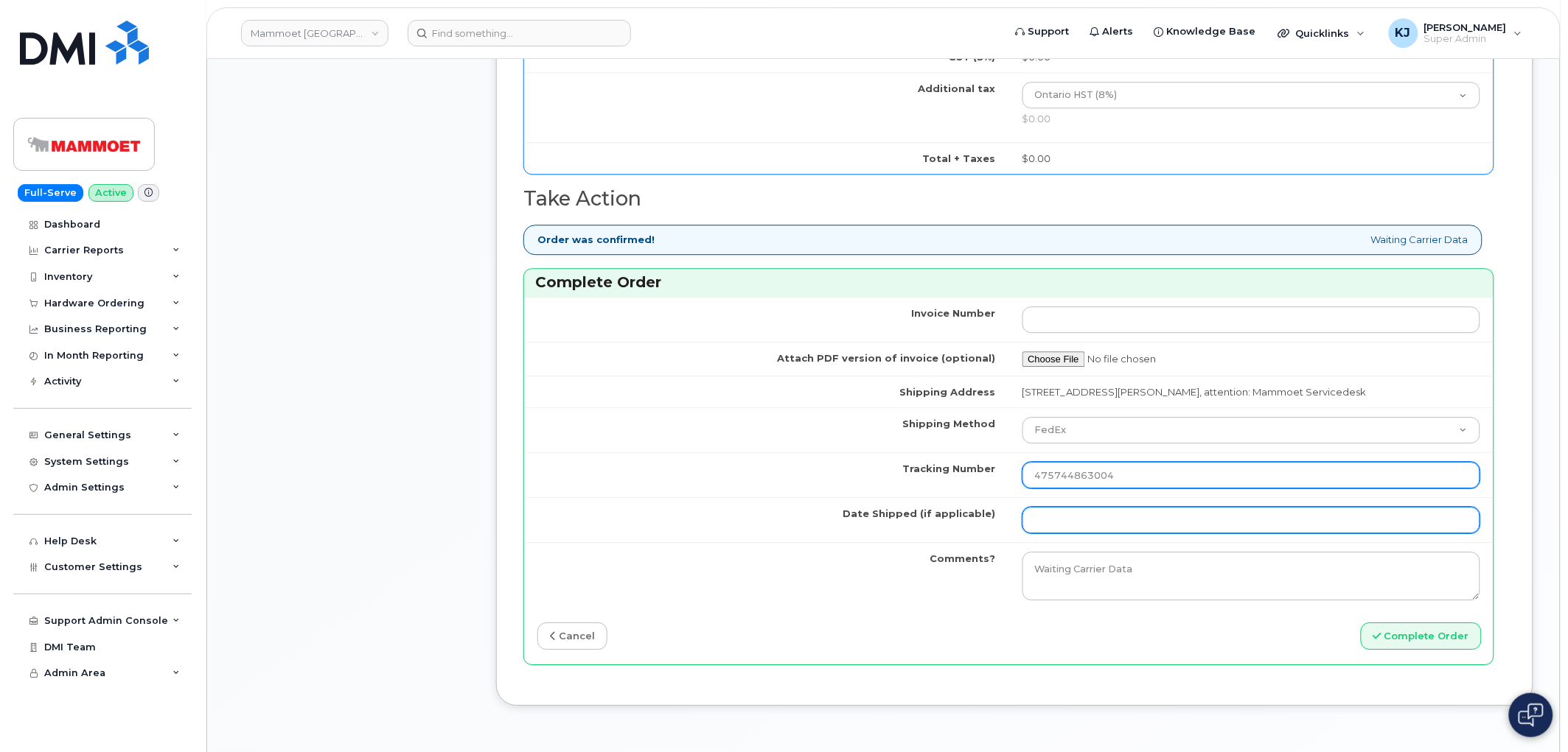
type input "475744863004"
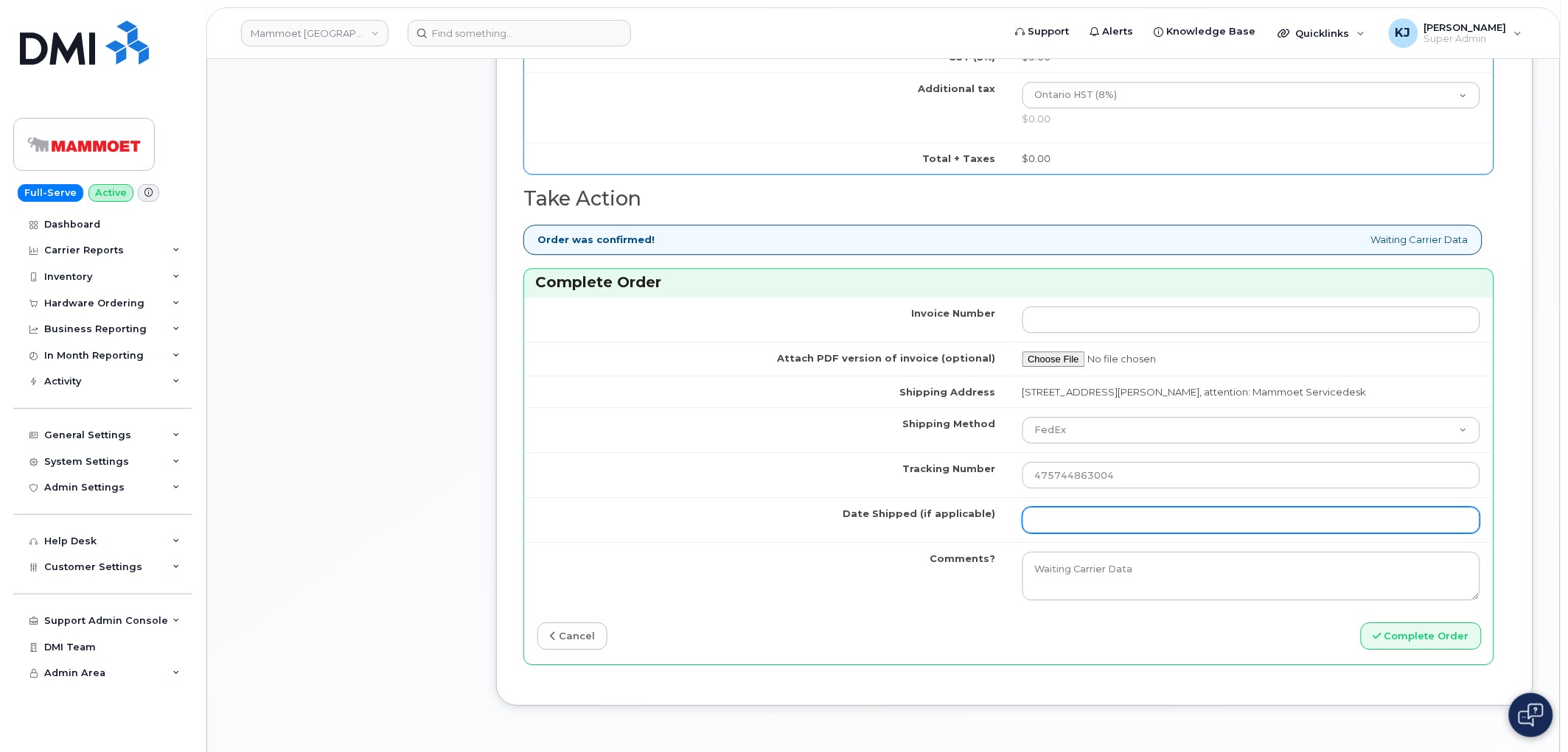
click at [1103, 511] on input "Date Shipped (if applicable)" at bounding box center [1252, 519] width 458 height 26
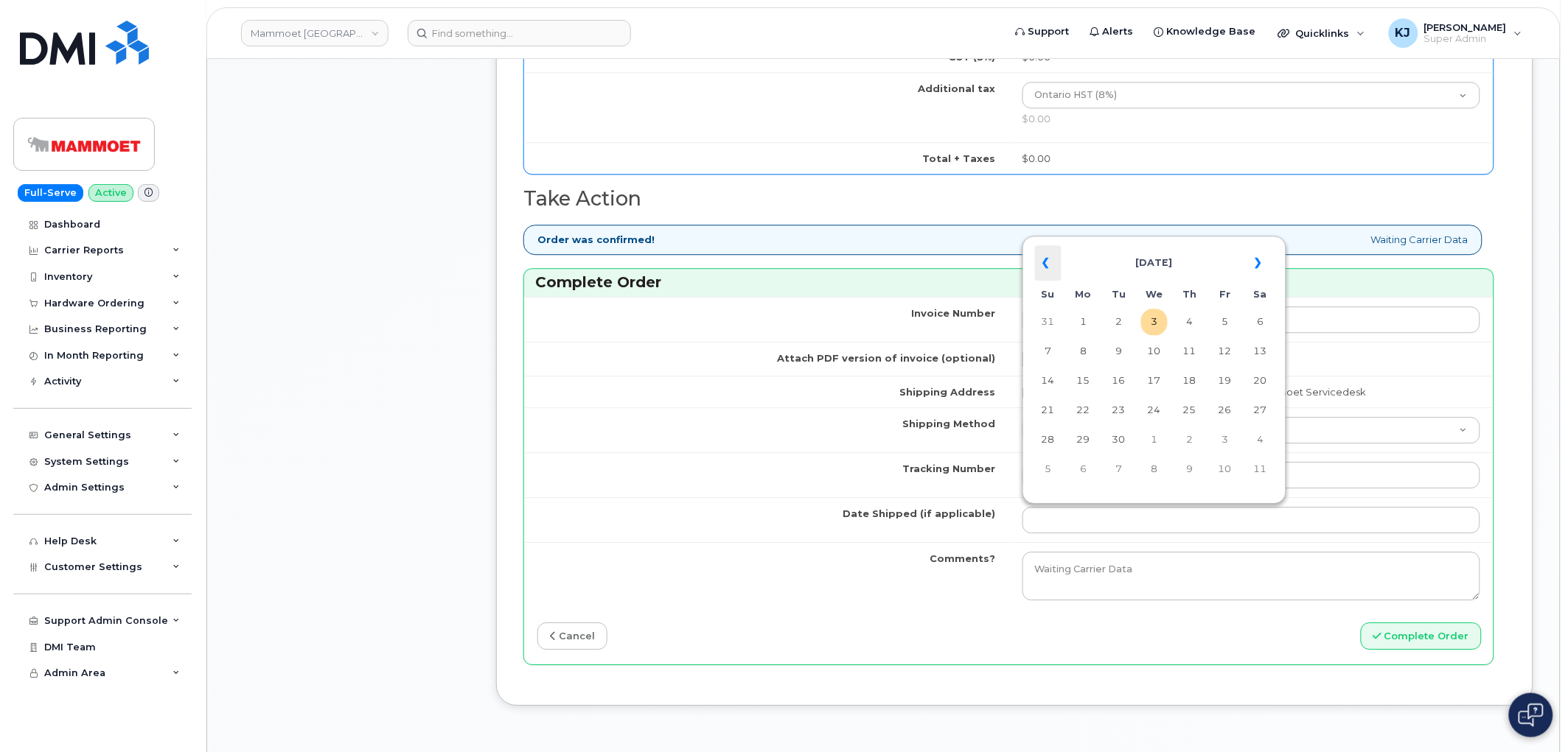
click at [1047, 264] on th "«" at bounding box center [1047, 263] width 26 height 36
click at [1225, 418] on td "22" at bounding box center [1225, 410] width 26 height 26
type input "[DATE]"
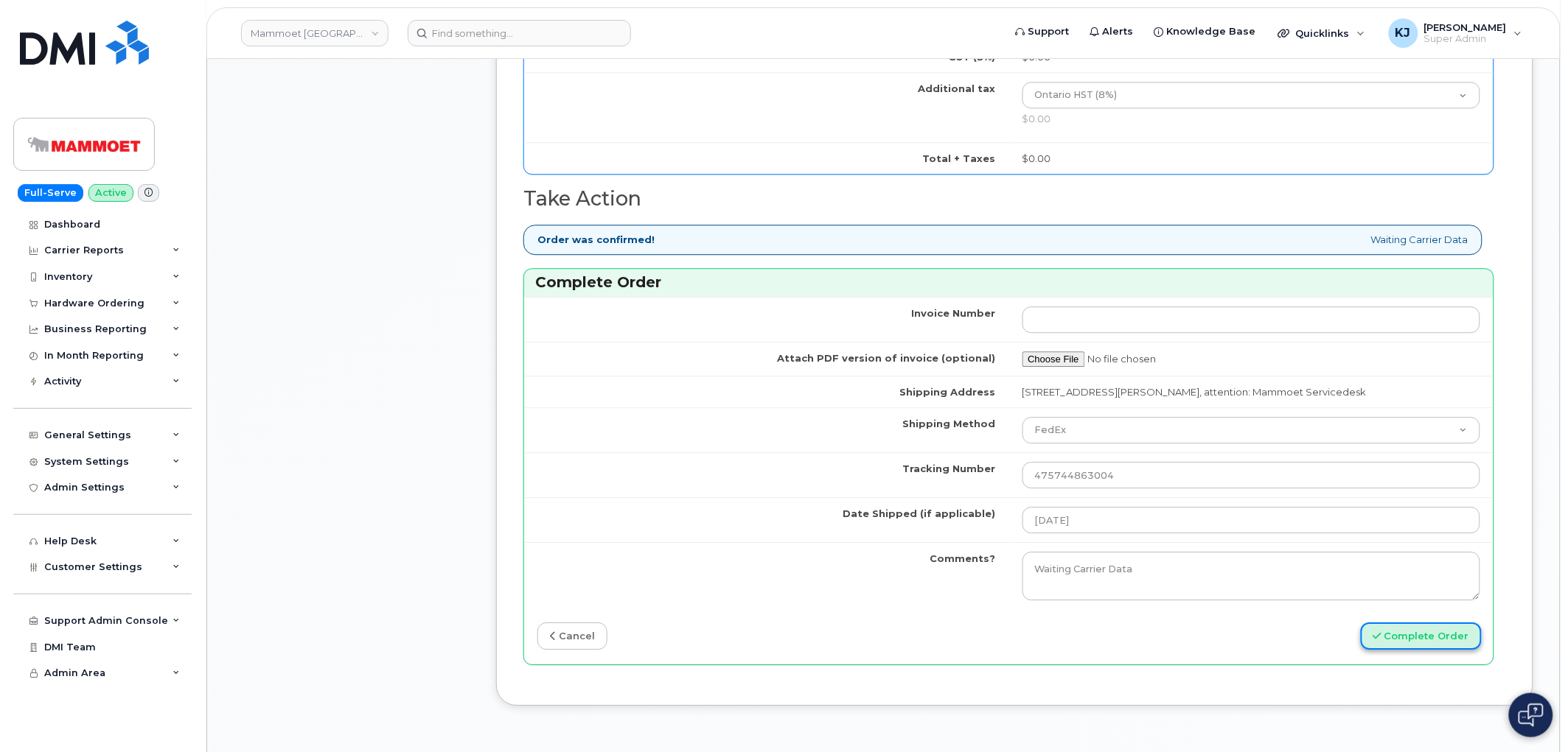
click at [1413, 644] on button "Complete Order" at bounding box center [1421, 636] width 121 height 27
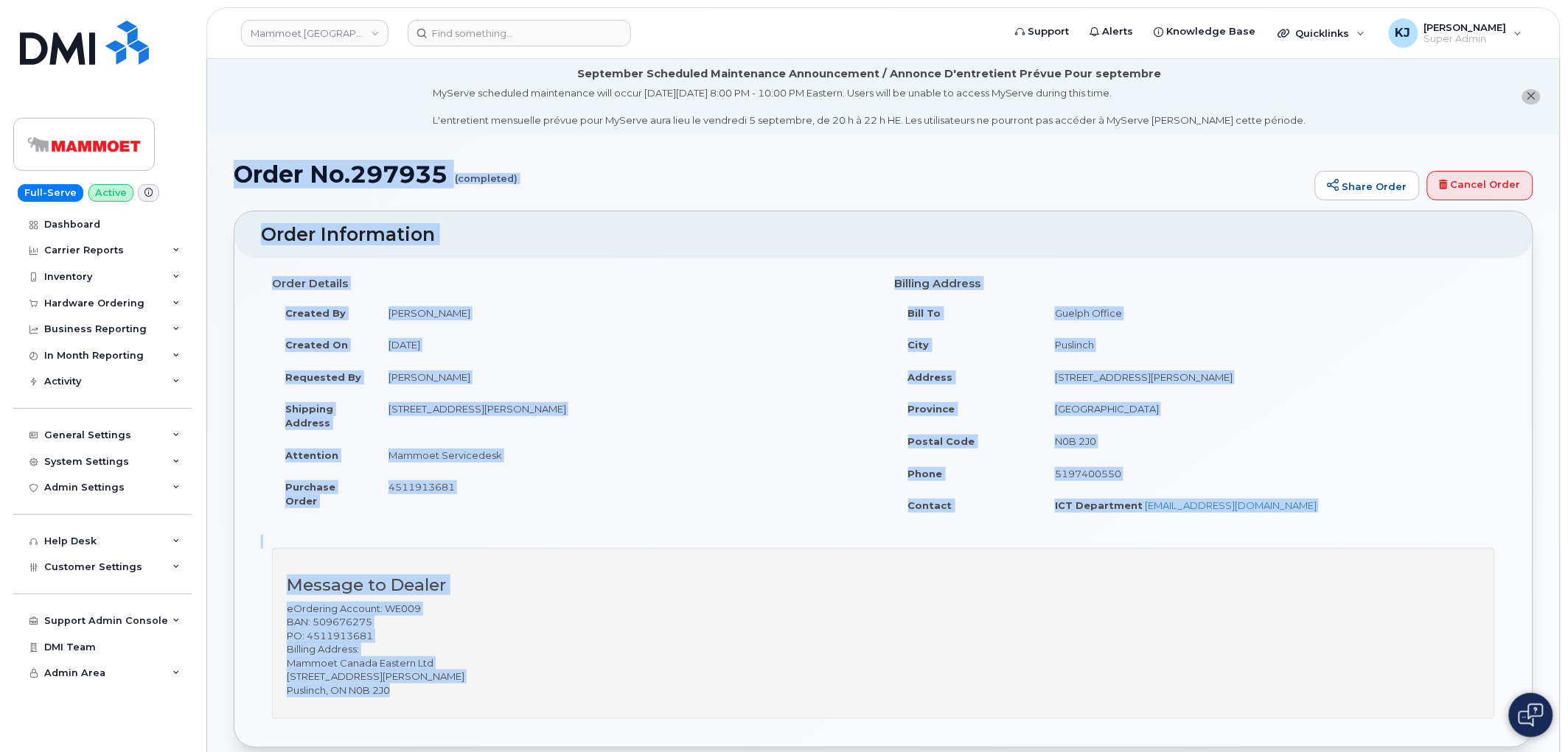
drag, startPoint x: 235, startPoint y: 178, endPoint x: 1263, endPoint y: 703, distance: 1154.3
copy div "Order No.297935 (completed) Share Order Cancel Order × Share This Order If you …"
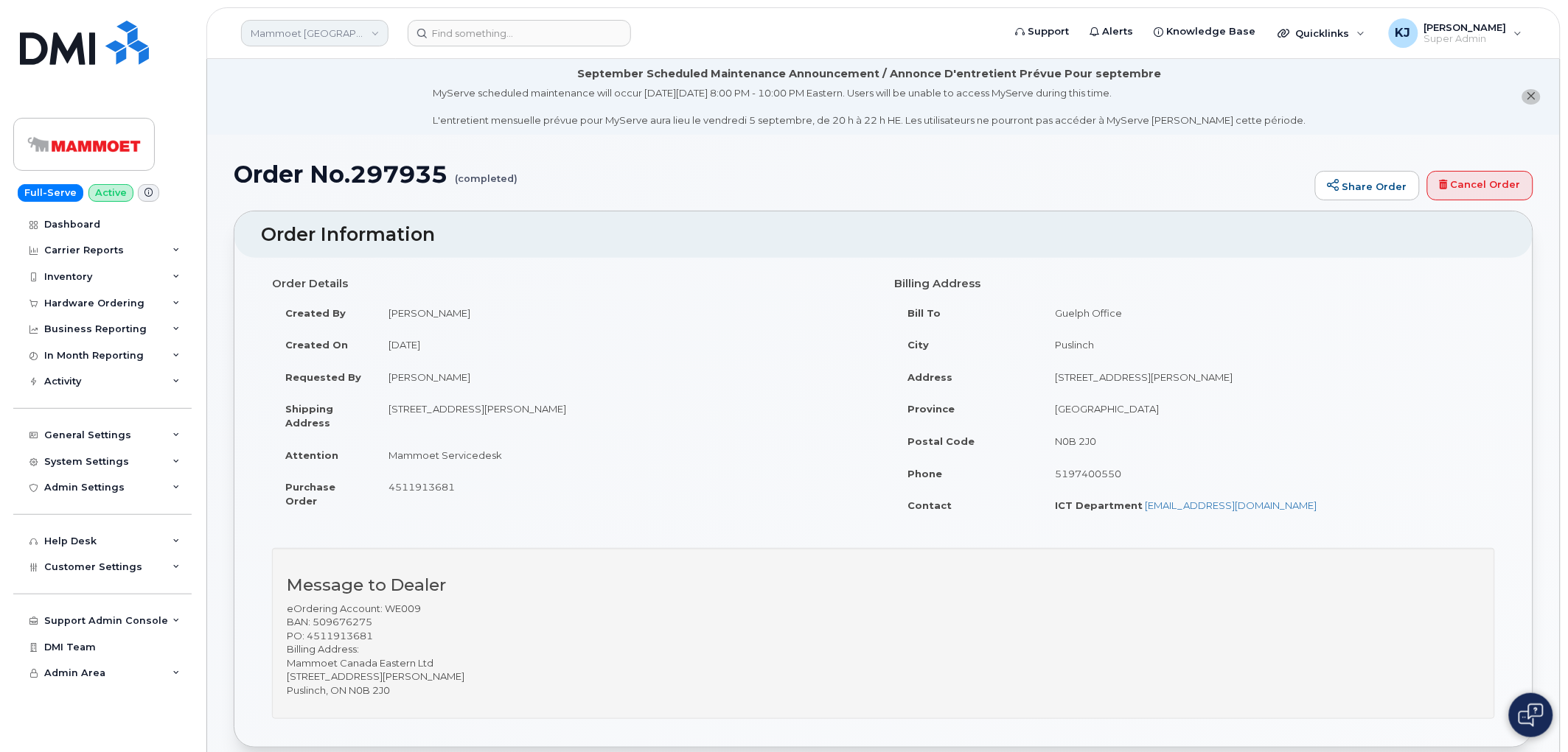
click at [338, 25] on link "Mammoet Canada" at bounding box center [314, 33] width 147 height 26
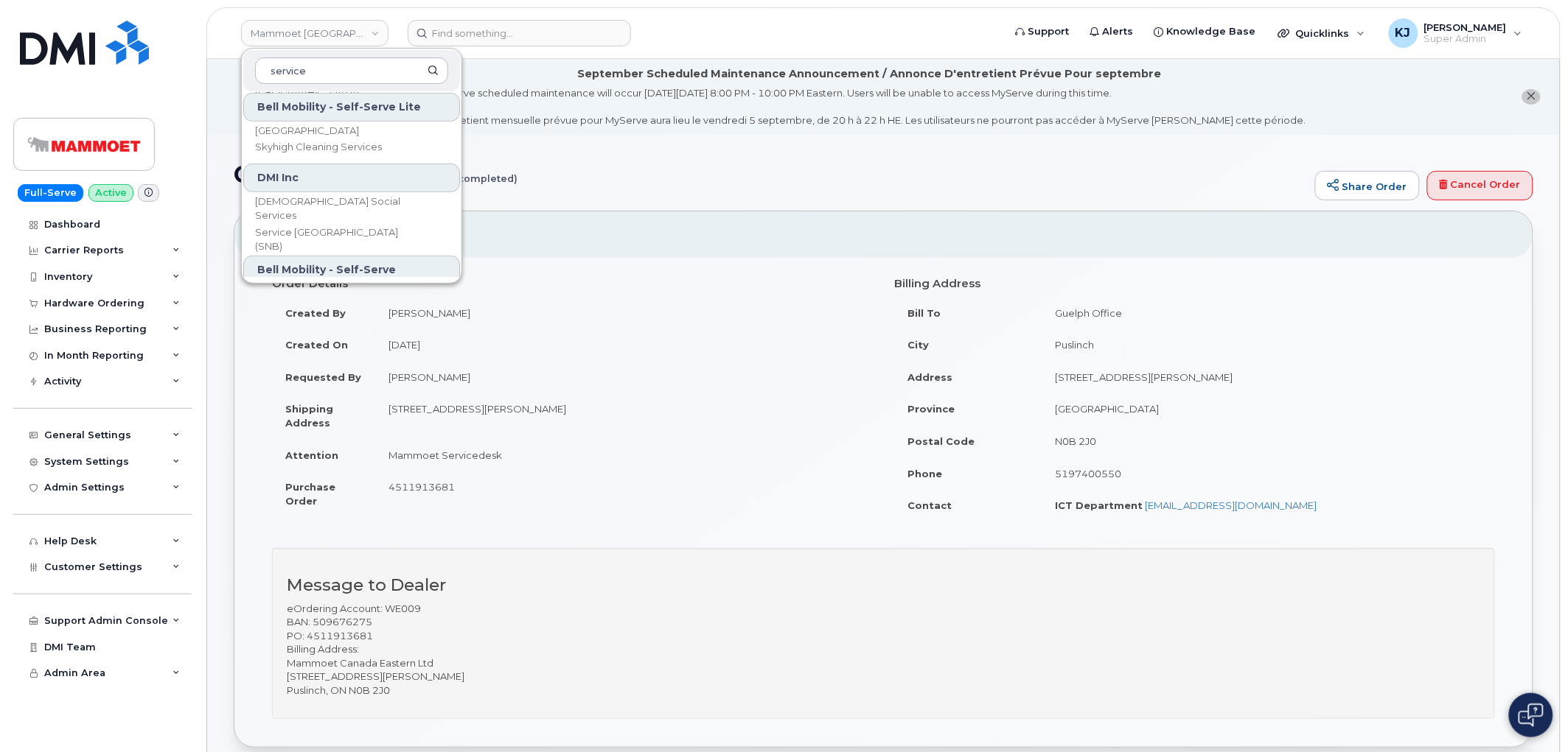
scroll to position [245, 0]
type input "service"
click at [355, 224] on link "Service New Brunswick (SNB)" at bounding box center [351, 234] width 216 height 29
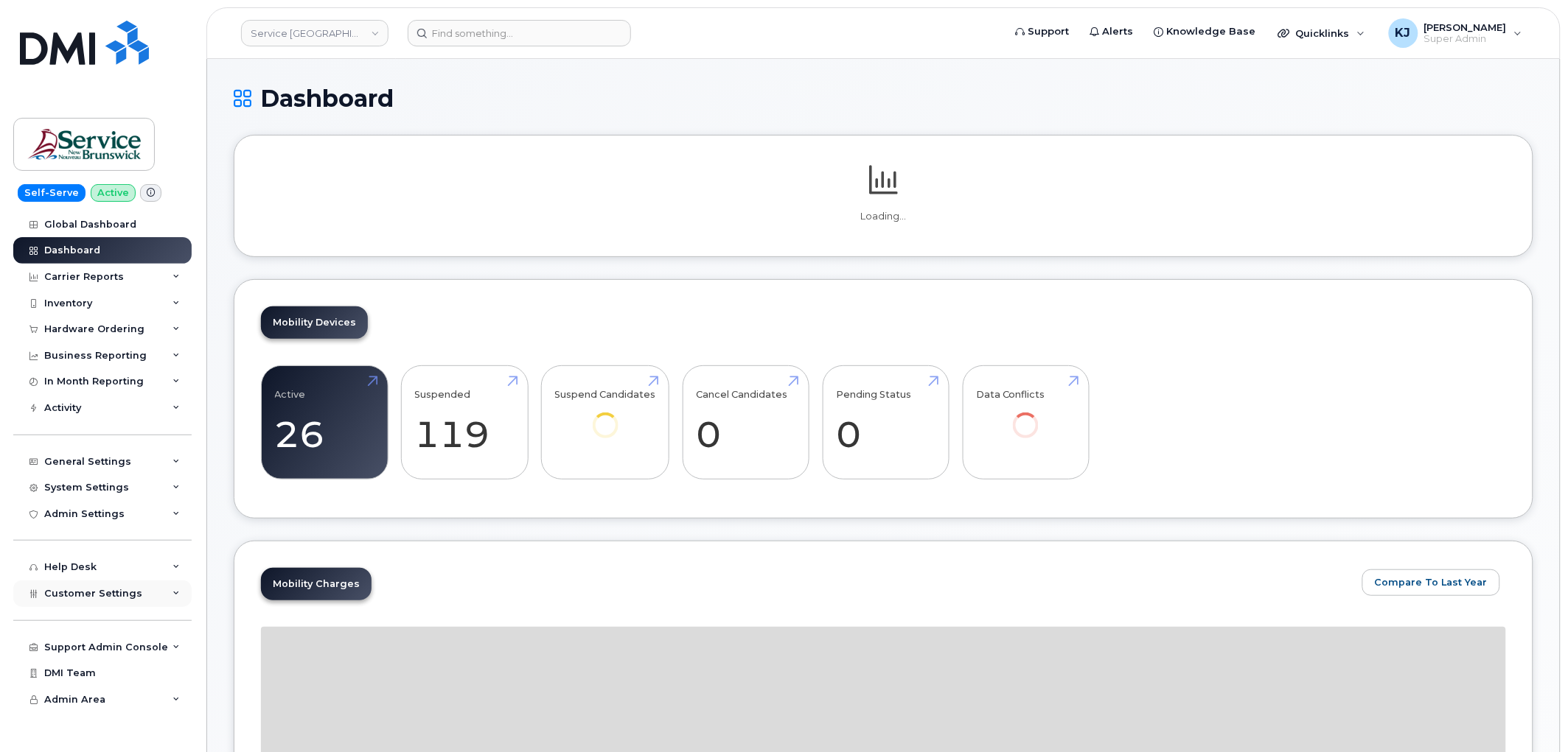
click at [133, 602] on div "Customer Settings" at bounding box center [102, 593] width 178 height 26
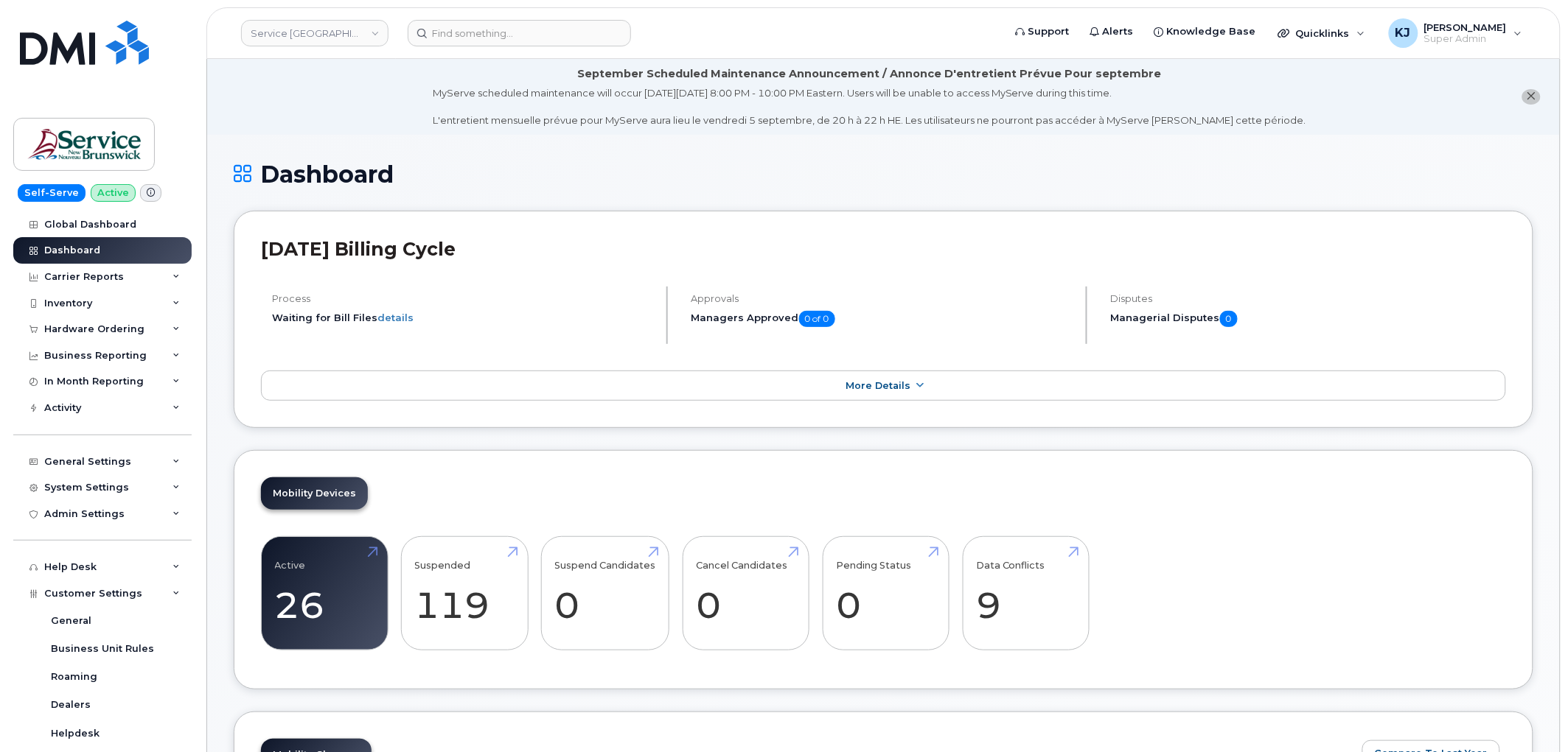
scroll to position [327, 0]
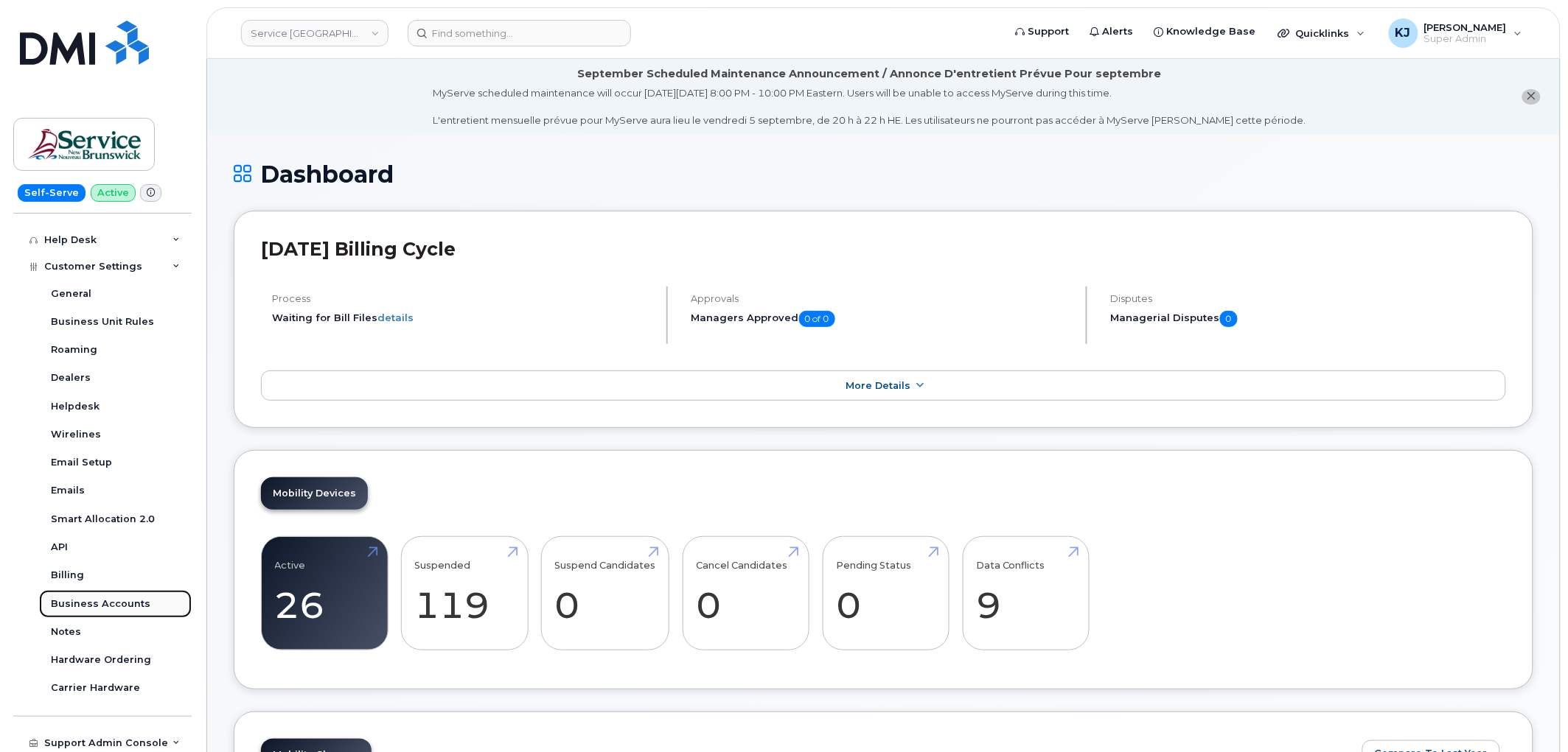
click at [110, 607] on div "Business Accounts" at bounding box center [100, 604] width 100 height 14
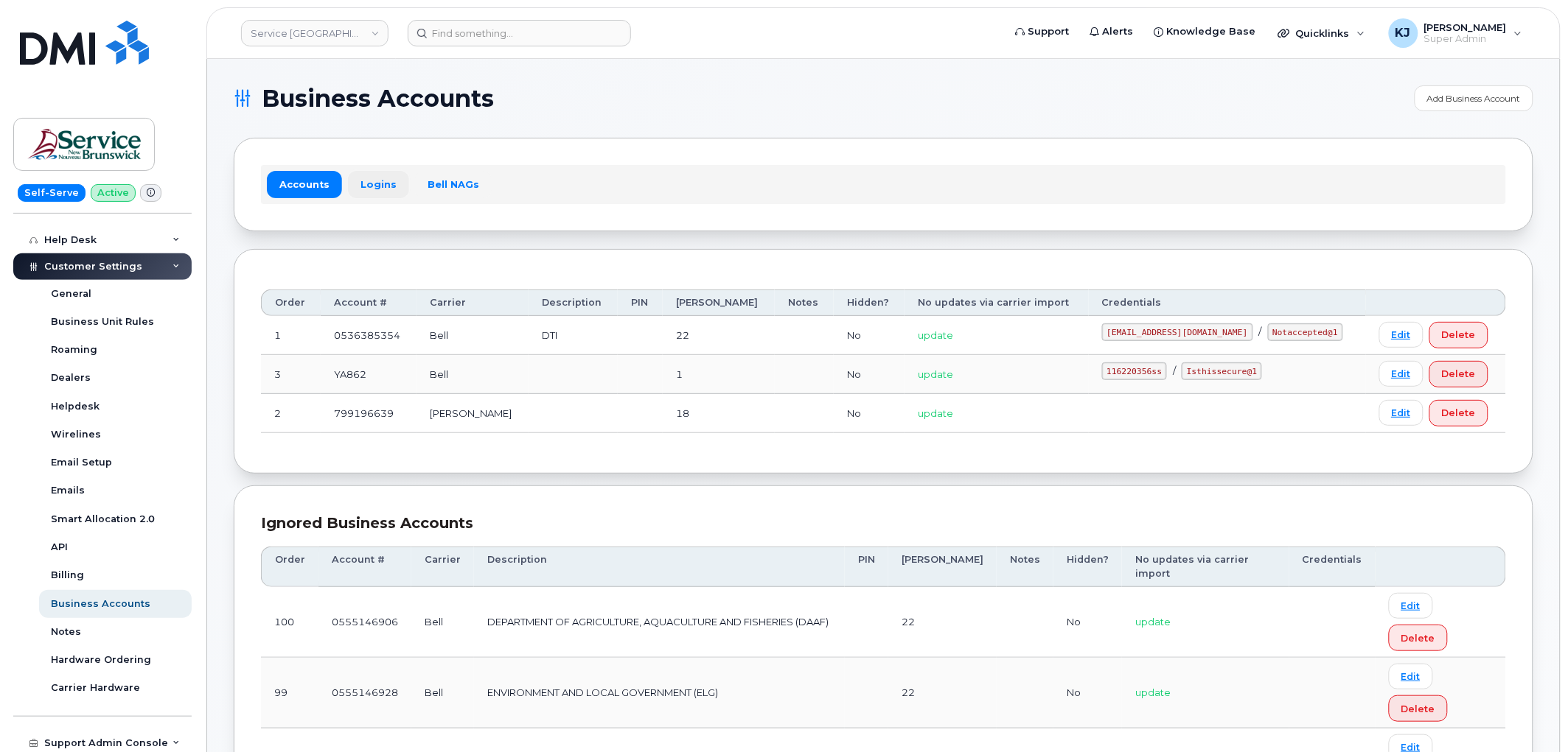
click at [373, 188] on link "Logins" at bounding box center [378, 183] width 61 height 26
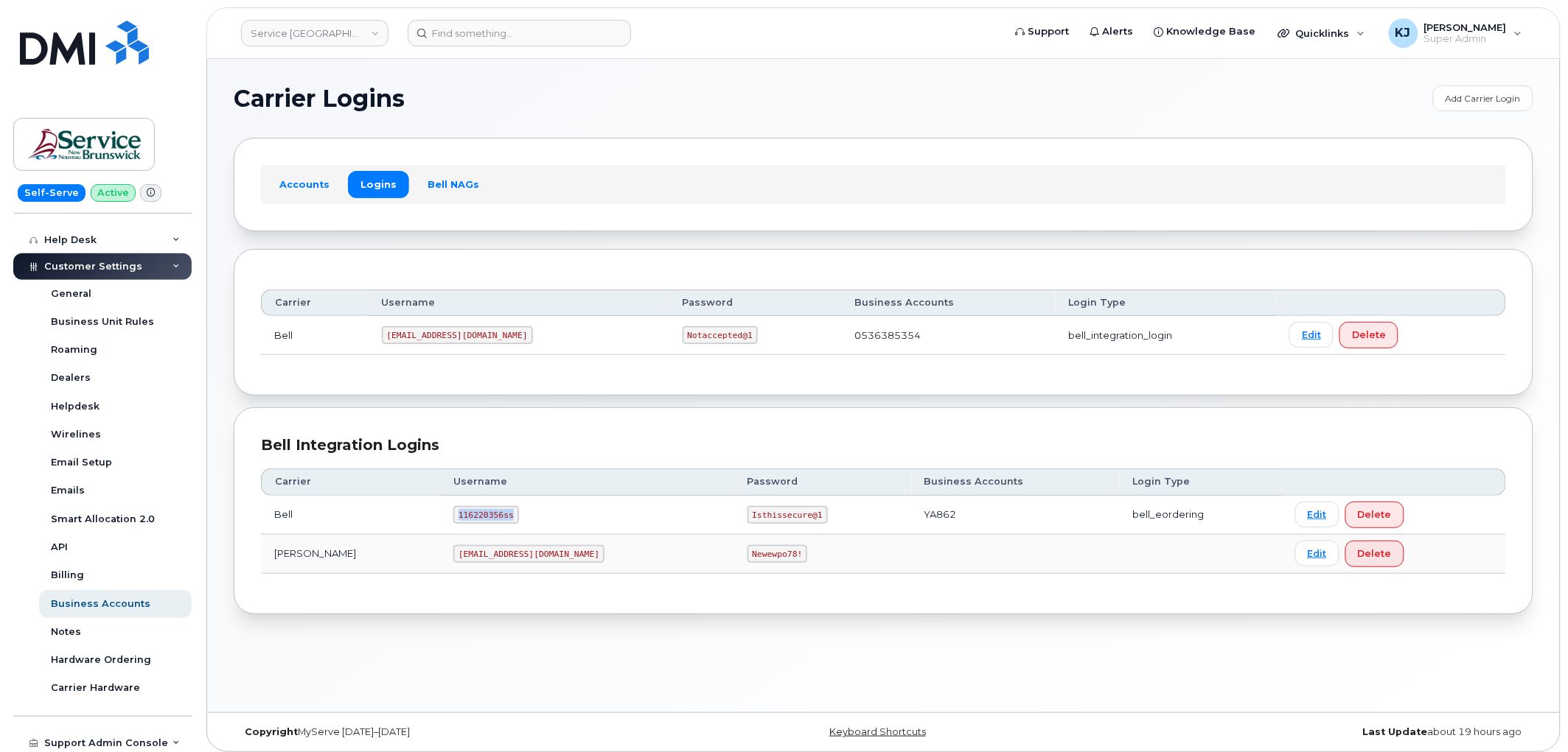
drag, startPoint x: 450, startPoint y: 519, endPoint x: 400, endPoint y: 517, distance: 50.0
click at [453, 517] on code "116220356ss" at bounding box center [486, 515] width 66 height 17
copy code "116220356ss"
drag, startPoint x: 623, startPoint y: 517, endPoint x: 700, endPoint y: 512, distance: 77.2
click at [734, 512] on td "Isthissecure@1" at bounding box center [823, 515] width 177 height 39
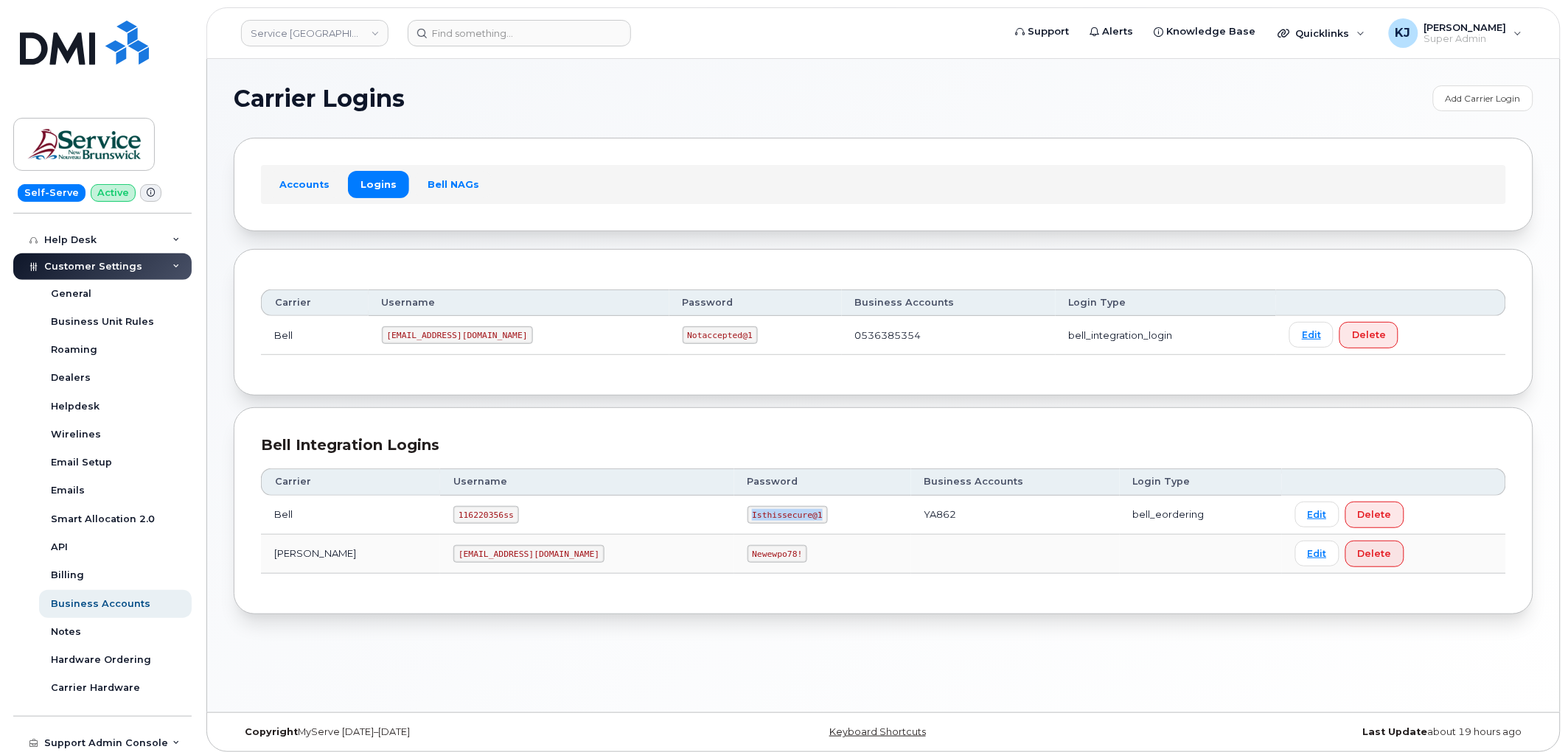
copy code "Isthissecure@1"
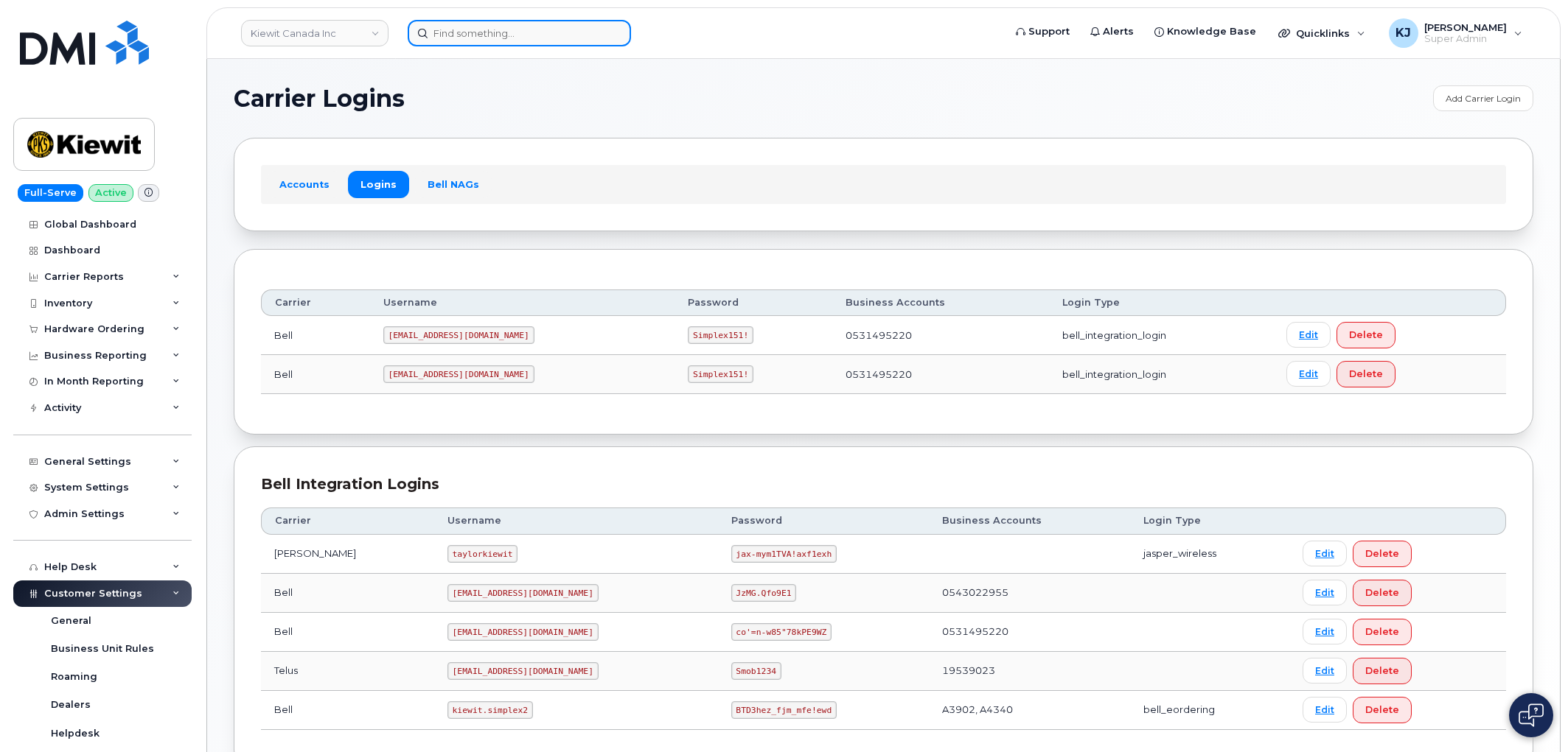
scroll to position [105, 0]
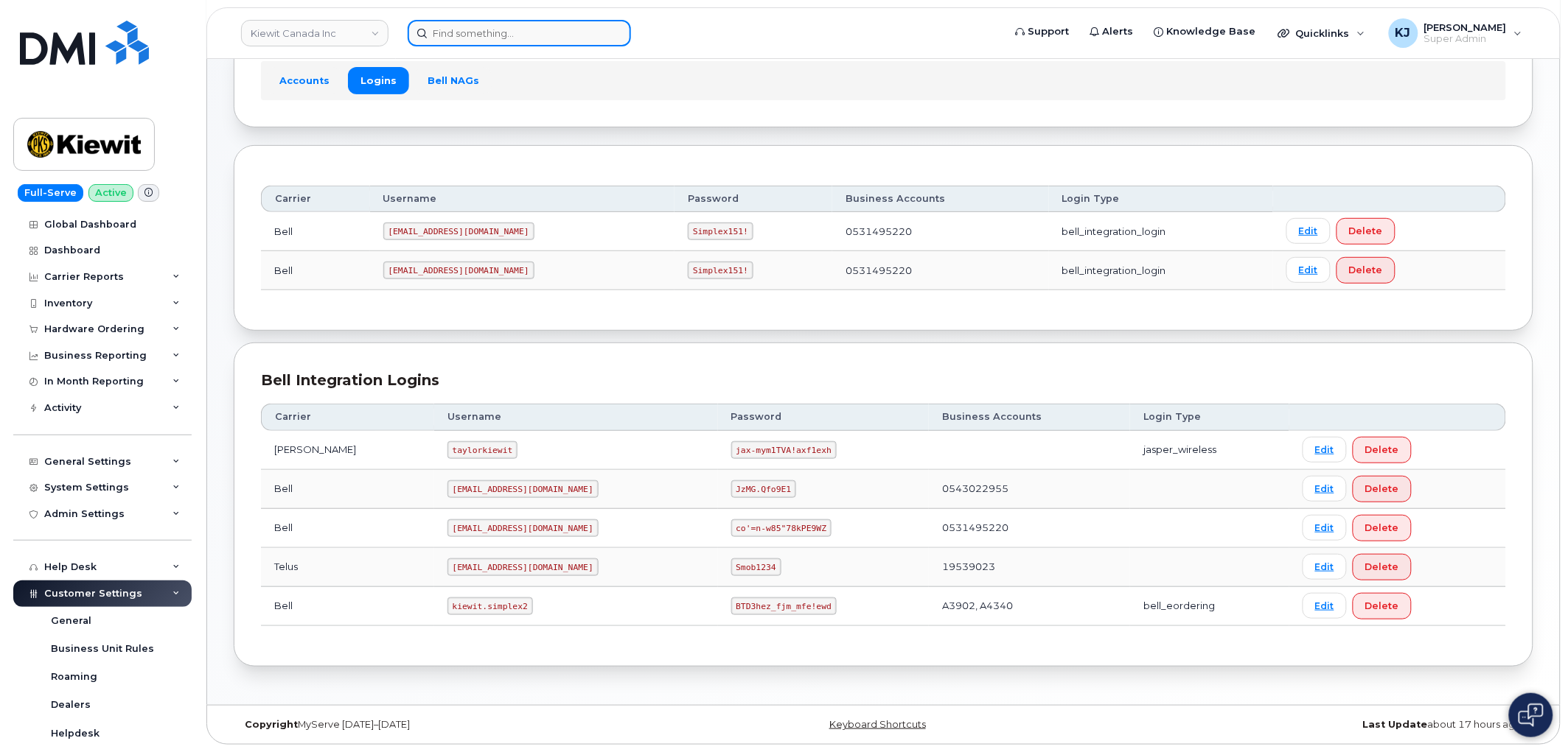
click at [465, 36] on input at bounding box center [519, 33] width 224 height 26
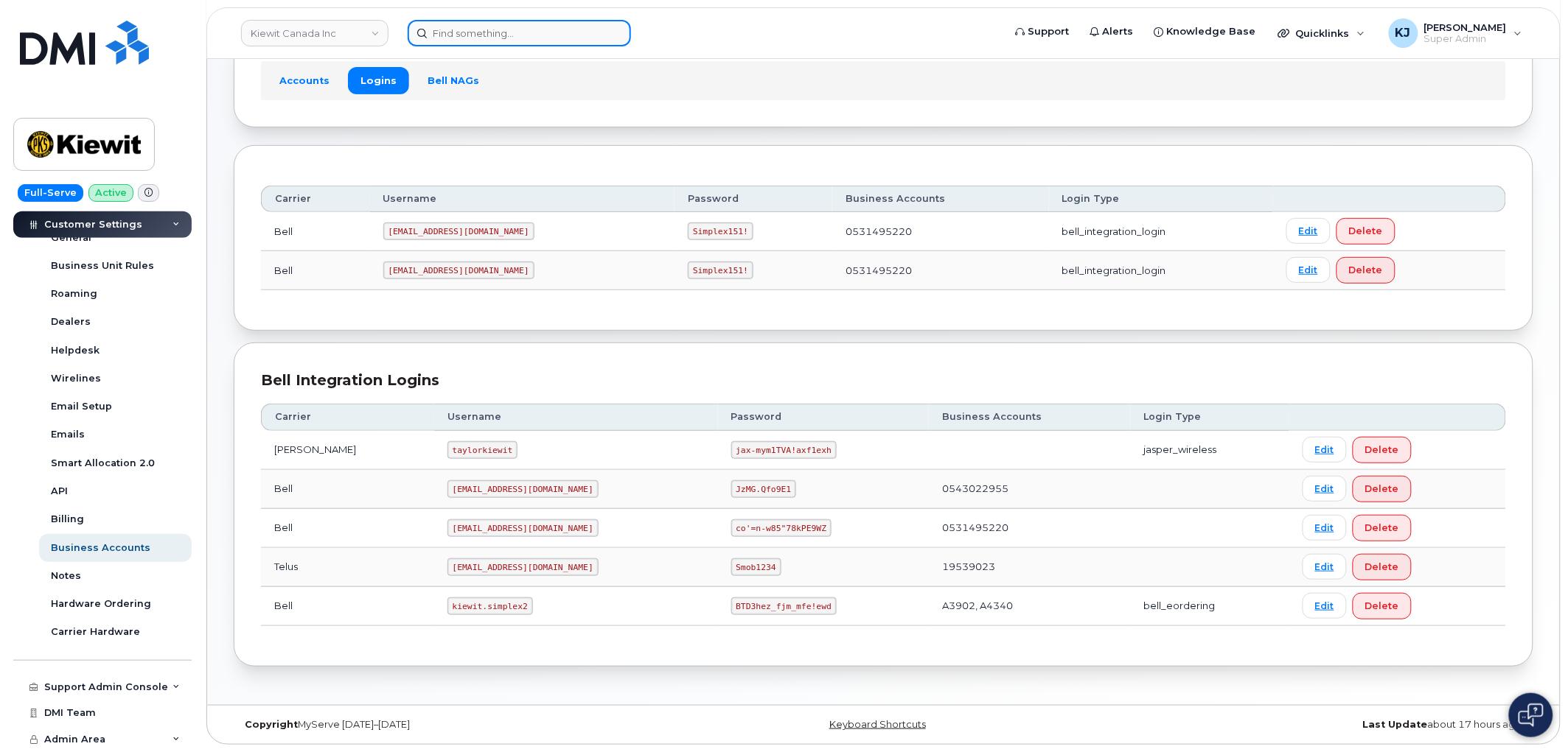
paste input "299332"
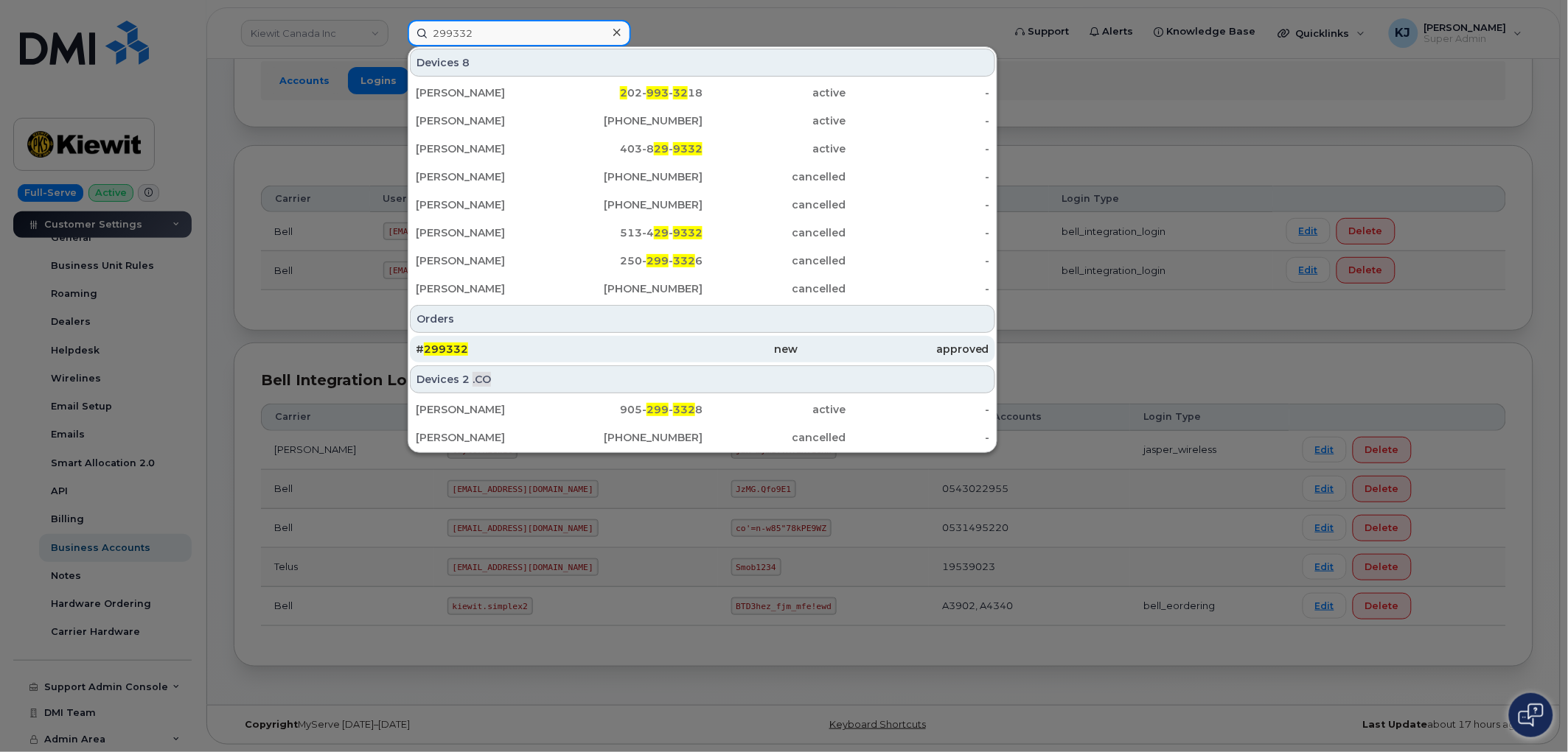
type input "299332"
click at [514, 340] on div "# 299332" at bounding box center [510, 349] width 191 height 26
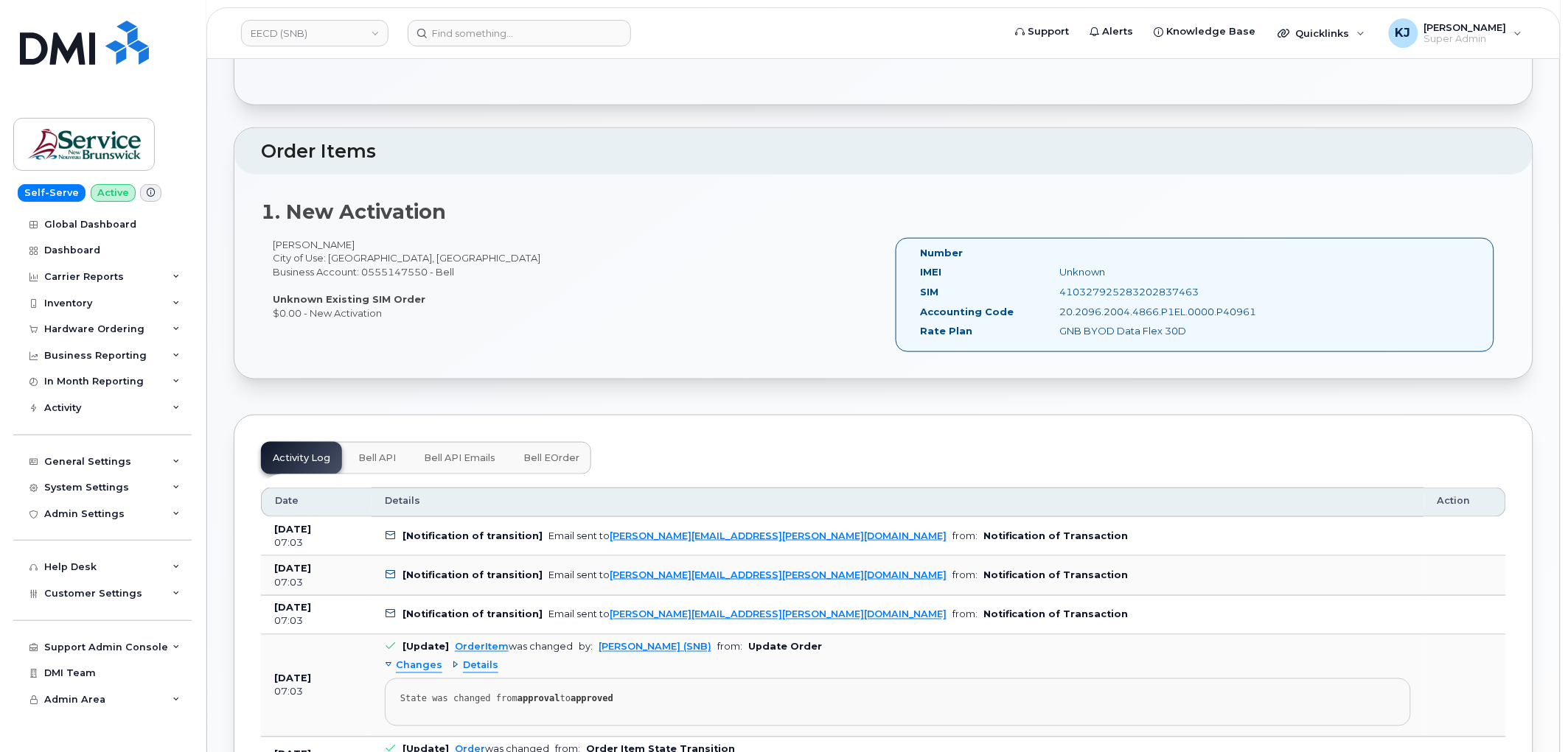
scroll to position [409, 0]
drag, startPoint x: 526, startPoint y: 241, endPoint x: 1260, endPoint y: 360, distance: 743.6
click at [1260, 360] on div "Order No.299332 (waiting for dealer) Share Order Cancel Order × Share This Orde…" at bounding box center [883, 734] width 1352 height 2015
copy div "Lorem Ip.710386 (dolorsi ame consec) Adipi Elits Doeius Tempo × Incid Utla Etdo…"
click at [475, 208] on h2 "1. New Activation" at bounding box center [883, 211] width 1245 height 22
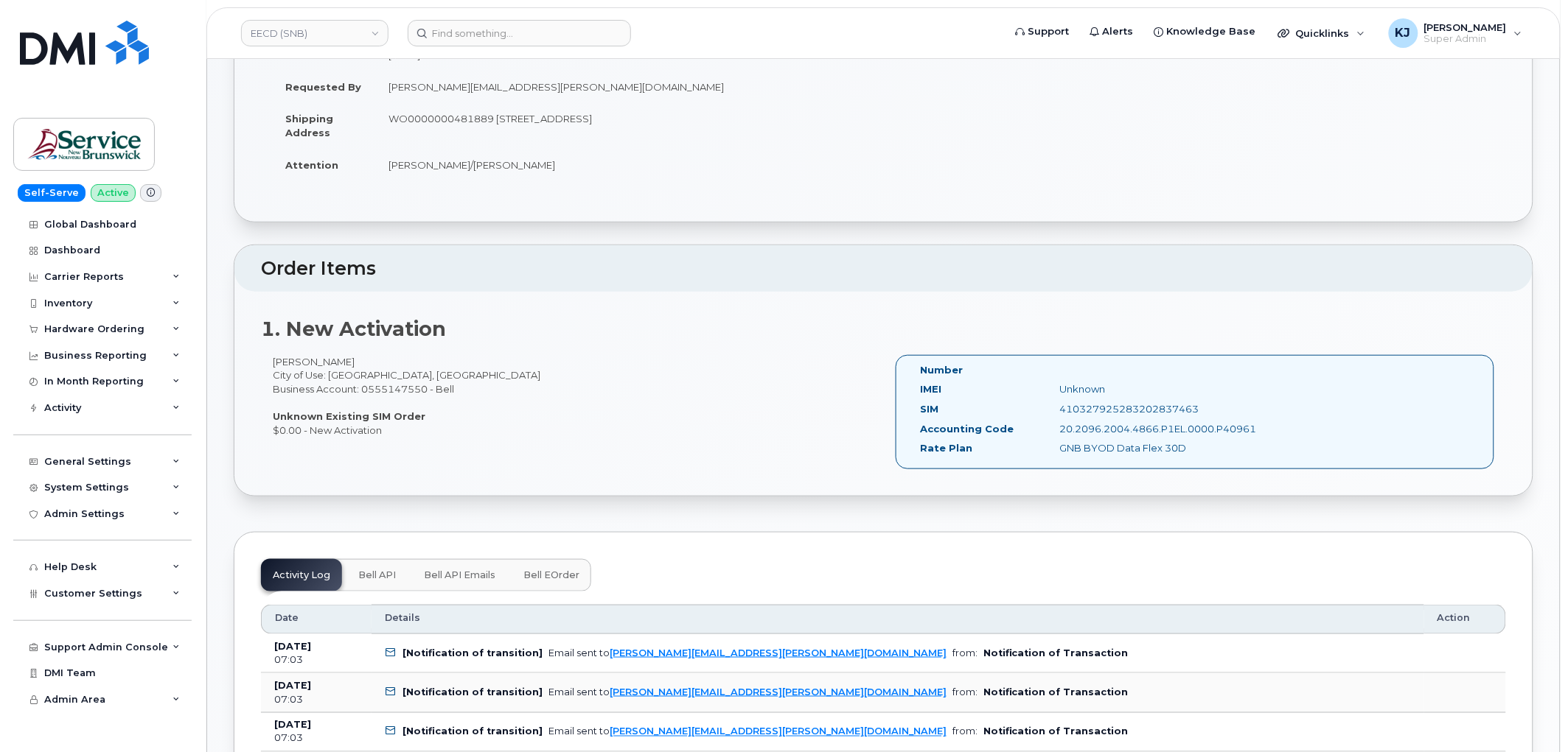
scroll to position [163, 0]
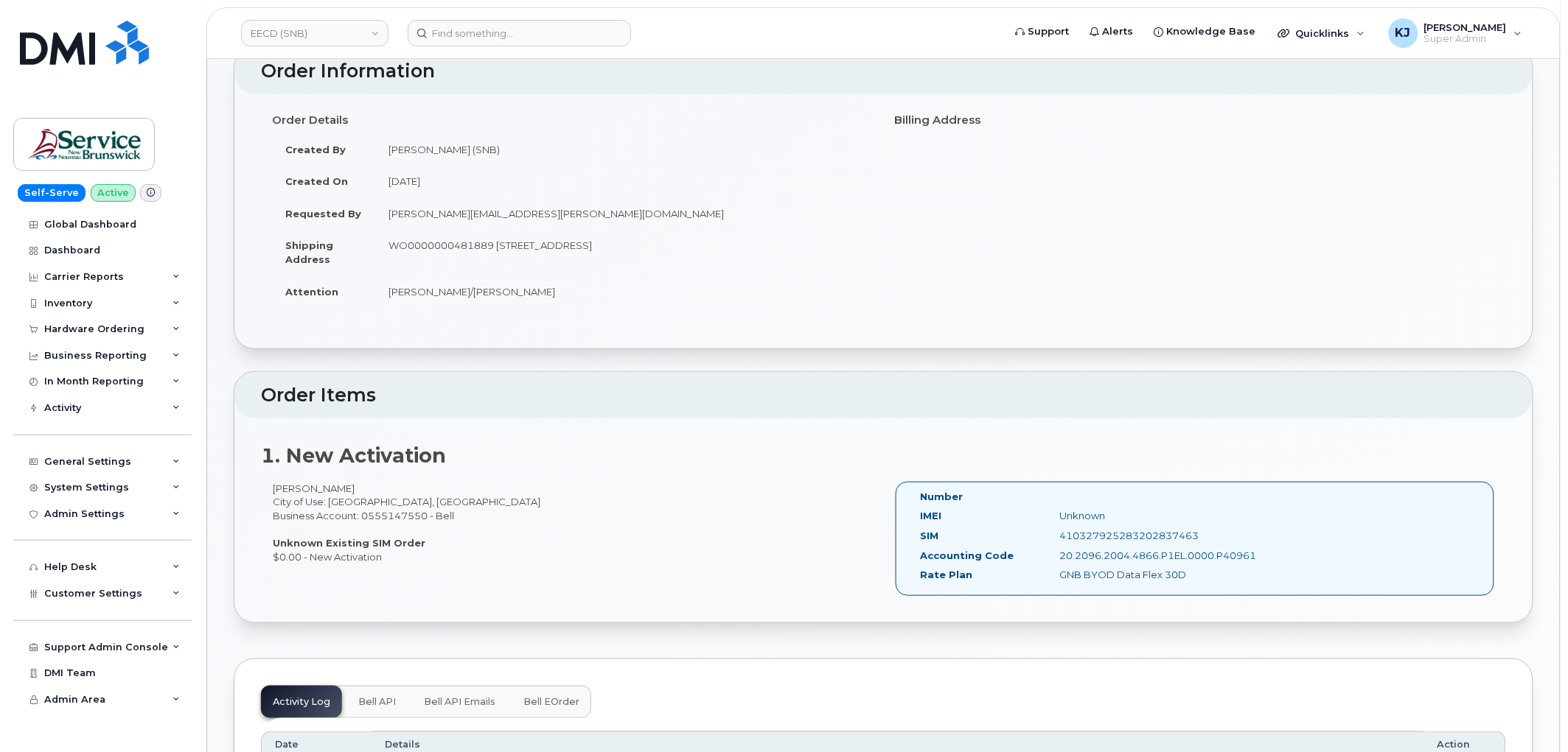
drag, startPoint x: 388, startPoint y: 245, endPoint x: 760, endPoint y: 247, distance: 372.0
click at [760, 247] on td "WO0000000481889 [STREET_ADDRESS]" at bounding box center [624, 252] width 498 height 46
copy td "WO0000000481889 [STREET_ADDRESS]"
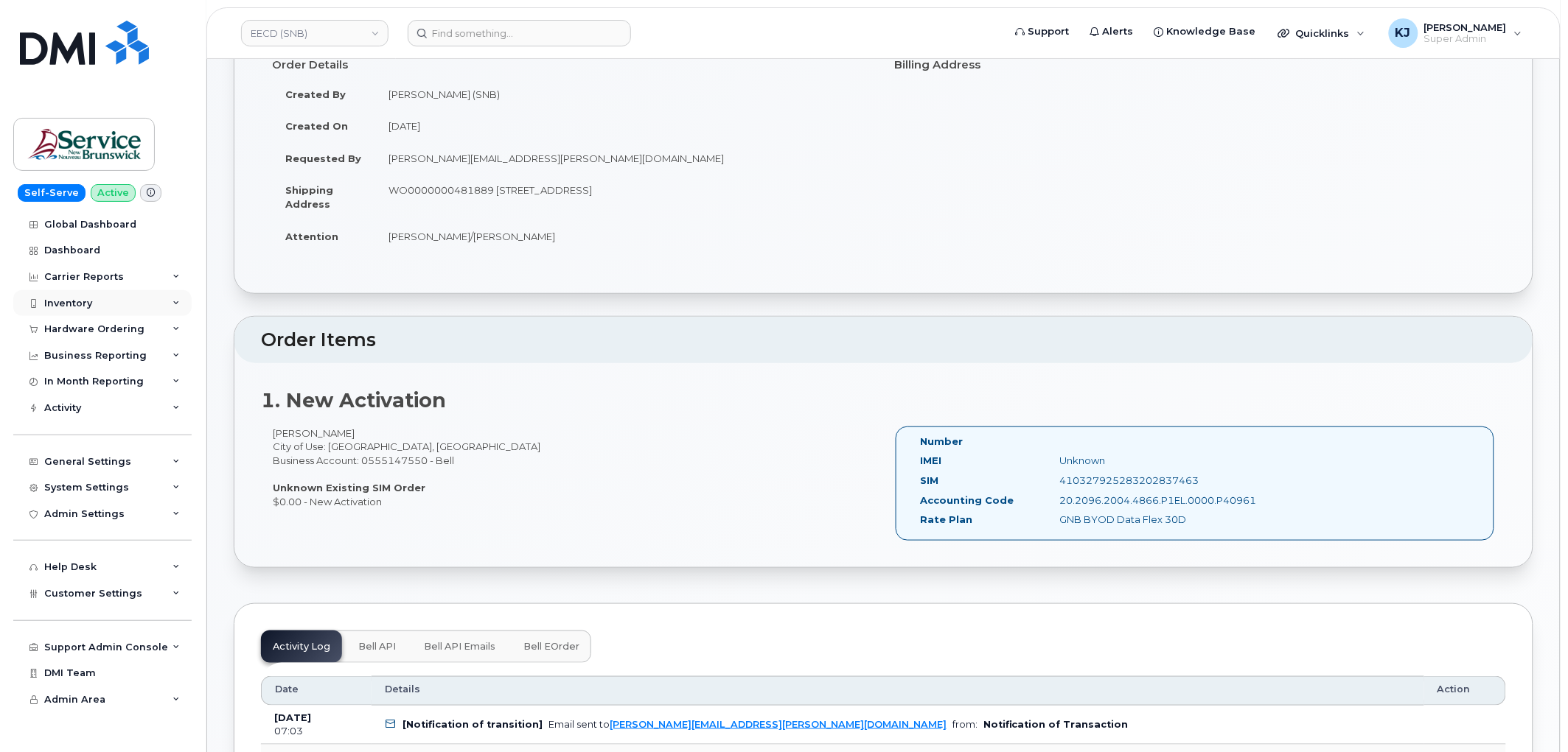
scroll to position [245, 0]
